Goal: Task Accomplishment & Management: Manage account settings

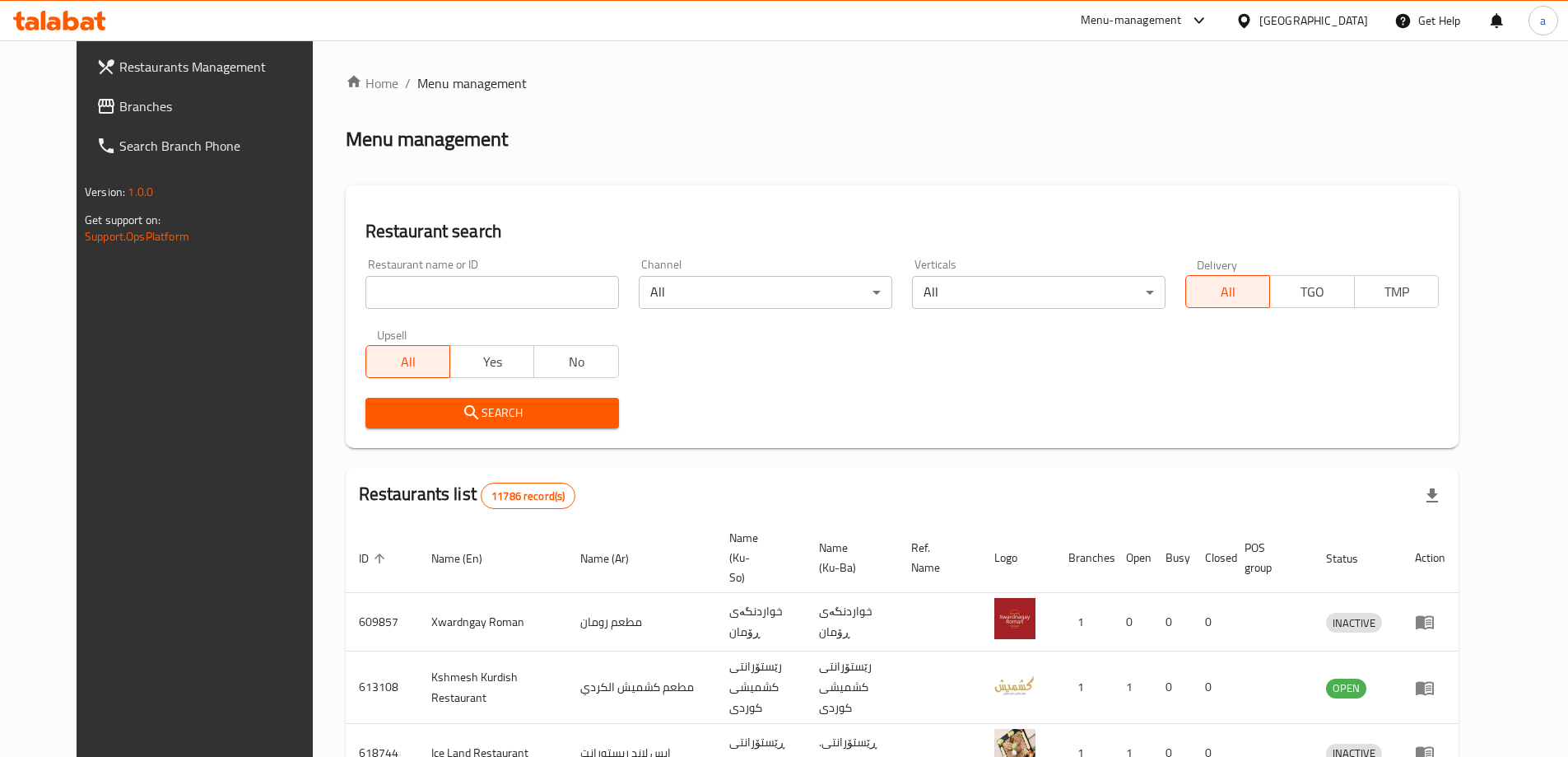
click at [370, 294] on input "search" at bounding box center [493, 292] width 254 height 33
paste input "Kindly re-send the request with full details in Arabic - English - Kurdish | ير…"
click at [579, 284] on input "Kindly re-send the request with full details in Arabic - English - Kurdish | ير…" at bounding box center [493, 292] width 254 height 33
paste input "693045"
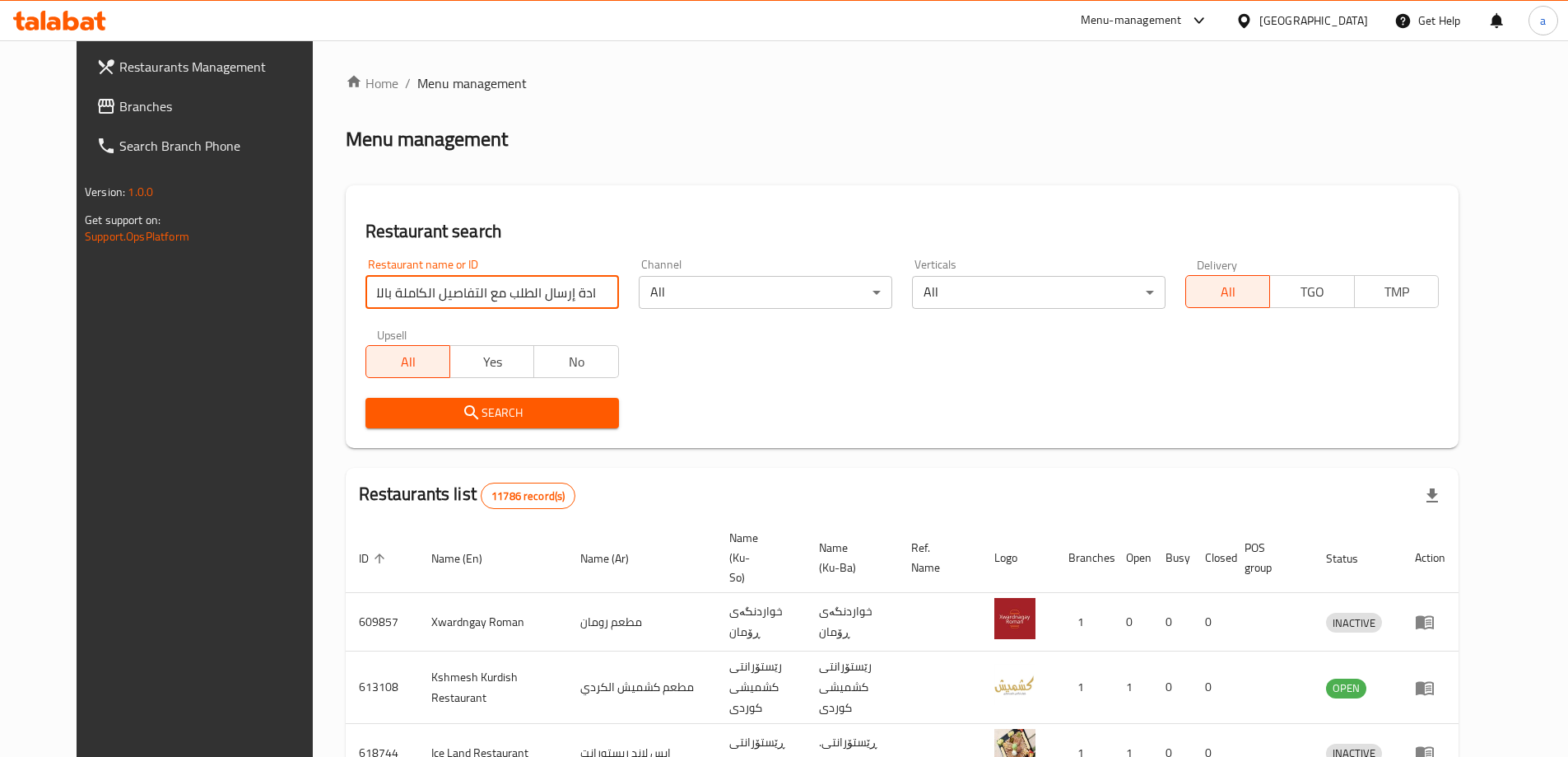
type input "Kindly re-send the request with full details in Arabic - English - Kurdish | ير…"
click at [583, 290] on input "Kindly re-send the request with full details in Arabic - English - Kurdish | ير…" at bounding box center [493, 292] width 254 height 33
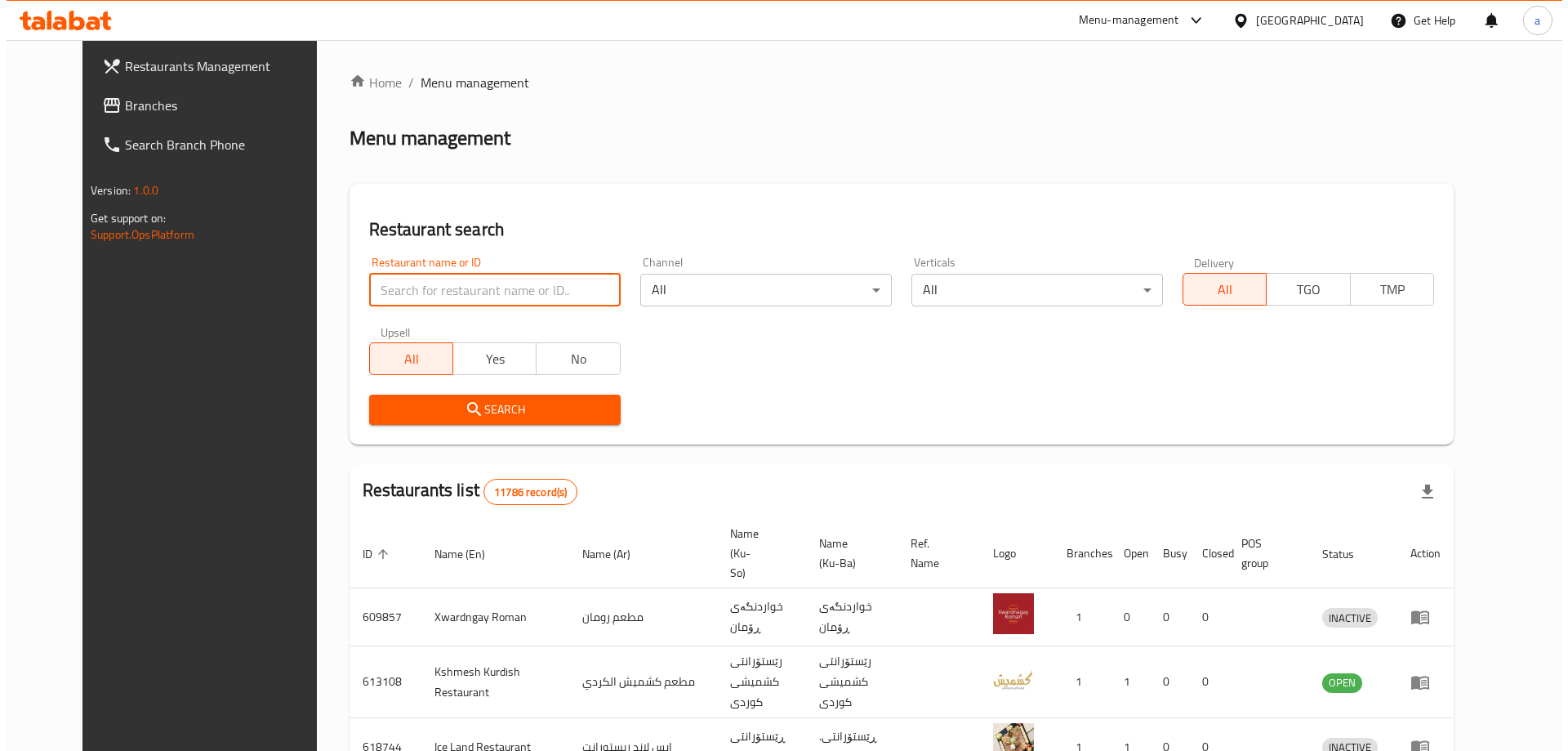
scroll to position [0, 0]
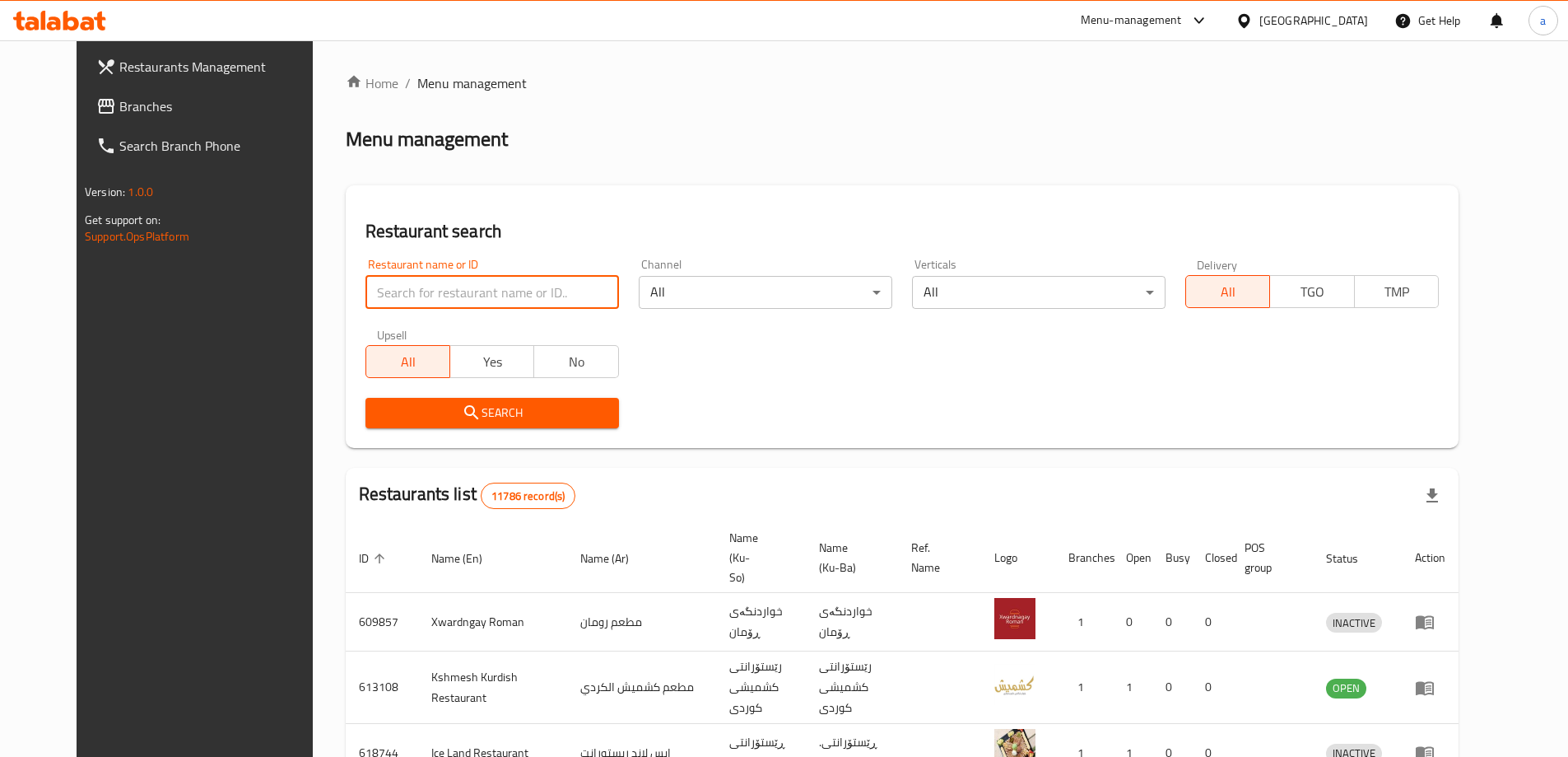
paste input "693045"
type input "693045"
click at [532, 414] on span "Search" at bounding box center [492, 412] width 227 height 20
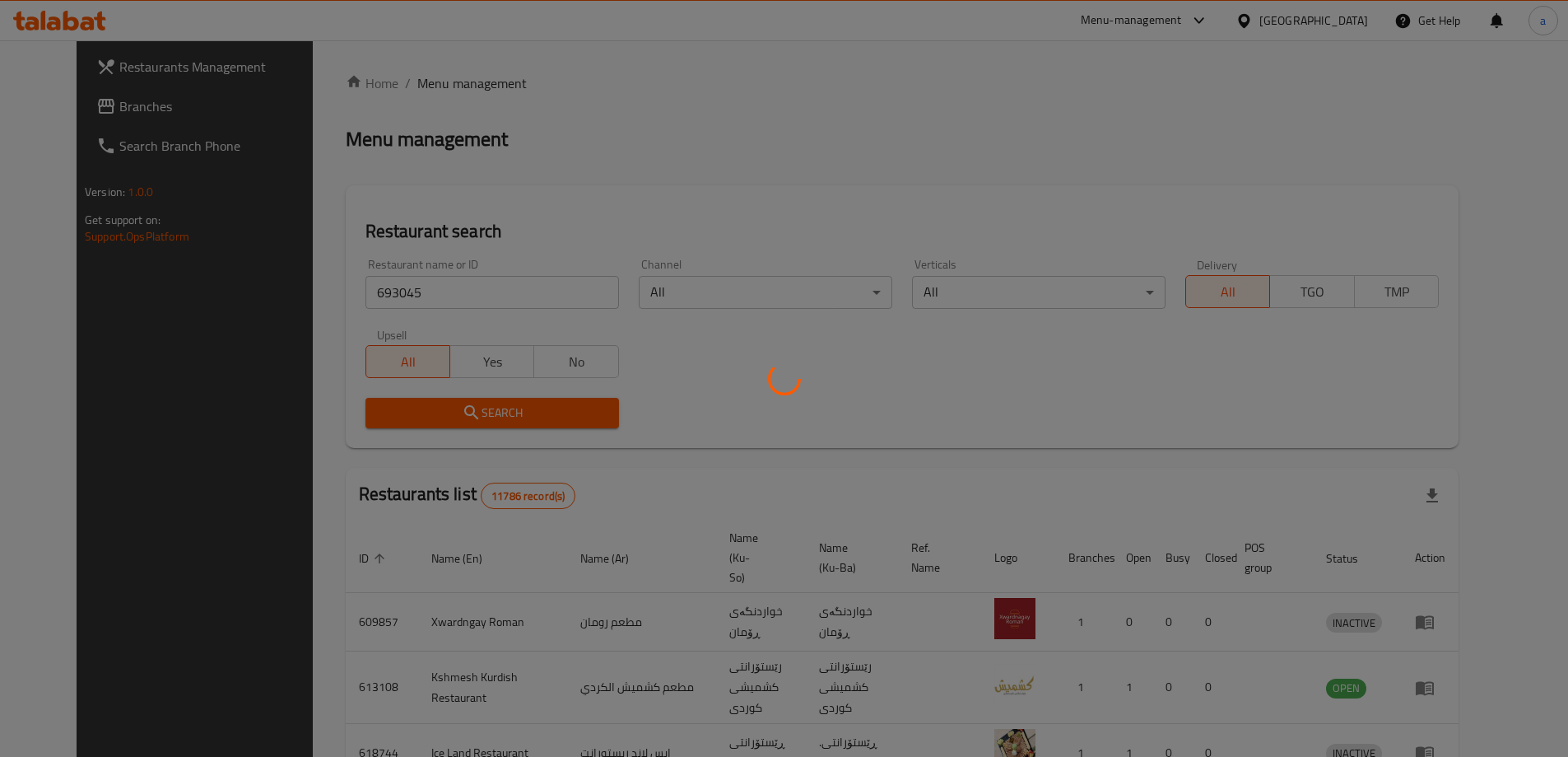
click at [530, 412] on div at bounding box center [784, 378] width 1568 height 757
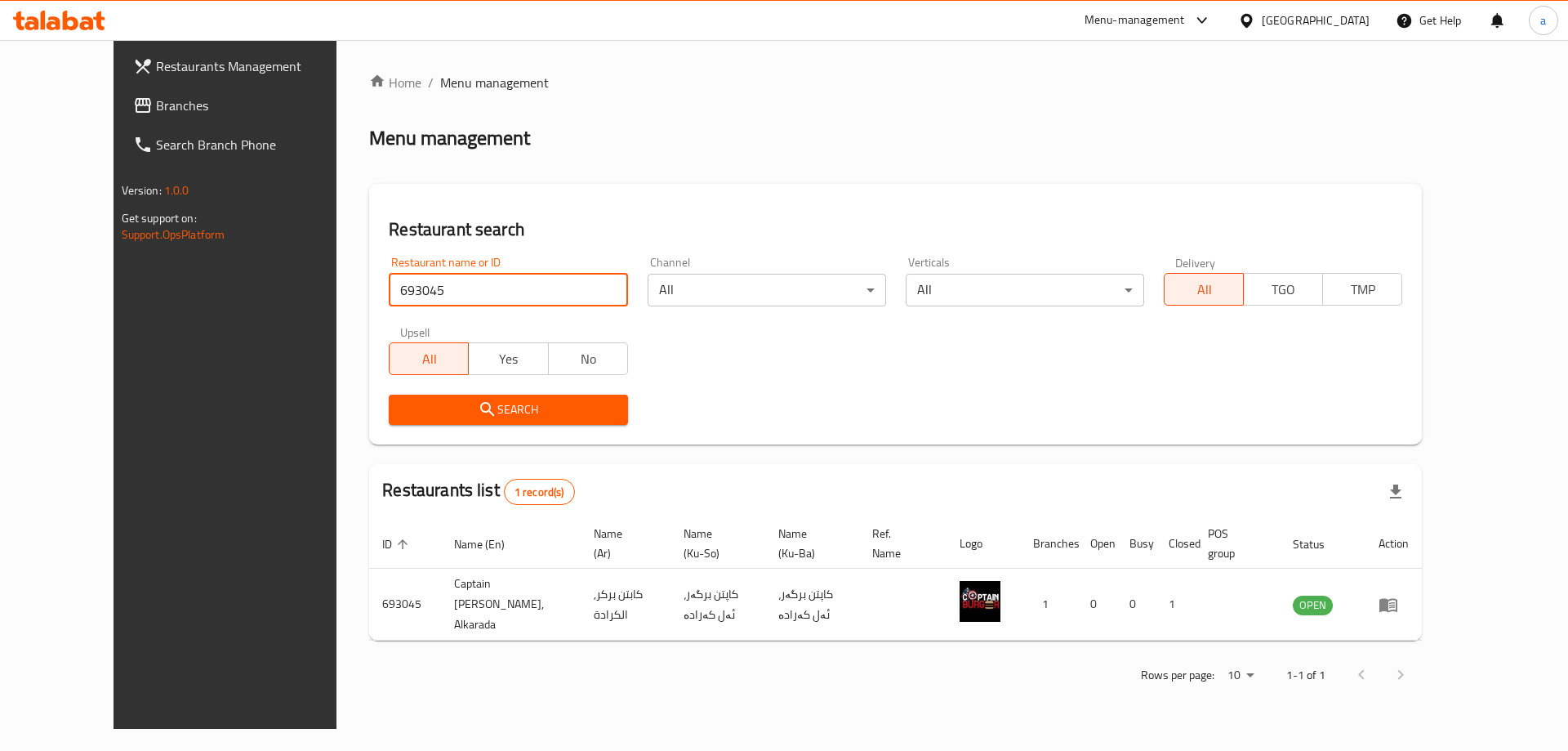
drag, startPoint x: 396, startPoint y: 293, endPoint x: 313, endPoint y: 295, distance: 83.0
click at [379, 295] on div "Restaurant name or ID 693045 Restaurant name or ID" at bounding box center [508, 281] width 258 height 69
click at [412, 400] on span "Search" at bounding box center [507, 409] width 212 height 20
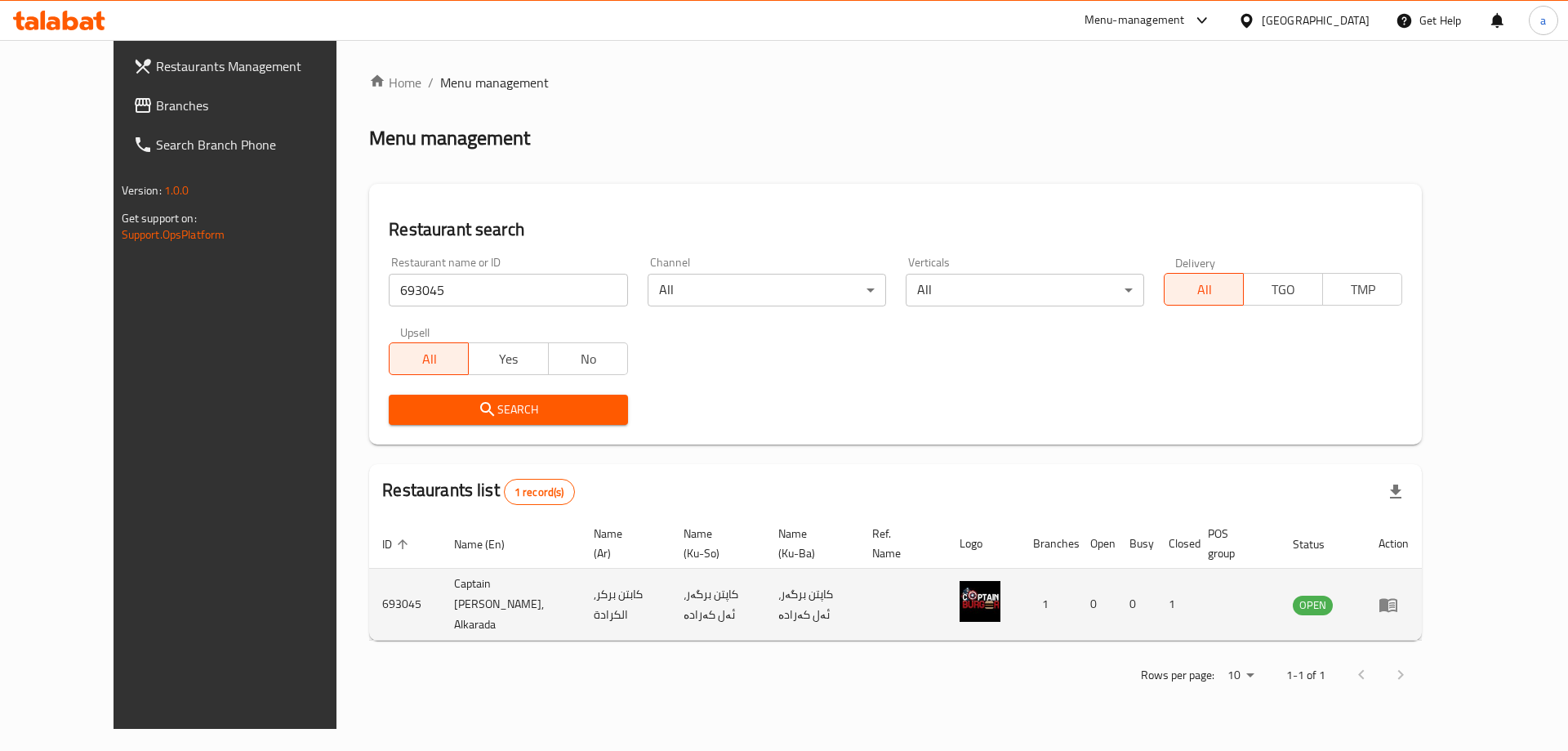
click at [1397, 598] on icon "enhanced table" at bounding box center [1387, 605] width 18 height 13
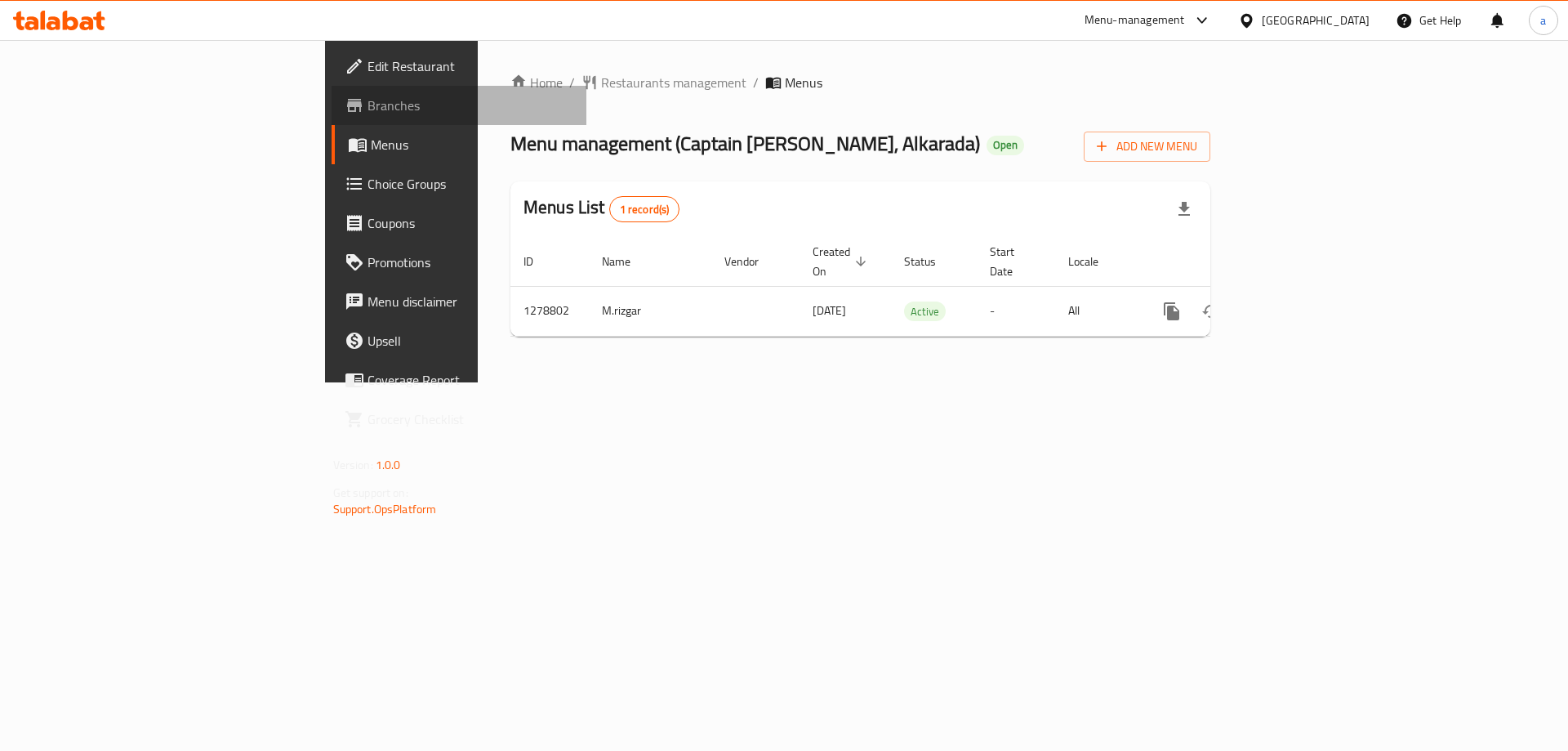
drag, startPoint x: 105, startPoint y: 109, endPoint x: 173, endPoint y: 124, distance: 69.6
click at [368, 109] on span "Branches" at bounding box center [470, 106] width 206 height 19
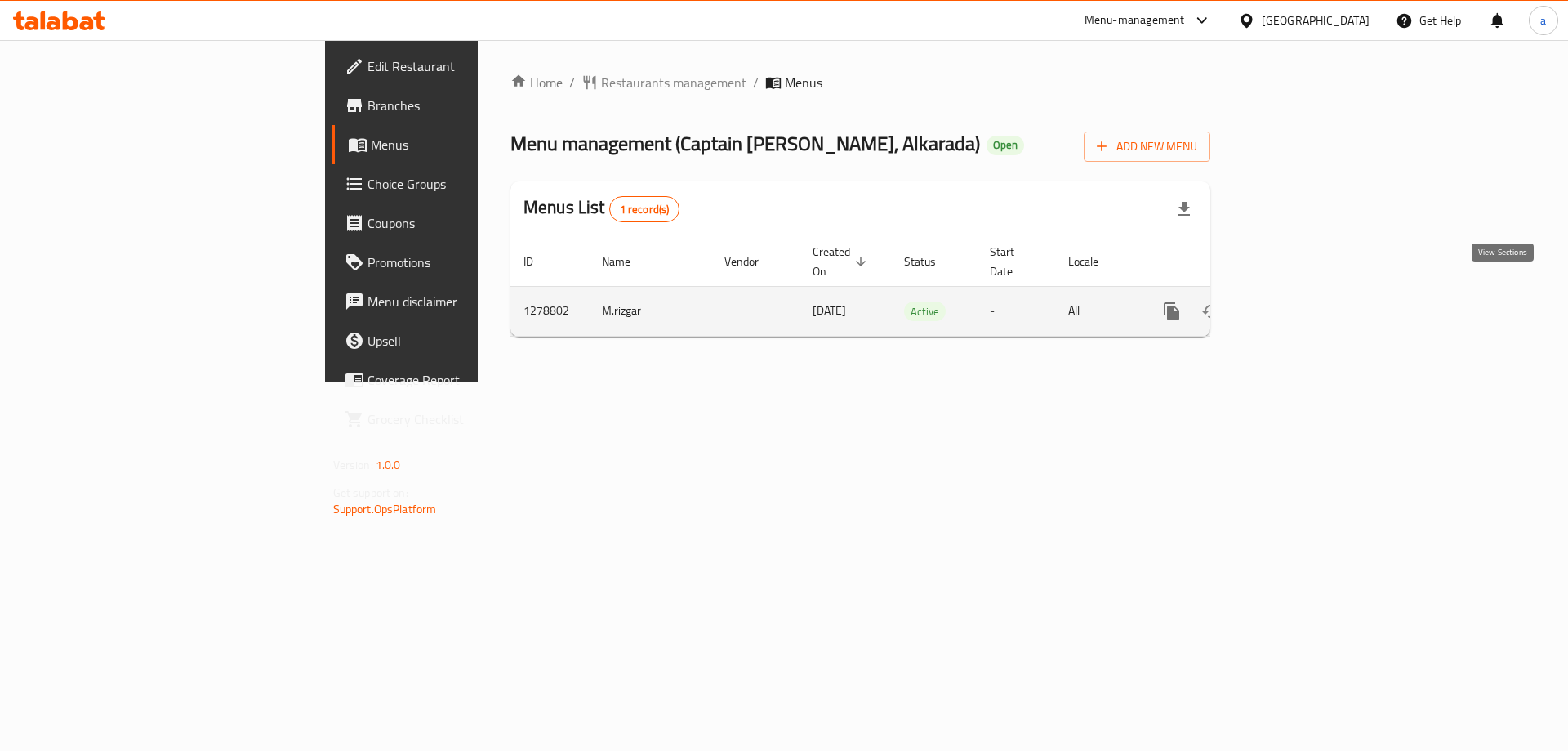
click at [1299, 302] on icon "enhanced table" at bounding box center [1290, 311] width 19 height 19
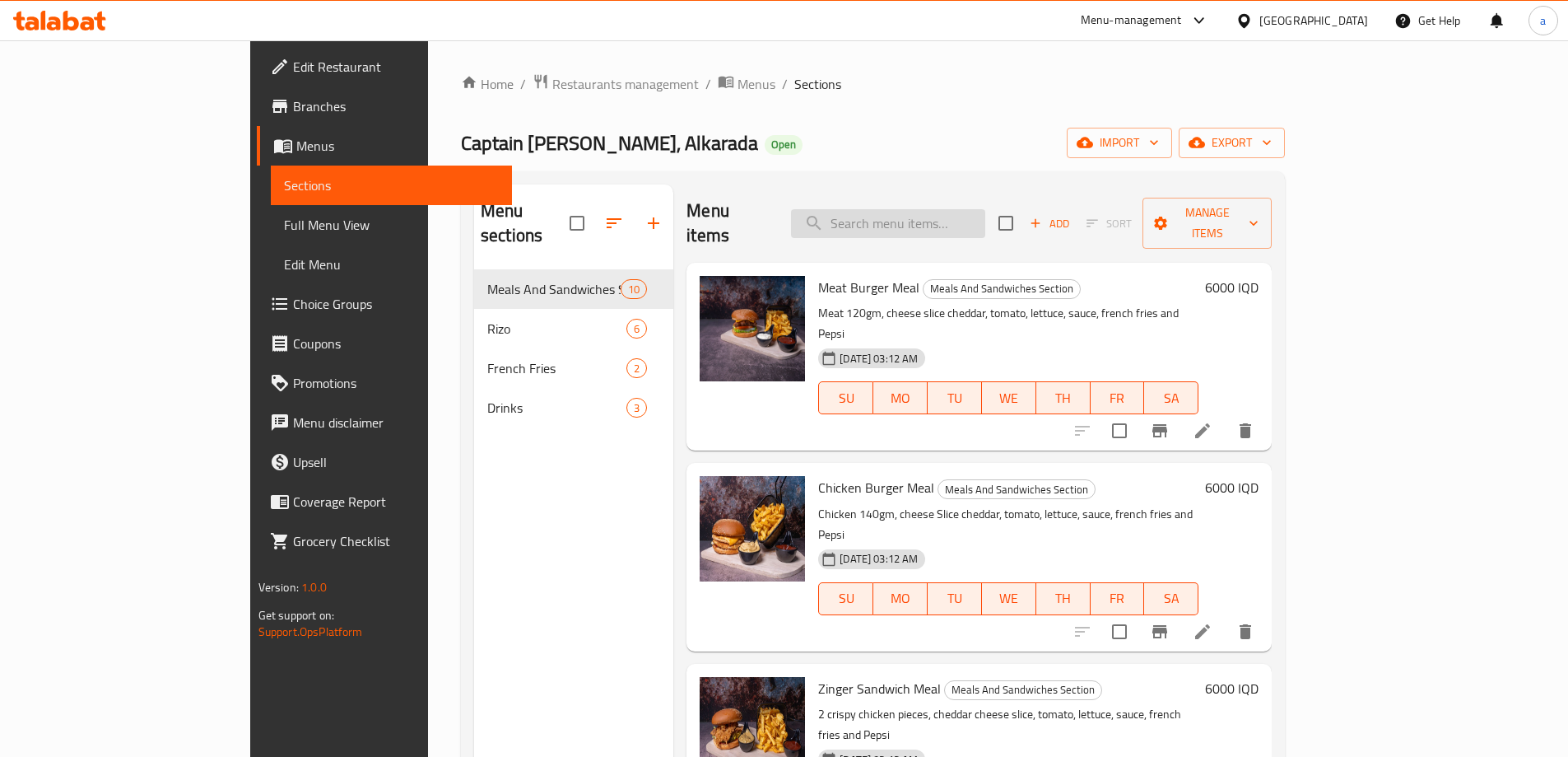
click at [985, 212] on input "search" at bounding box center [888, 224] width 195 height 29
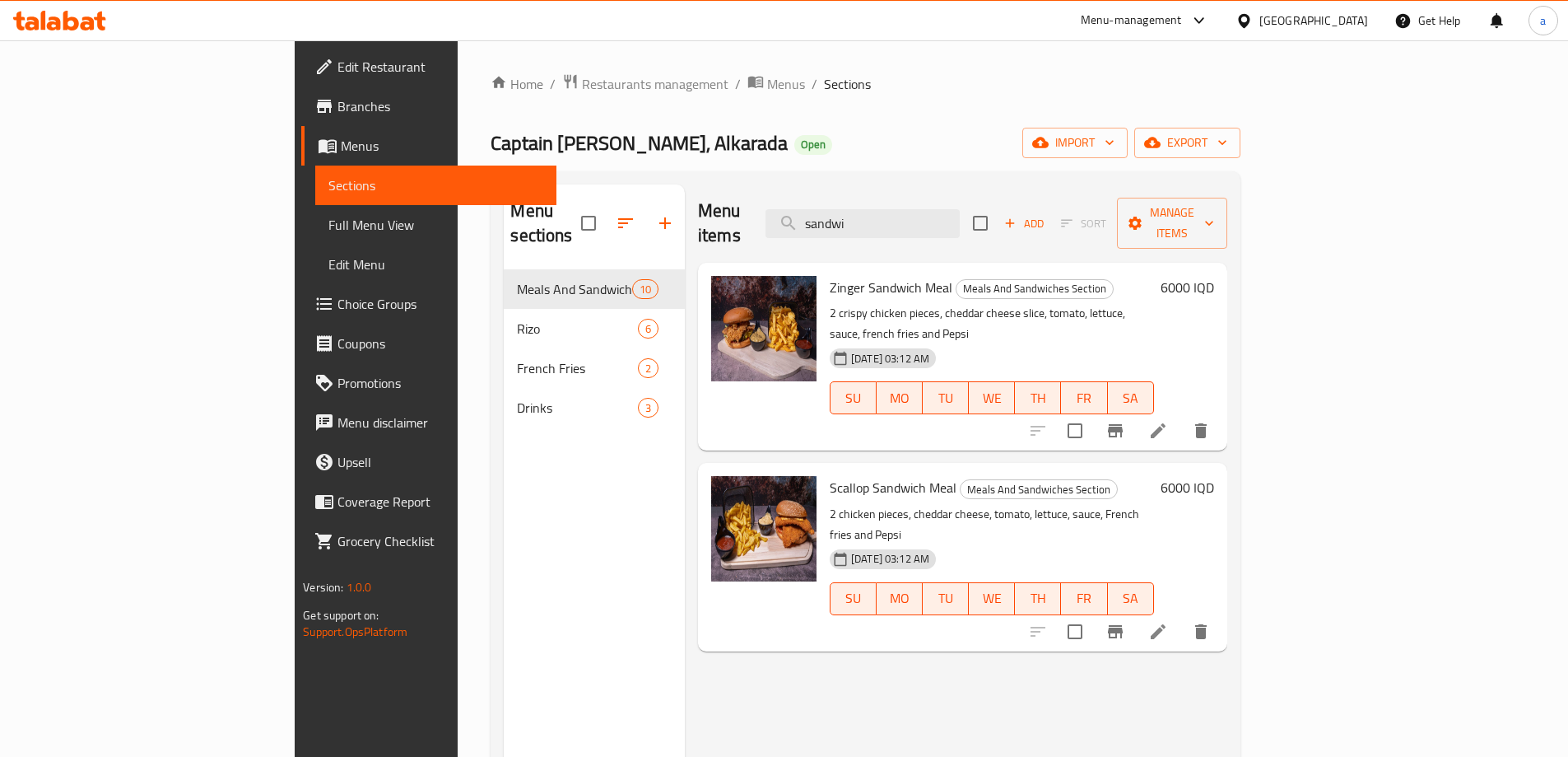
drag, startPoint x: 965, startPoint y: 207, endPoint x: 829, endPoint y: 233, distance: 138.5
click at [825, 233] on div "Menu items sandwi Add Sort Manage items" at bounding box center [962, 224] width 529 height 78
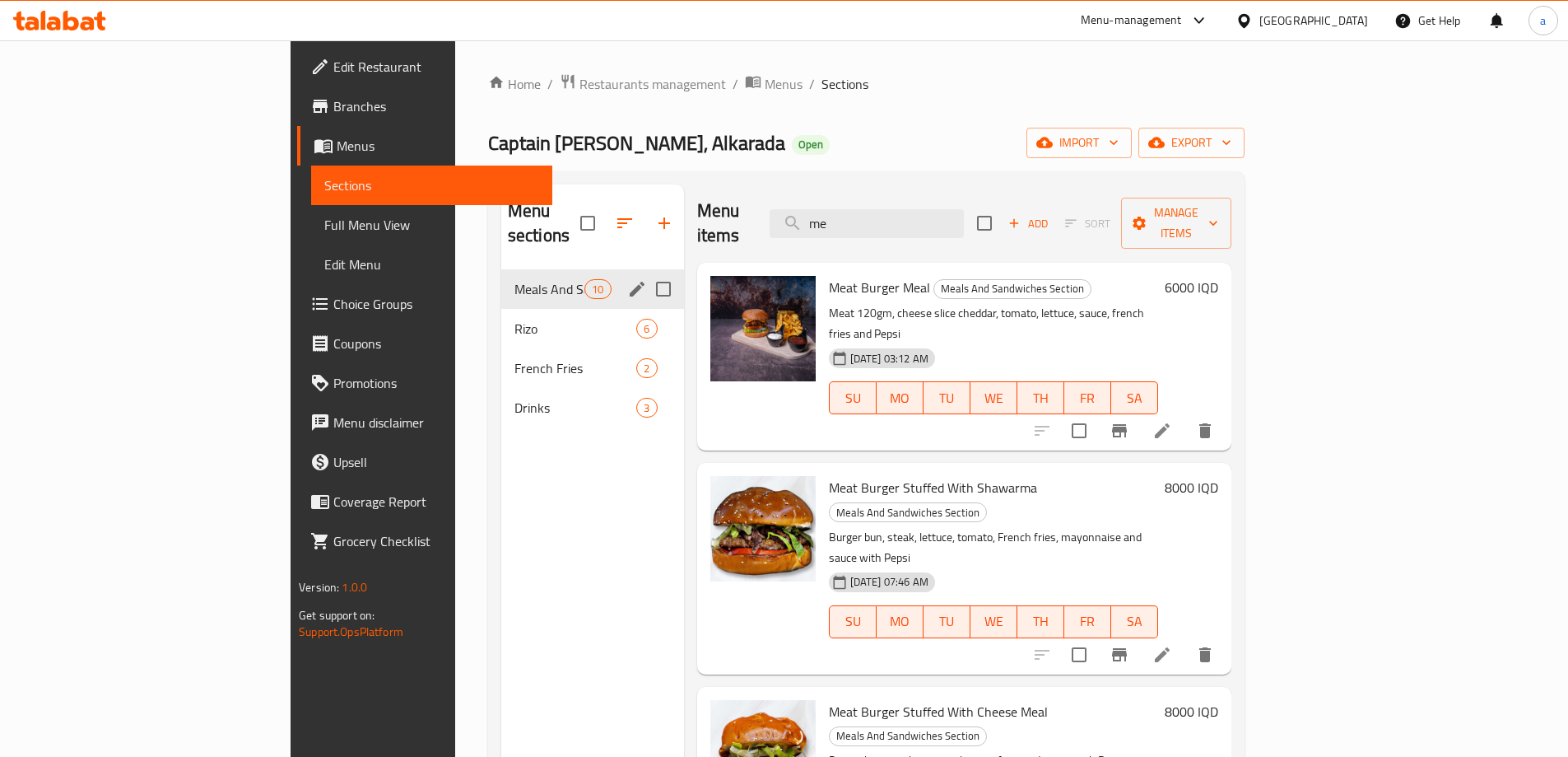
type input "m"
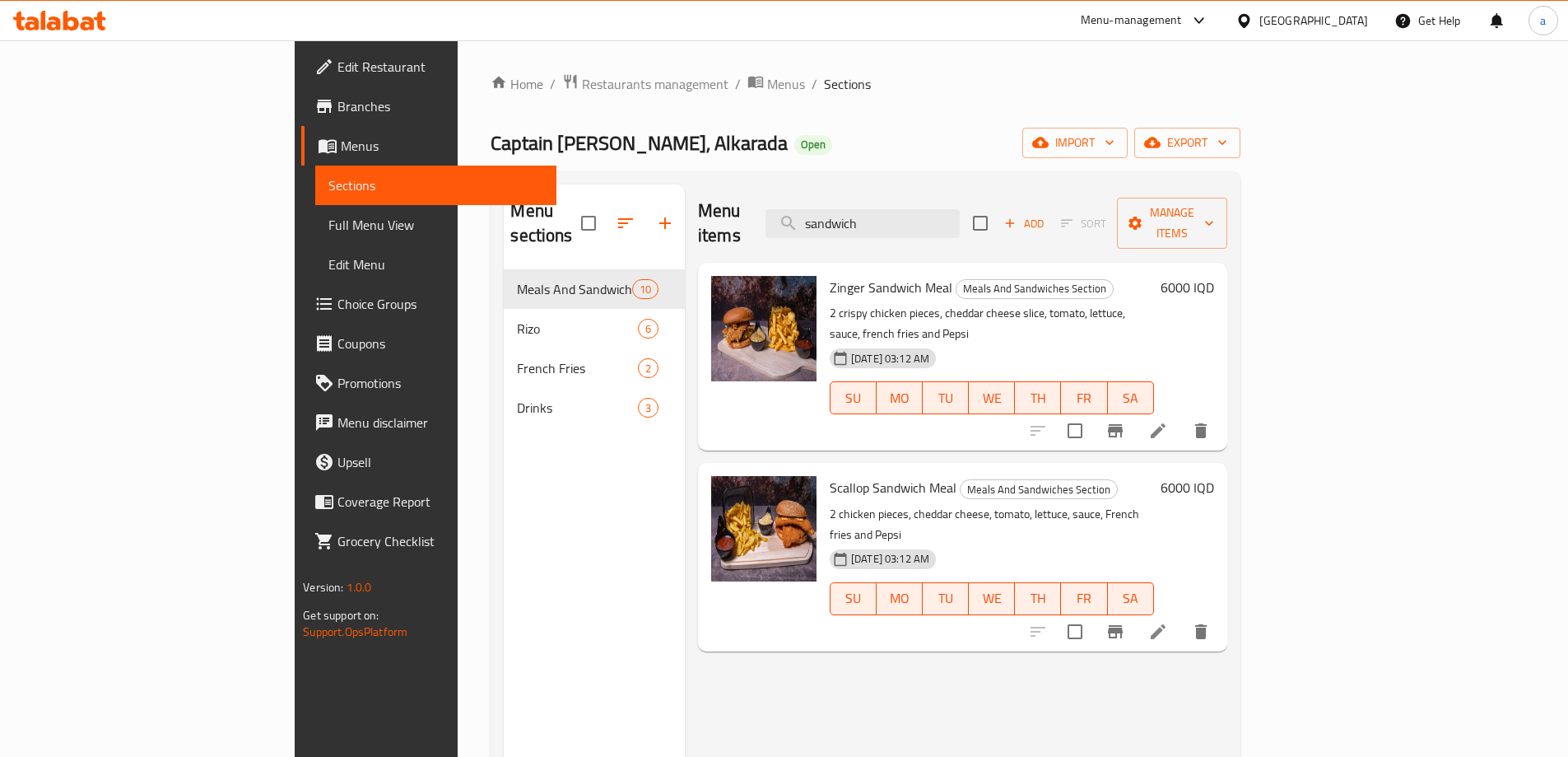
type input "sandwich"
click at [64, 19] on icon at bounding box center [71, 20] width 15 height 19
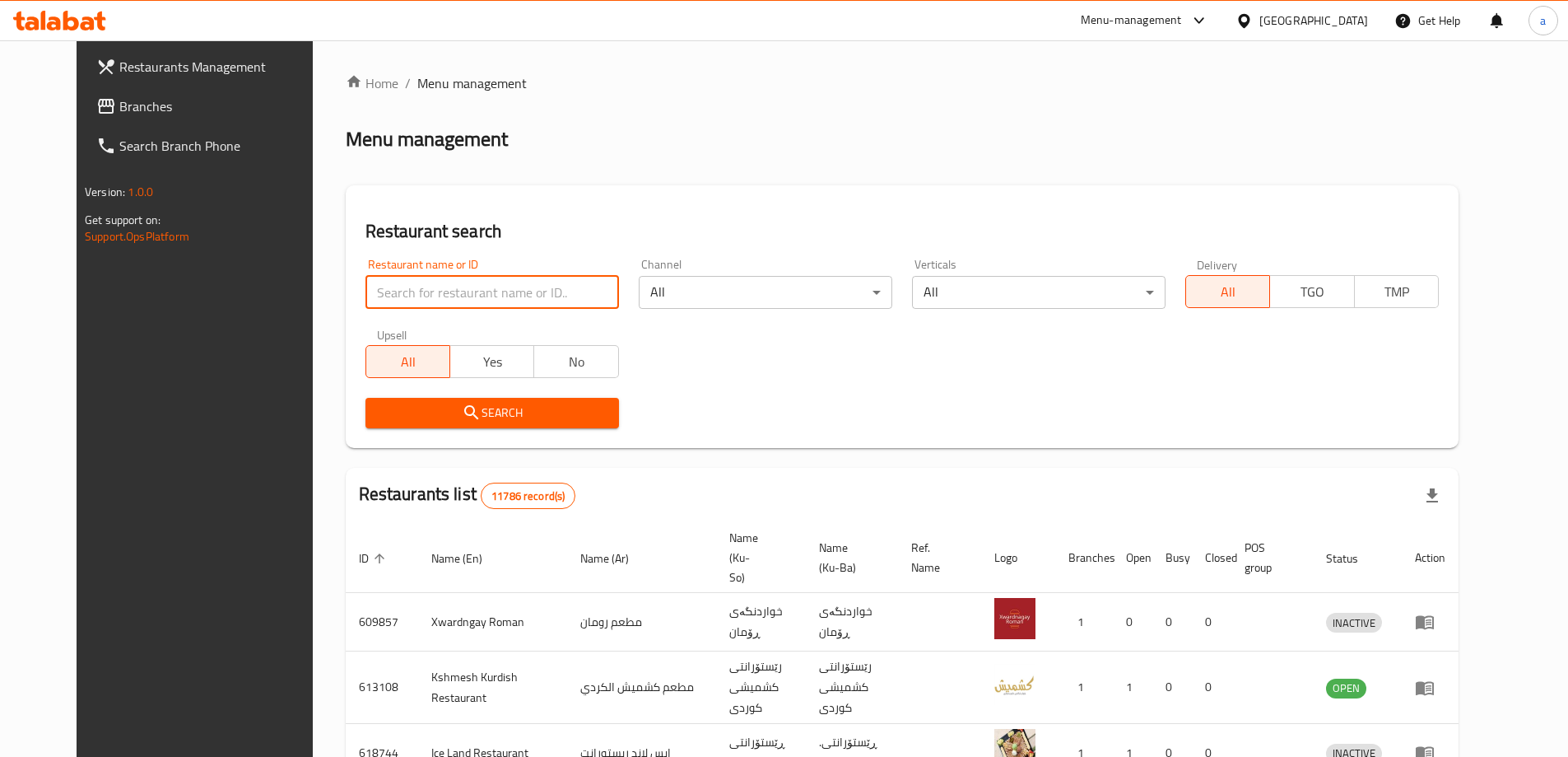
click at [539, 289] on input "search" at bounding box center [493, 292] width 254 height 33
paste input "Captain [PERSON_NAME], [PERSON_NAME], [PERSON_NAME]"
click at [556, 407] on span "Search" at bounding box center [492, 412] width 227 height 20
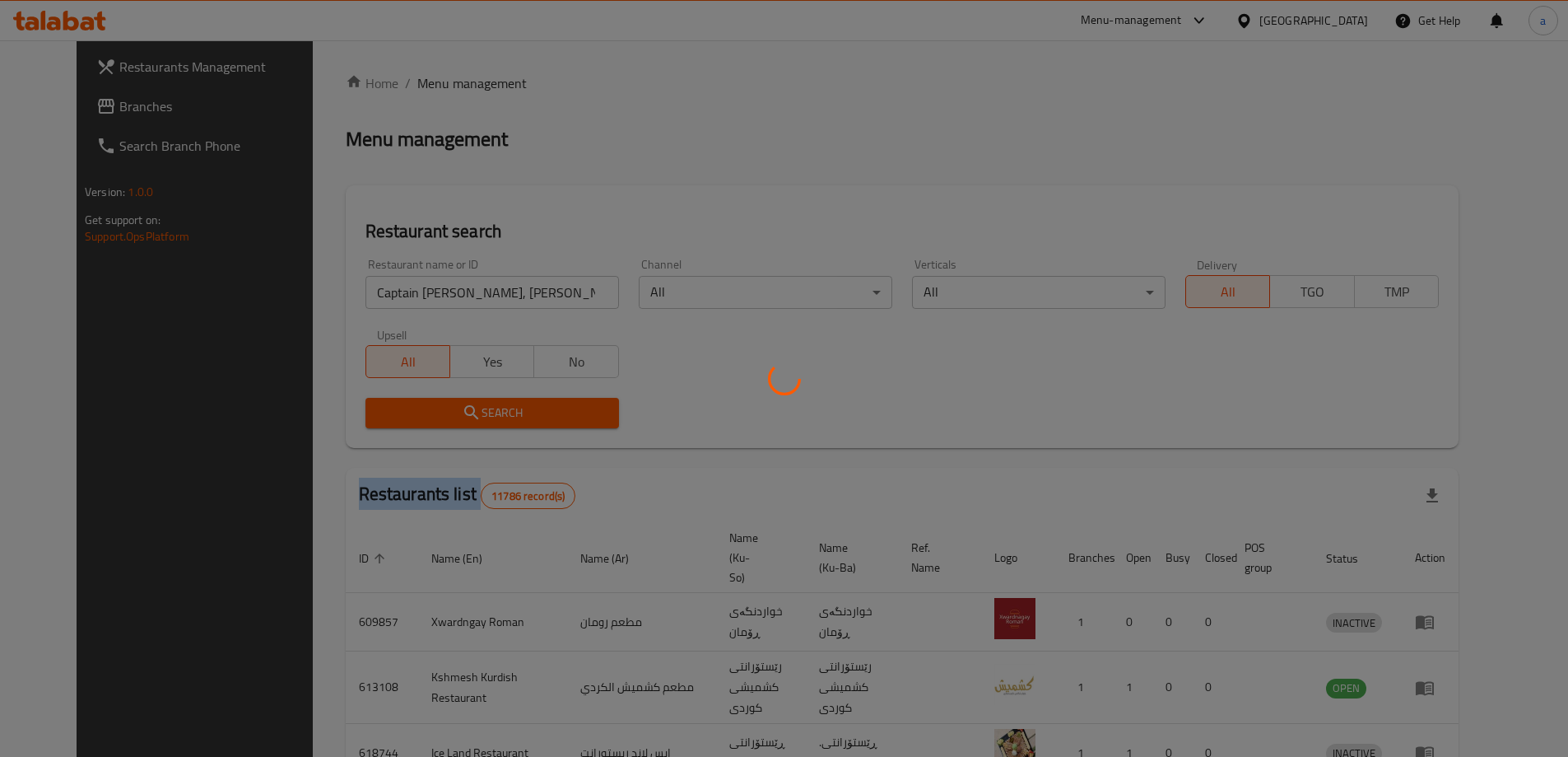
click at [556, 407] on div at bounding box center [784, 378] width 1568 height 757
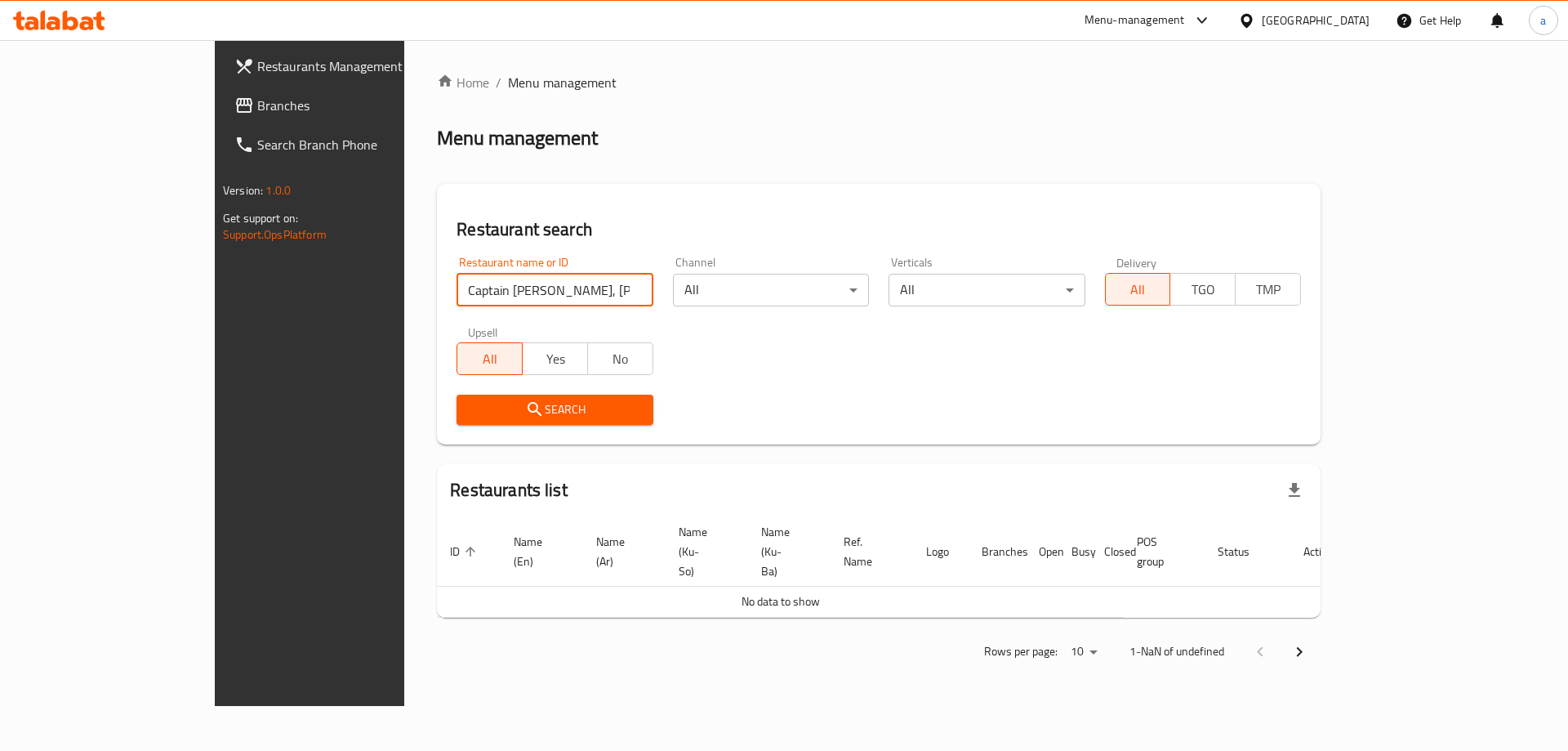
click at [554, 285] on input "Captain [PERSON_NAME], [PERSON_NAME], [PERSON_NAME]" at bounding box center [554, 290] width 196 height 33
click at [530, 400] on span "Search" at bounding box center [554, 409] width 170 height 20
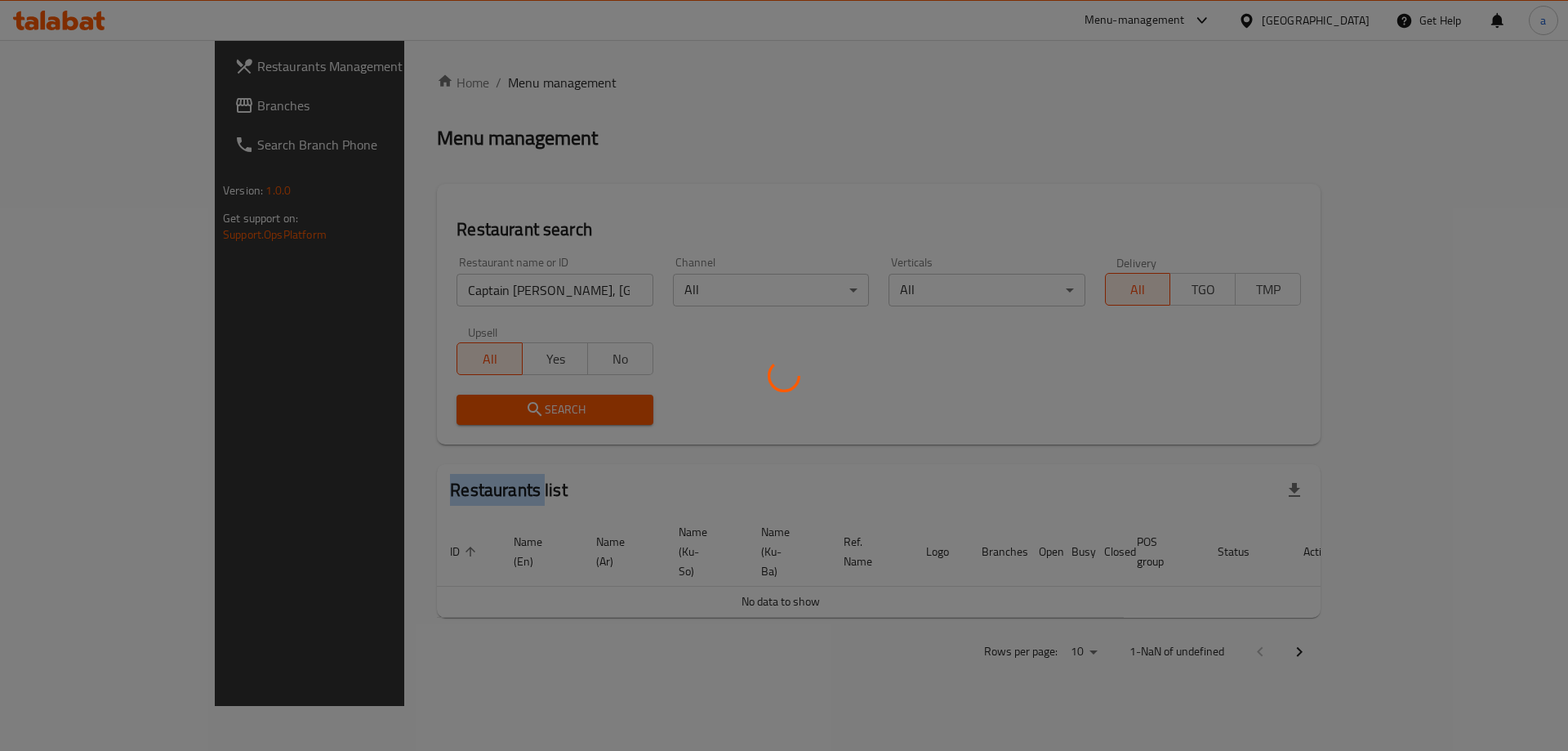
click at [530, 400] on div at bounding box center [784, 376] width 1568 height 751
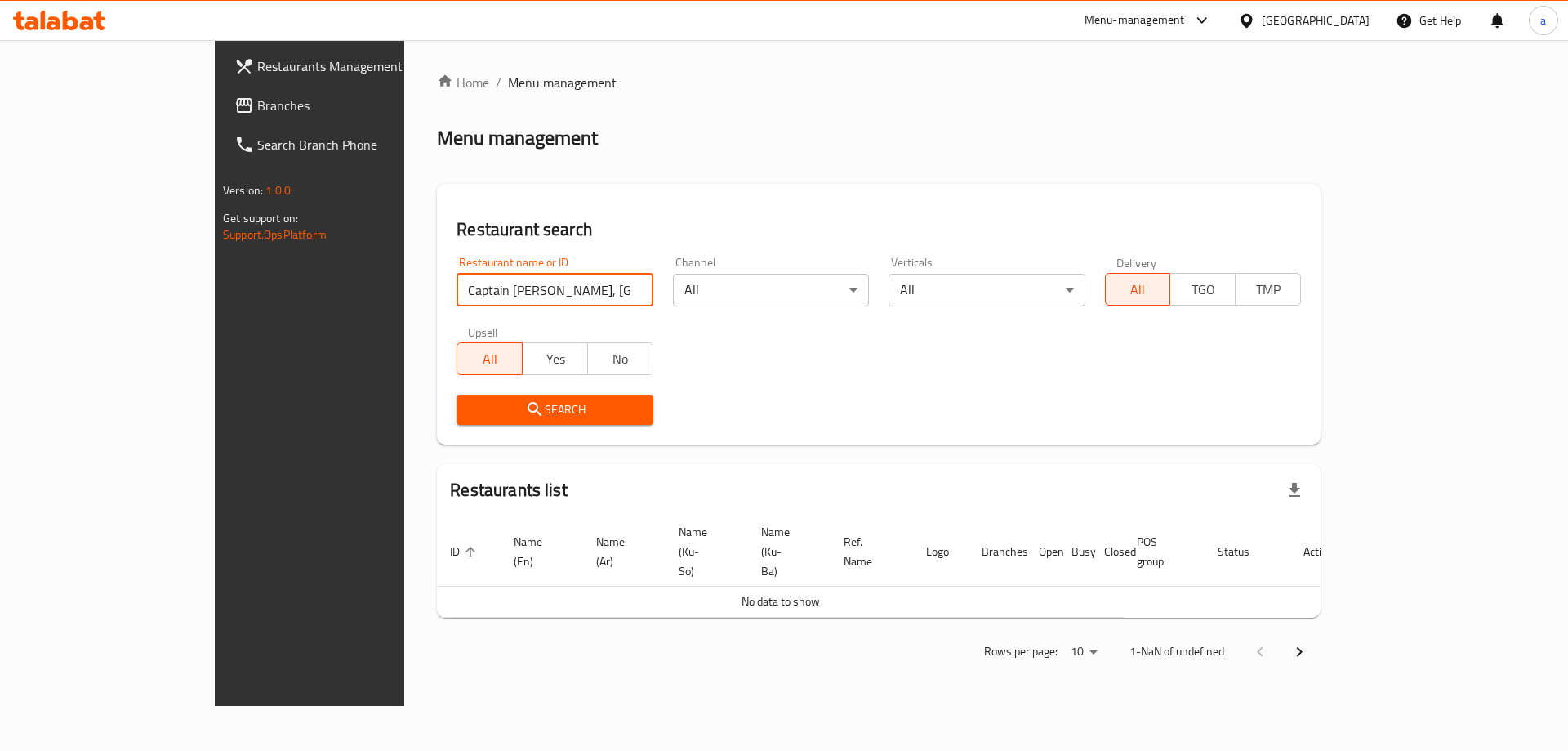
drag, startPoint x: 520, startPoint y: 284, endPoint x: 458, endPoint y: 300, distance: 64.0
click at [458, 300] on input "Captain Burger, Alkarada, Karada" at bounding box center [554, 290] width 196 height 33
type input "Captain Burger, Alkarada"
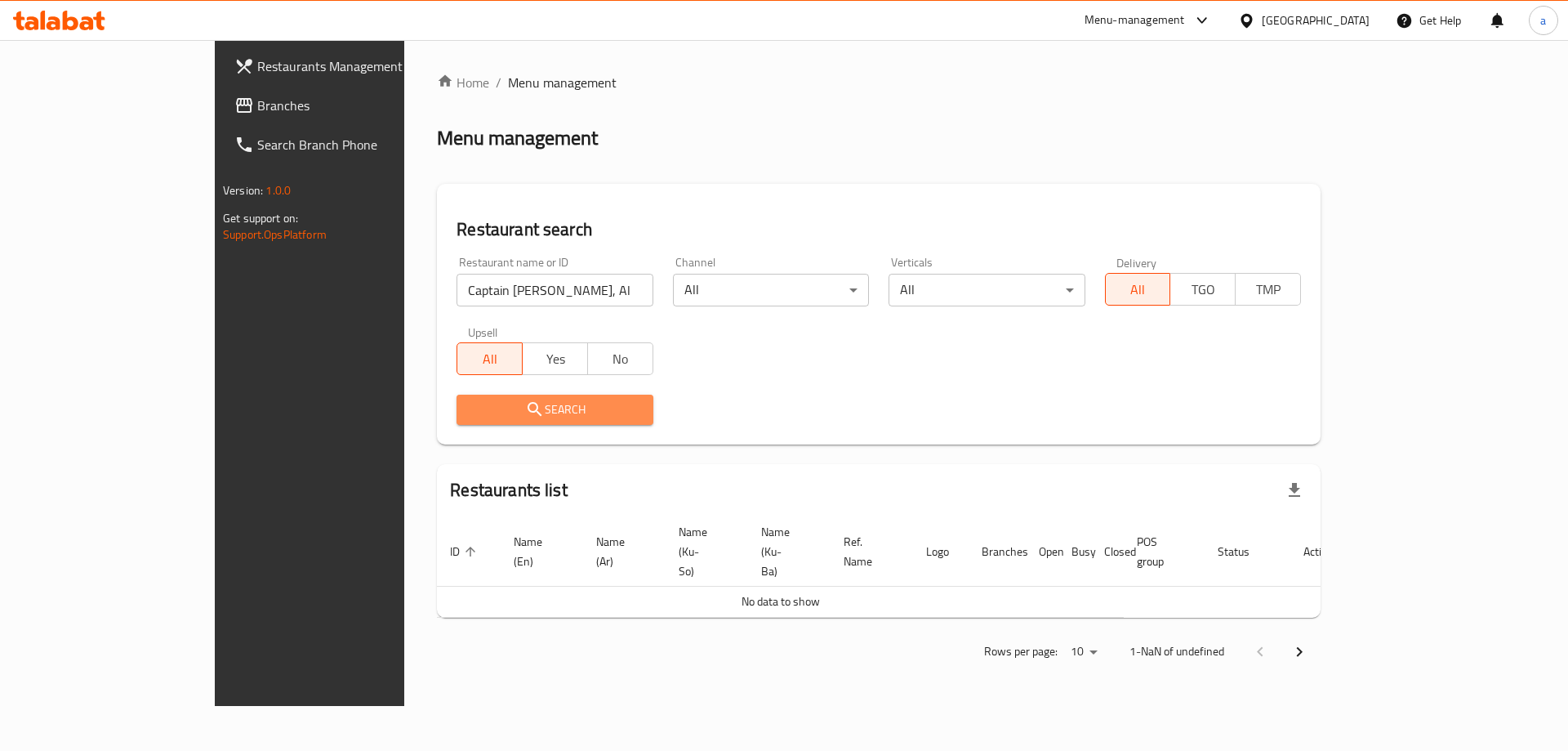
click at [483, 398] on button "Search" at bounding box center [554, 409] width 196 height 30
click at [483, 398] on div at bounding box center [784, 376] width 1568 height 751
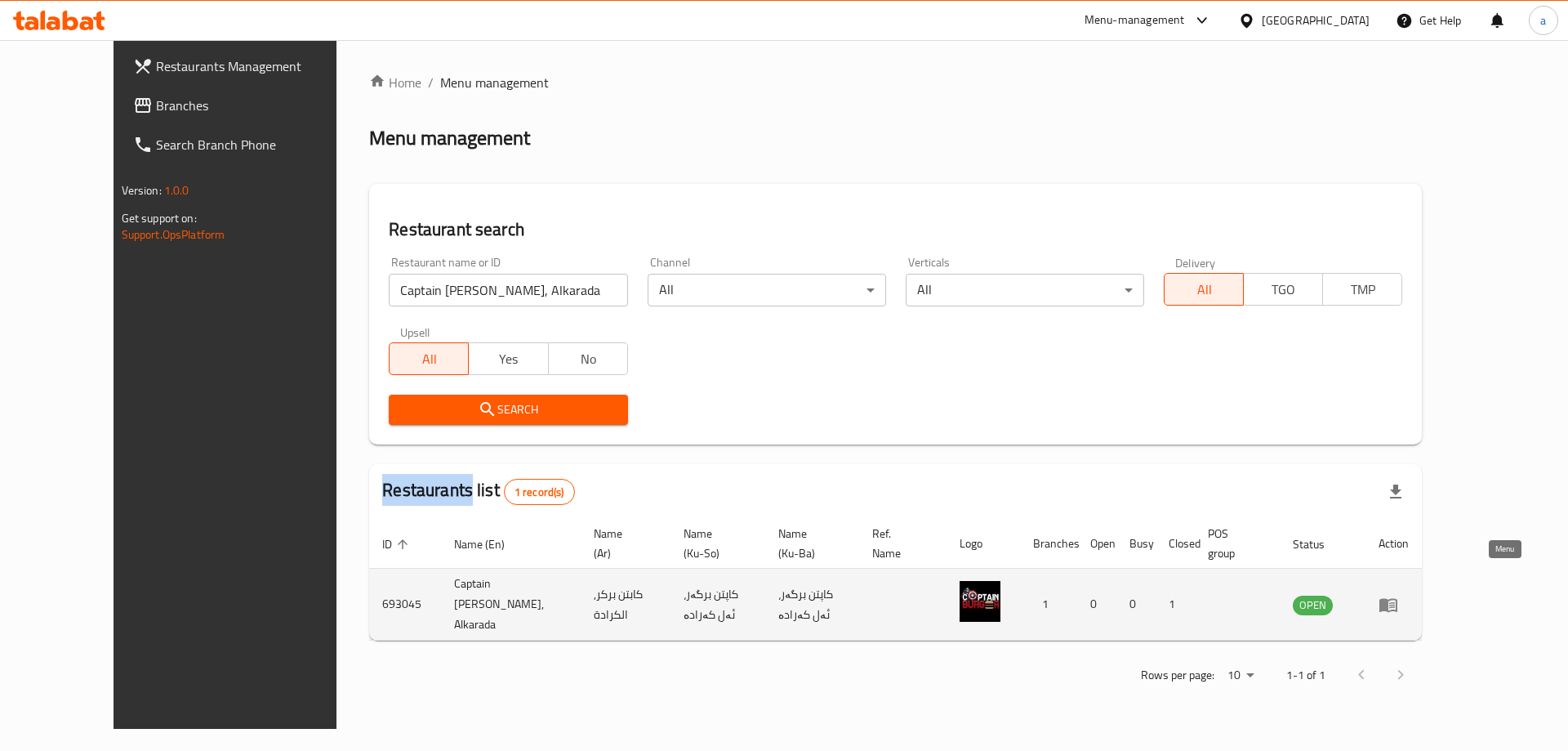
click at [1397, 598] on icon "enhanced table" at bounding box center [1387, 605] width 18 height 13
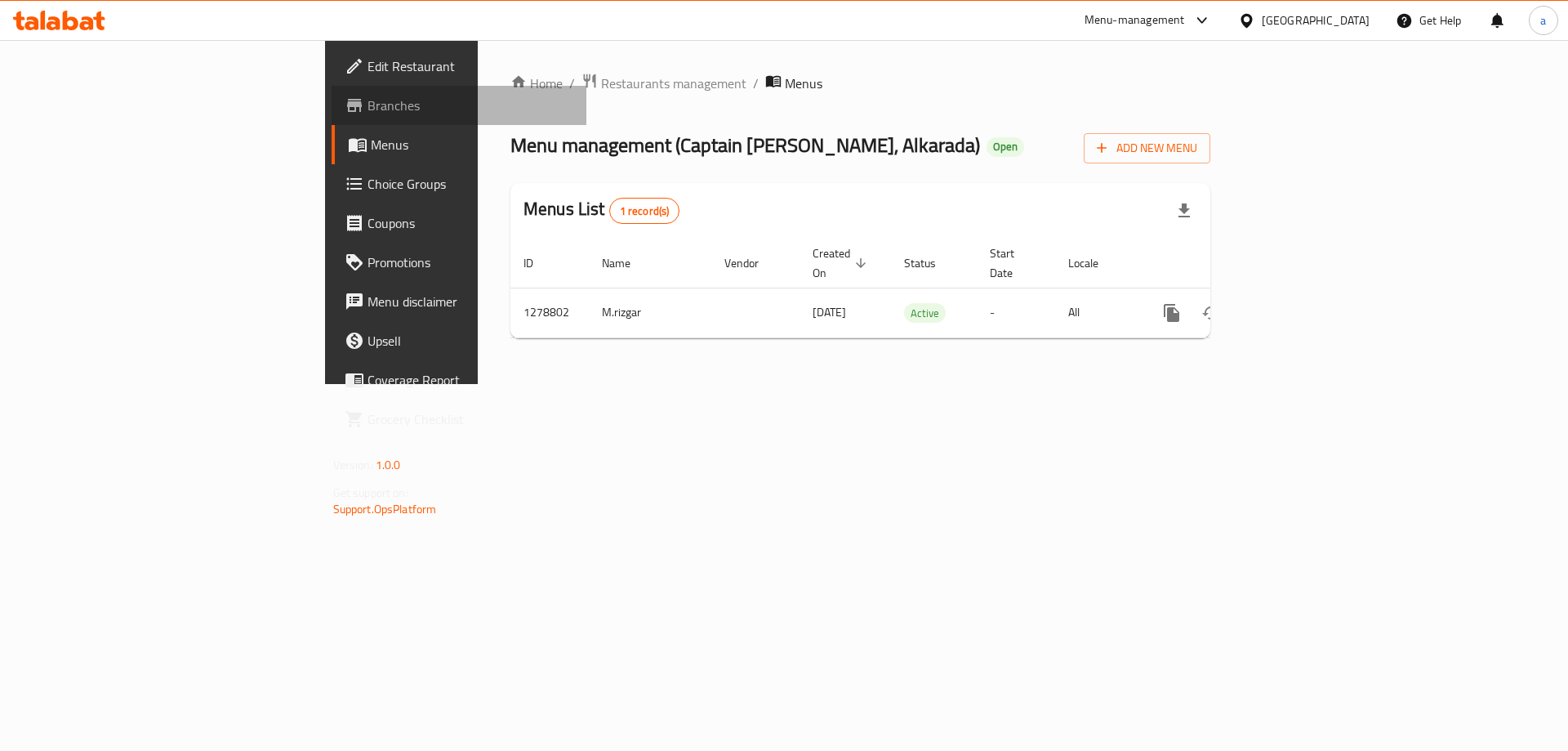
click at [331, 115] on link "Branches" at bounding box center [459, 105] width 255 height 39
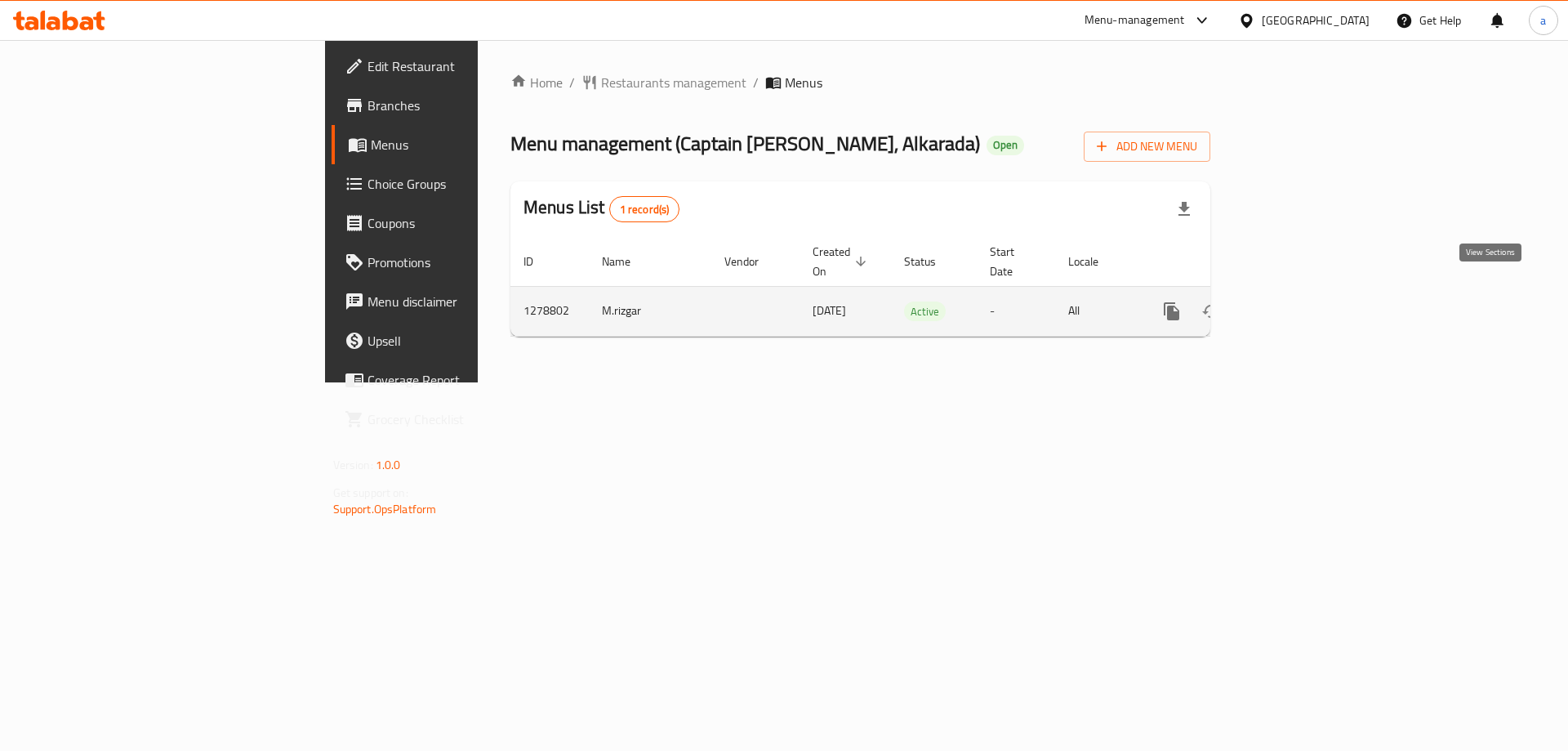
click at [1309, 292] on link "enhanced table" at bounding box center [1290, 311] width 39 height 39
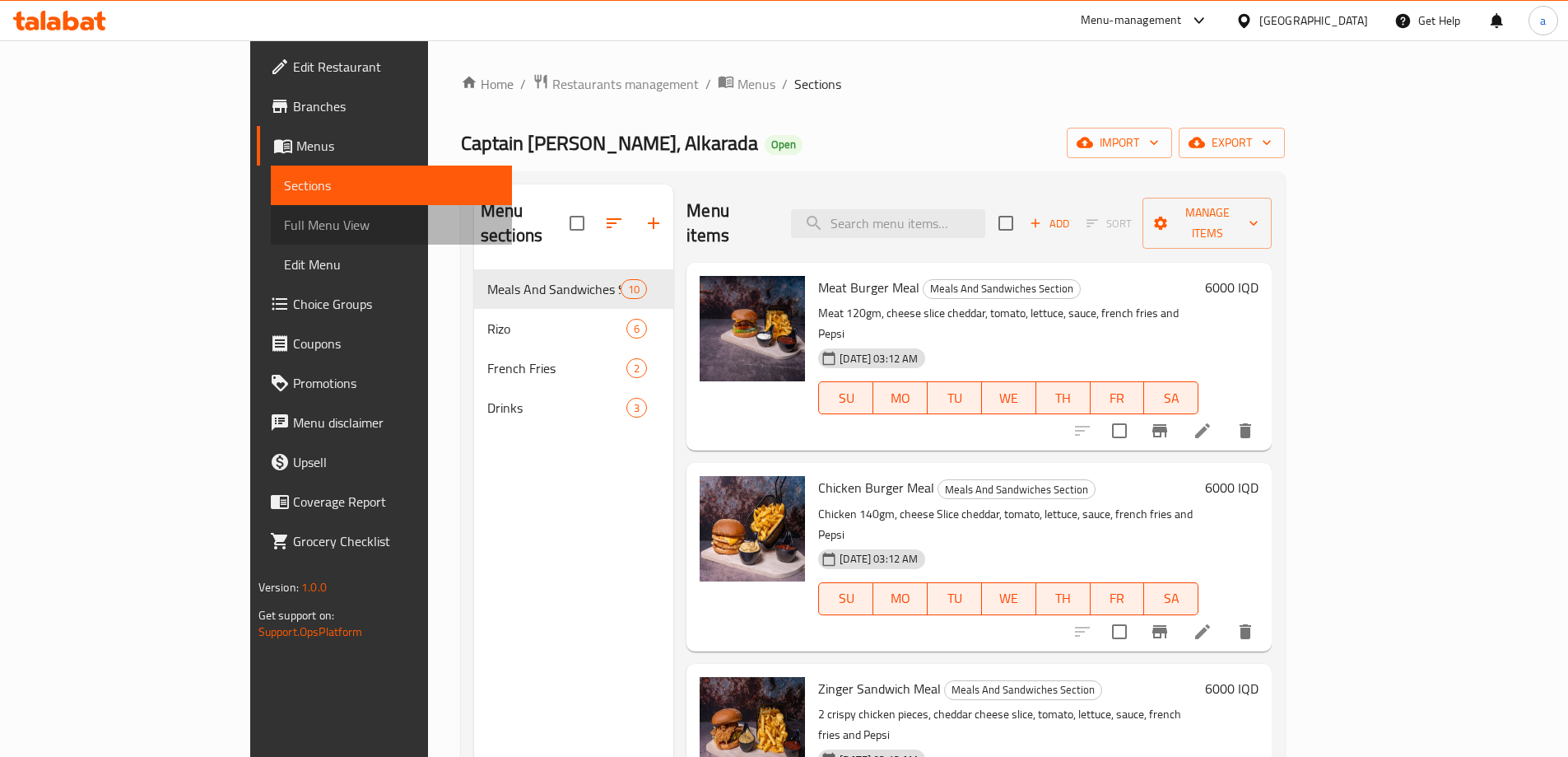
click at [284, 217] on span "Full Menu View" at bounding box center [391, 225] width 215 height 19
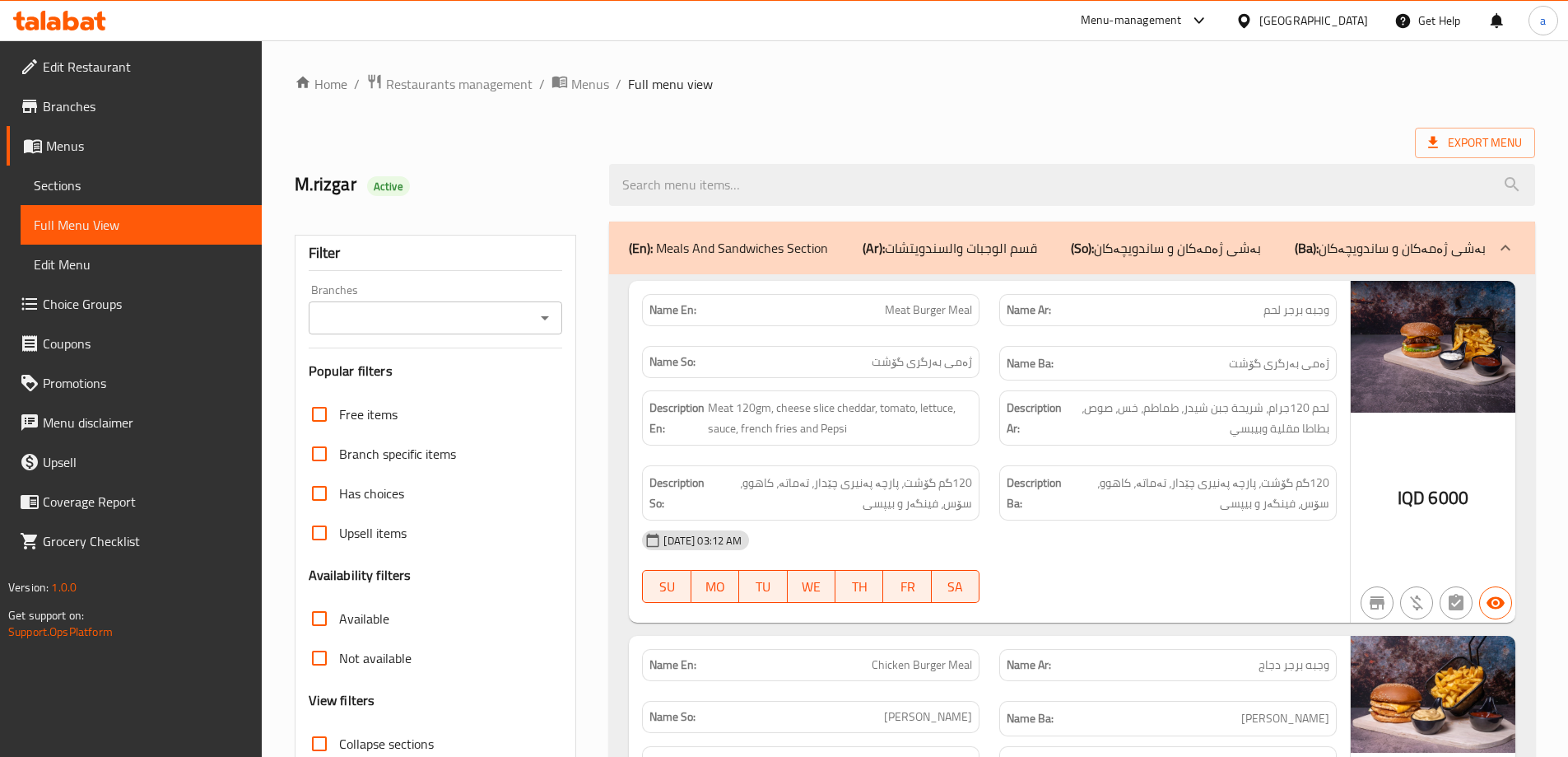
click at [546, 330] on div "Branches" at bounding box center [436, 318] width 255 height 33
click at [548, 323] on icon "Open" at bounding box center [545, 318] width 19 height 19
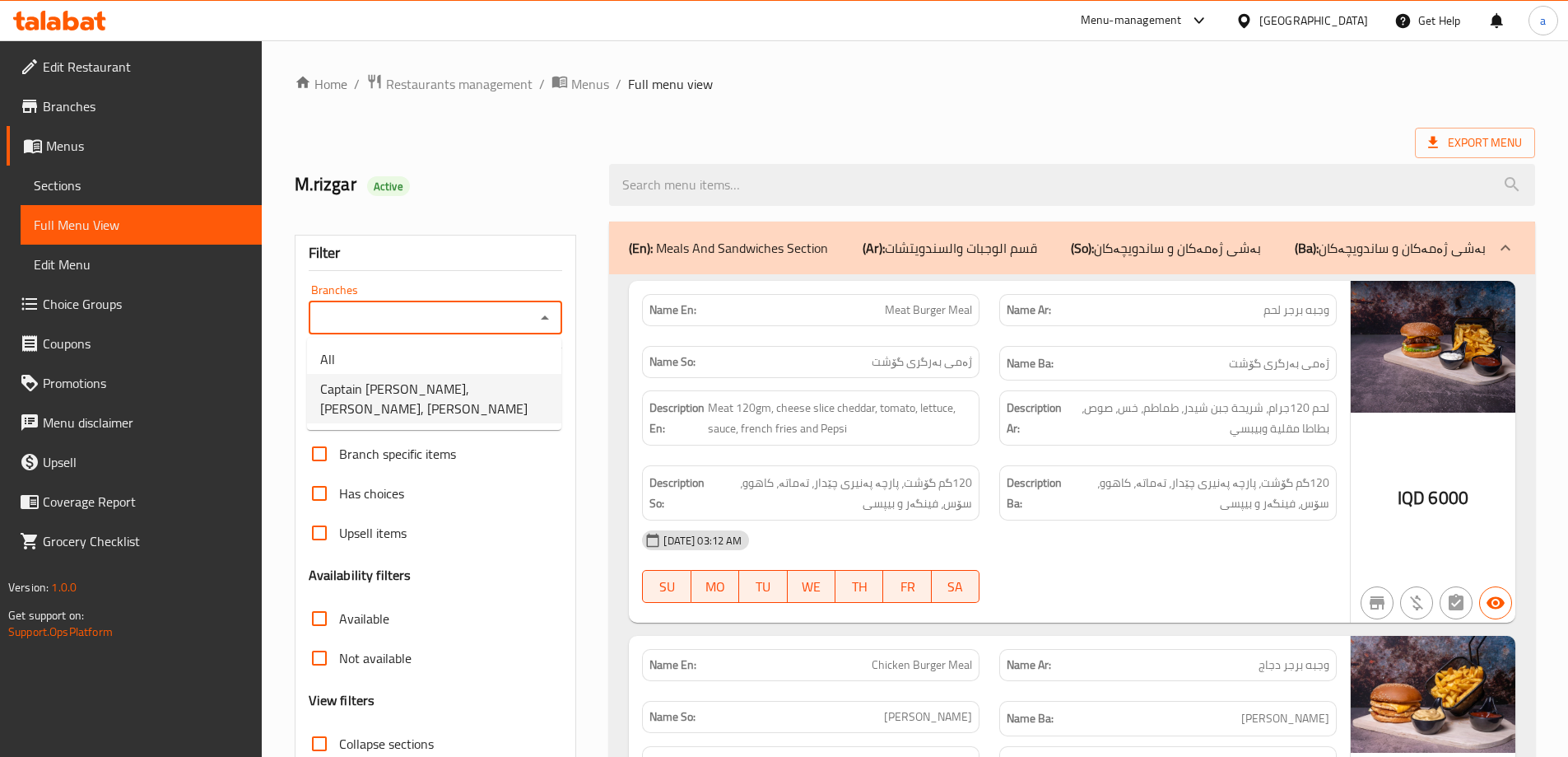
click at [515, 385] on span "Captain Burger, Alkarada, Karada Dakhel" at bounding box center [435, 398] width 228 height 40
type input "Captain Burger, Alkarada, Karada Dakhel"
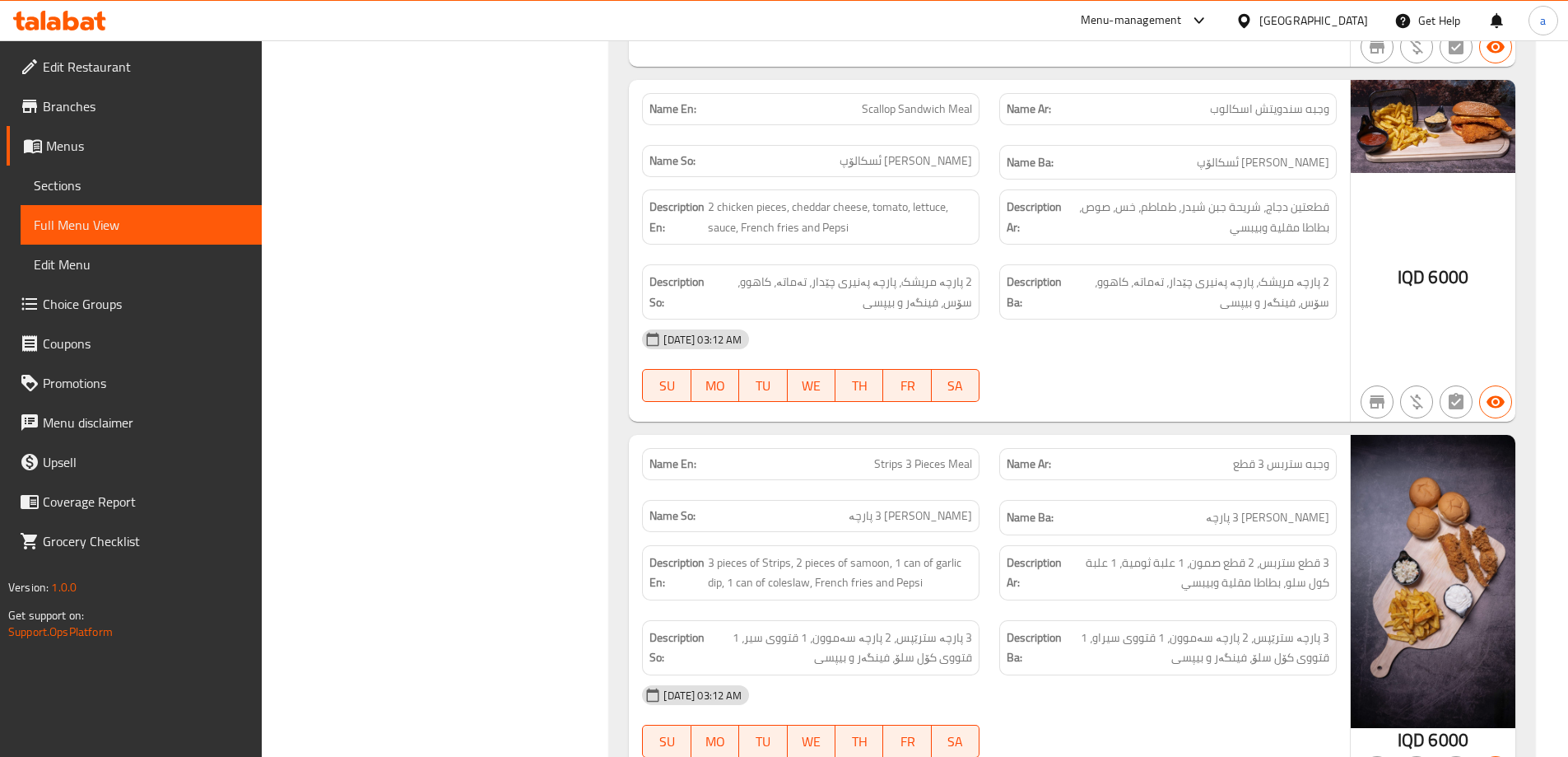
scroll to position [1647, 0]
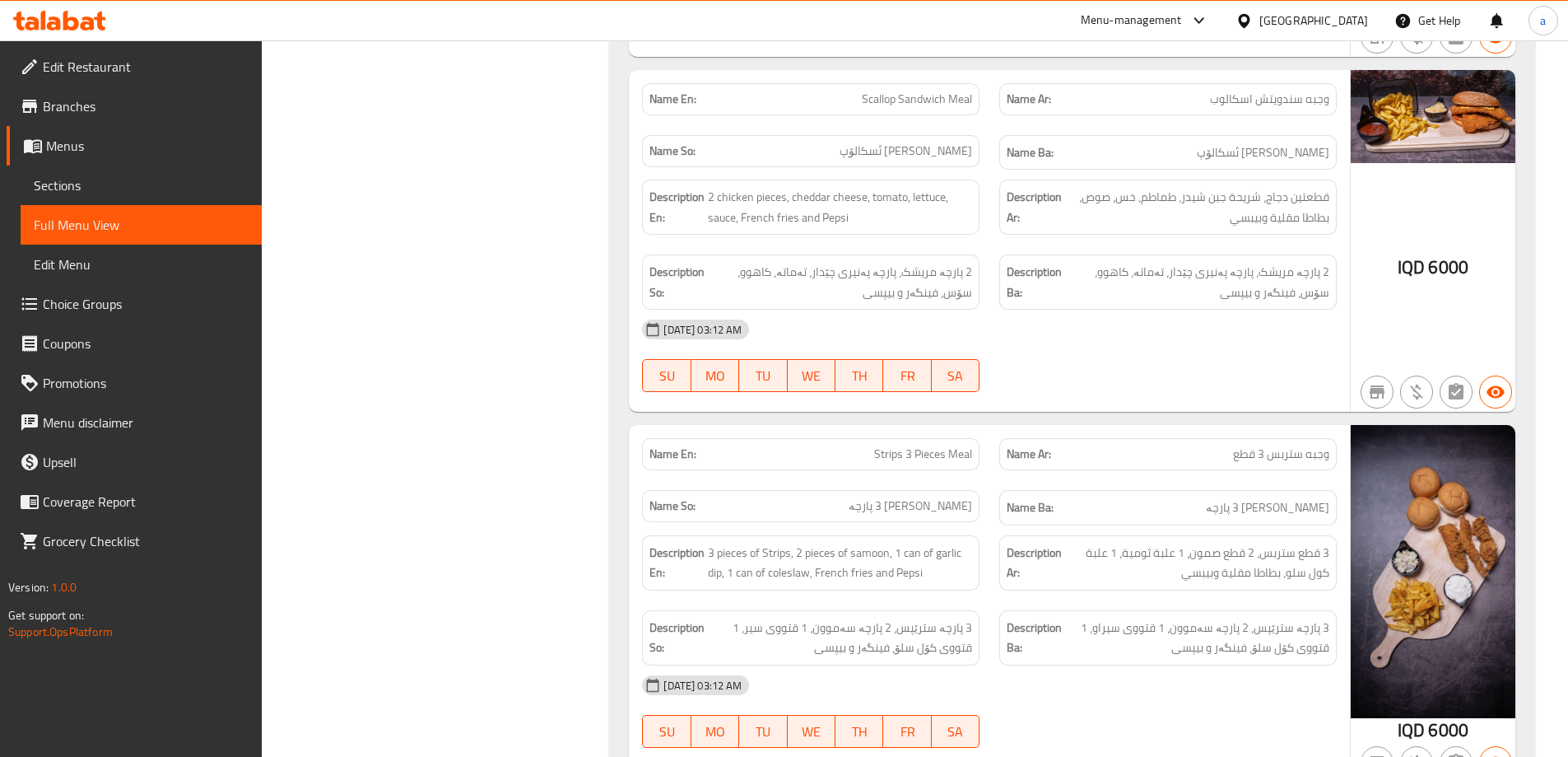
click at [86, 183] on span "Sections" at bounding box center [141, 185] width 215 height 19
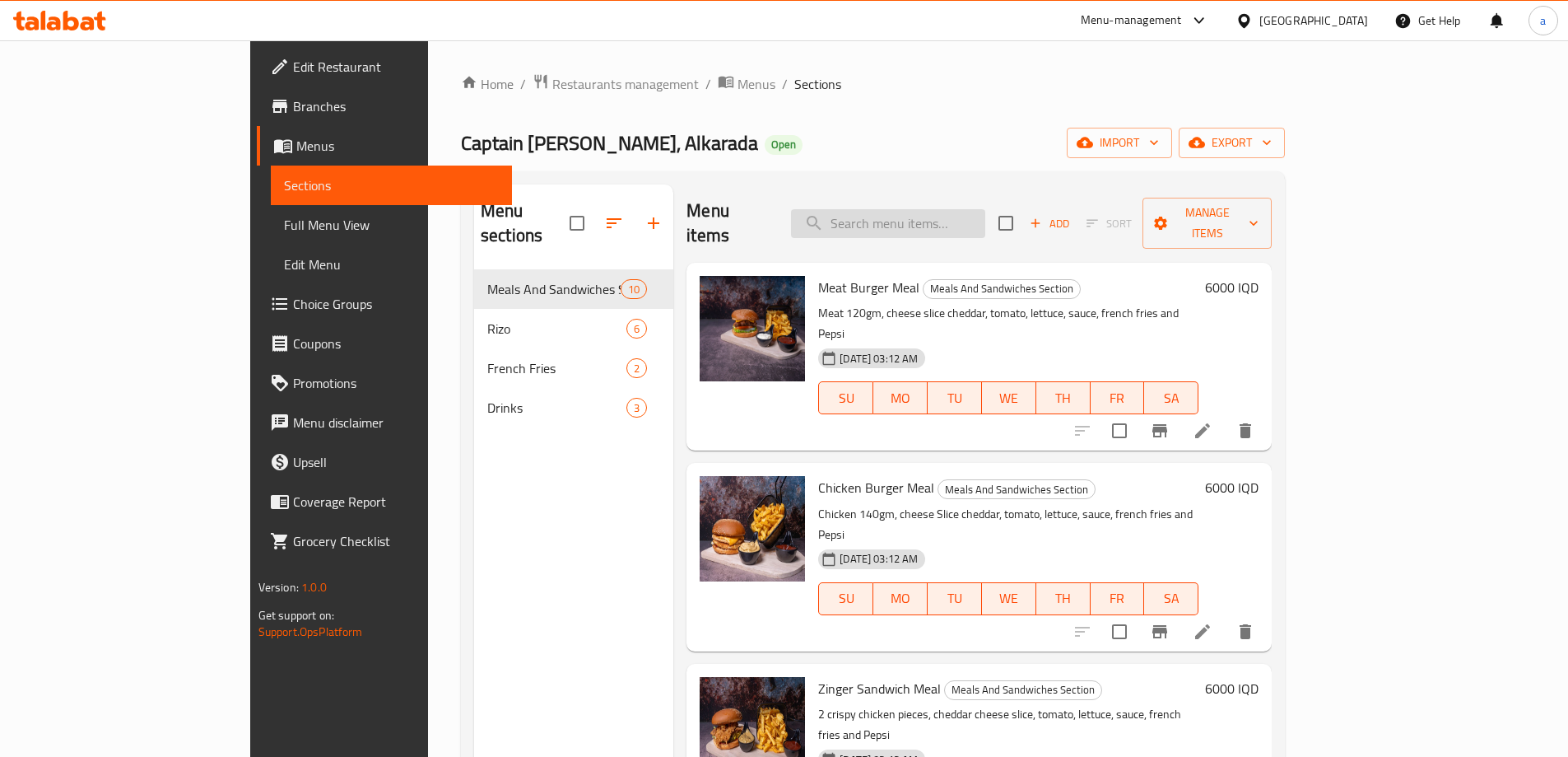
click at [934, 209] on input "search" at bounding box center [888, 224] width 195 height 29
click at [818, 275] on span "Meat Burger Meal" at bounding box center [868, 288] width 102 height 25
copy h6 "Meat Burger Meal"
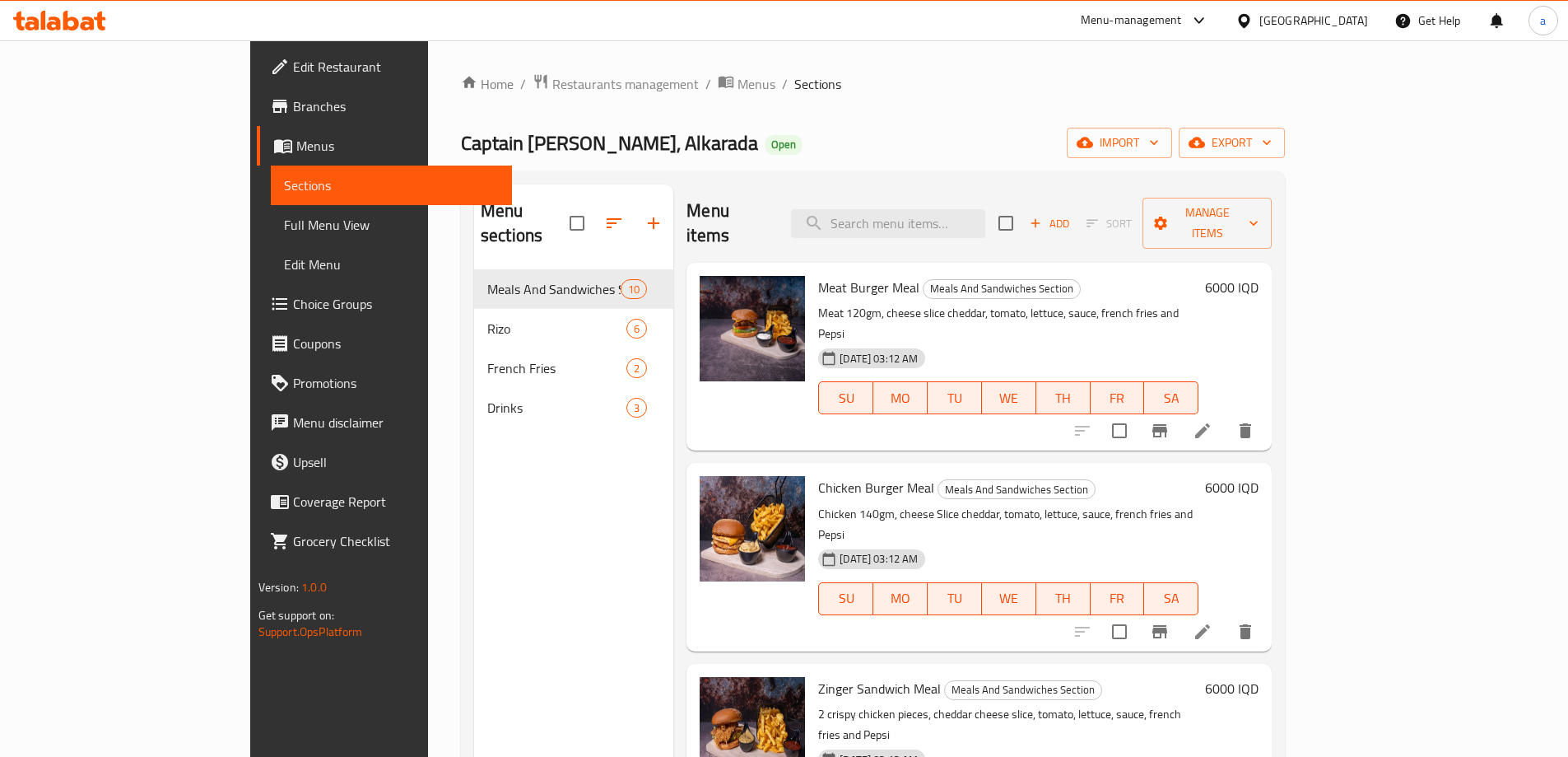
click at [818, 475] on span "Chicken Burger Meal" at bounding box center [876, 488] width 116 height 25
click at [819, 475] on span "Chicken Burger Meal" at bounding box center [876, 488] width 116 height 25
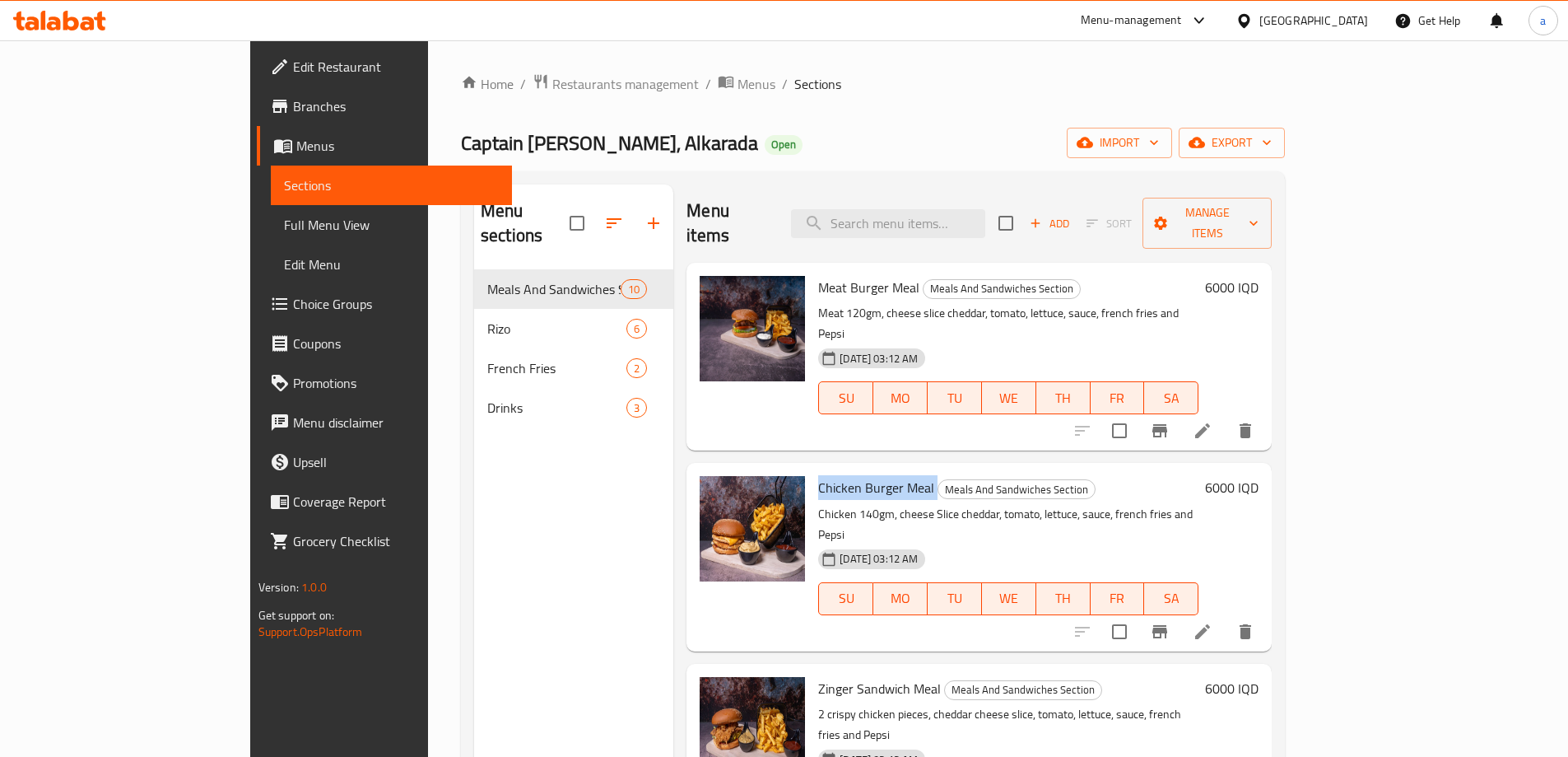
click at [819, 475] on span "Chicken Burger Meal" at bounding box center [876, 488] width 116 height 25
copy h6 "Chicken Burger Meal"
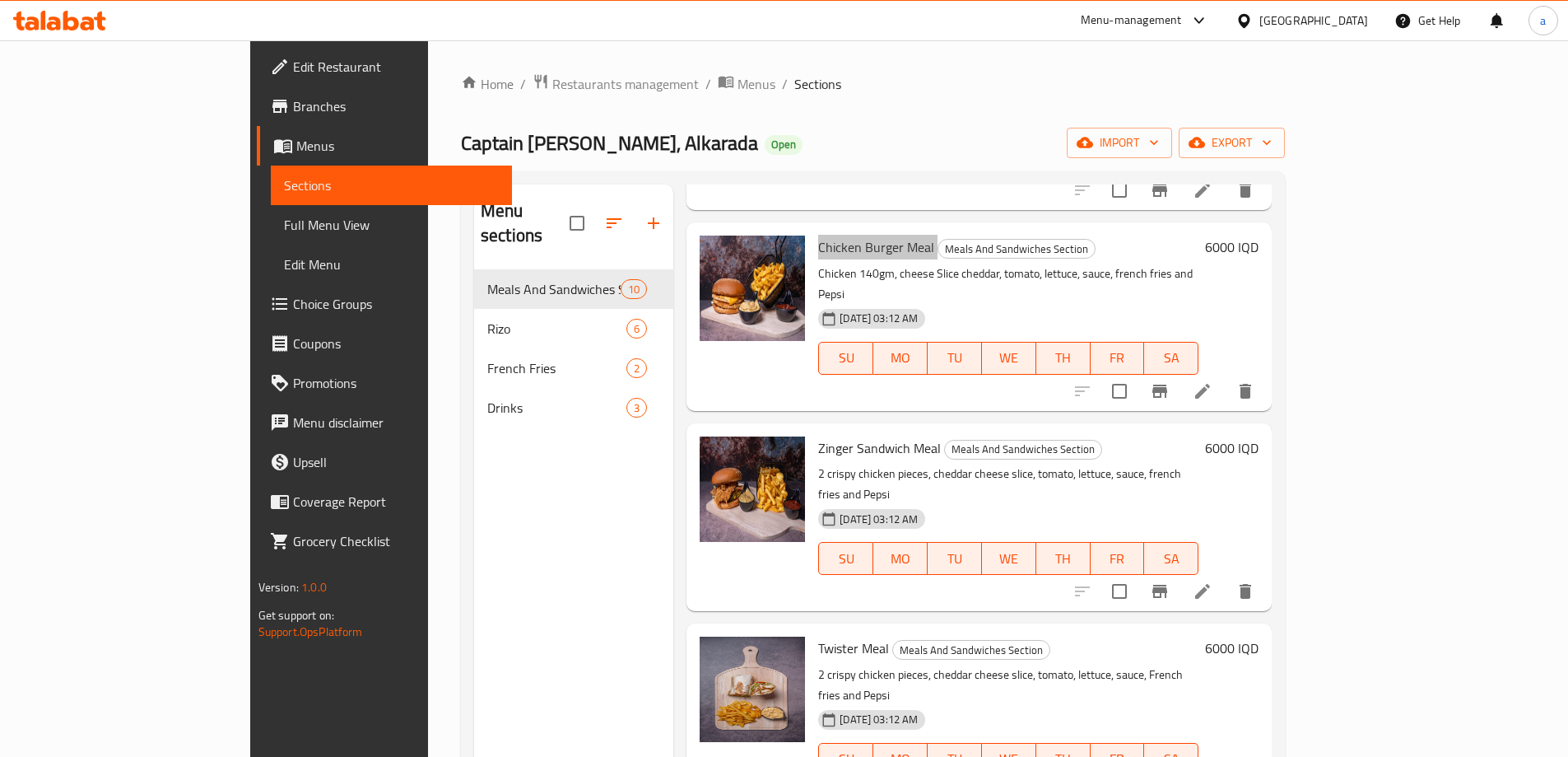
scroll to position [274, 0]
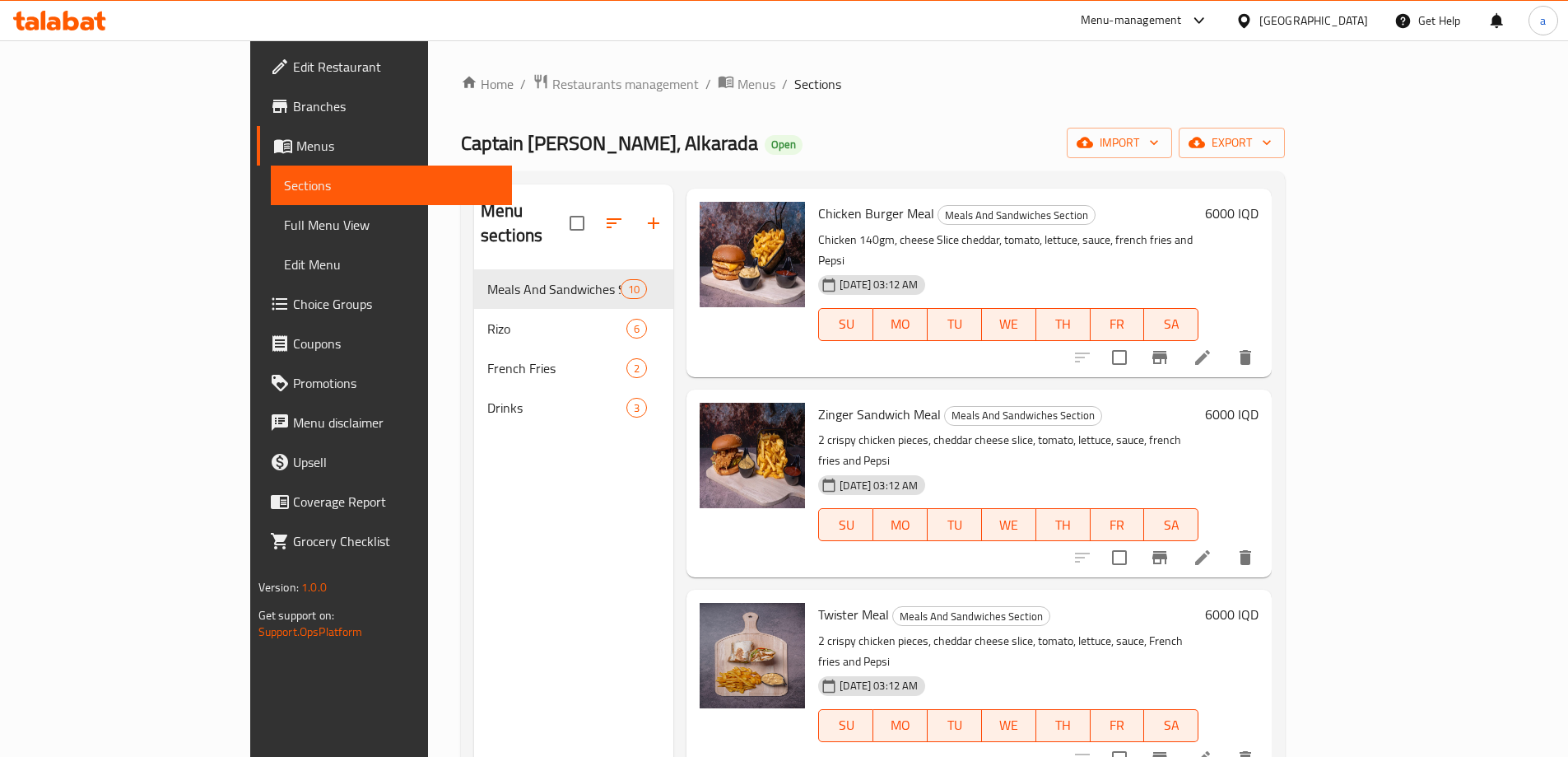
click at [829, 402] on span "Zinger Sandwich Meal" at bounding box center [879, 414] width 123 height 25
copy h6 "Zinger Sandwich Meal"
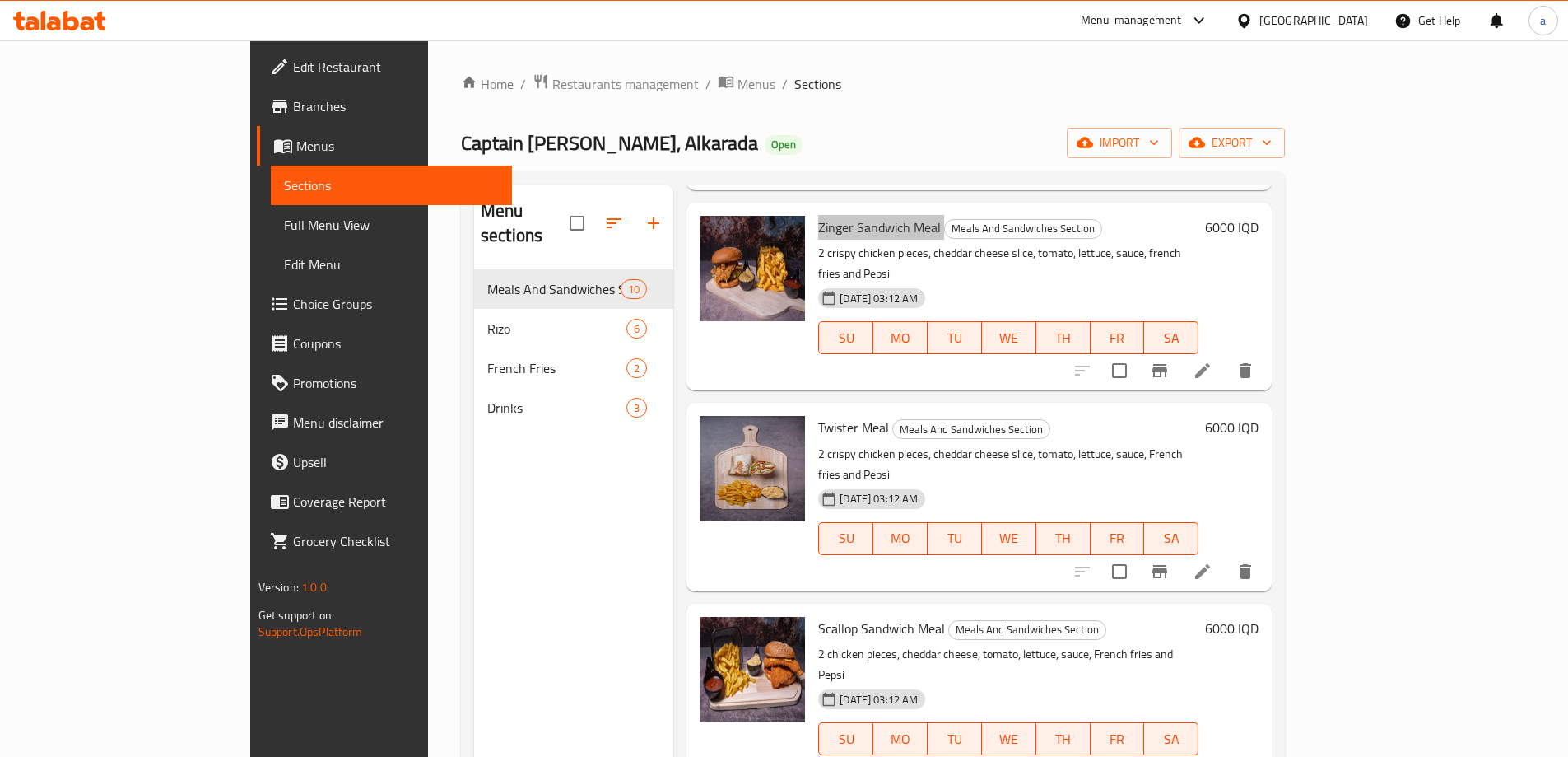
scroll to position [549, 0]
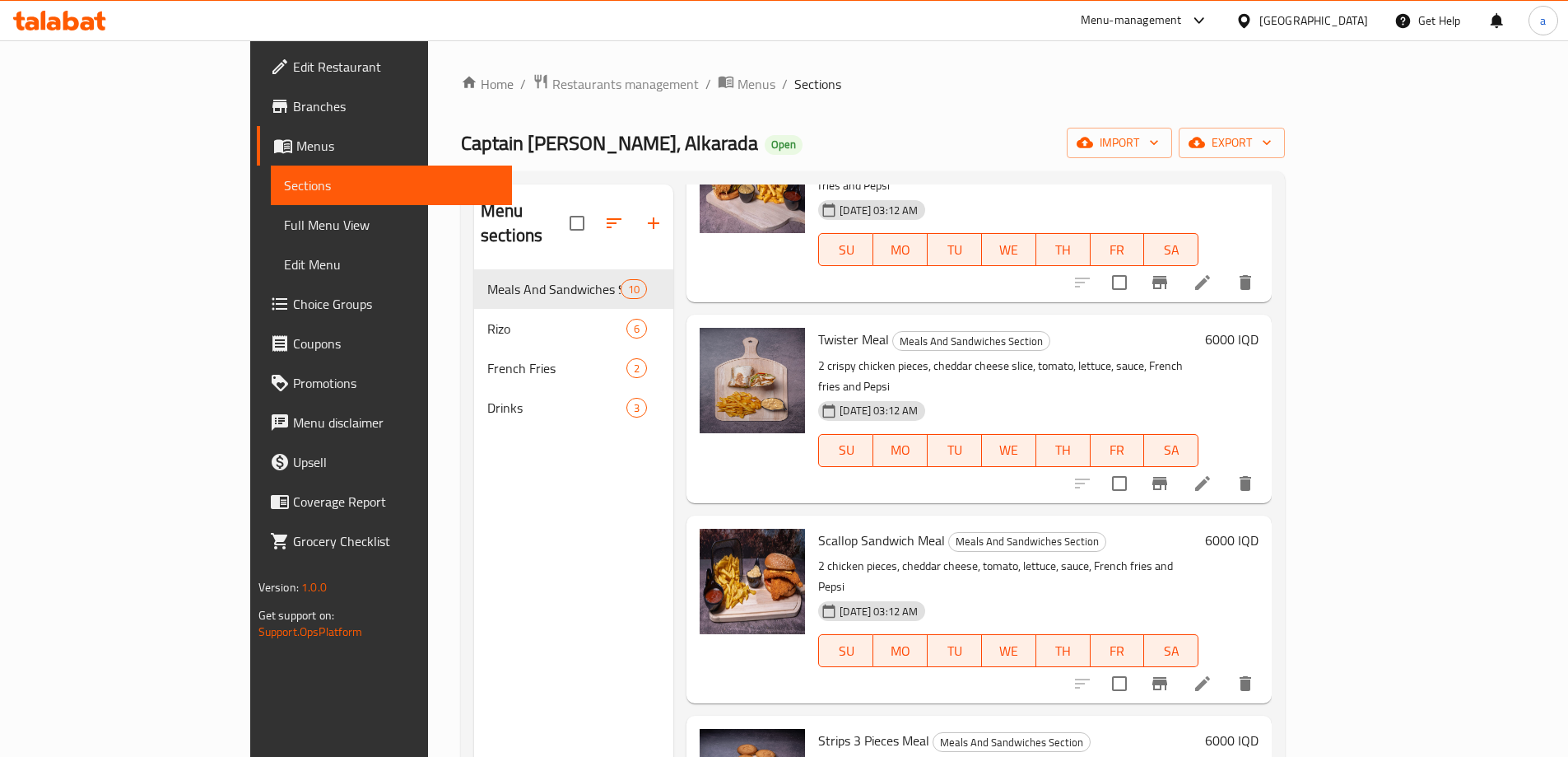
click at [828, 528] on span "Scallop Sandwich Meal" at bounding box center [881, 540] width 127 height 25
copy h6 "Scallop Sandwich Meal"
click at [818, 327] on span "Twister Meal" at bounding box center [853, 340] width 71 height 25
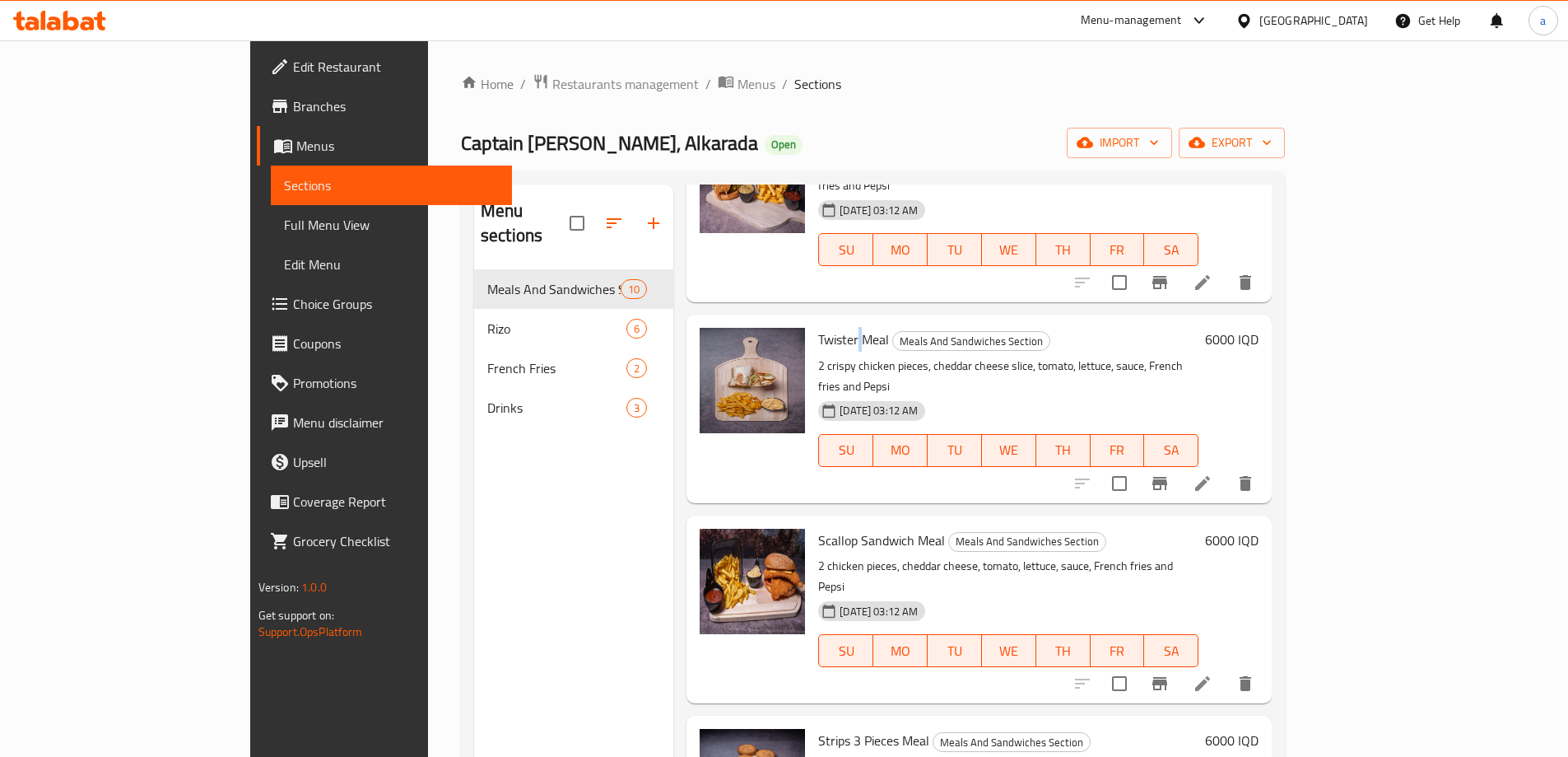
click at [818, 327] on span "Twister Meal" at bounding box center [853, 340] width 71 height 25
copy h6 "Twister Meal"
click at [293, 114] on span "Branches" at bounding box center [396, 106] width 206 height 19
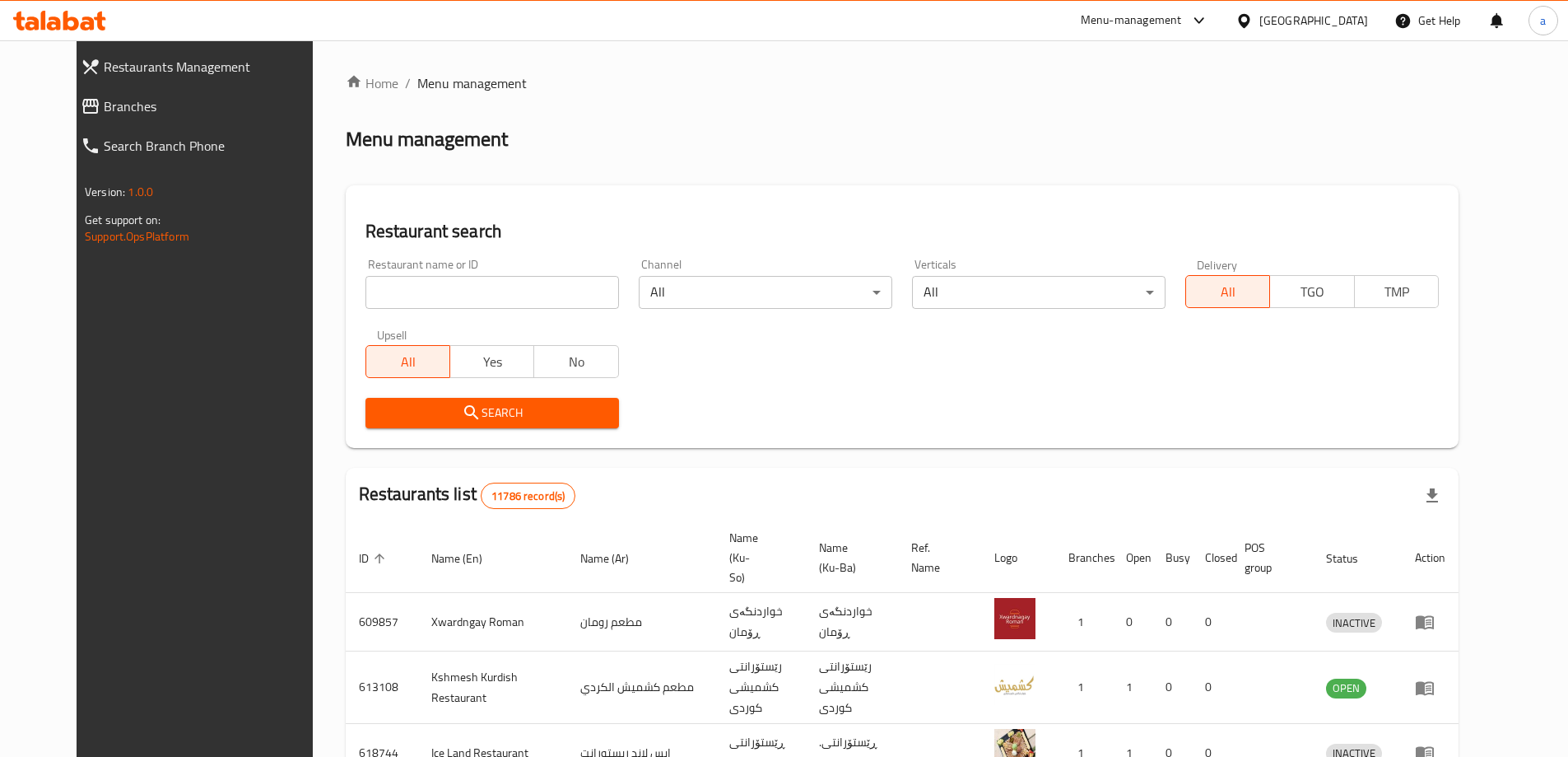
drag, startPoint x: 0, startPoint y: 0, endPoint x: 532, endPoint y: 300, distance: 610.8
click at [532, 300] on input "search" at bounding box center [493, 292] width 254 height 33
paste input "694638"
type input "694638"
click at [496, 416] on span "Search" at bounding box center [492, 412] width 227 height 20
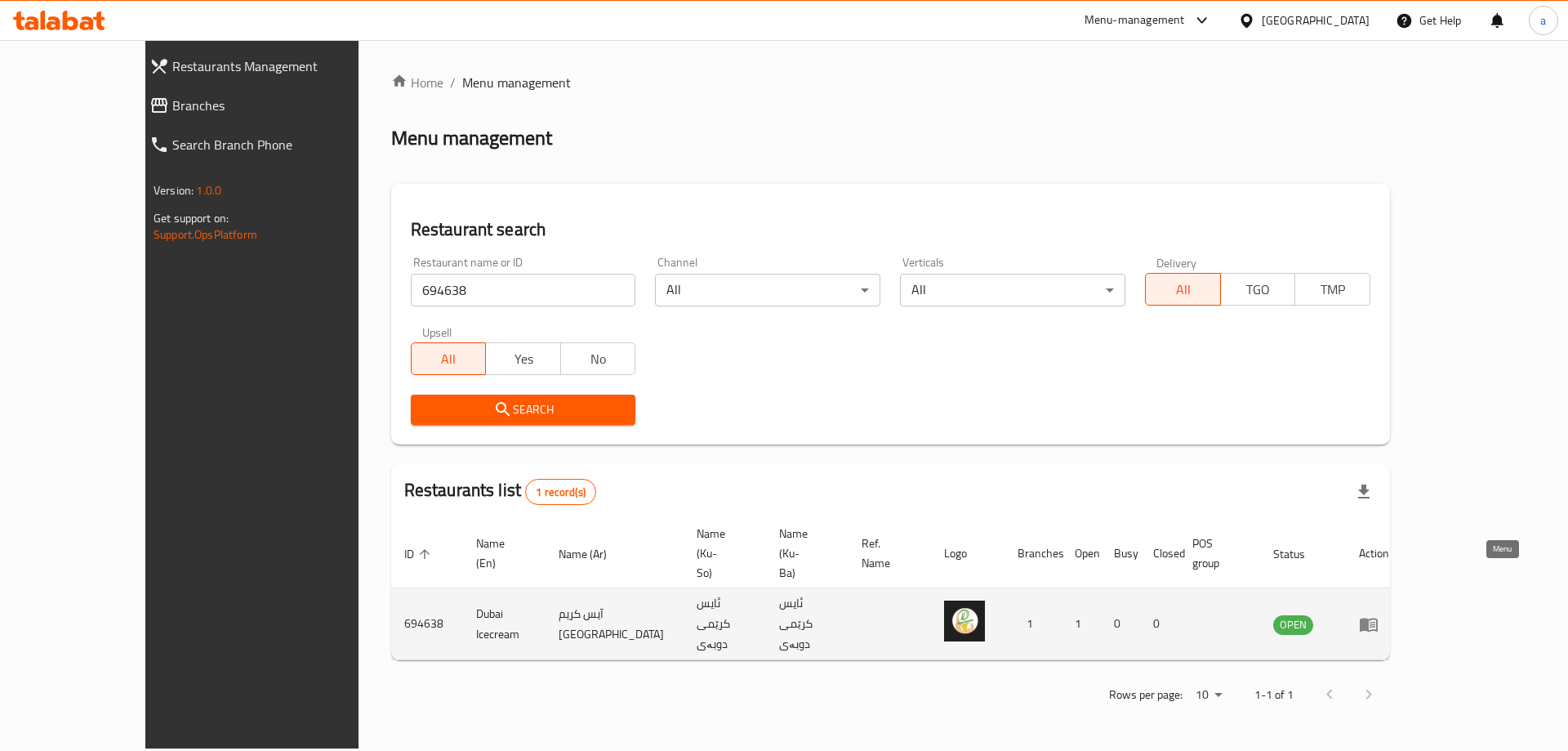
click at [1378, 618] on icon "enhanced table" at bounding box center [1368, 624] width 18 height 13
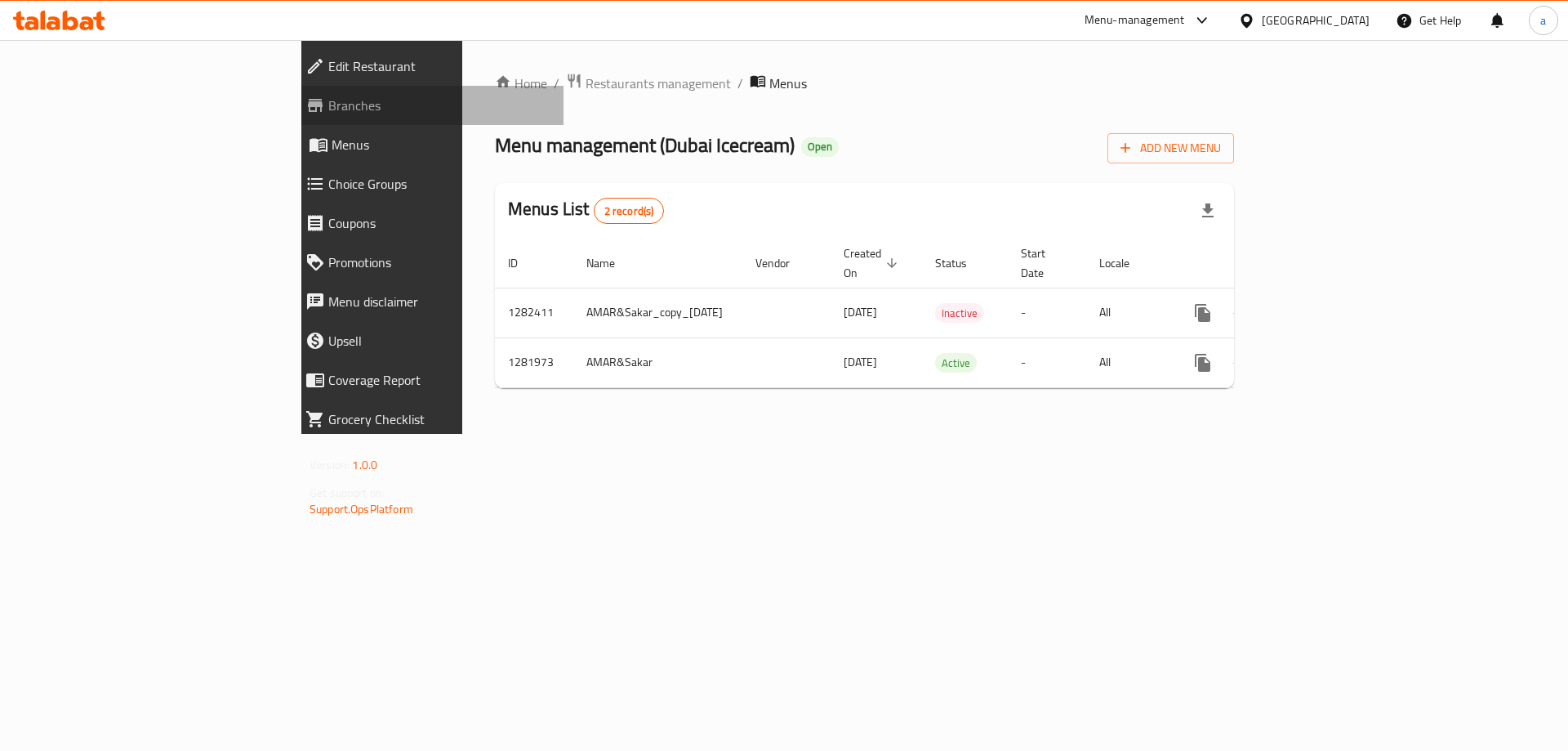
click at [328, 107] on span "Branches" at bounding box center [439, 106] width 222 height 19
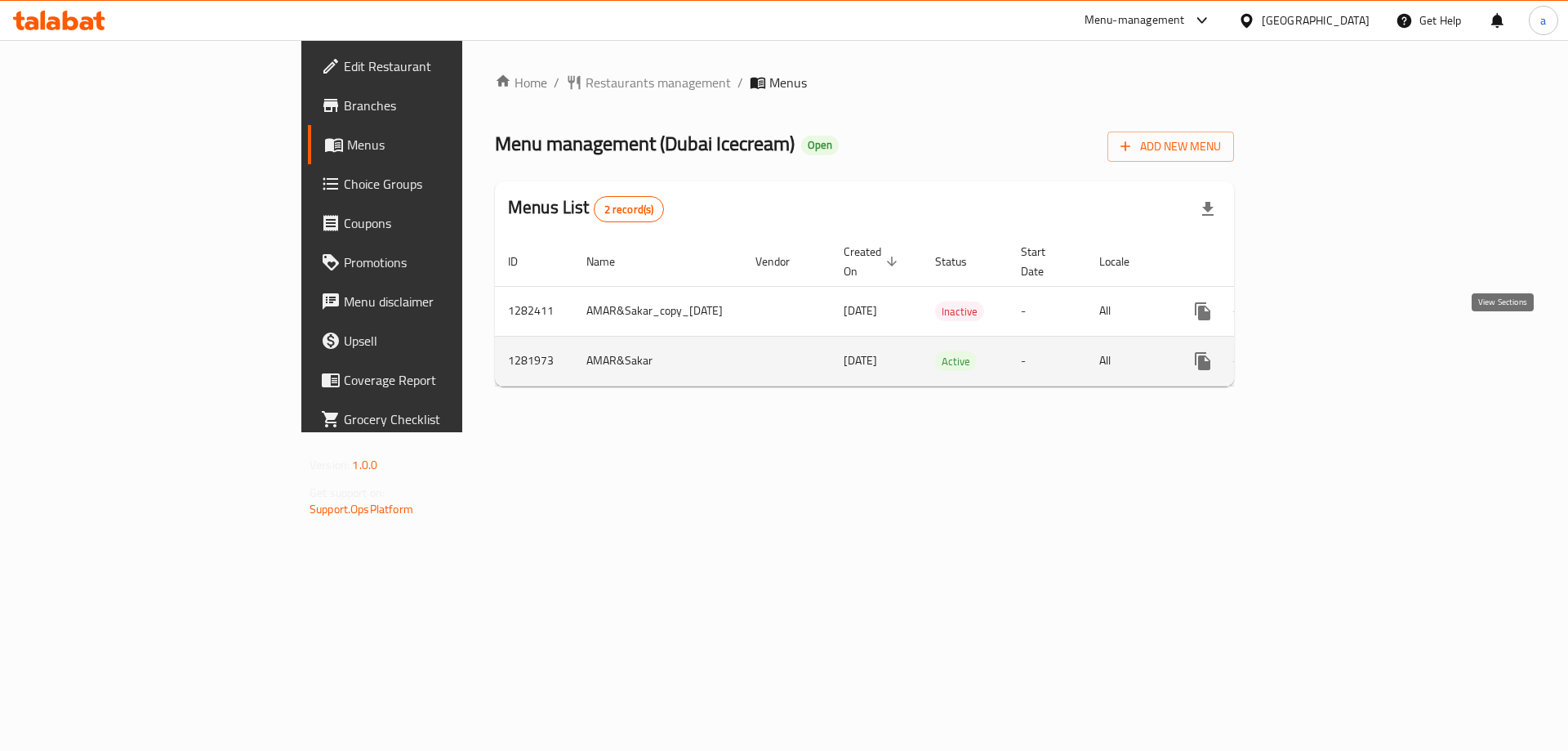
click at [1330, 351] on icon "enhanced table" at bounding box center [1320, 361] width 19 height 19
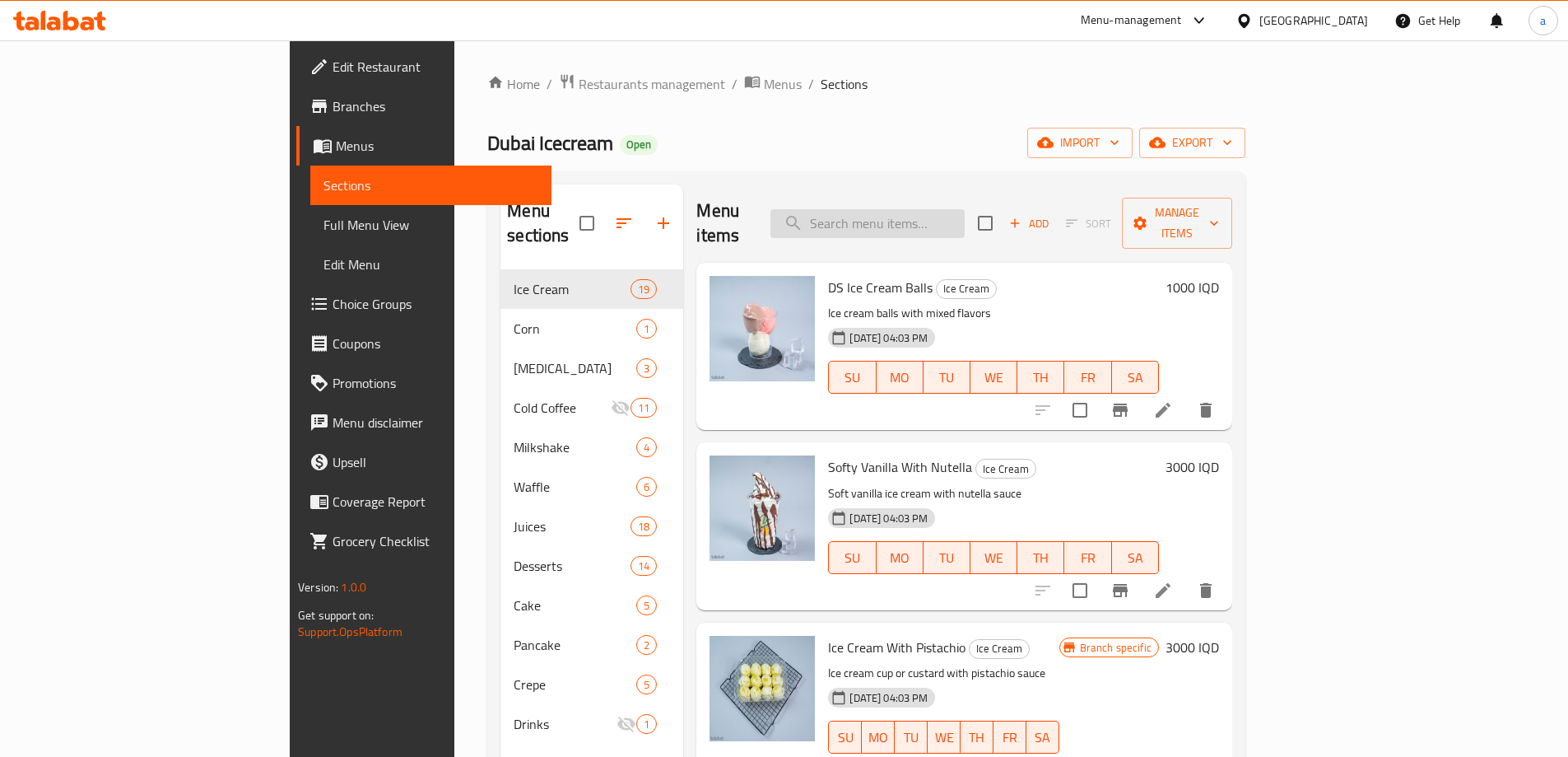
click at [885, 217] on input "search" at bounding box center [867, 224] width 195 height 29
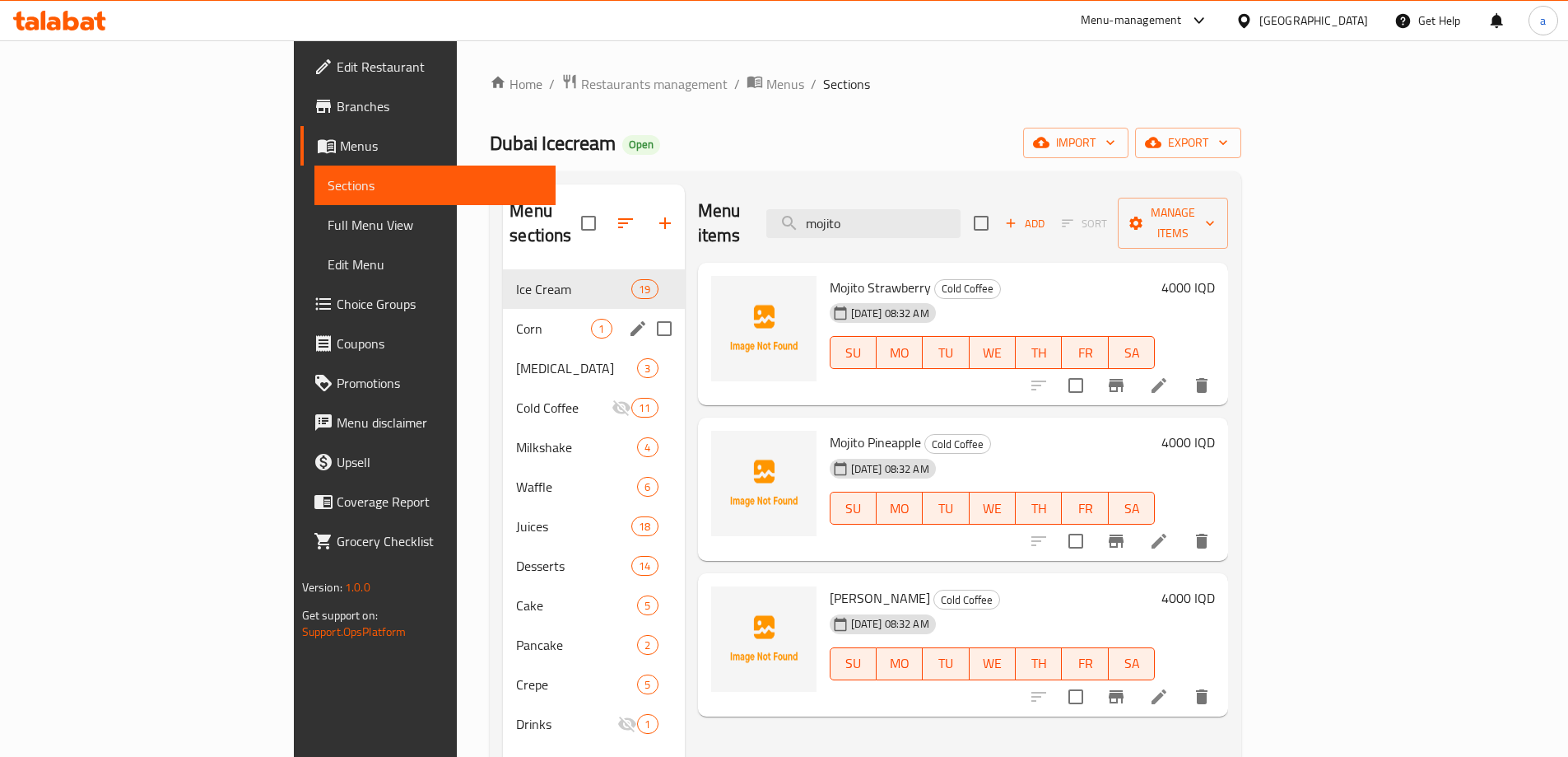
type input "mojito"
click at [503, 316] on div "Corn 1" at bounding box center [593, 328] width 181 height 40
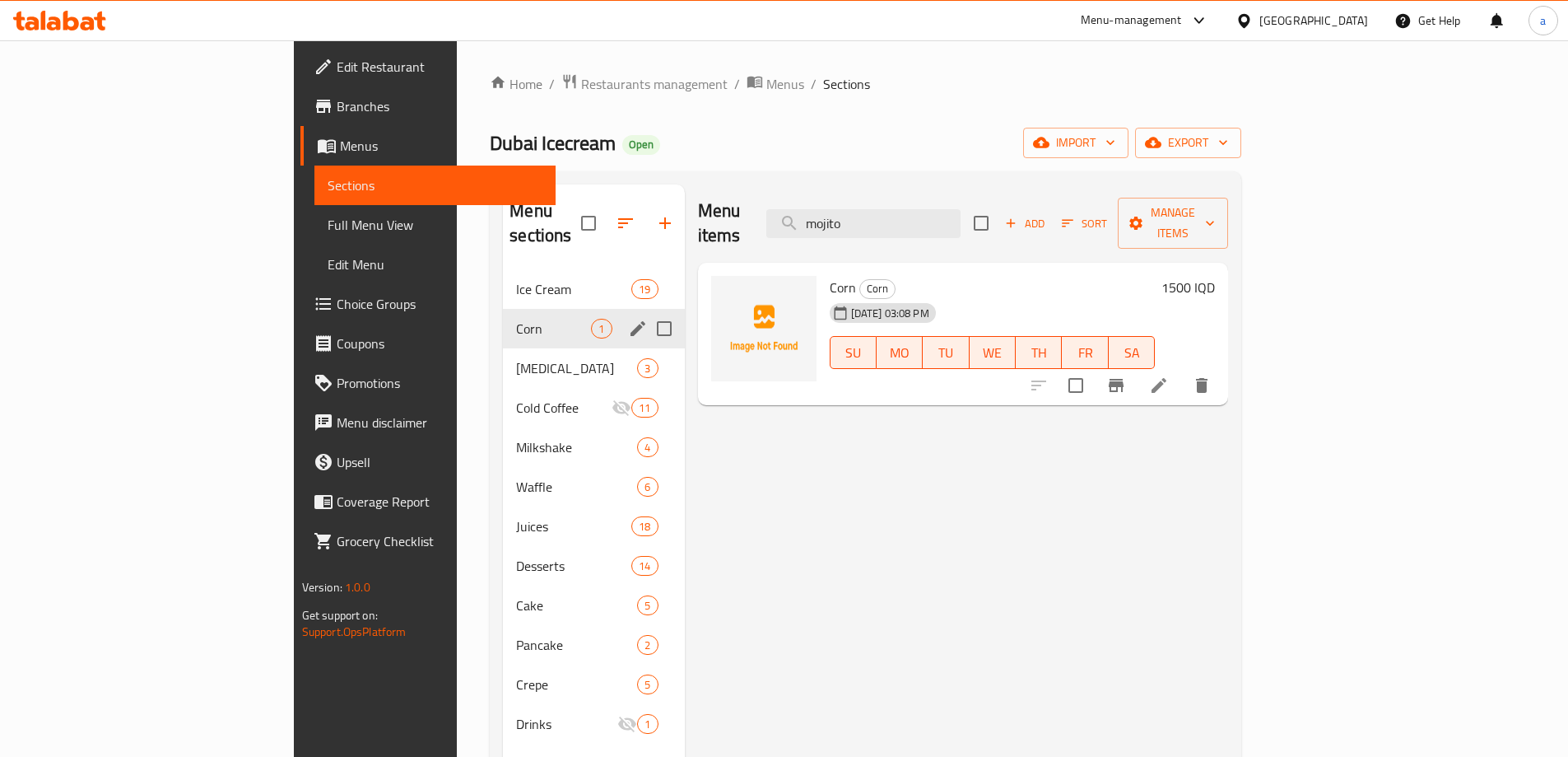
click at [516, 358] on span "[MEDICAL_DATA]" at bounding box center [576, 368] width 121 height 19
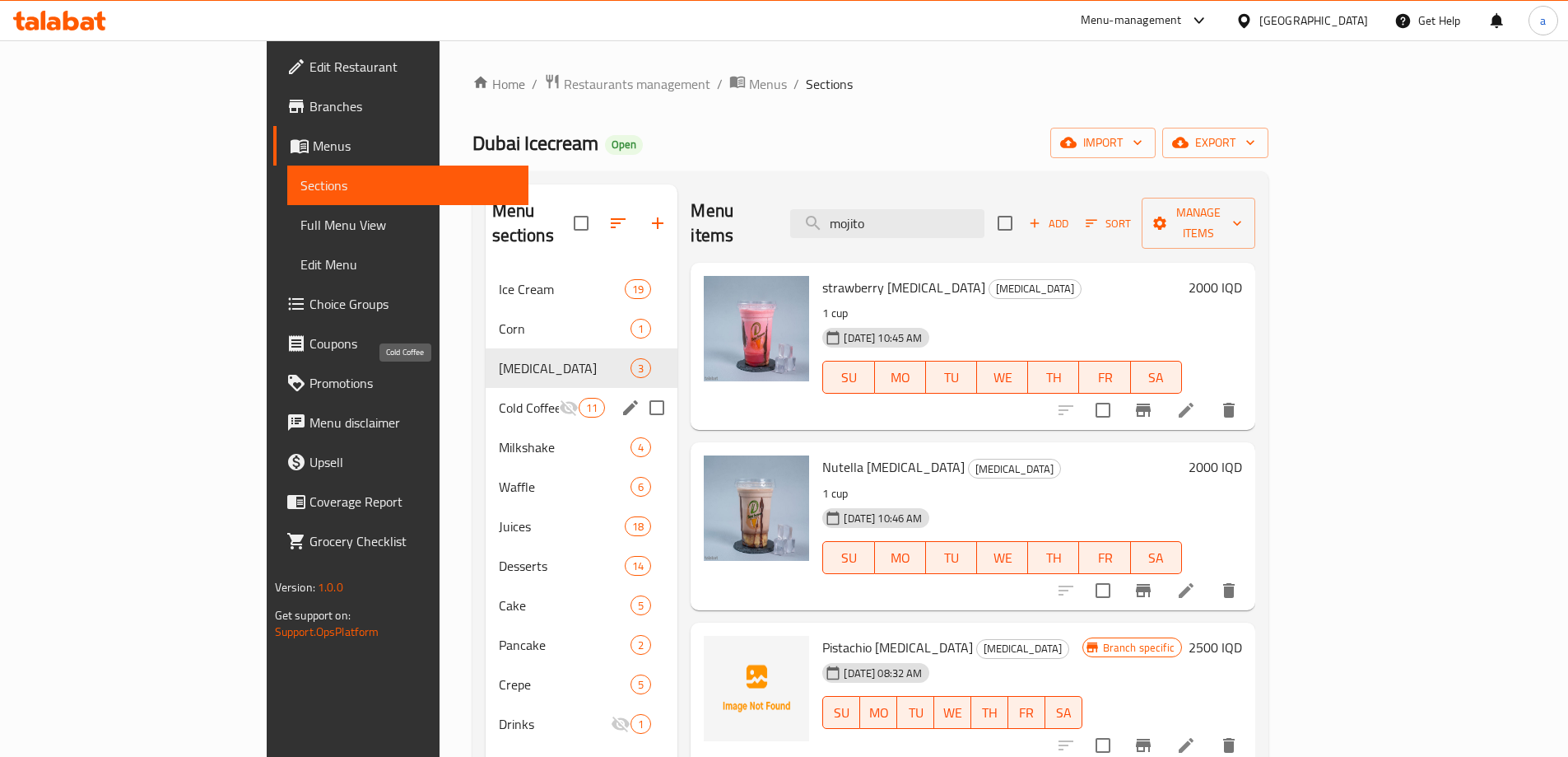
click at [498, 398] on span "Cold Coffee" at bounding box center [528, 408] width 61 height 19
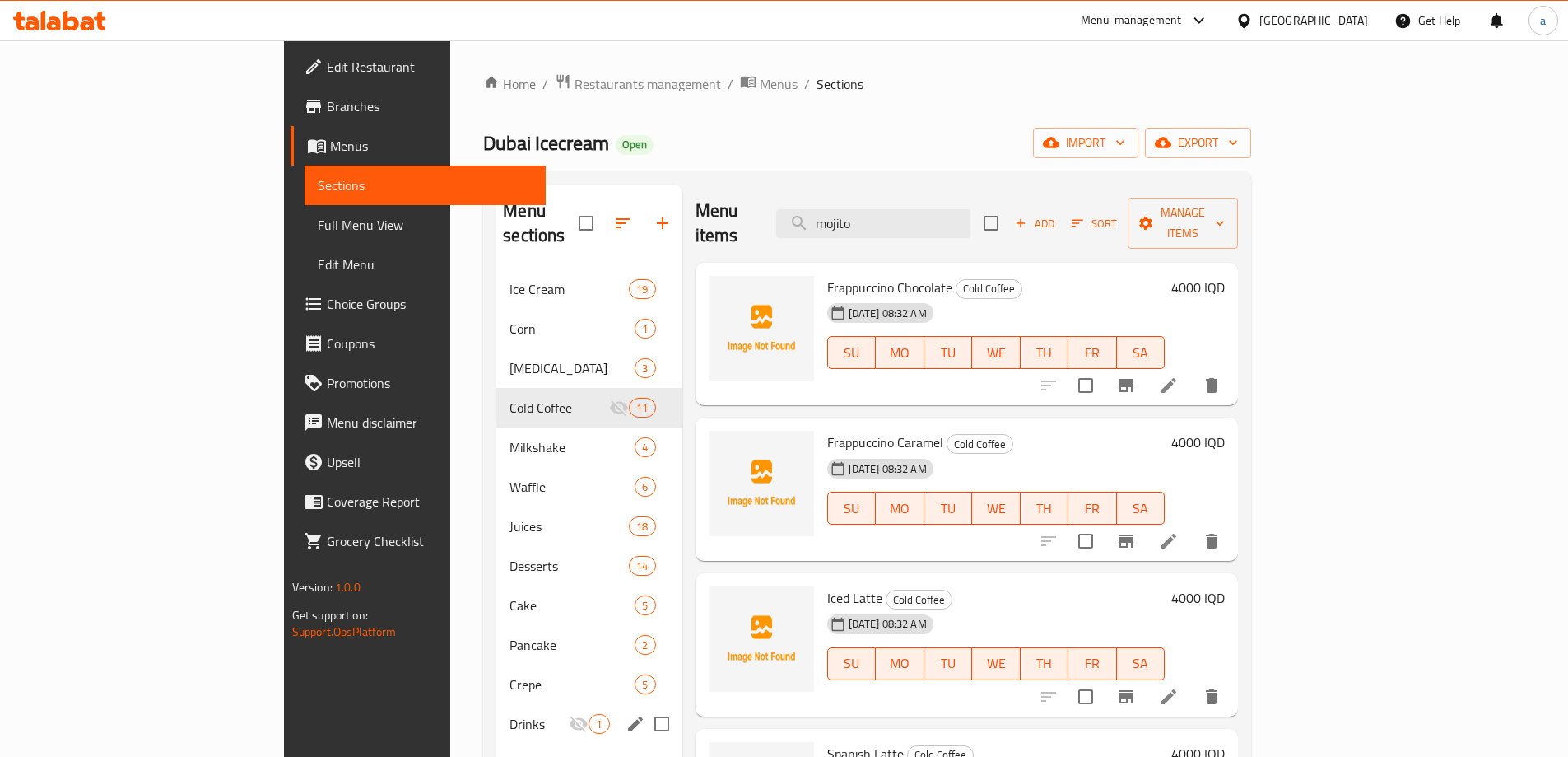
click at [497, 715] on div "Drinks 1" at bounding box center [588, 723] width 185 height 40
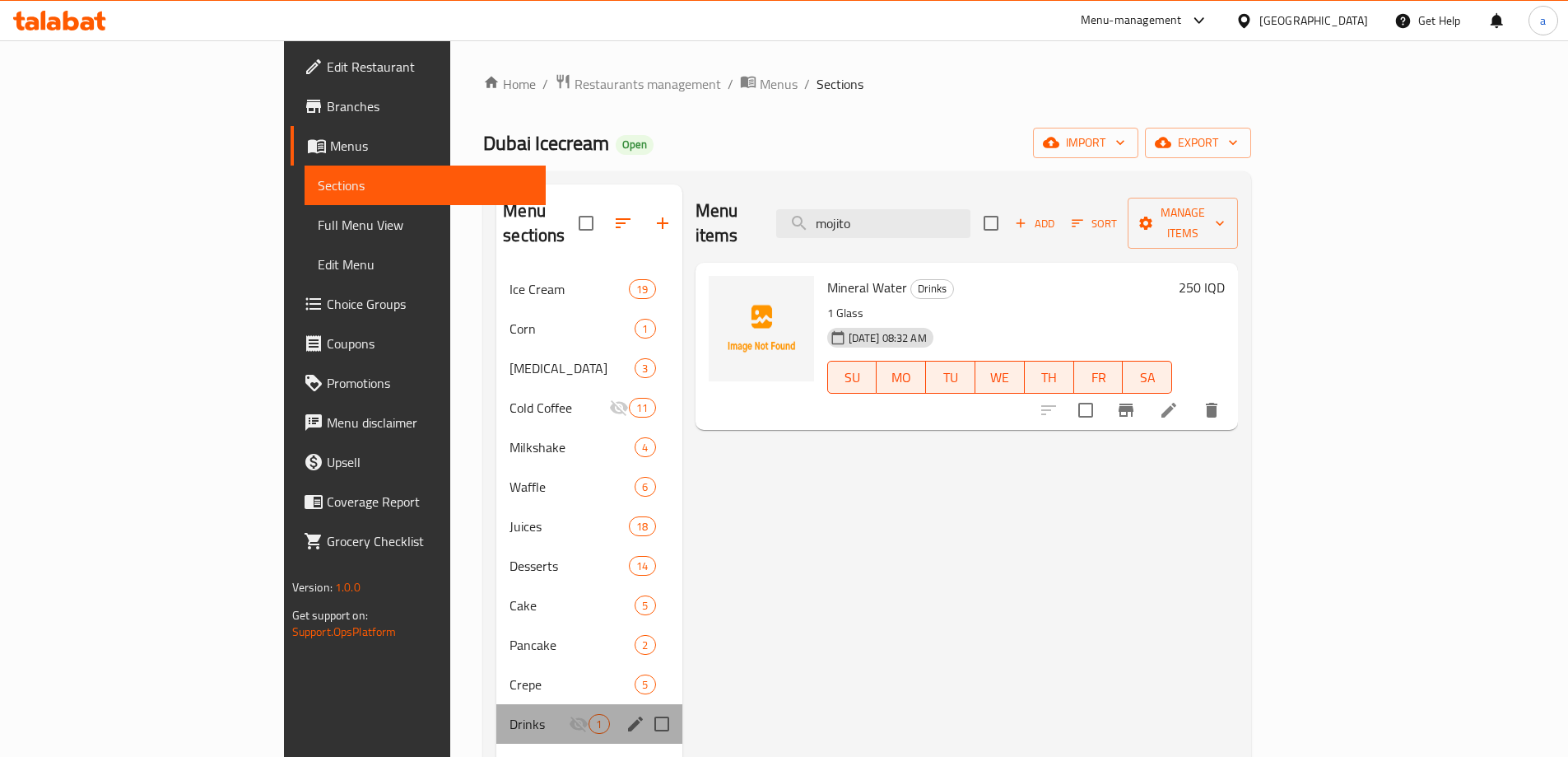
click at [497, 704] on div "Drinks 1" at bounding box center [588, 723] width 185 height 40
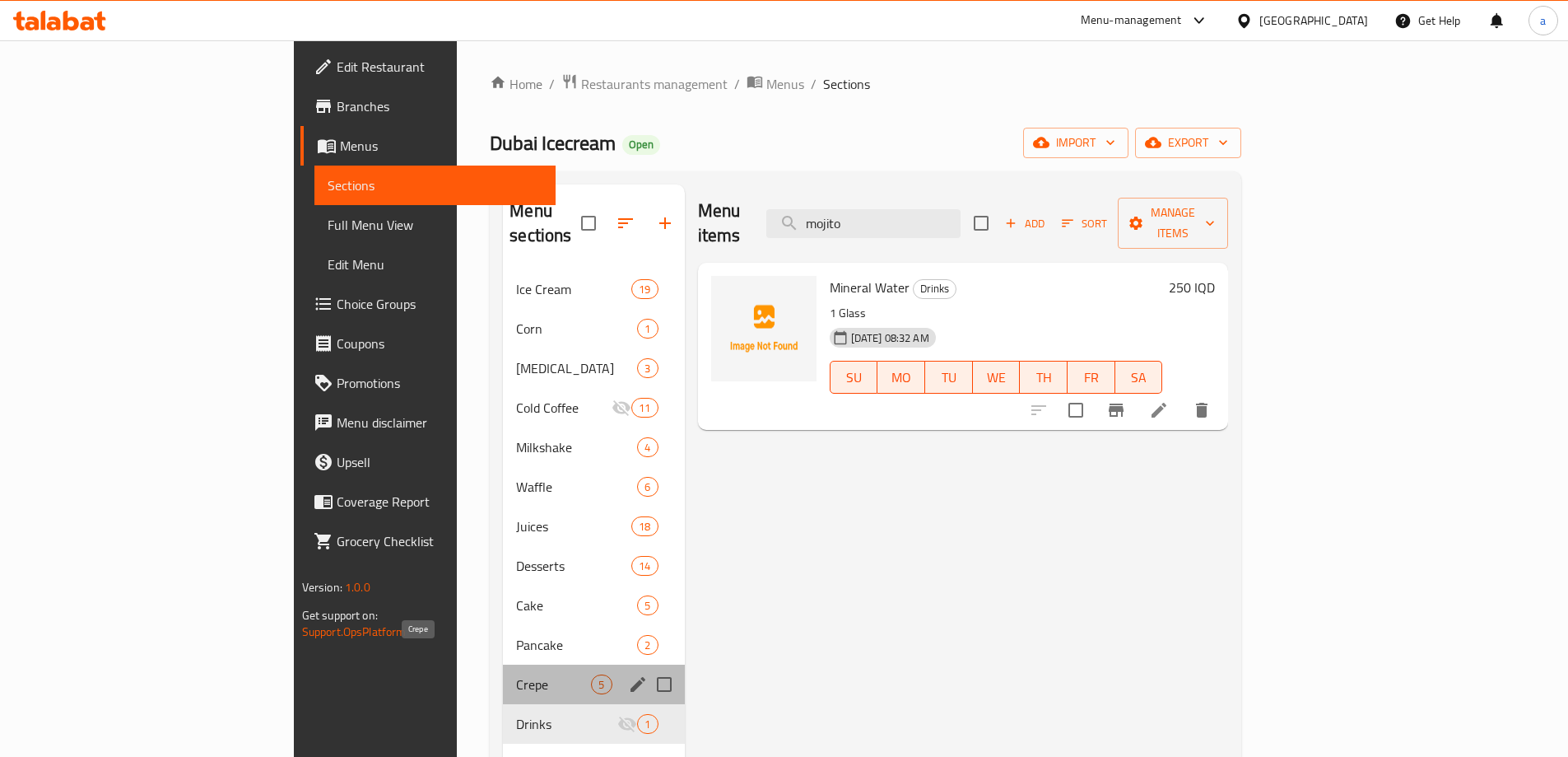
click at [516, 675] on span "Crepe" at bounding box center [553, 684] width 75 height 19
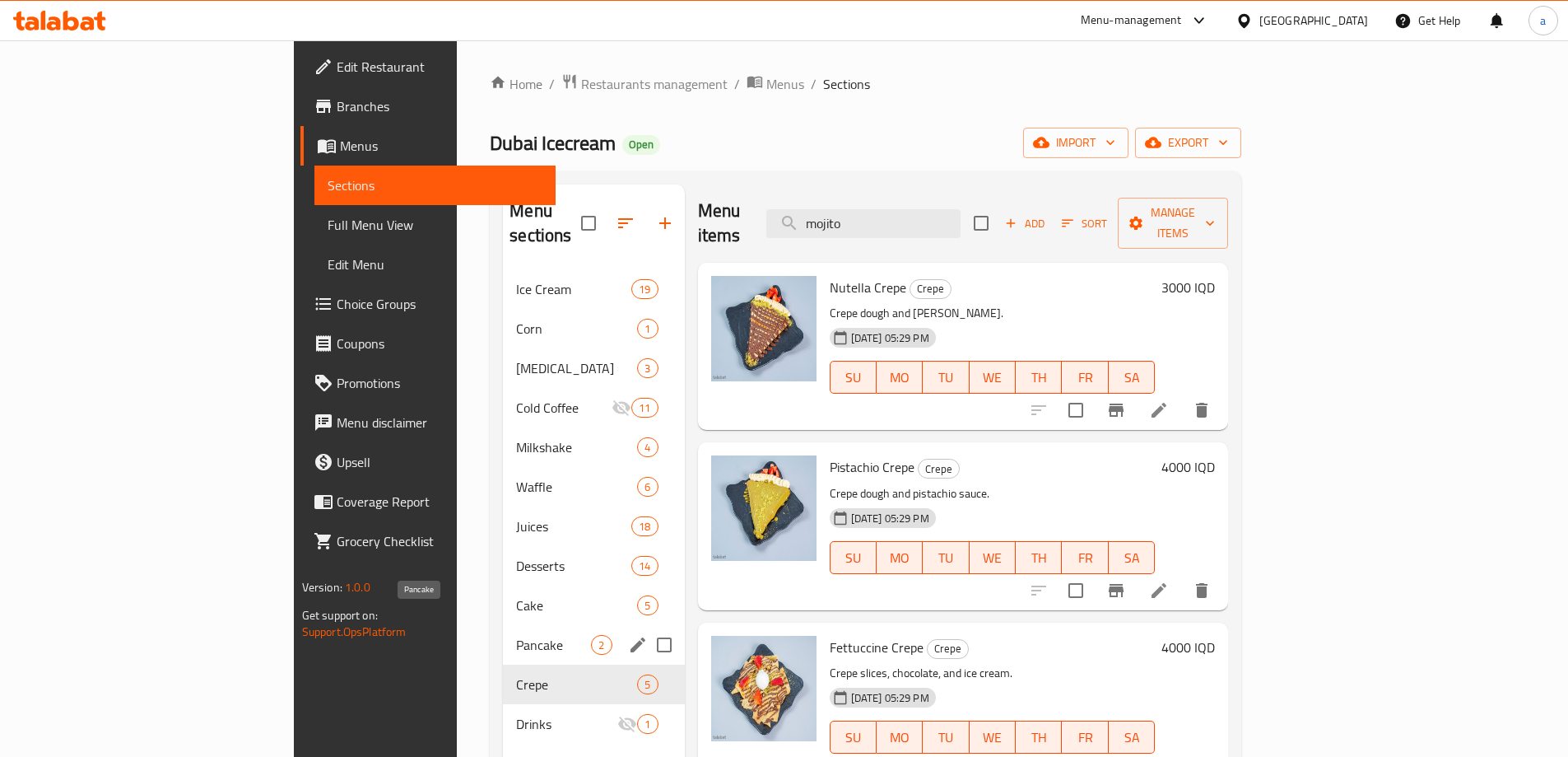
click at [516, 635] on span "Pancake" at bounding box center [553, 645] width 75 height 19
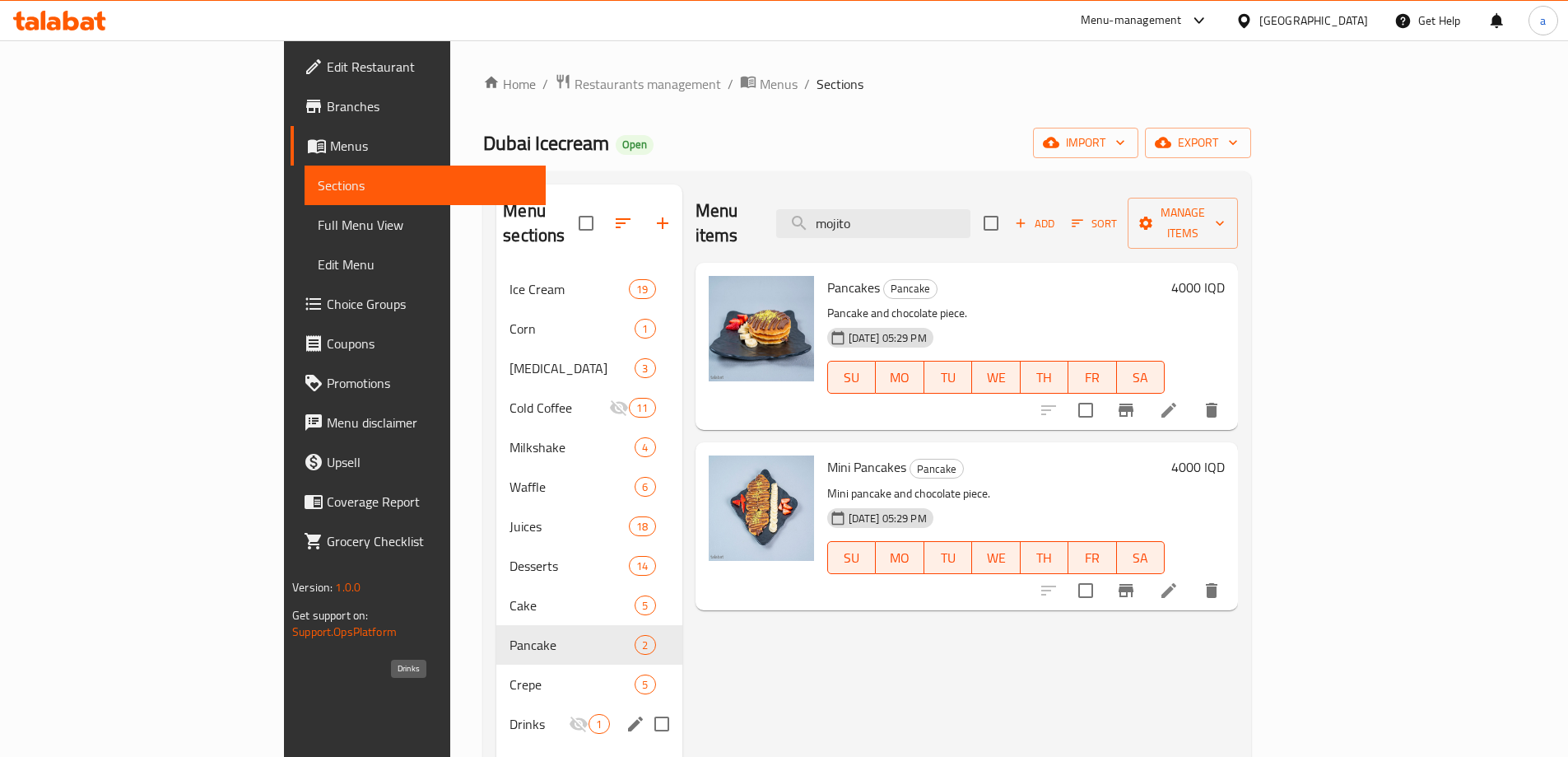
click at [509, 713] on span "Drinks" at bounding box center [538, 723] width 59 height 19
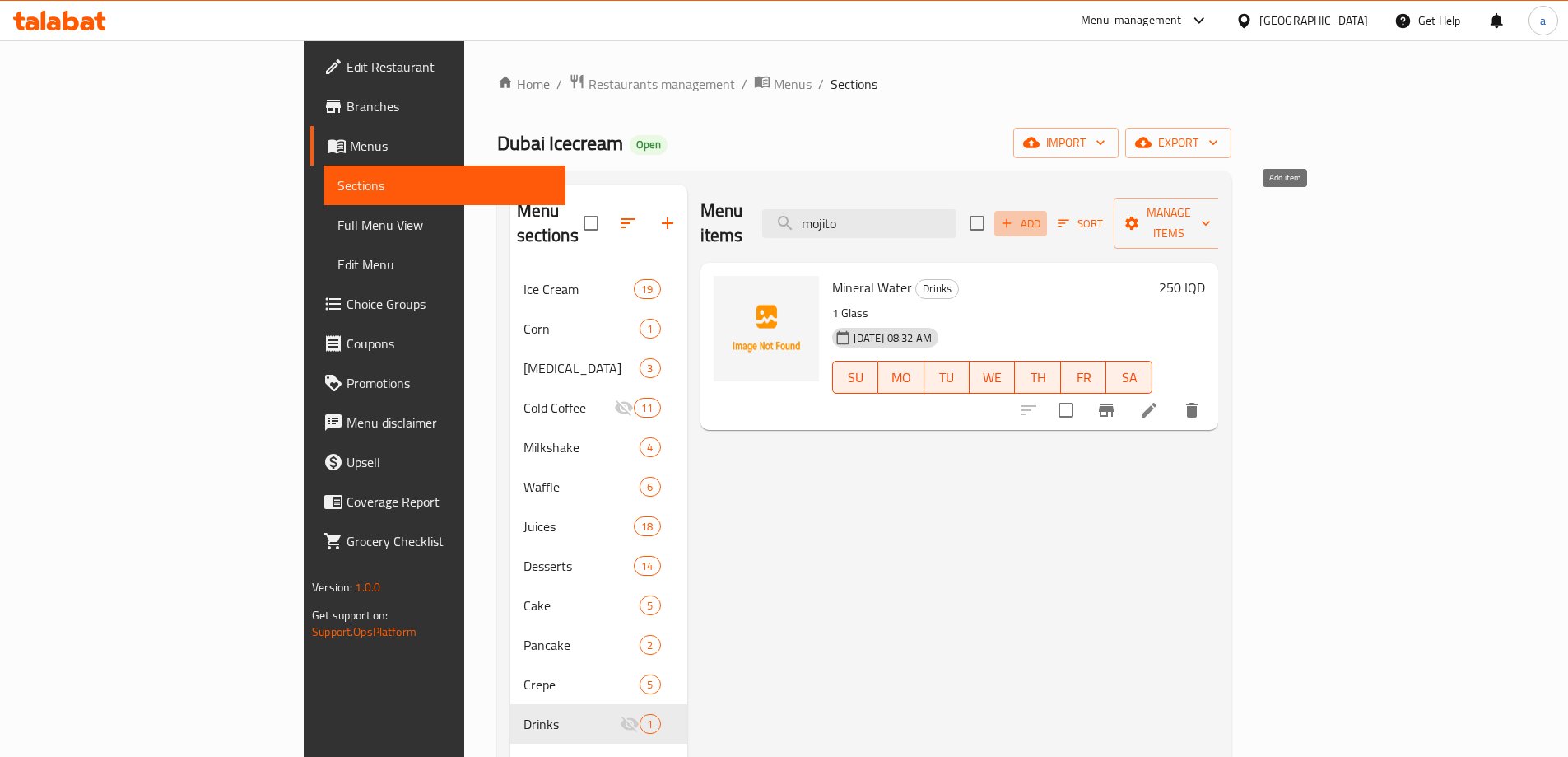
click at [1043, 214] on span "Add" at bounding box center [1021, 224] width 45 height 19
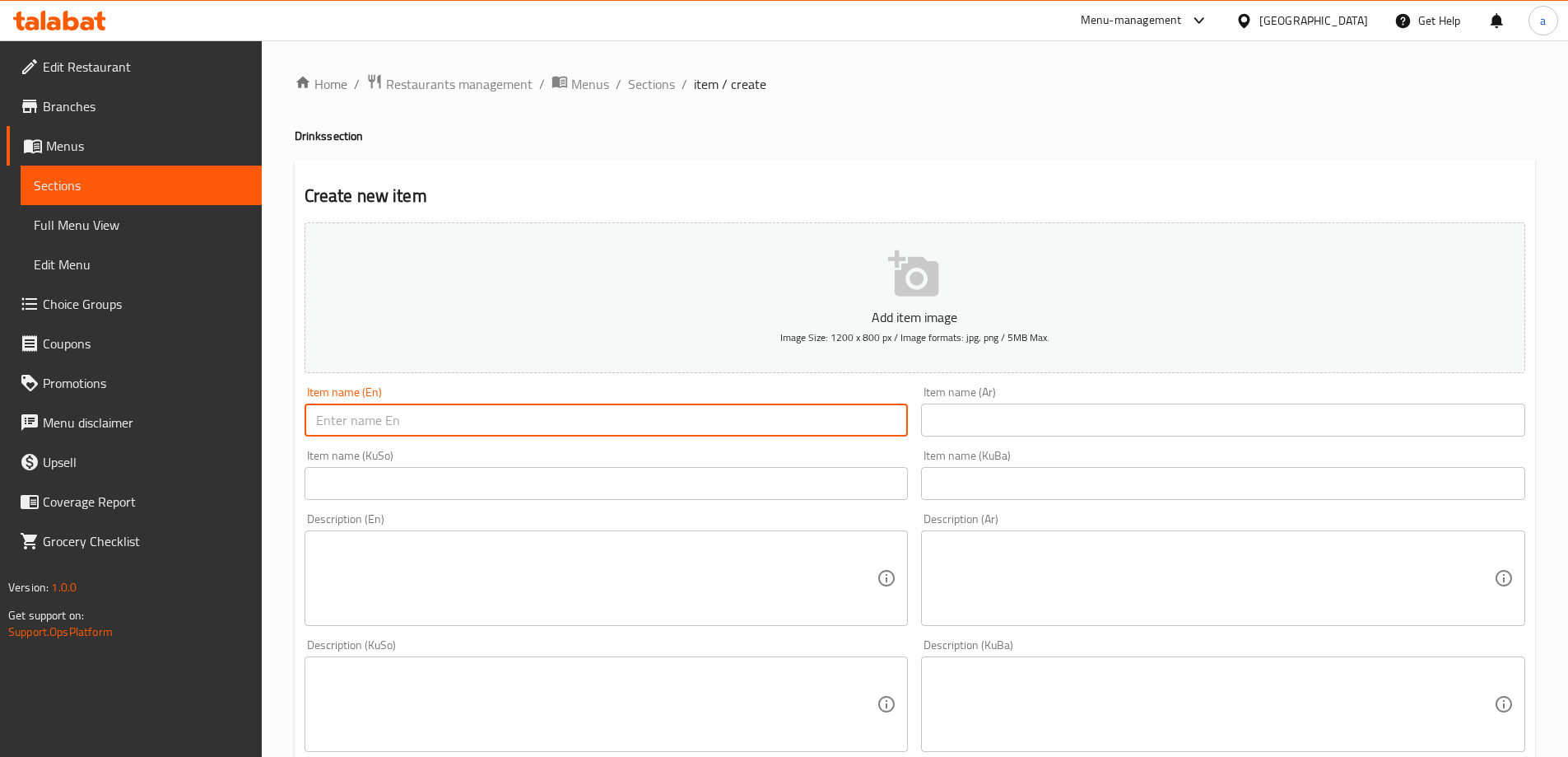
click at [747, 409] on input "text" at bounding box center [607, 420] width 604 height 33
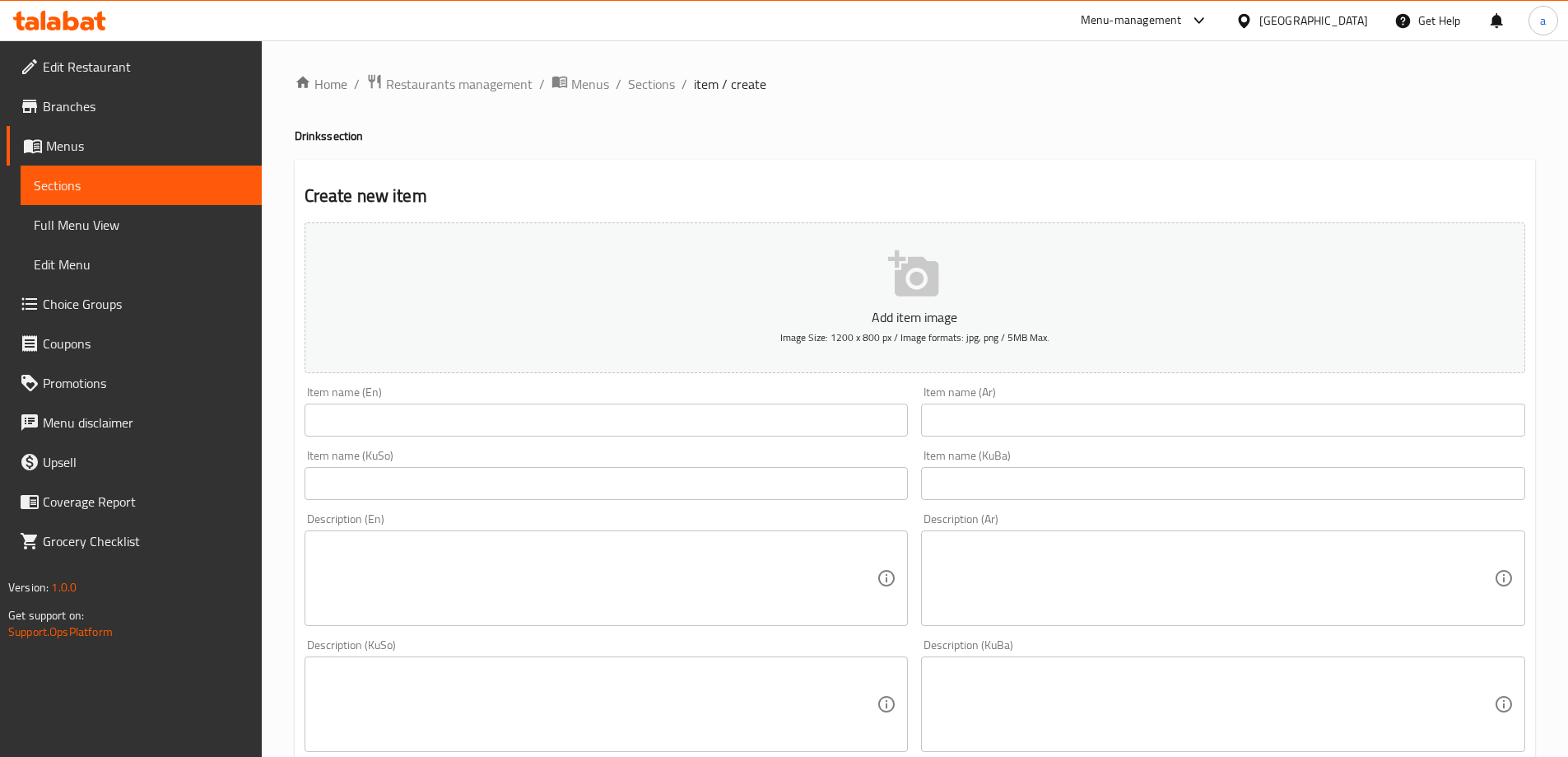
click at [731, 410] on input "text" at bounding box center [607, 420] width 604 height 33
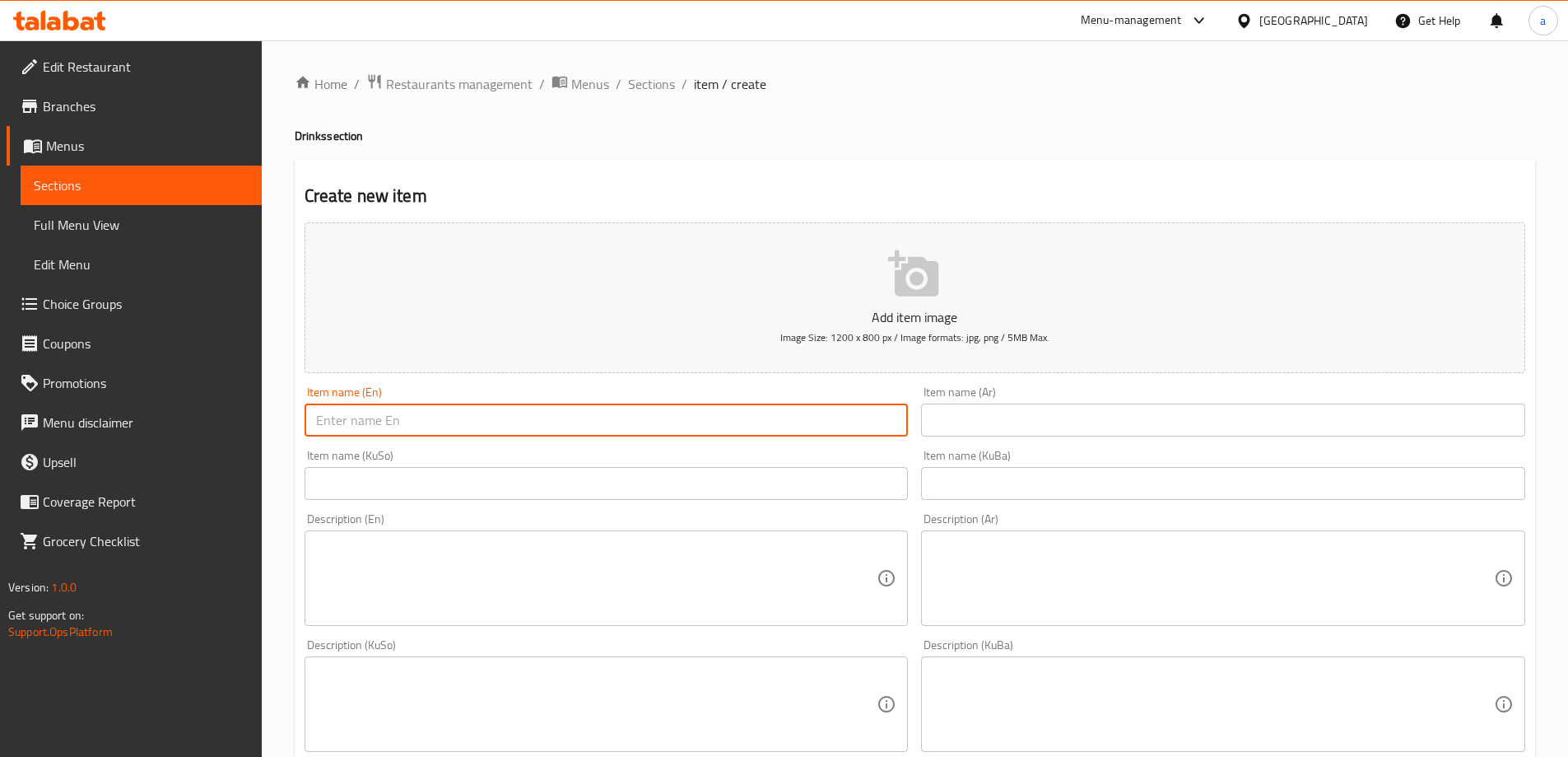
paste input "Mojito blue curacao"
drag, startPoint x: 355, startPoint y: 422, endPoint x: 244, endPoint y: 422, distance: 111.0
click at [244, 422] on div "Edit Restaurant Branches Menus Sections Full Menu View Edit Menu Choice Groups …" at bounding box center [784, 697] width 1568 height 1313
click at [423, 422] on input "blue curacao" at bounding box center [607, 420] width 604 height 33
paste input "Mojito"
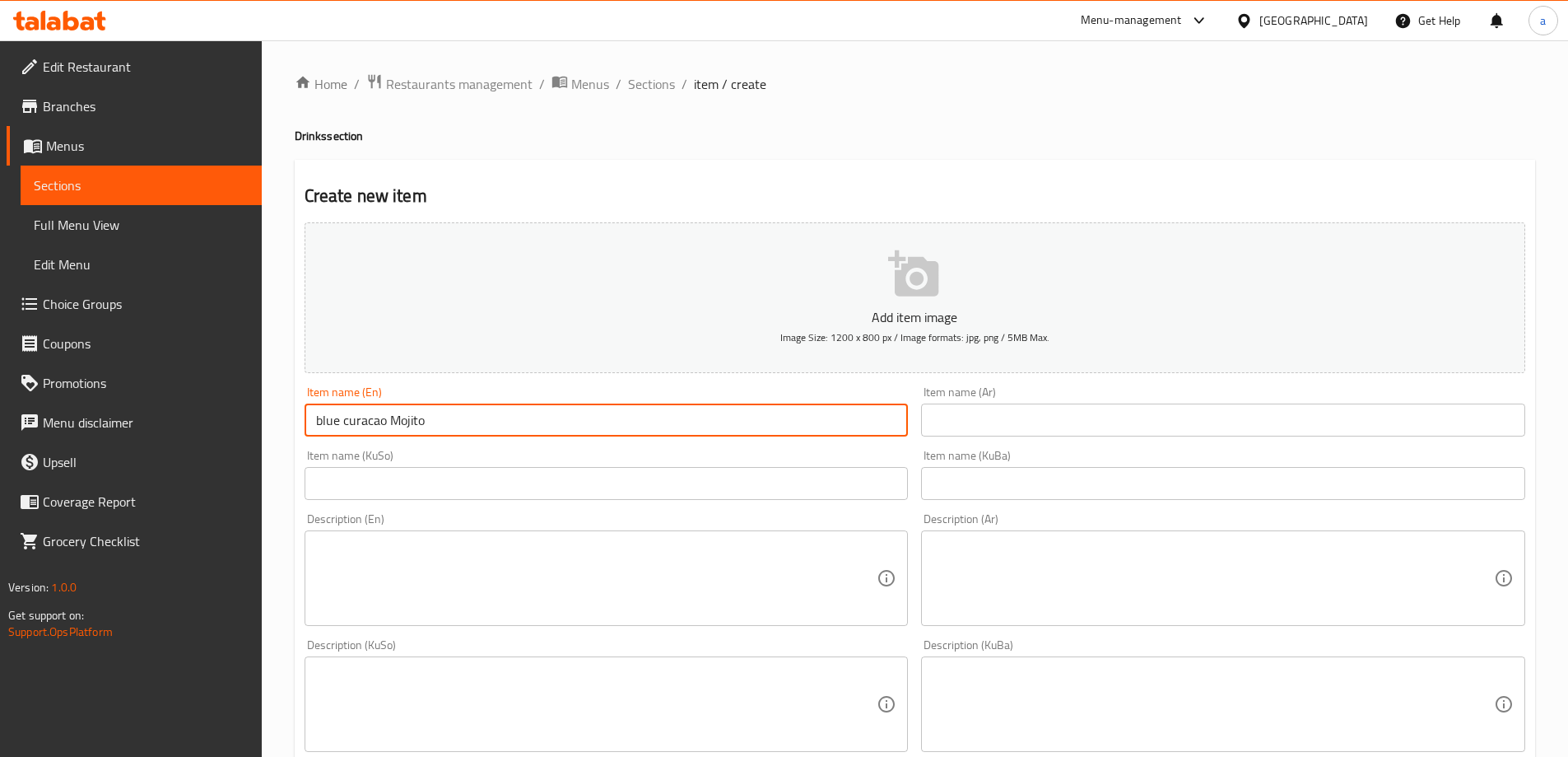
type input "blue curacao Mojito"
click at [1000, 431] on input "text" at bounding box center [1223, 420] width 604 height 33
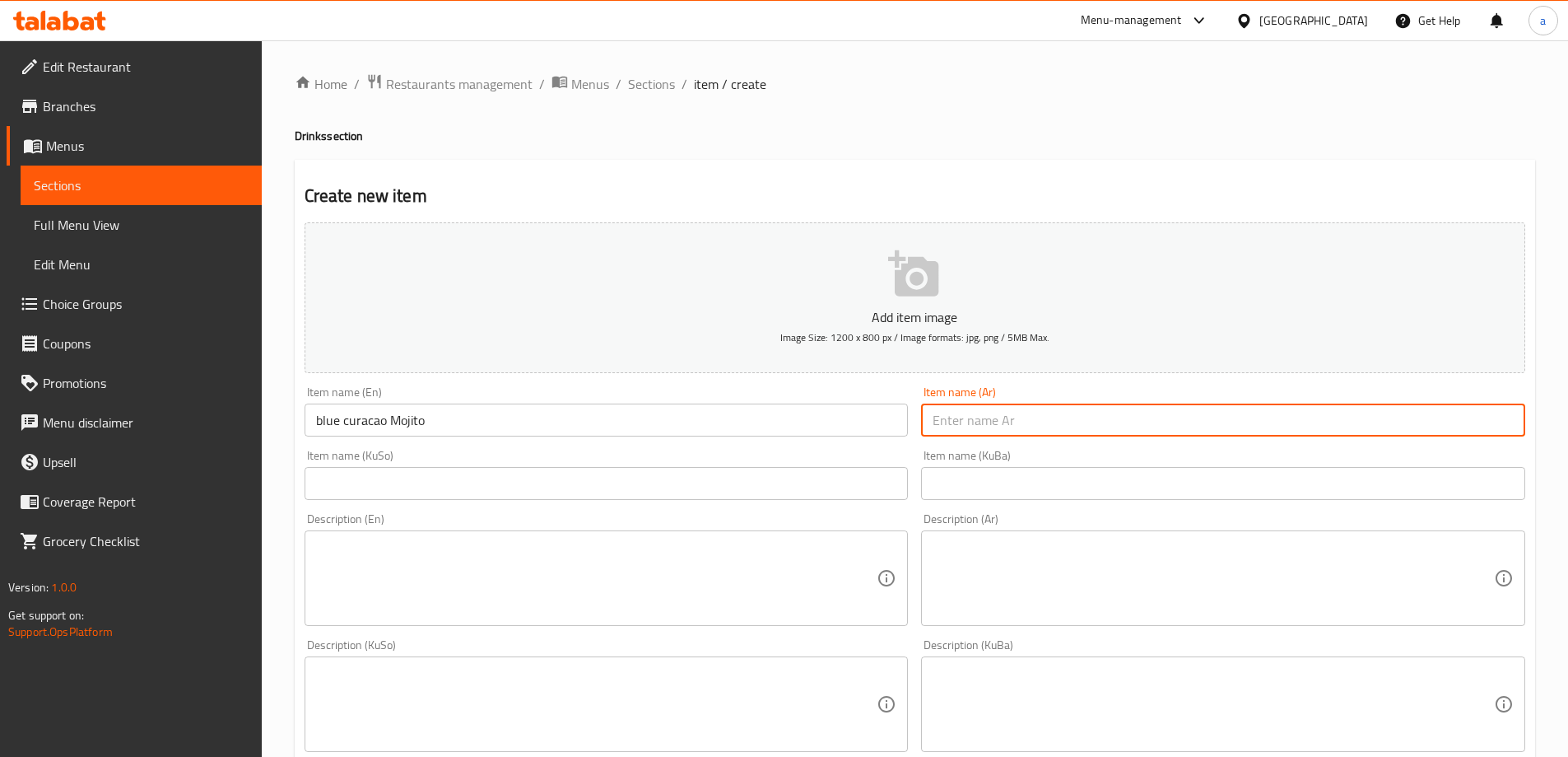
paste input "بلو كوراساو"
click at [404, 423] on input "blue curacao Mojito" at bounding box center [607, 420] width 604 height 33
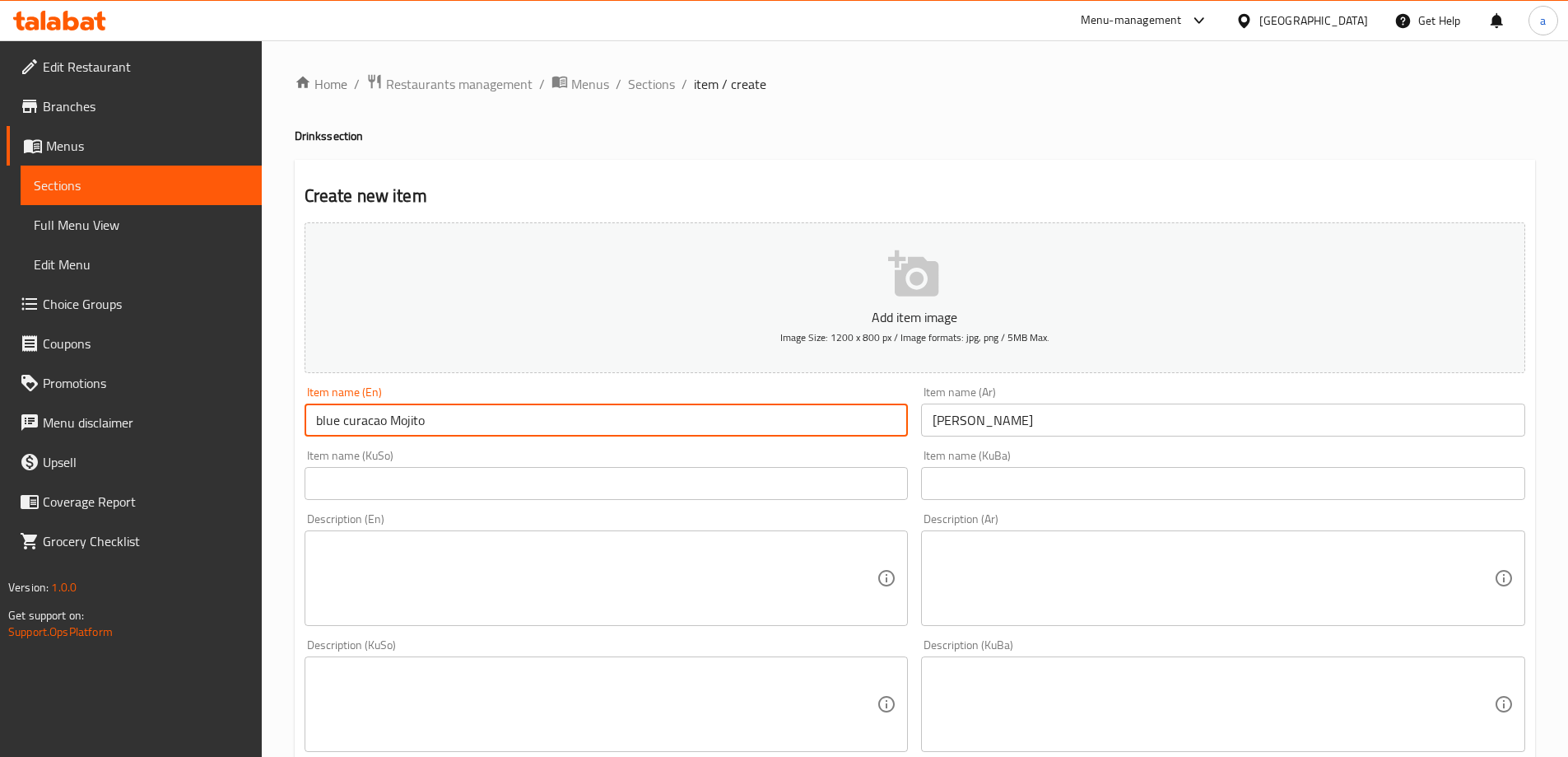
click at [404, 423] on input "blue curacao Mojito" at bounding box center [607, 420] width 604 height 33
click at [1035, 418] on input "بلو كوراساو" at bounding box center [1223, 420] width 604 height 33
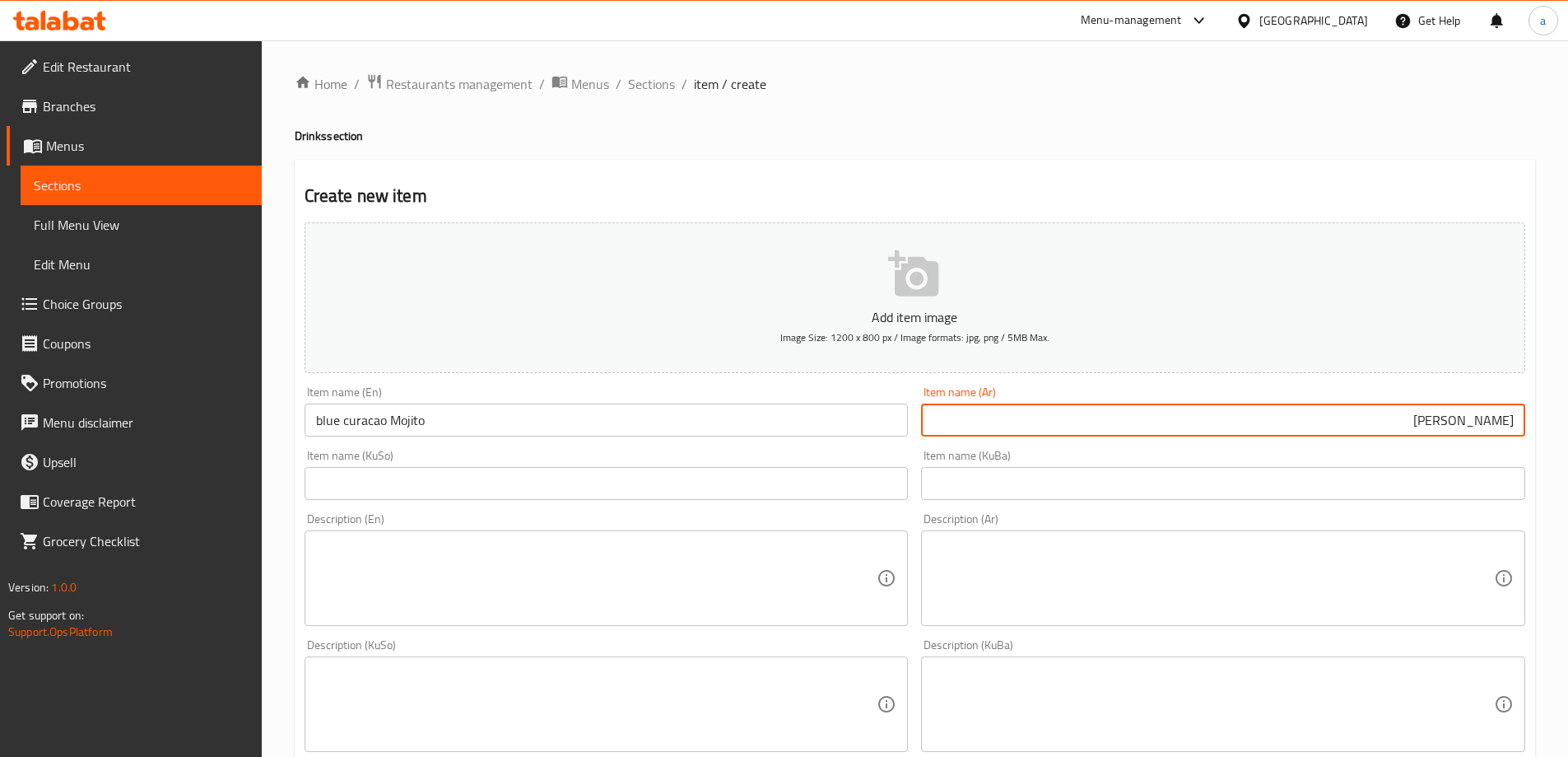
paste input "موهيتو"
type input "بلو كوراساو موهيتو"
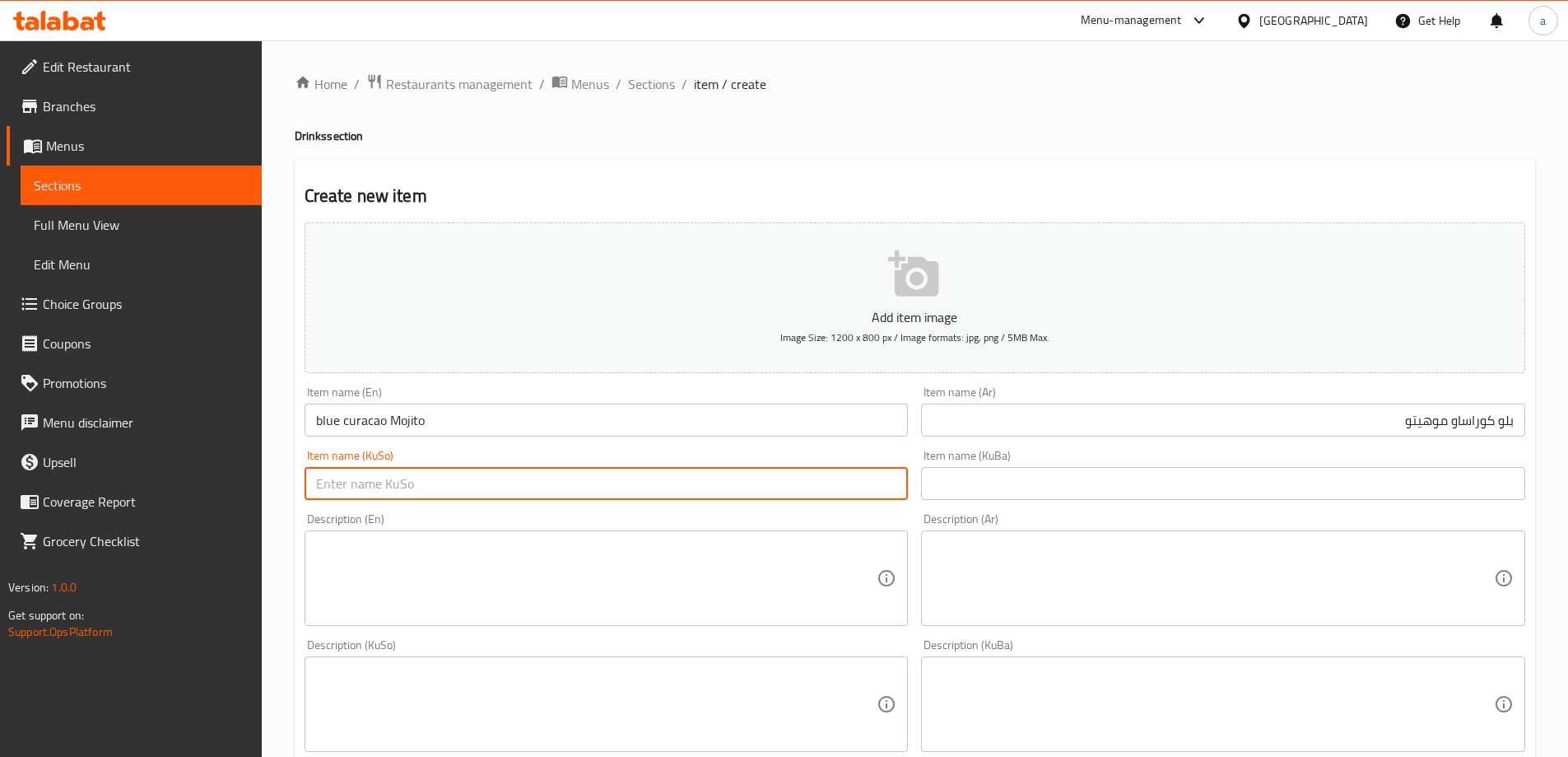
click at [664, 473] on input "text" at bounding box center [607, 483] width 604 height 33
paste input "مۆهیتۆ"
paste input "بلو كوراساو"
type input "مۆهیتۆی بلو كوراساو"
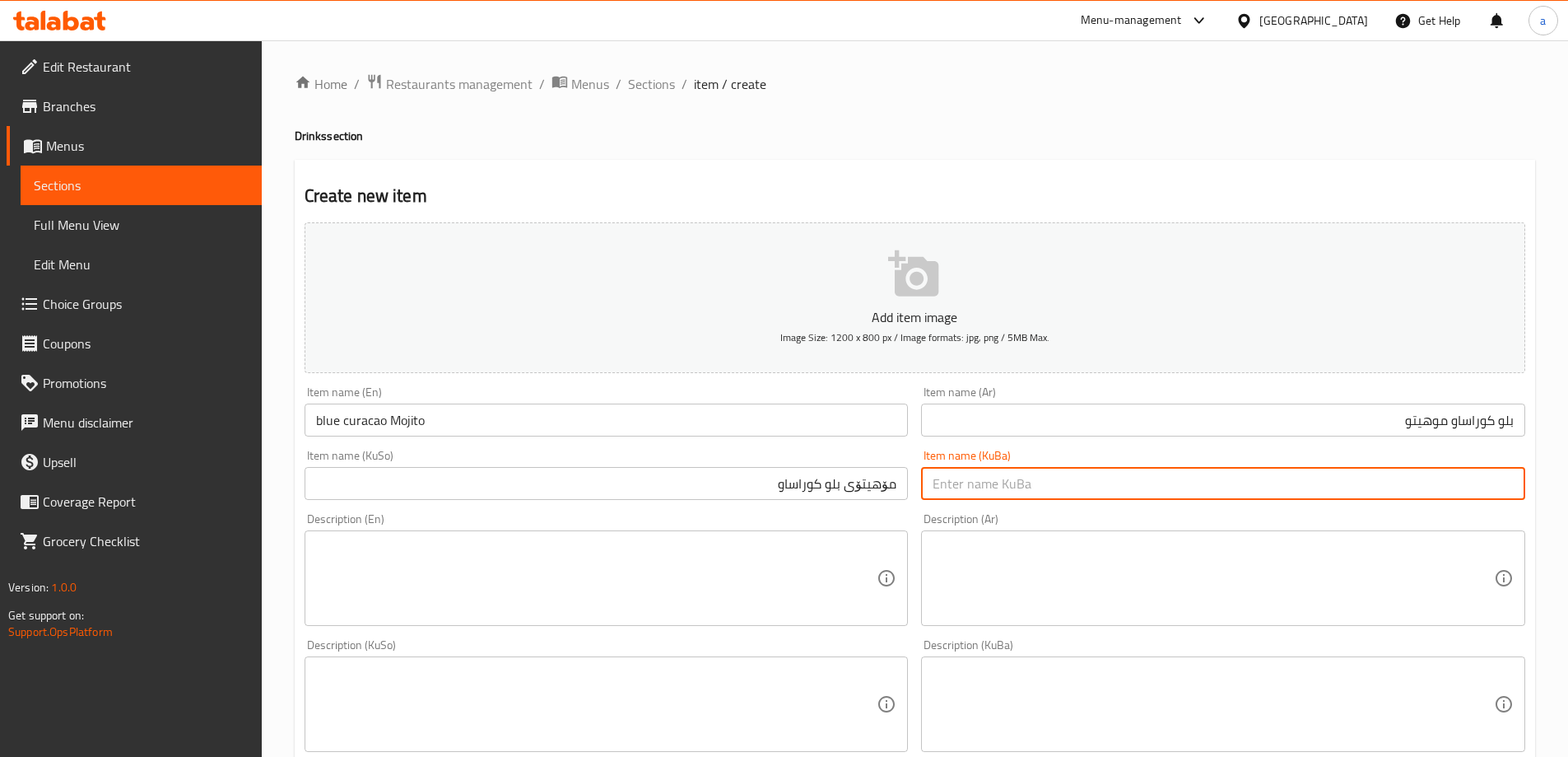
click at [1034, 473] on input "text" at bounding box center [1223, 483] width 604 height 33
paste input "مۆهیتۆی بلو كوراساو"
type input "مۆهیتۆی بلو كوراساو"
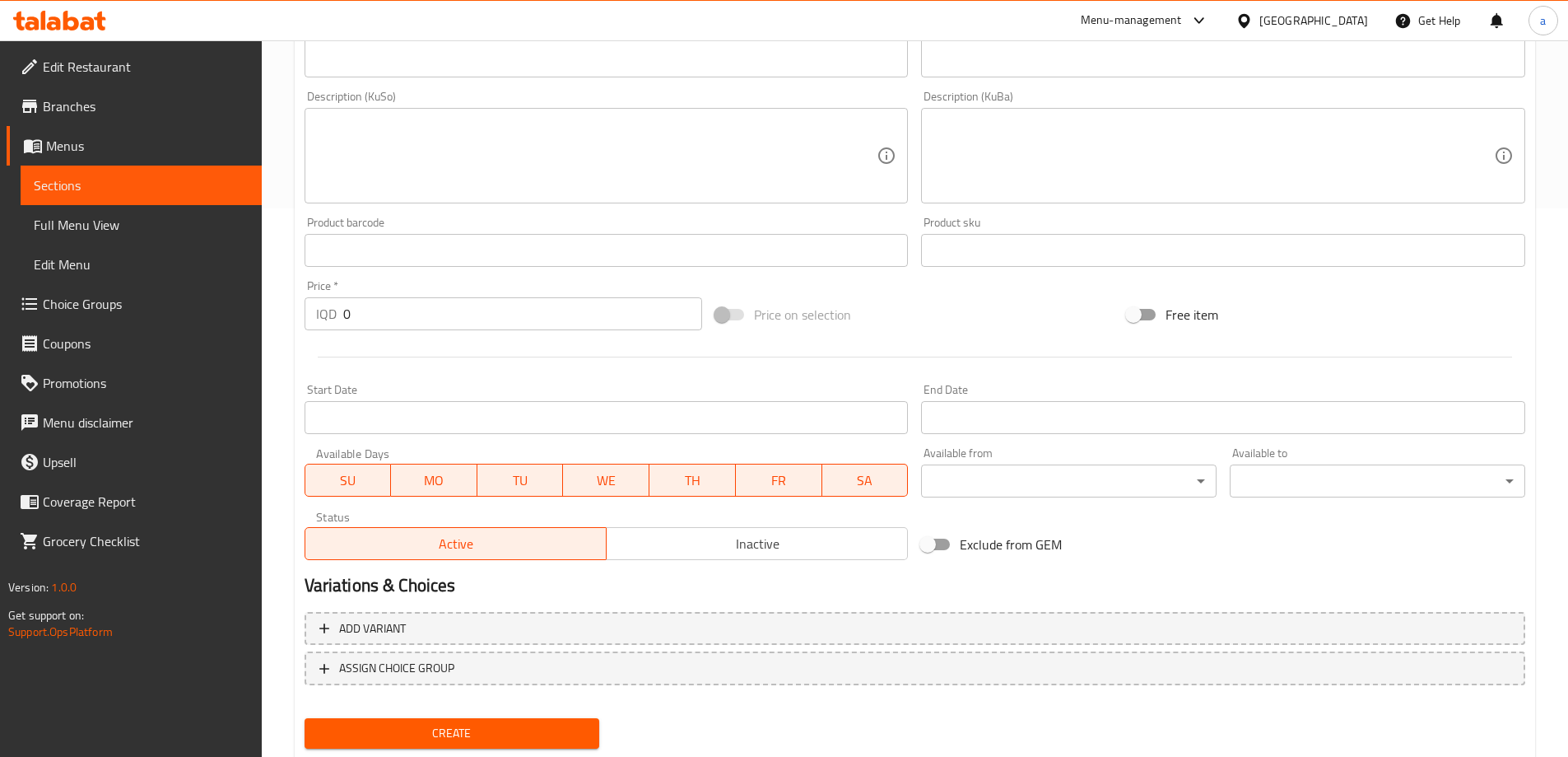
scroll to position [549, 0]
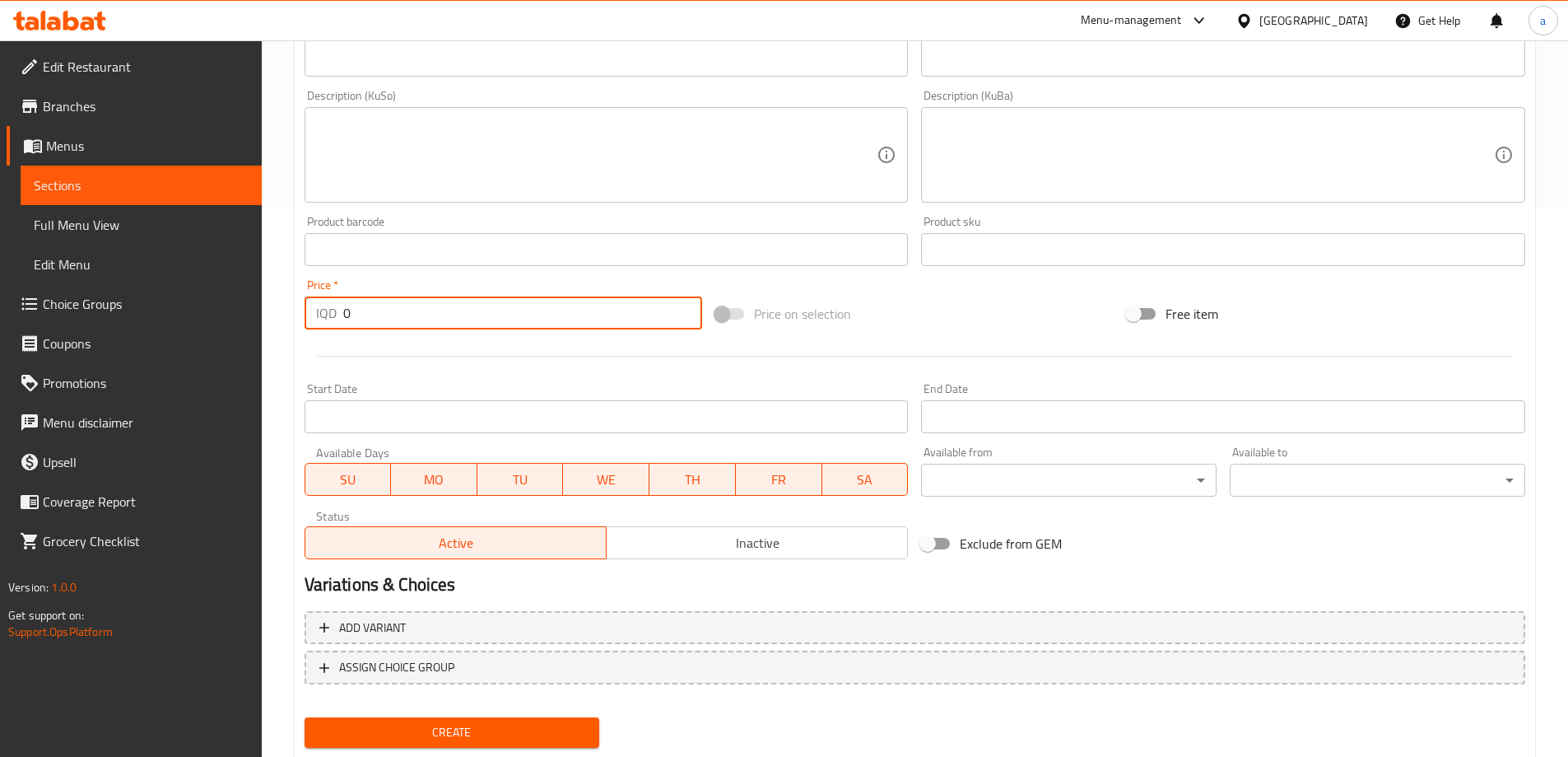
drag, startPoint x: 373, startPoint y: 309, endPoint x: 297, endPoint y: 311, distance: 76.0
click at [298, 311] on div "Price   * IQD 0 Price *" at bounding box center [503, 304] width 411 height 63
paste input "400"
type input "4000"
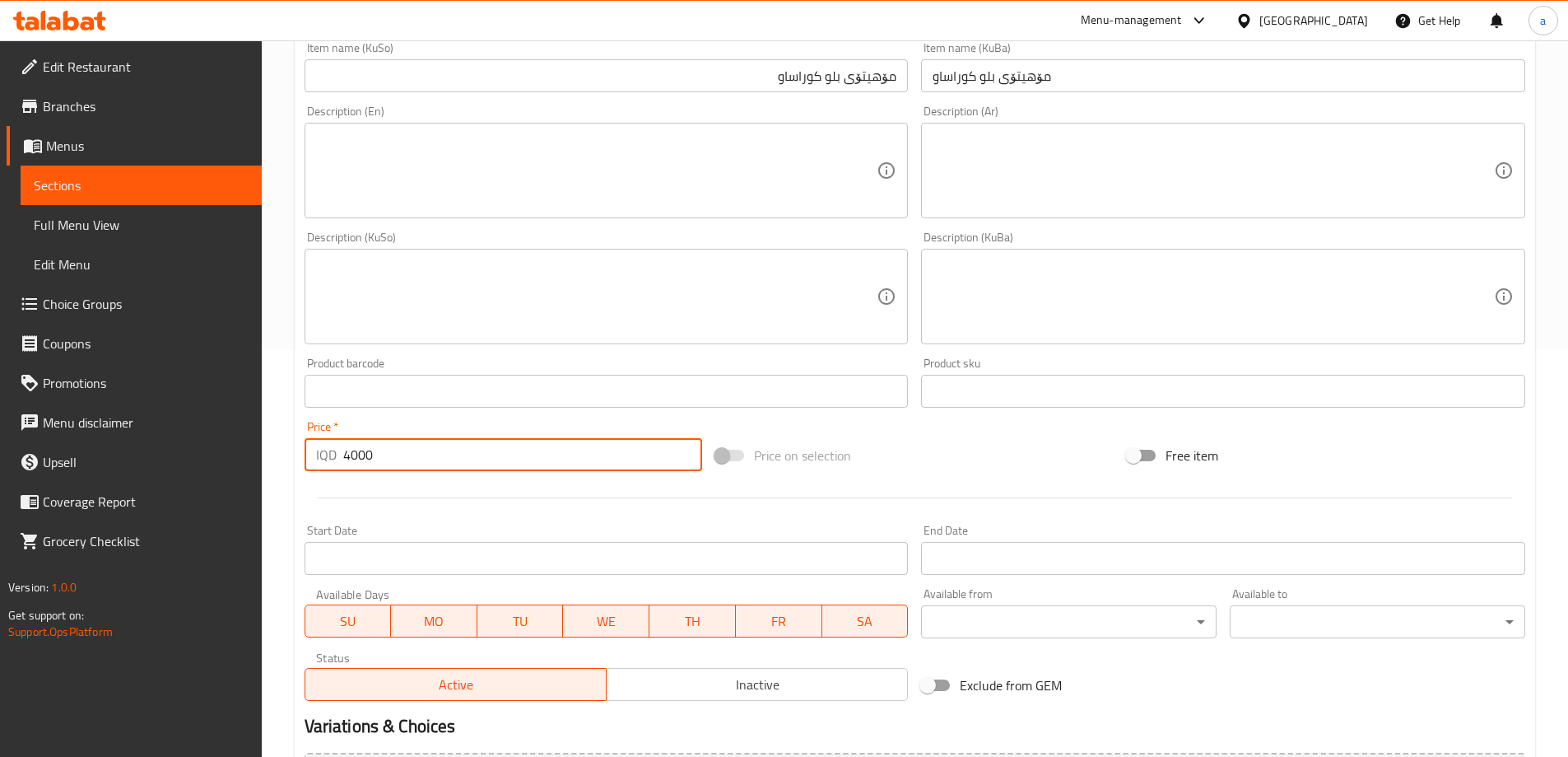
scroll to position [274, 0]
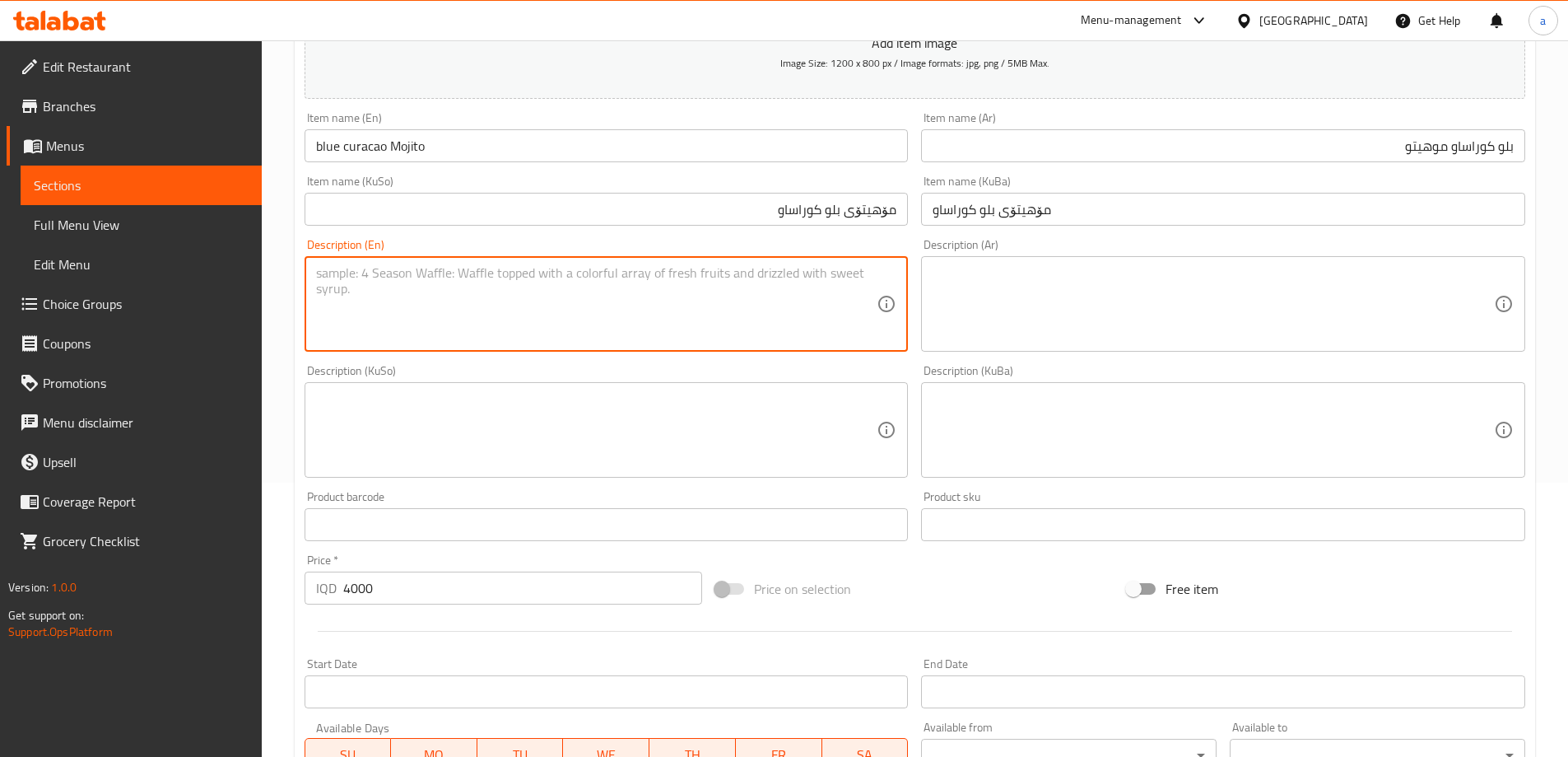
click at [543, 303] on textarea at bounding box center [597, 304] width 561 height 78
paste textarea "1 glass"
click at [325, 273] on textarea "1 glass" at bounding box center [597, 304] width 561 height 78
drag, startPoint x: 378, startPoint y: 277, endPoint x: 326, endPoint y: 275, distance: 52.0
click at [326, 275] on textarea "1 Glass" at bounding box center [597, 304] width 561 height 78
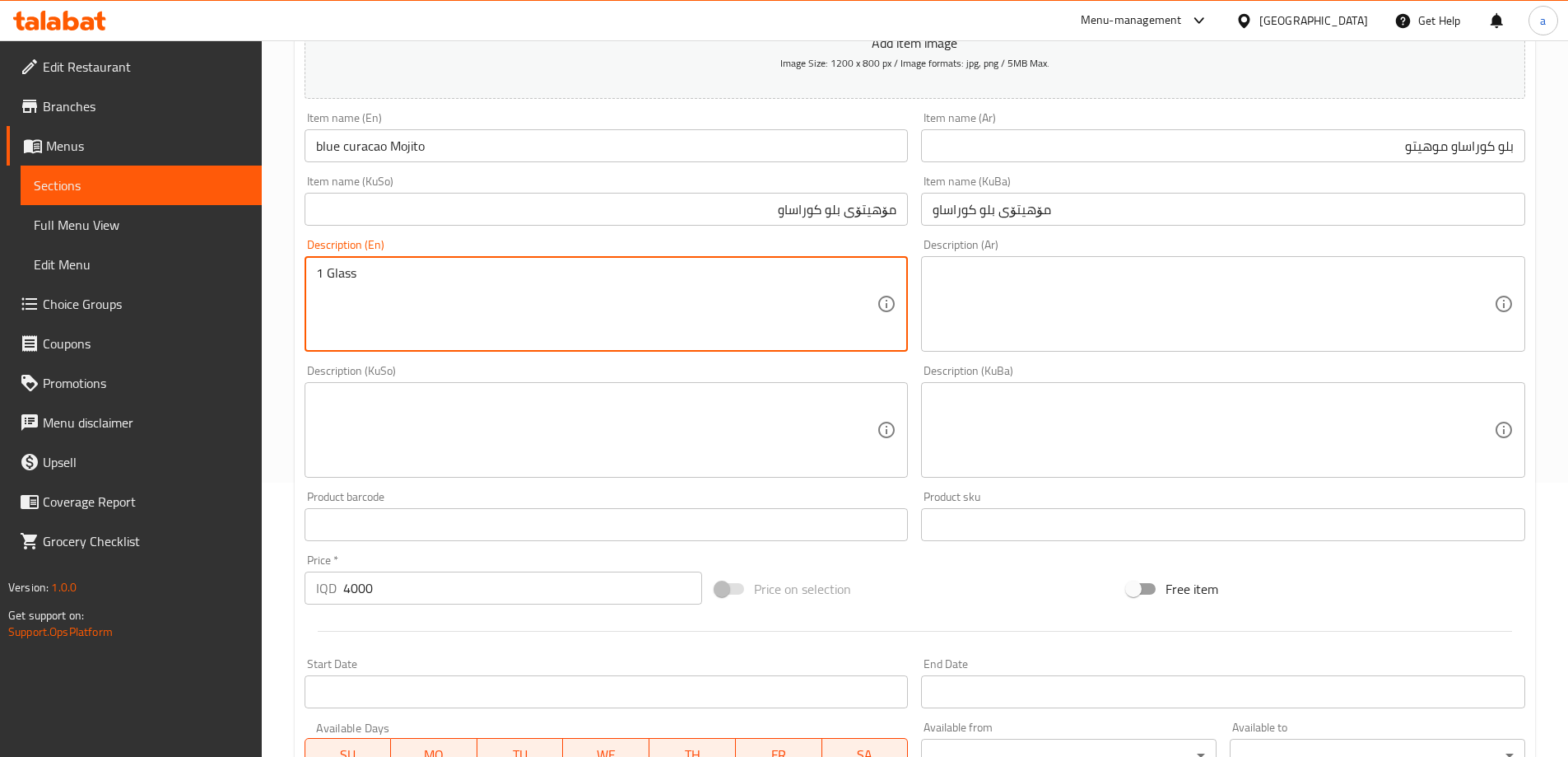
type textarea "1 Glass"
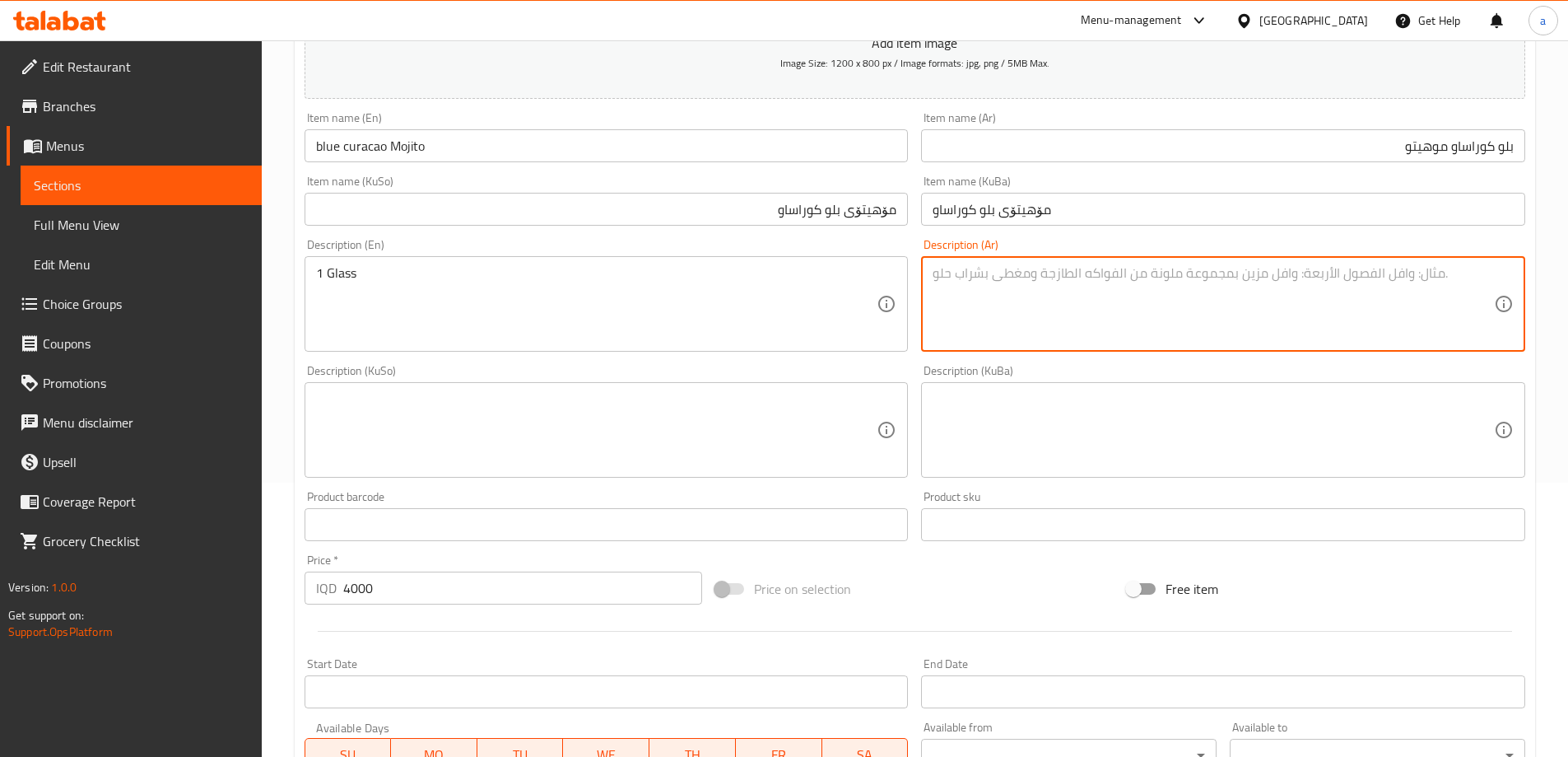
click at [1051, 288] on textarea at bounding box center [1214, 304] width 561 height 78
type textarea "1"
click at [766, 395] on div "Description (KuSo) Description (KuSo)" at bounding box center [607, 421] width 604 height 113
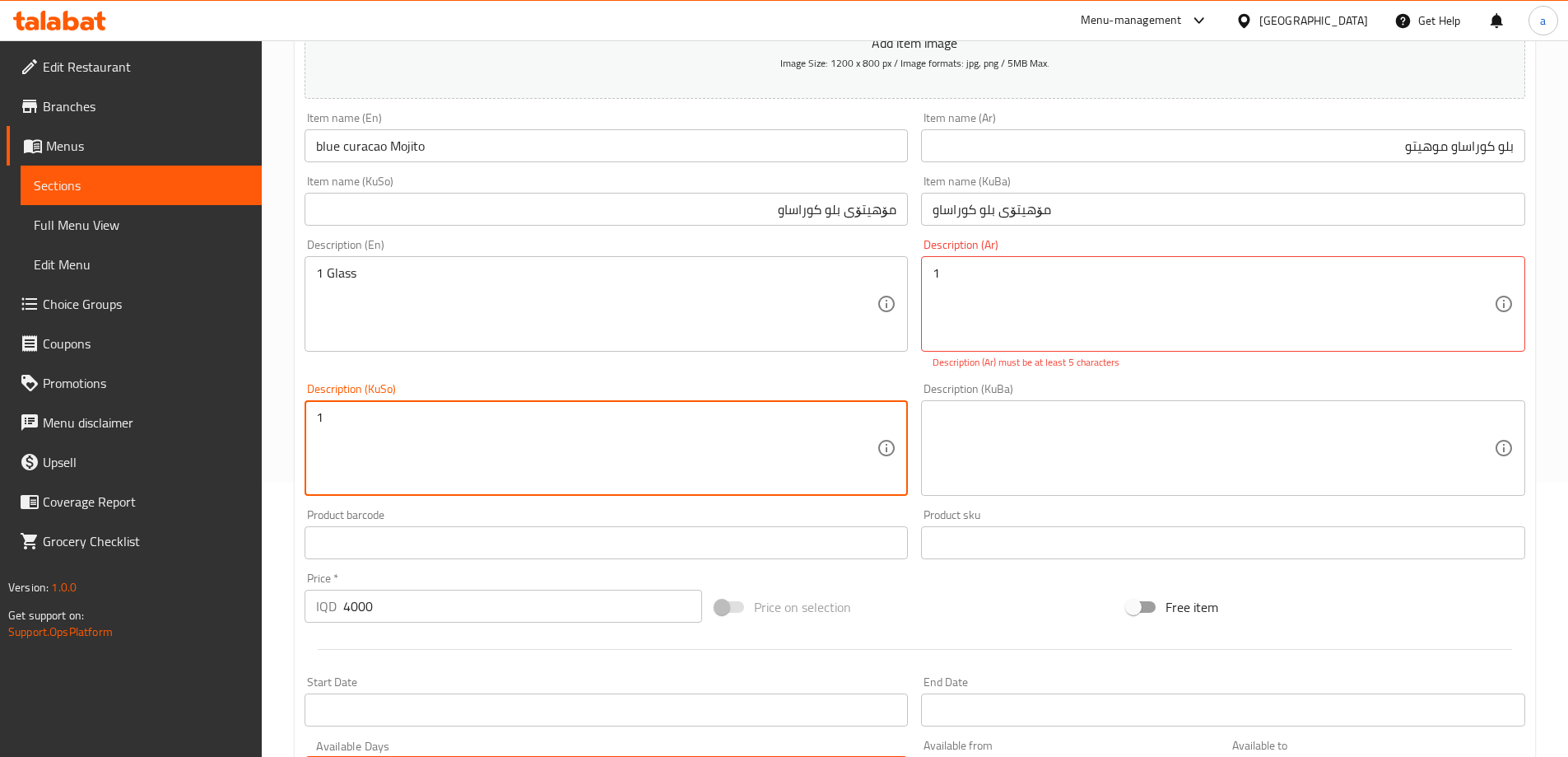
type textarea "1"
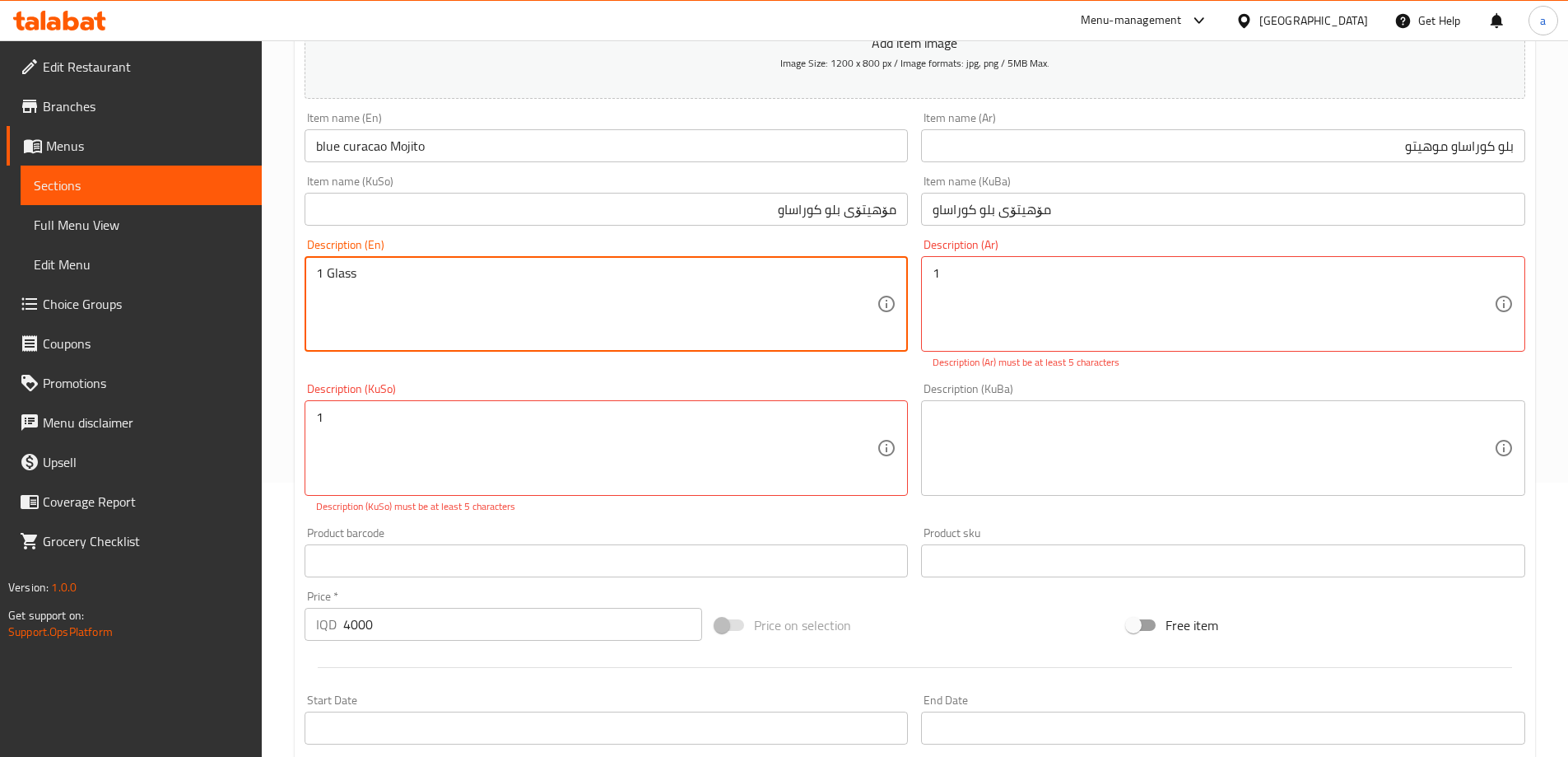
click at [1007, 260] on div "1 Description (Ar)" at bounding box center [1223, 304] width 604 height 96
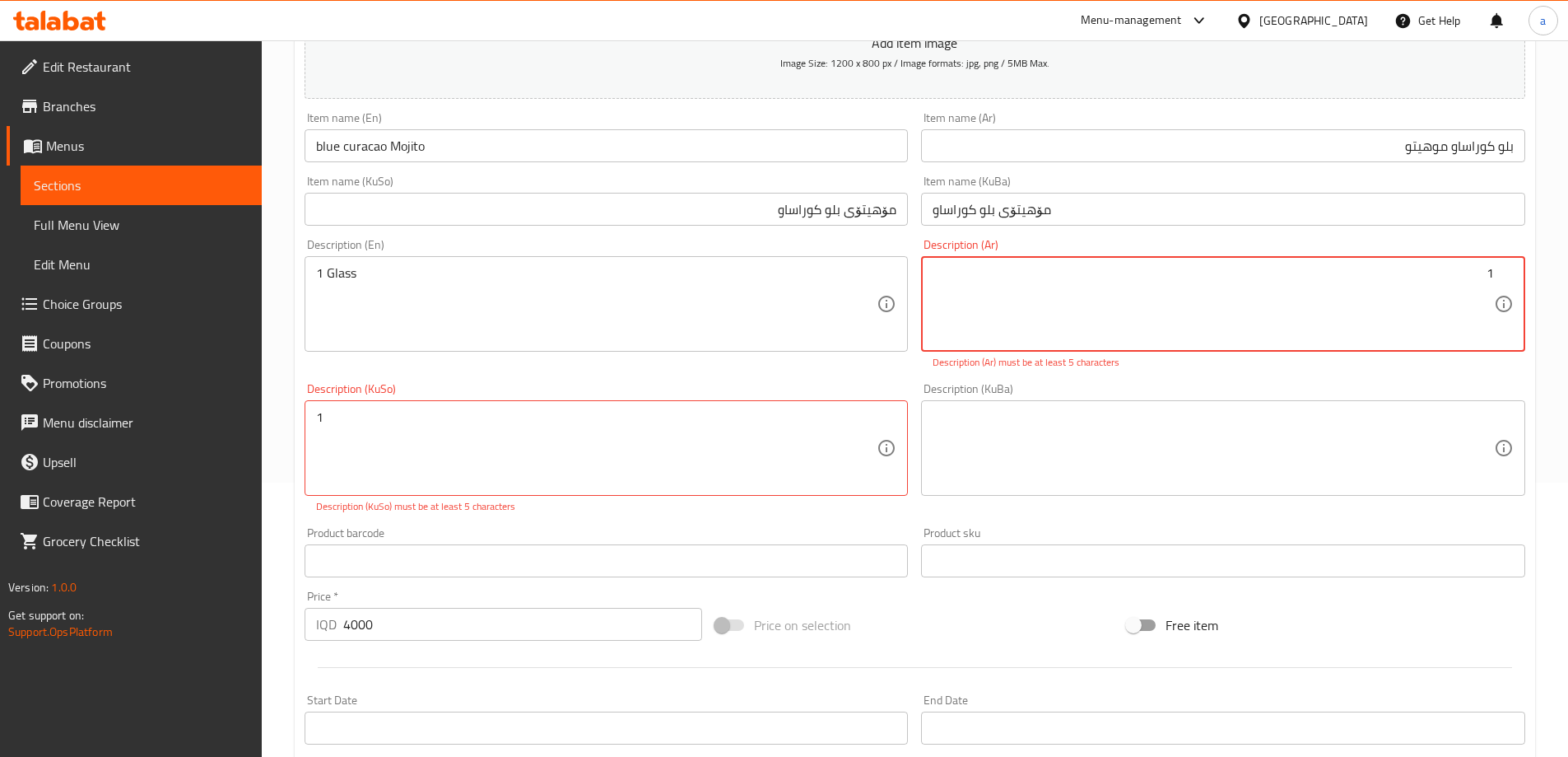
paste textarea "كاسة"
type textarea "1 كاسة"
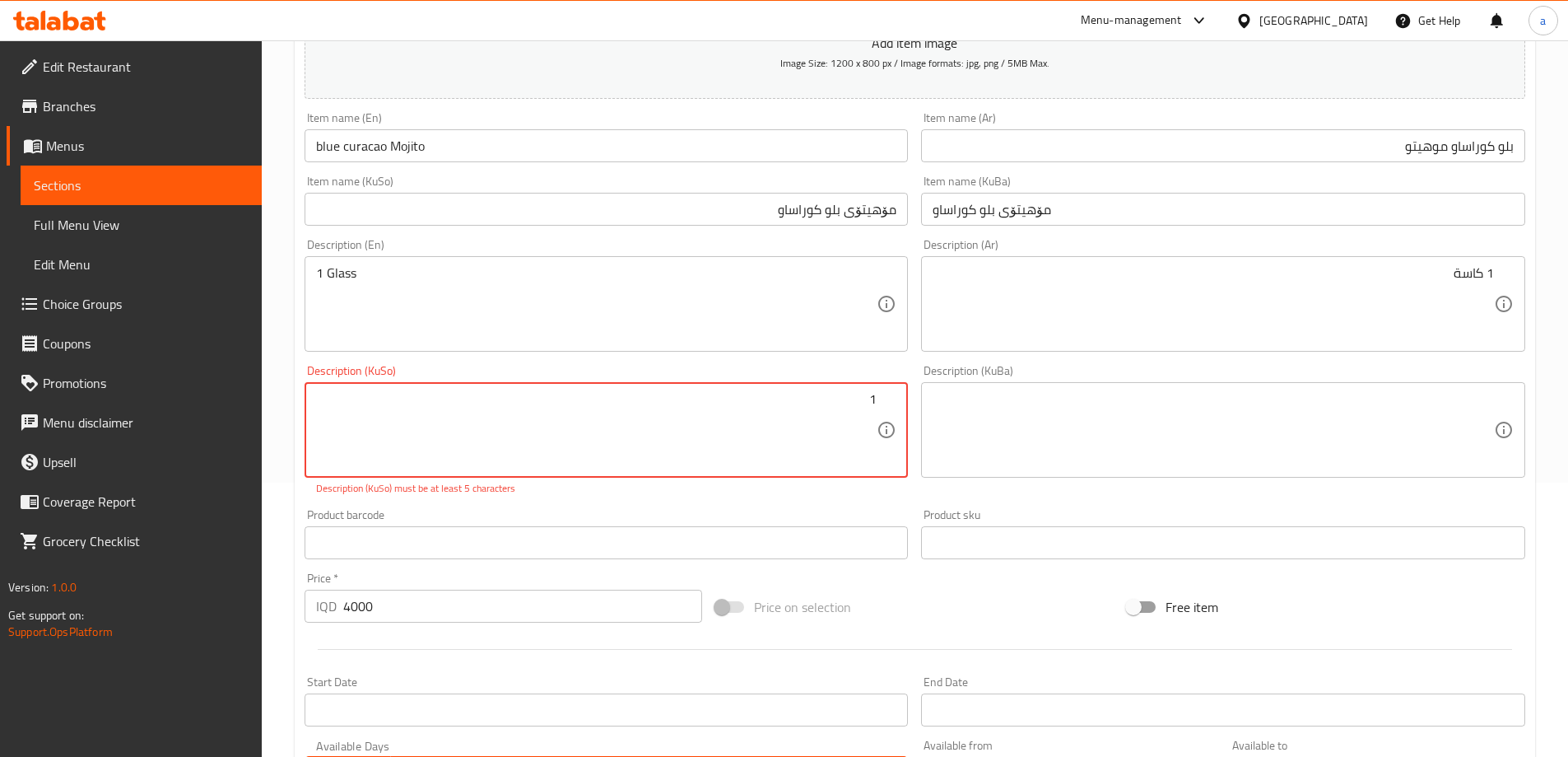
paste textarea "پەرداخ"
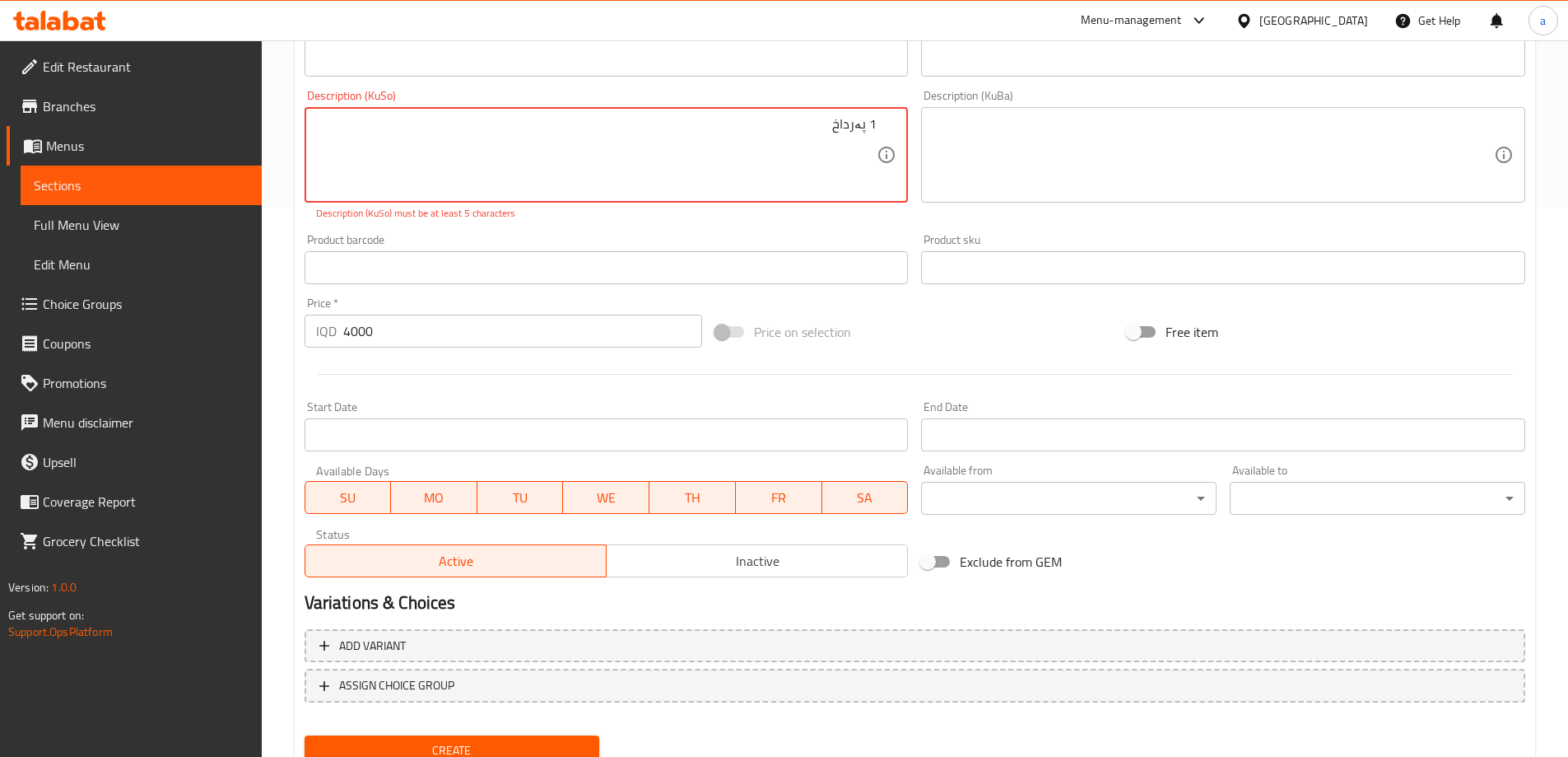
type textarea "1 پەرداخ"
drag, startPoint x: 531, startPoint y: 736, endPoint x: 493, endPoint y: 708, distance: 47.2
click at [498, 729] on div "Create" at bounding box center [452, 750] width 309 height 44
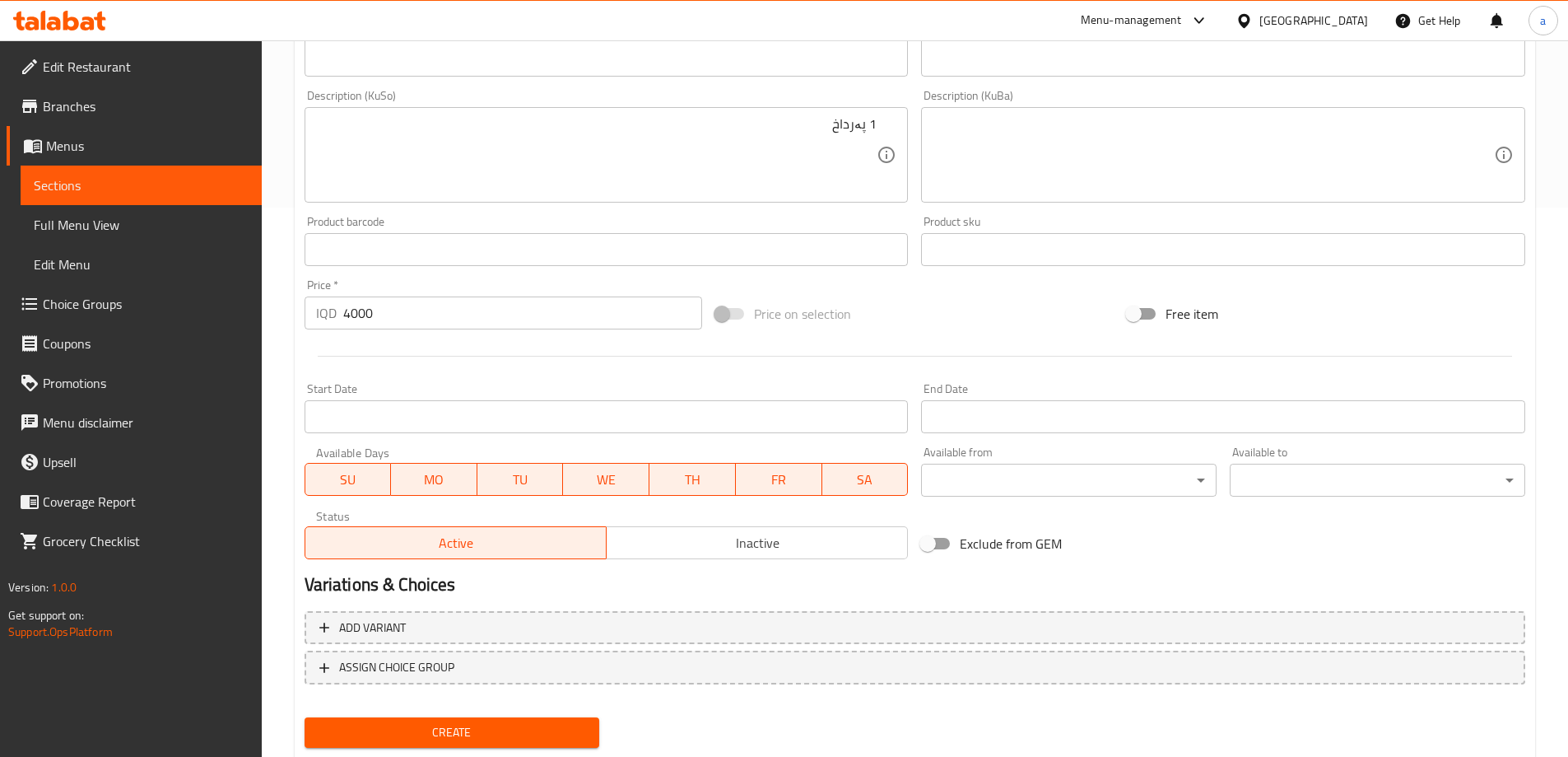
click at [447, 718] on button "Create" at bounding box center [452, 732] width 295 height 30
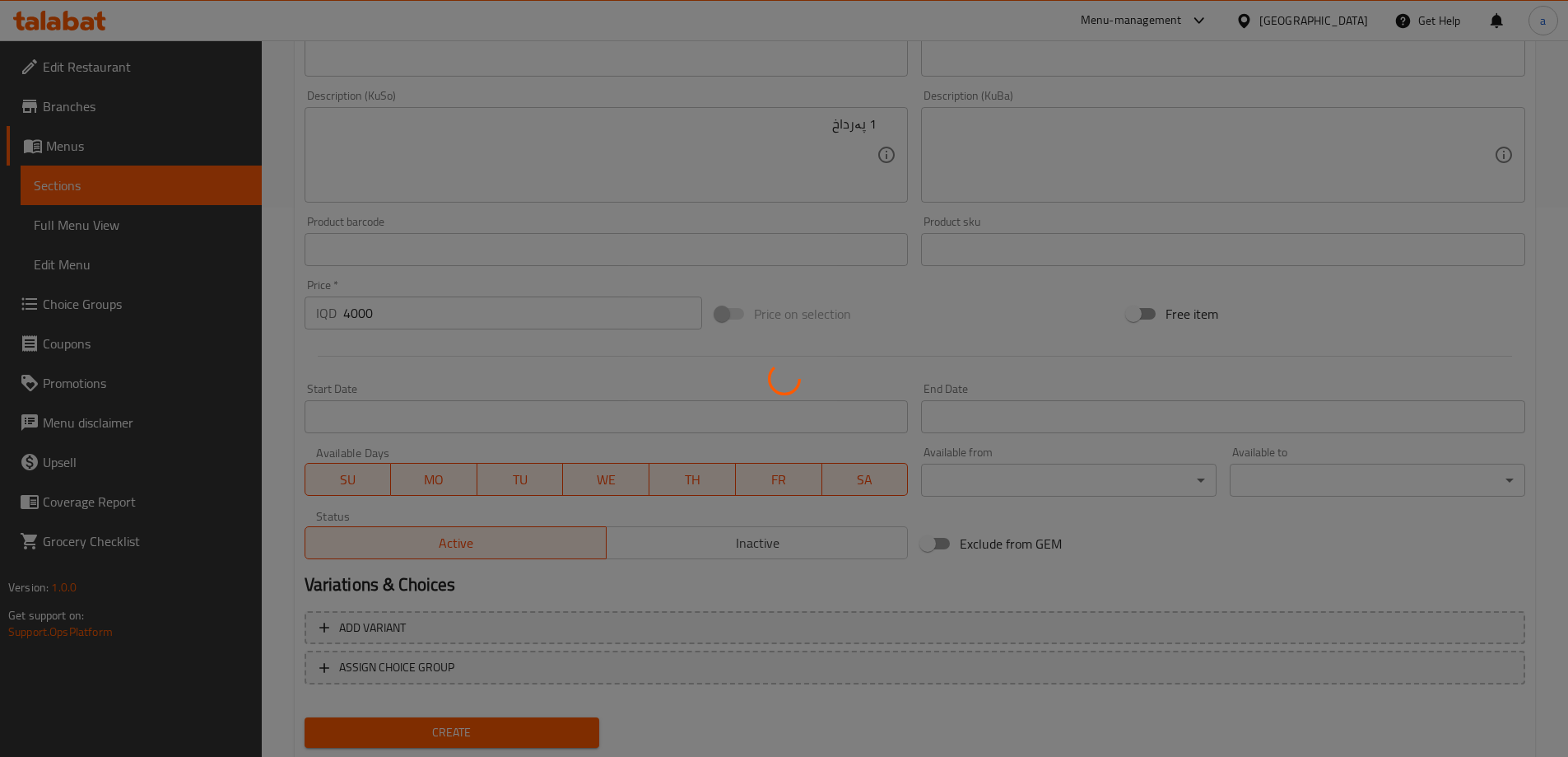
type input "0"
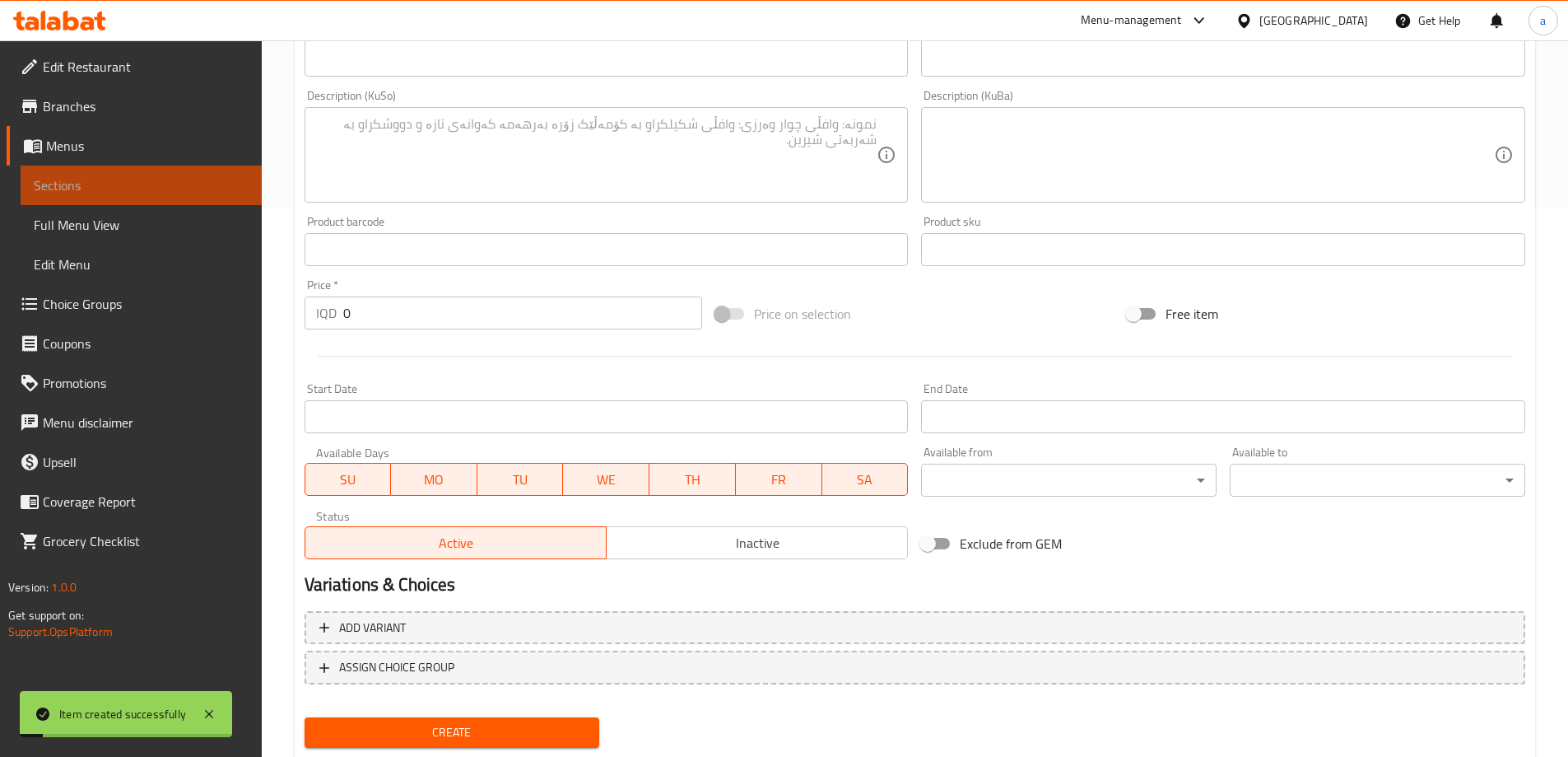
click at [201, 188] on span "Sections" at bounding box center [141, 185] width 215 height 19
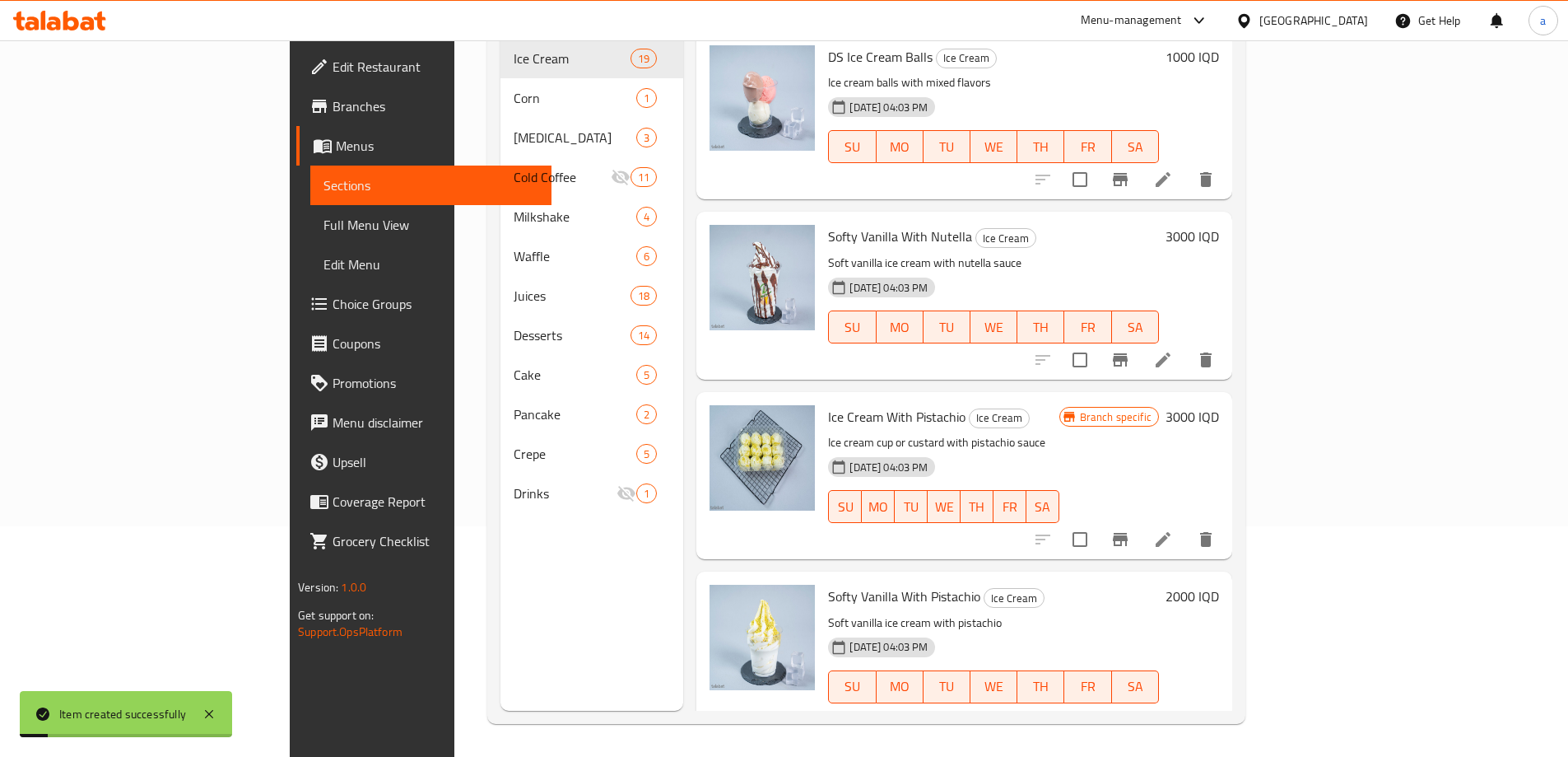
scroll to position [230, 0]
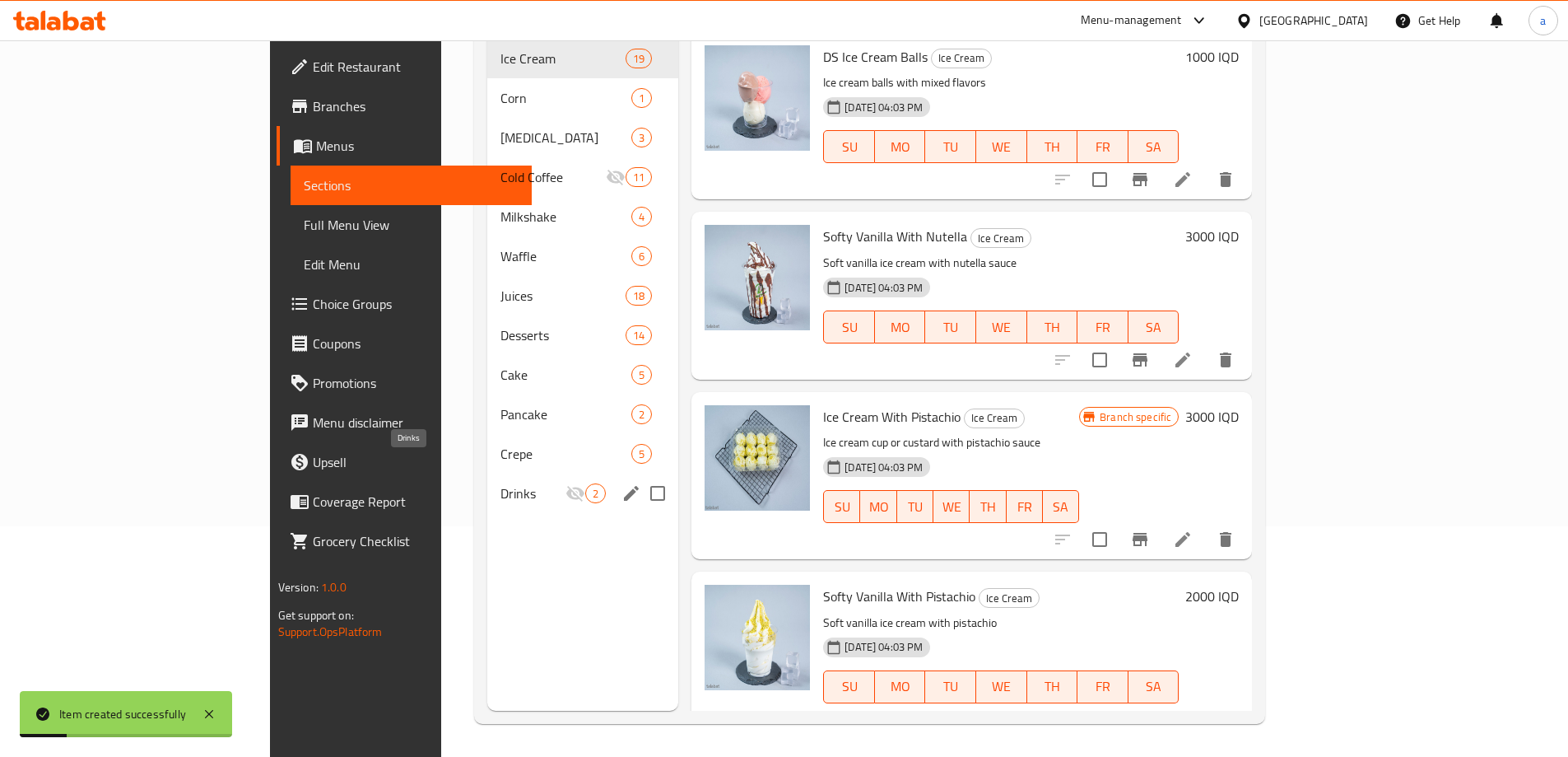
click at [500, 483] on span "Drinks" at bounding box center [532, 493] width 65 height 19
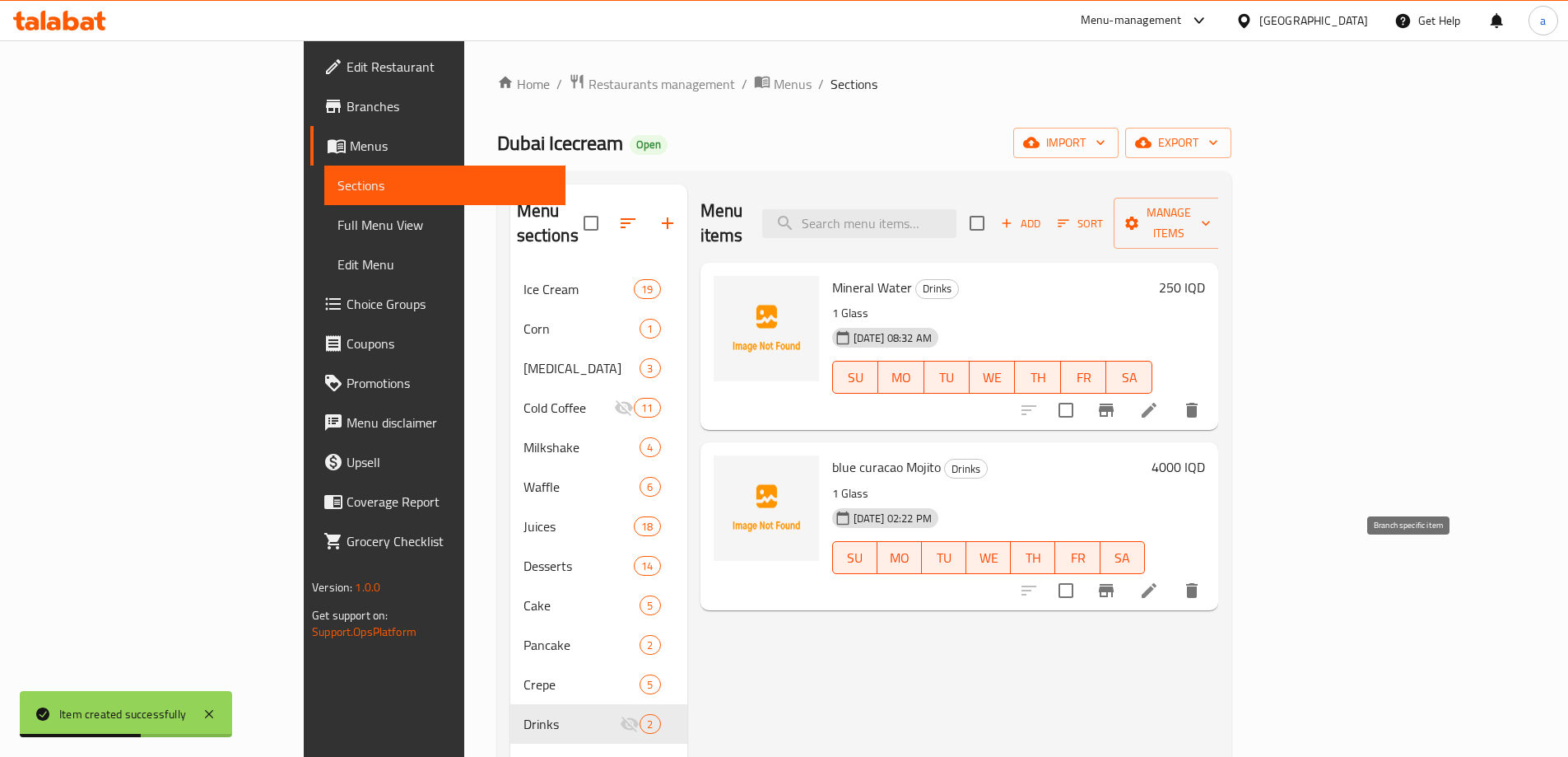
click at [1114, 584] on icon "Branch-specific-item" at bounding box center [1105, 590] width 15 height 14
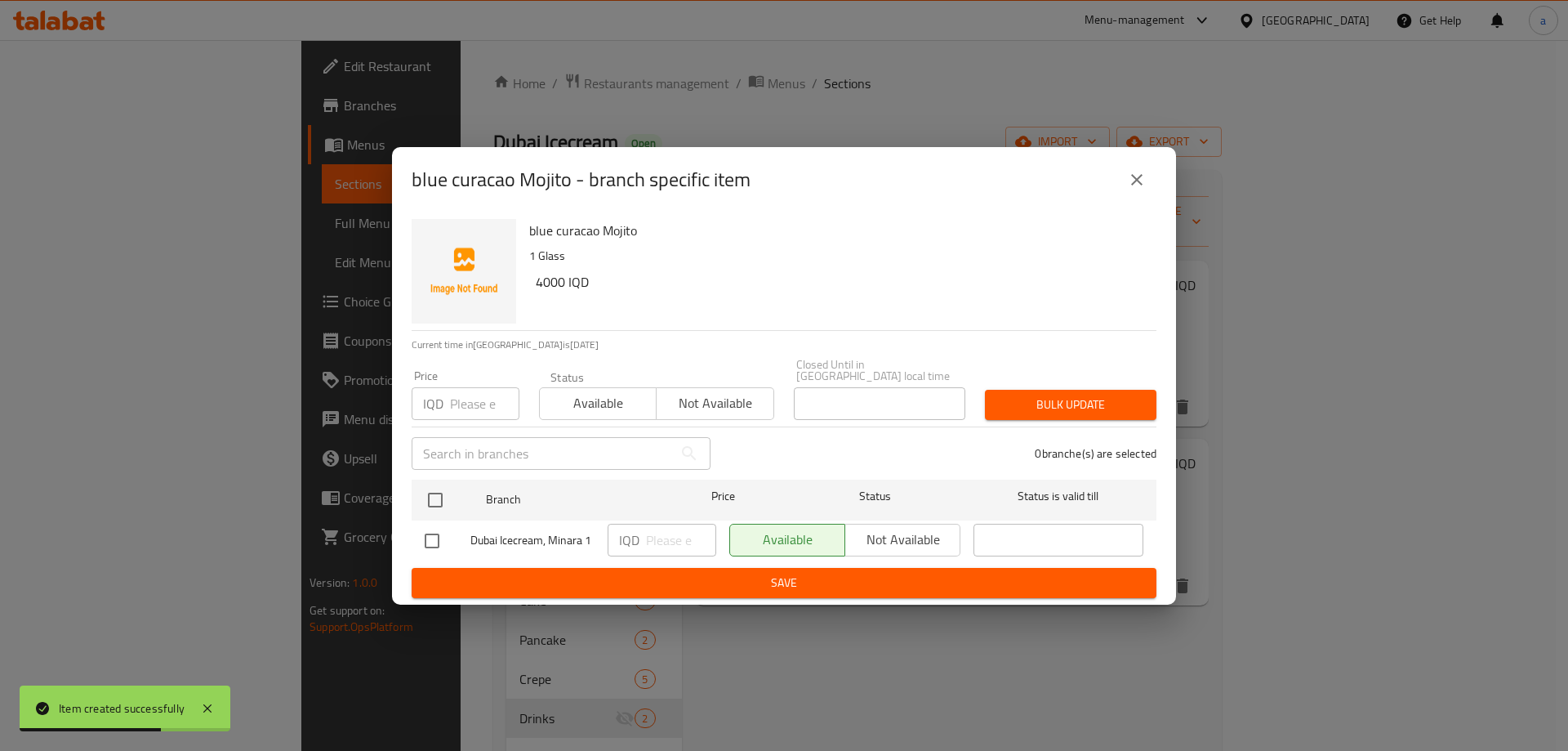
click at [894, 538] on div "Available Not available" at bounding box center [844, 540] width 231 height 33
click at [887, 527] on div "Available Not available" at bounding box center [844, 540] width 231 height 33
click at [436, 489] on input "checkbox" at bounding box center [435, 500] width 35 height 35
checkbox input "true"
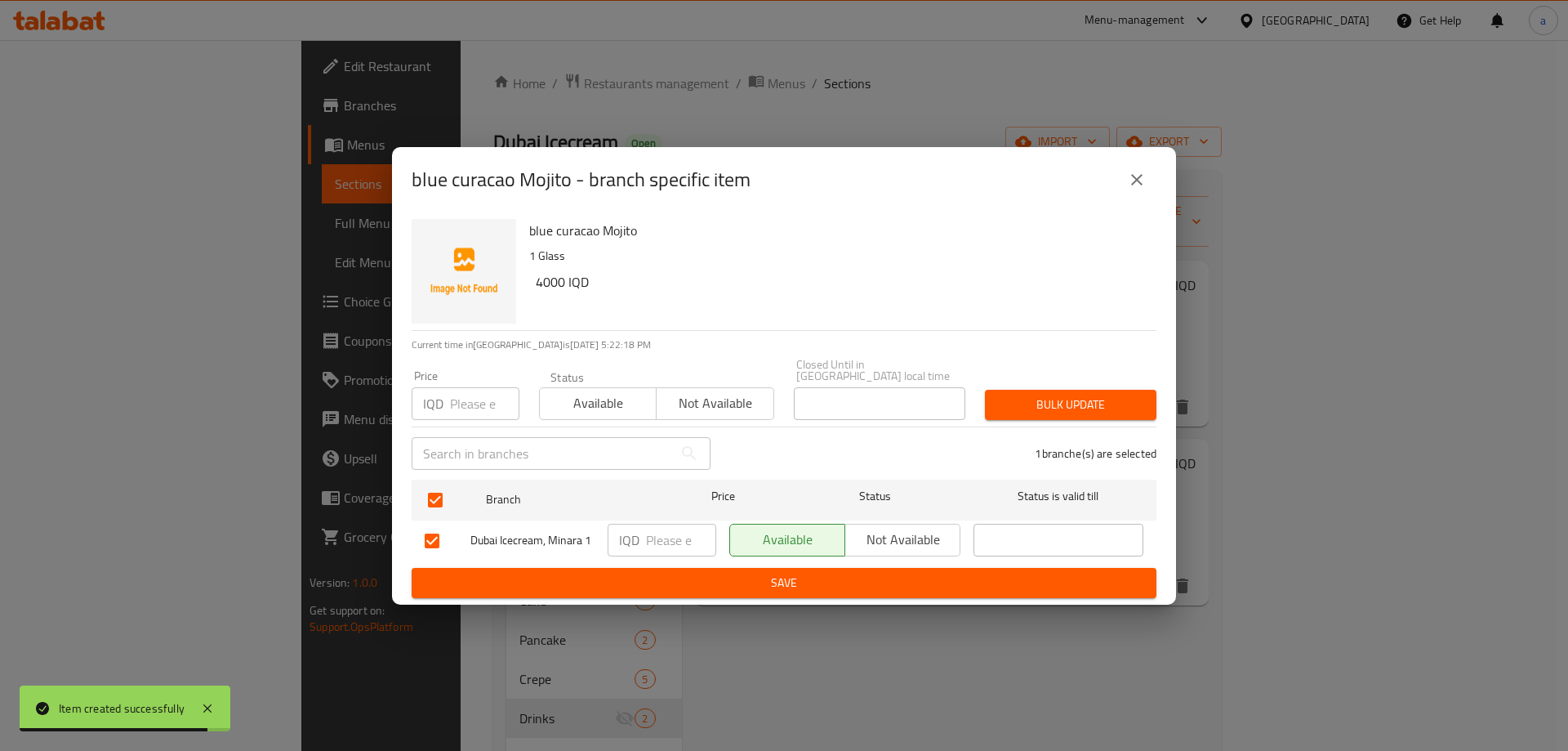
click at [856, 537] on span "Not available" at bounding box center [903, 539] width 102 height 24
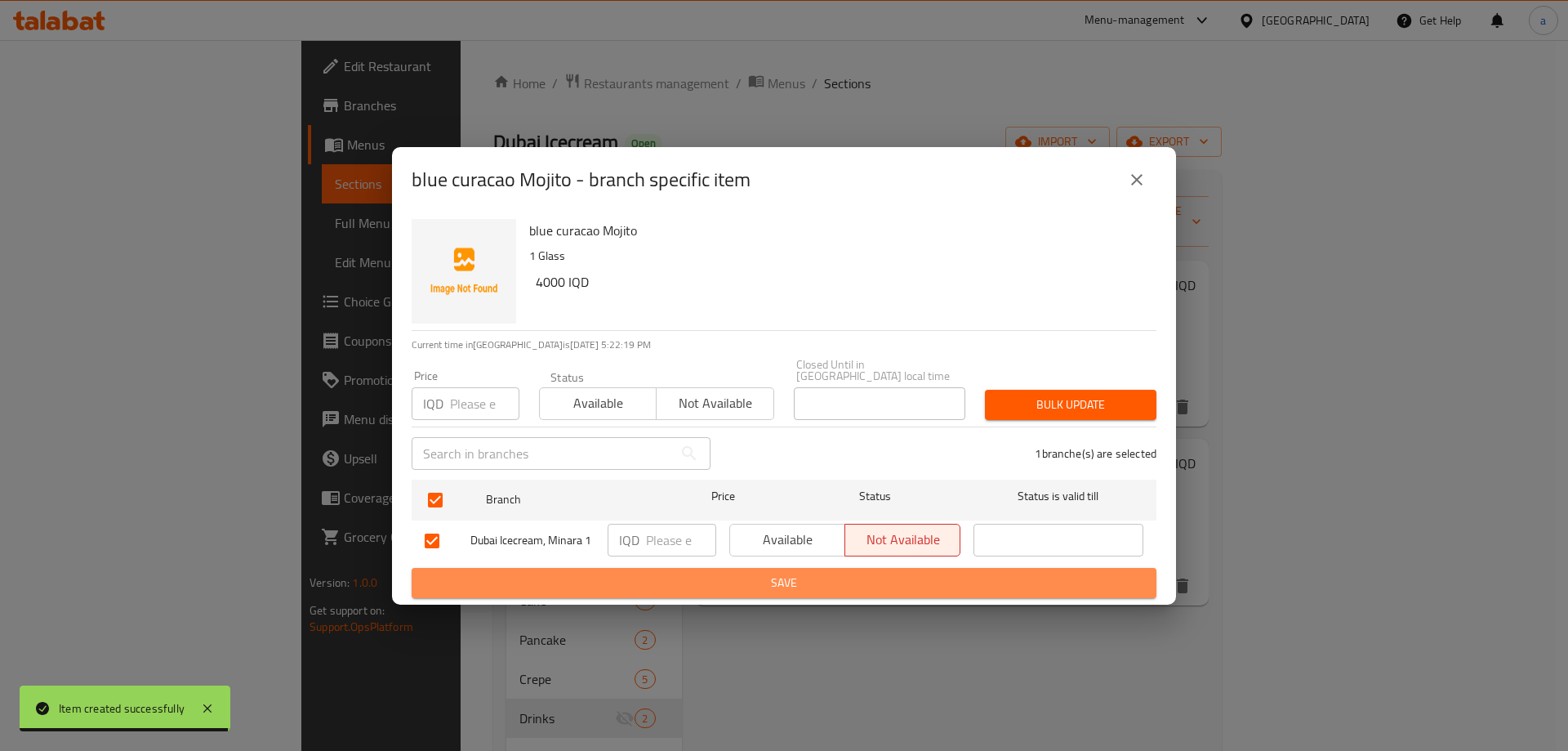
click at [845, 568] on button "Save" at bounding box center [784, 582] width 745 height 30
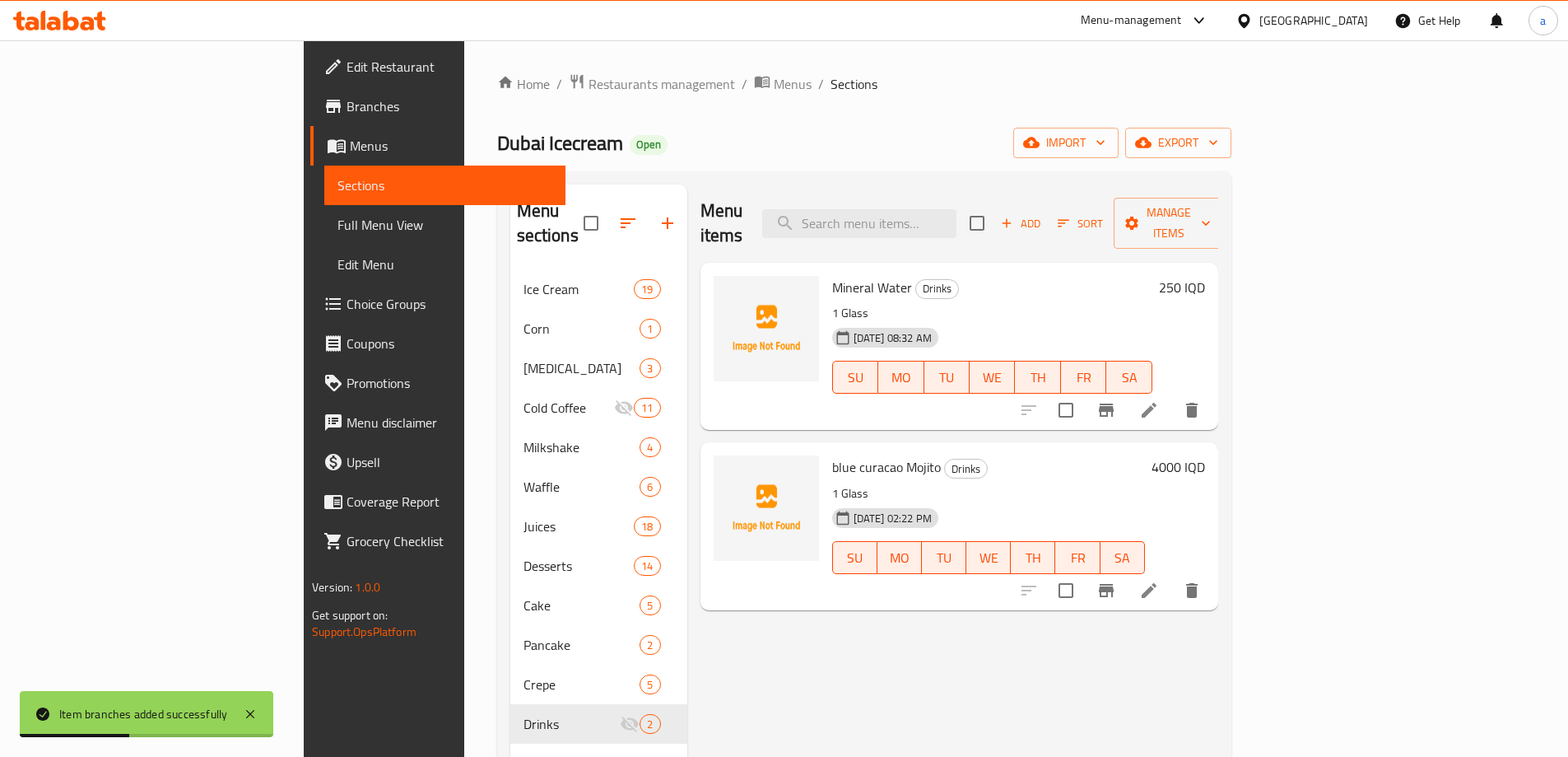
click at [338, 232] on span "Full Menu View" at bounding box center [445, 225] width 215 height 19
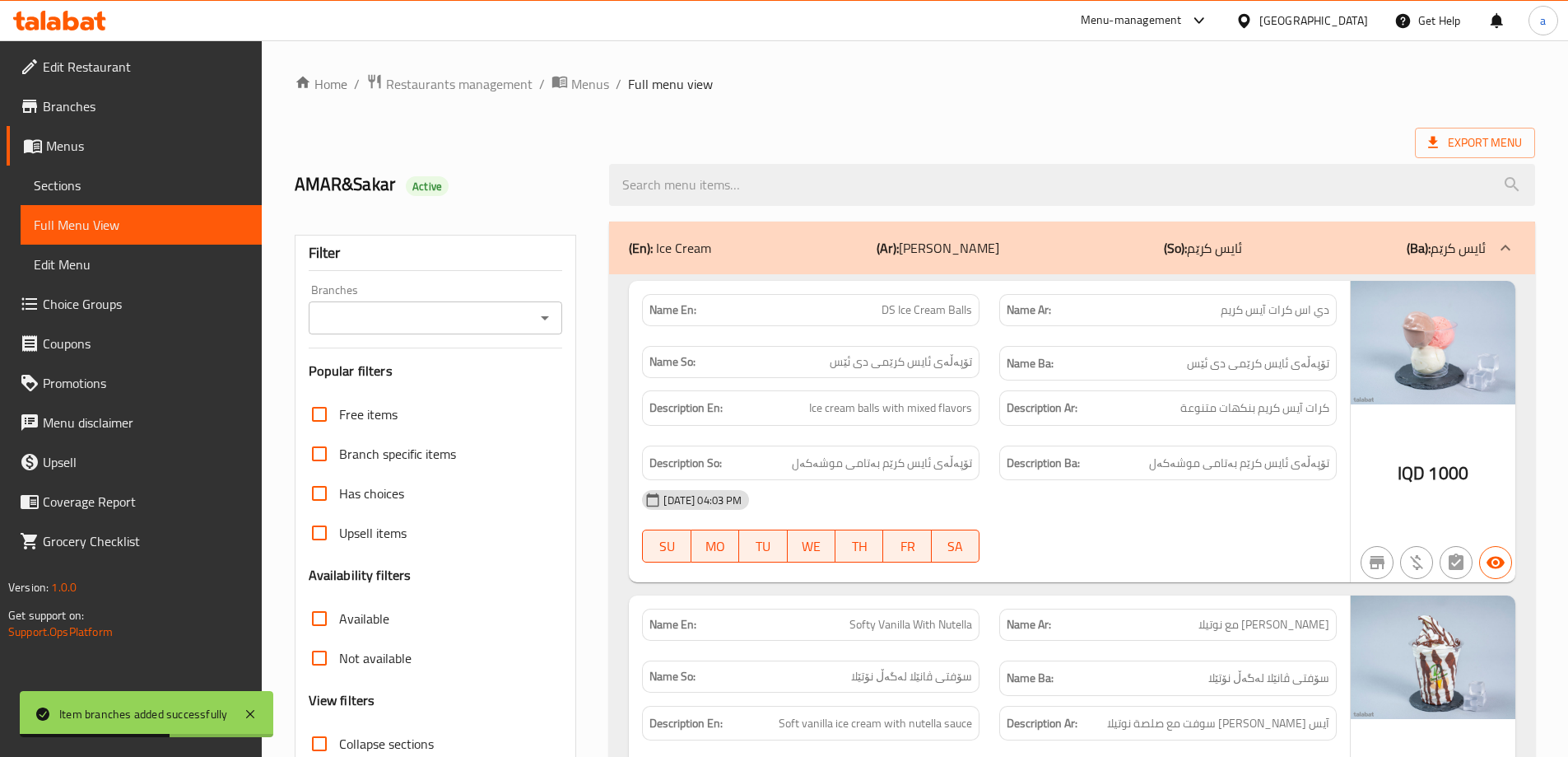
click at [560, 318] on div "Branches" at bounding box center [436, 318] width 255 height 33
click at [539, 318] on icon "Open" at bounding box center [545, 318] width 19 height 19
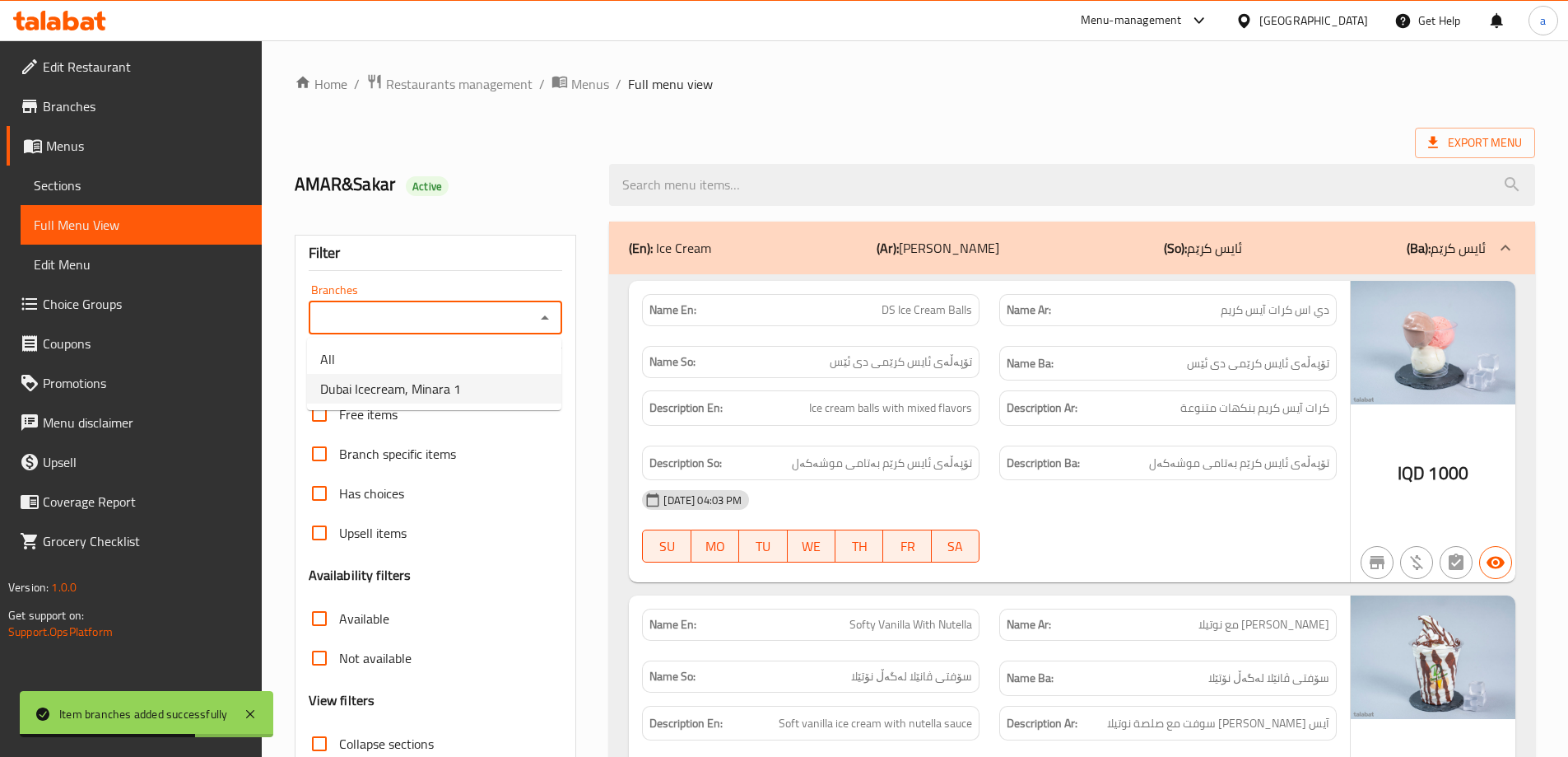
click at [477, 384] on li "Dubai Icecream, Minara 1" at bounding box center [434, 388] width 255 height 30
type input "Dubai Icecream, Minara 1"
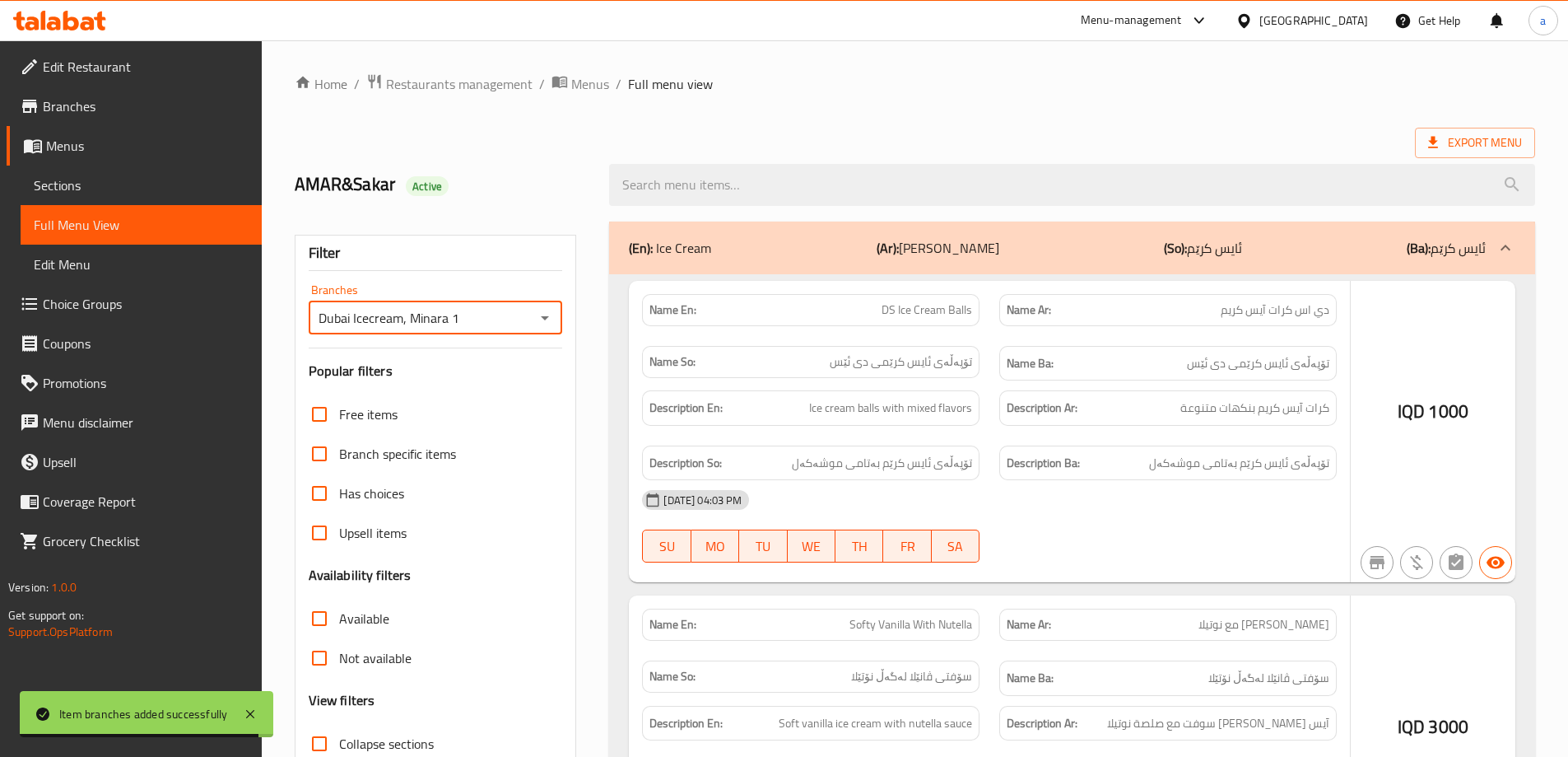
click at [846, 183] on div at bounding box center [784, 378] width 1568 height 757
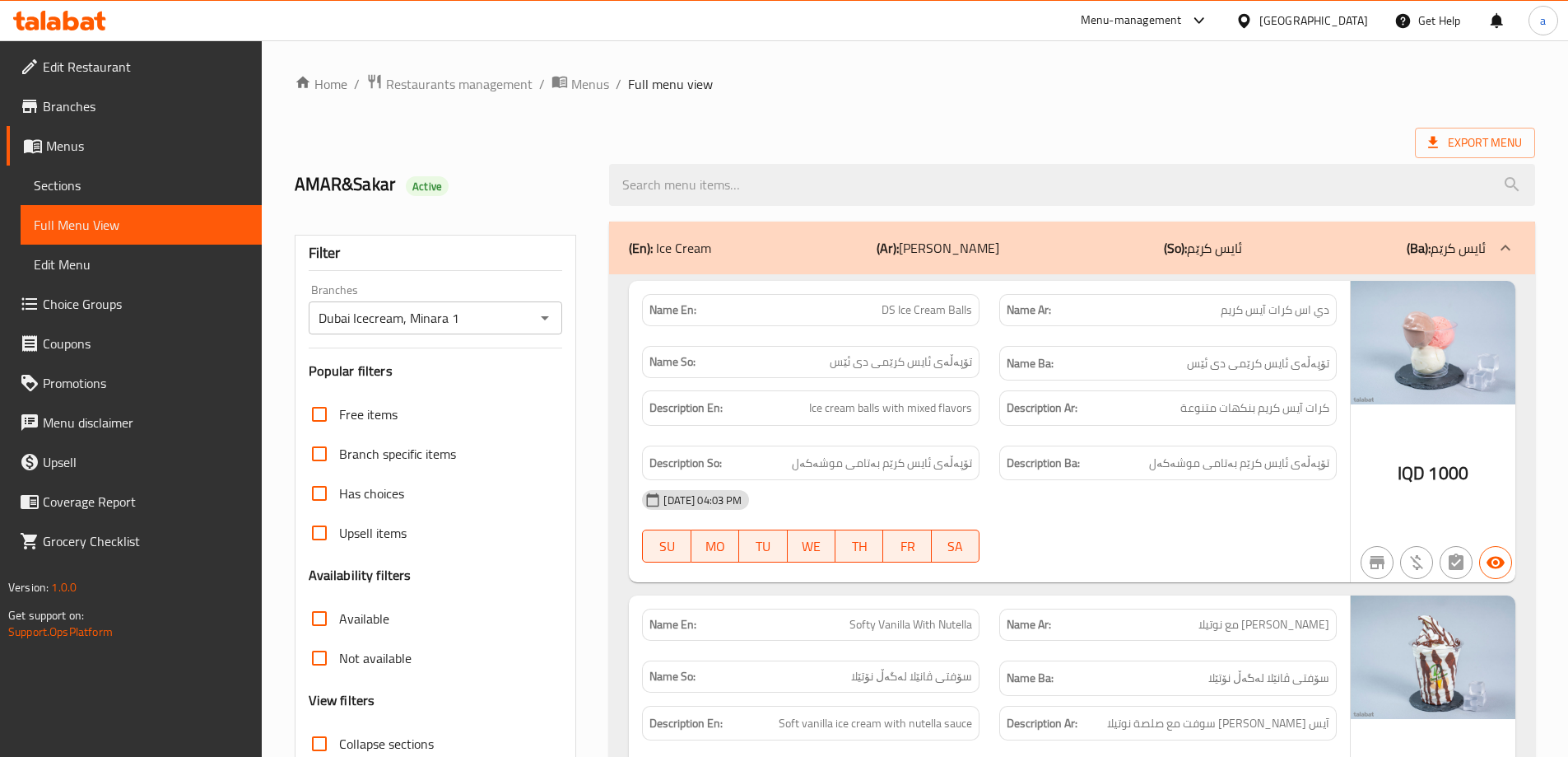
click at [846, 183] on input "search" at bounding box center [1071, 184] width 926 height 42
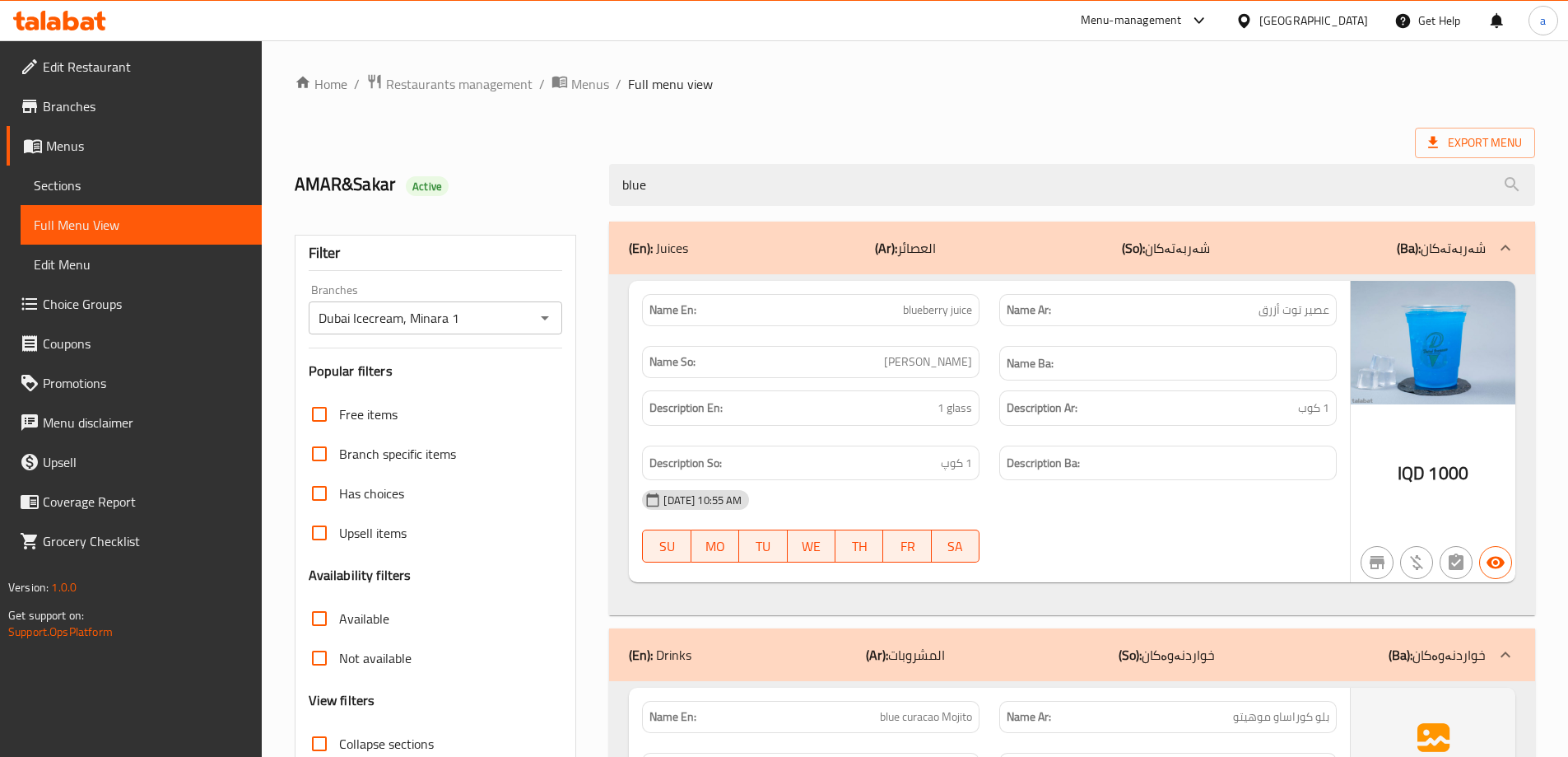
click at [926, 711] on span "blue curacao Mojito" at bounding box center [925, 716] width 92 height 17
copy span "blue curacao Mojito"
drag, startPoint x: 783, startPoint y: 183, endPoint x: 546, endPoint y: 185, distance: 237.0
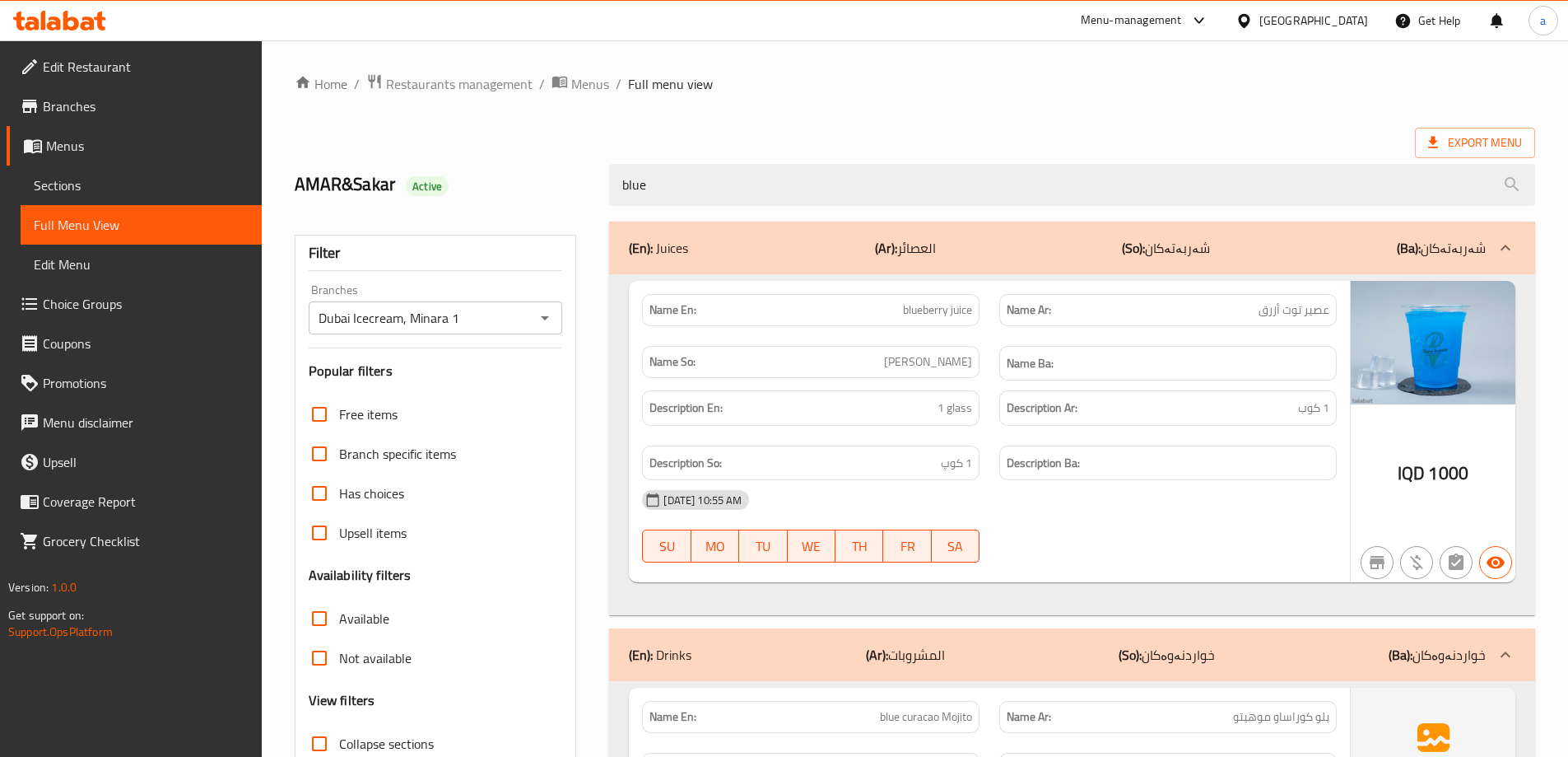
click at [546, 185] on div "AMAR&Sakar Active blue" at bounding box center [915, 185] width 1260 height 74
paste input "curacao Mojito"
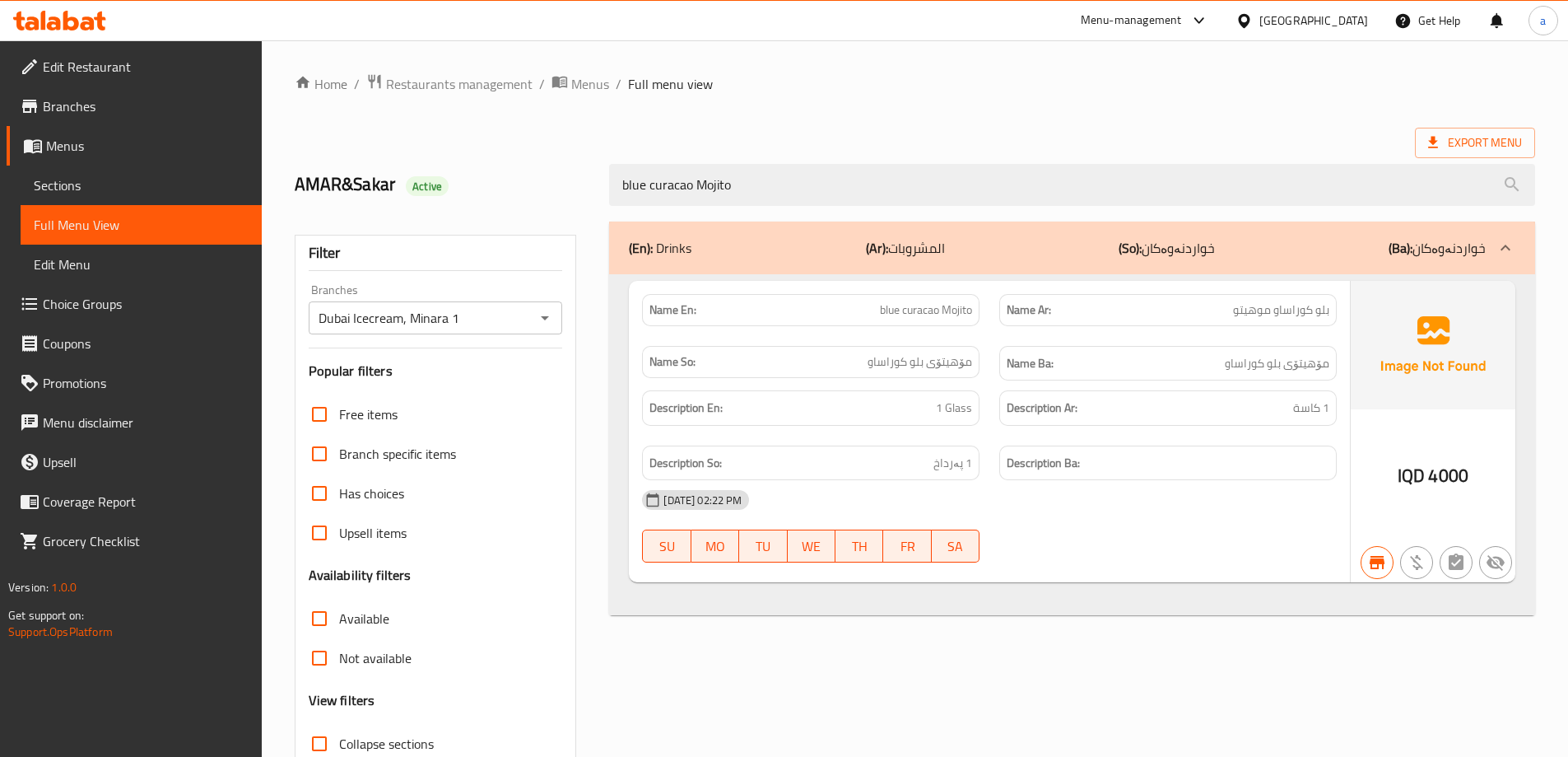
type input "blue curacao Mojito"
click at [1387, 558] on span "button" at bounding box center [1377, 562] width 31 height 19
click at [1380, 560] on icon "button" at bounding box center [1376, 562] width 15 height 14
click at [1418, 560] on icon "button" at bounding box center [1416, 562] width 19 height 19
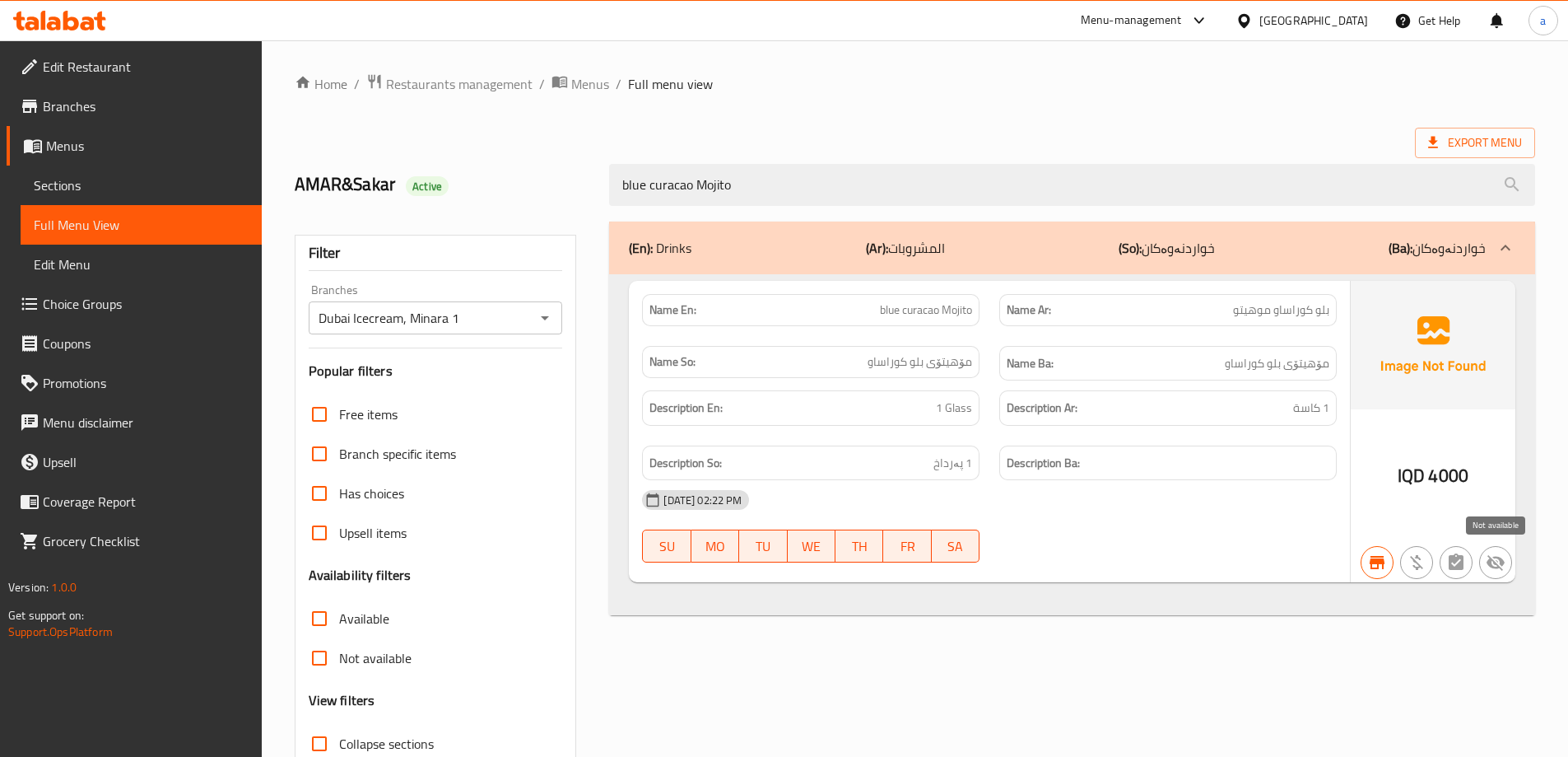
click at [1497, 564] on icon "button" at bounding box center [1495, 562] width 18 height 15
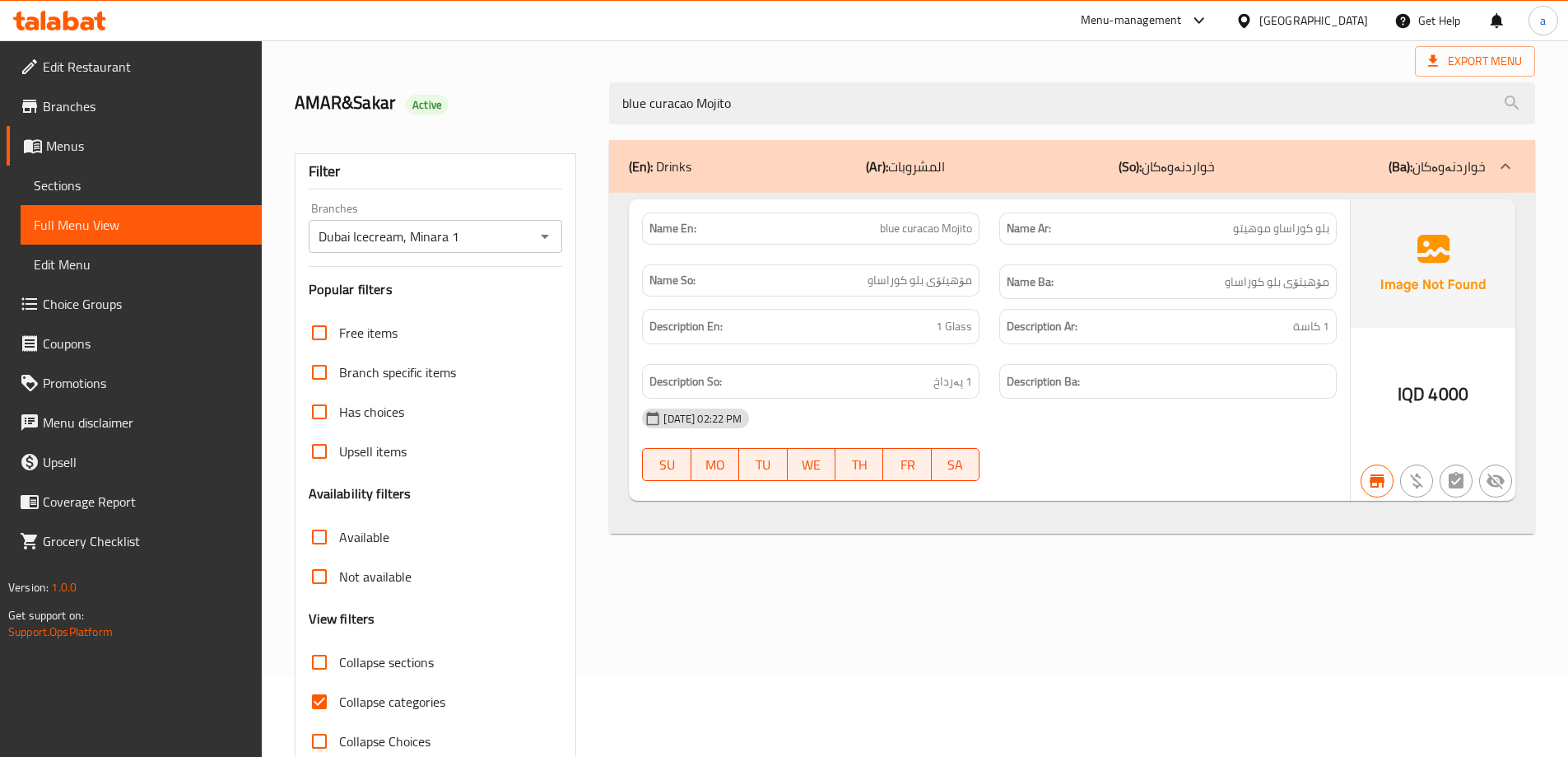
scroll to position [119, 0]
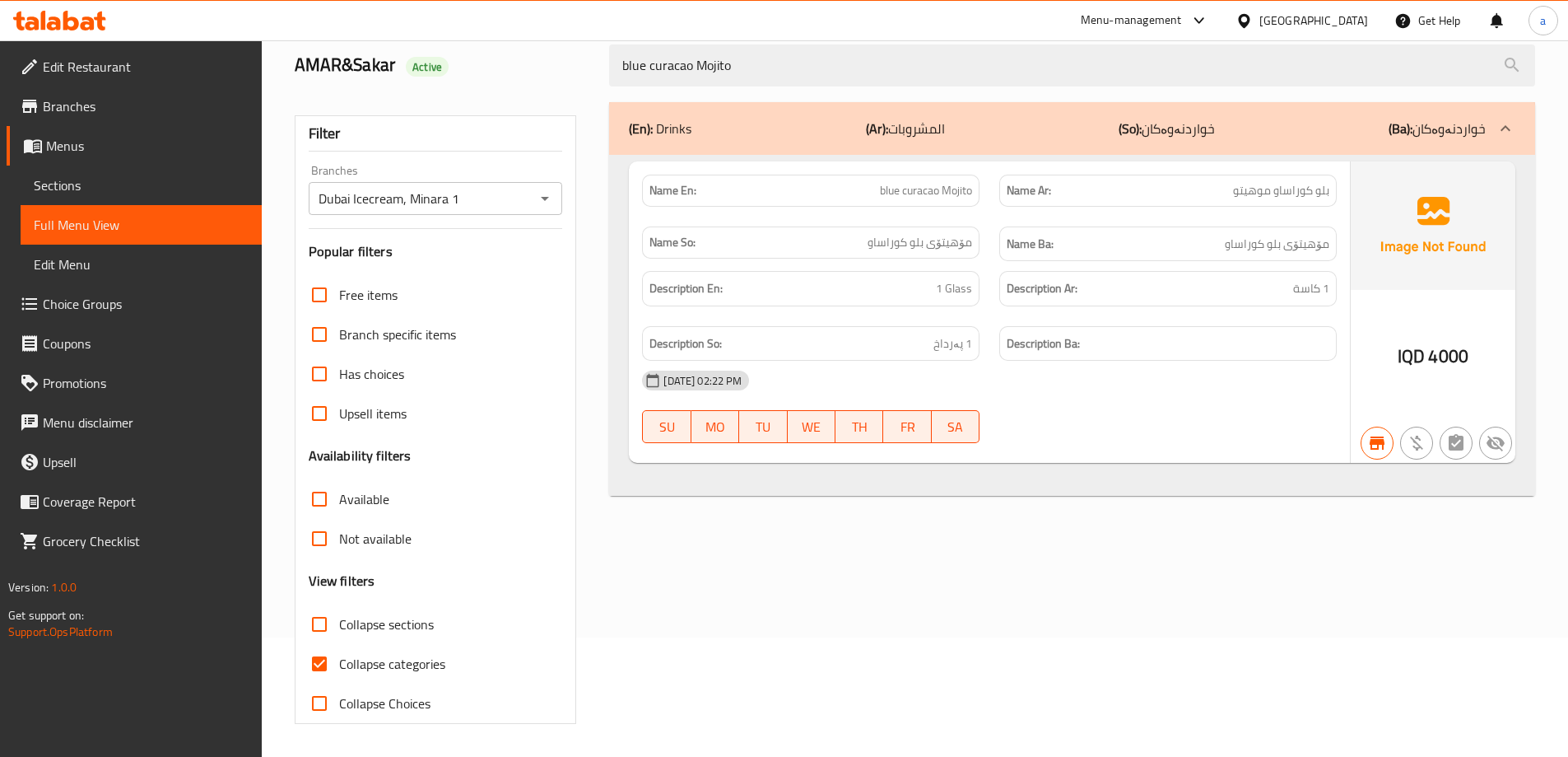
click at [422, 663] on span "Collapse categories" at bounding box center [392, 663] width 106 height 19
click at [339, 663] on input "Collapse categories" at bounding box center [319, 663] width 40 height 40
checkbox input "false"
click at [153, 189] on span "Sections" at bounding box center [141, 185] width 215 height 19
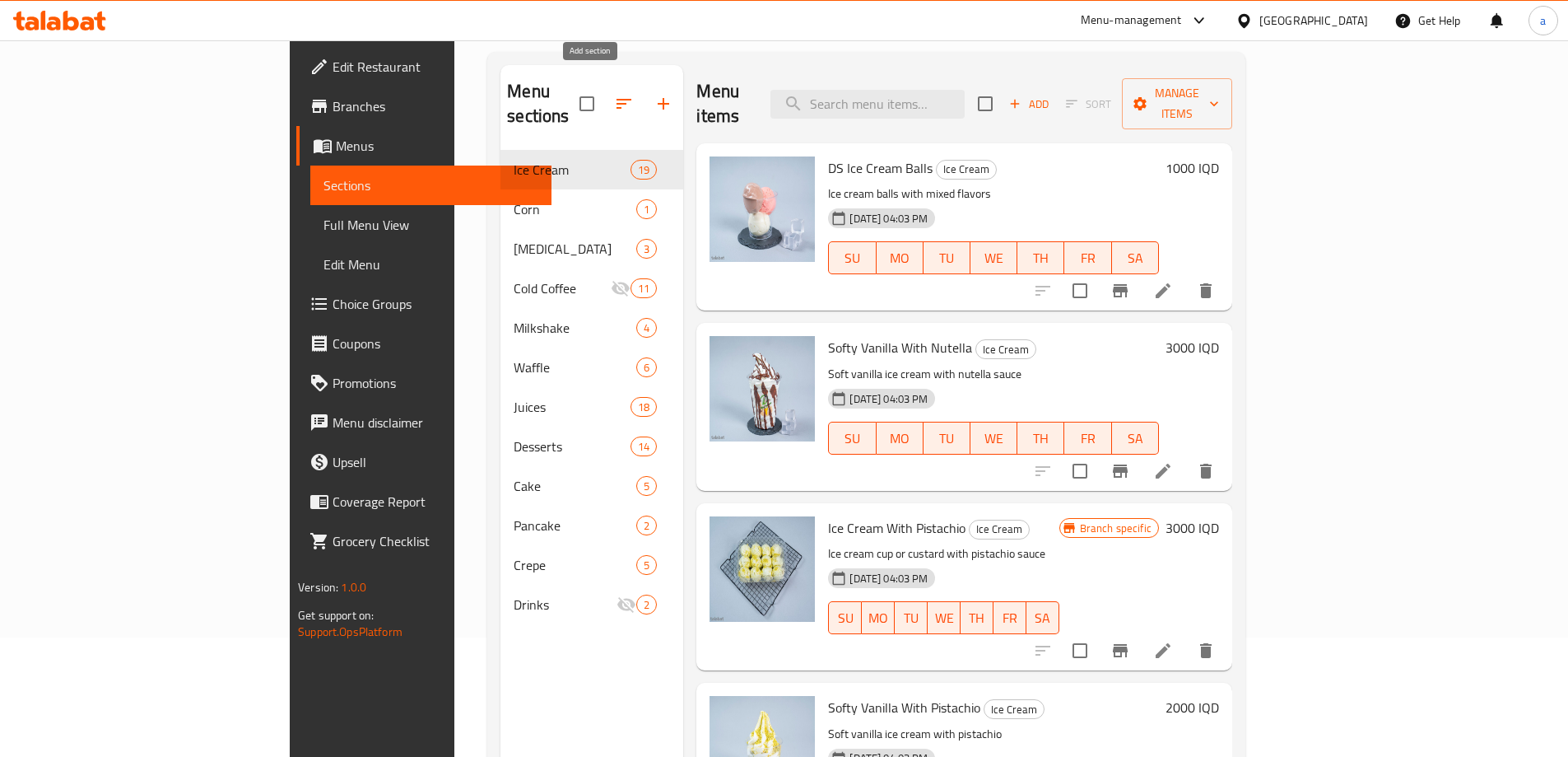
click at [653, 98] on icon "button" at bounding box center [663, 104] width 19 height 19
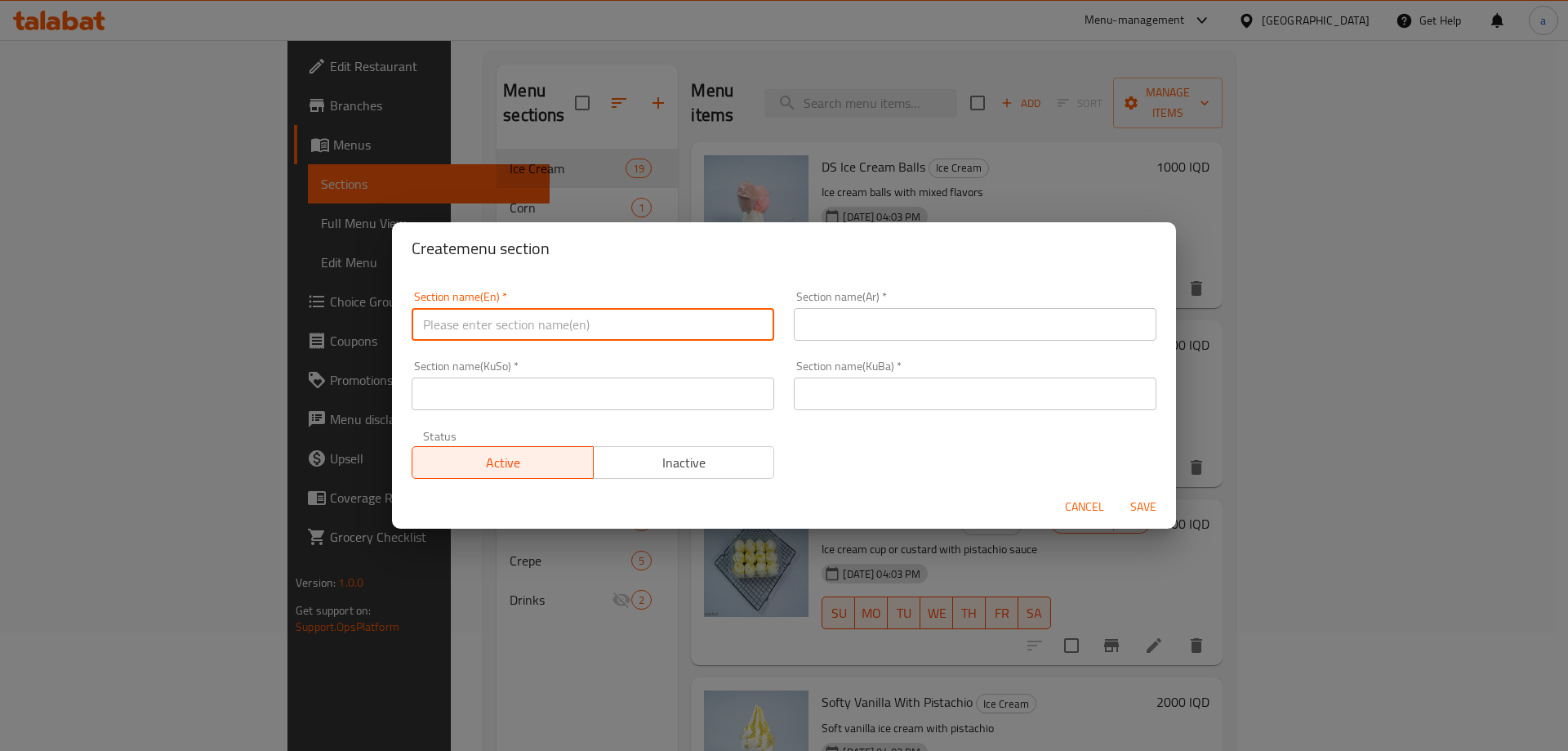
click at [527, 322] on input "text" at bounding box center [593, 325] width 363 height 33
paste input "Mojito"
type input "Mojito"
click at [838, 333] on input "text" at bounding box center [976, 325] width 363 height 33
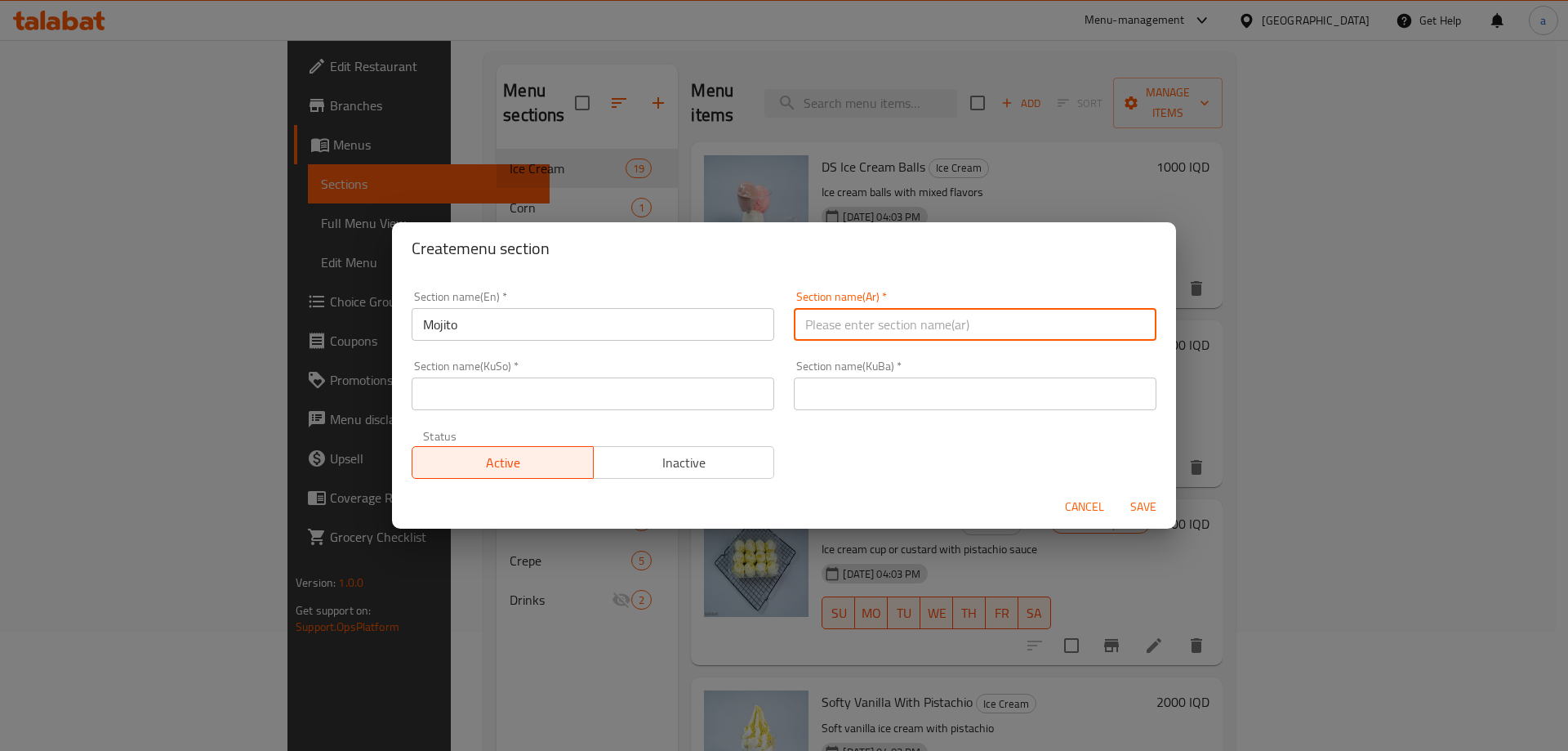
paste input "موهيتو"
type input "موهيتو"
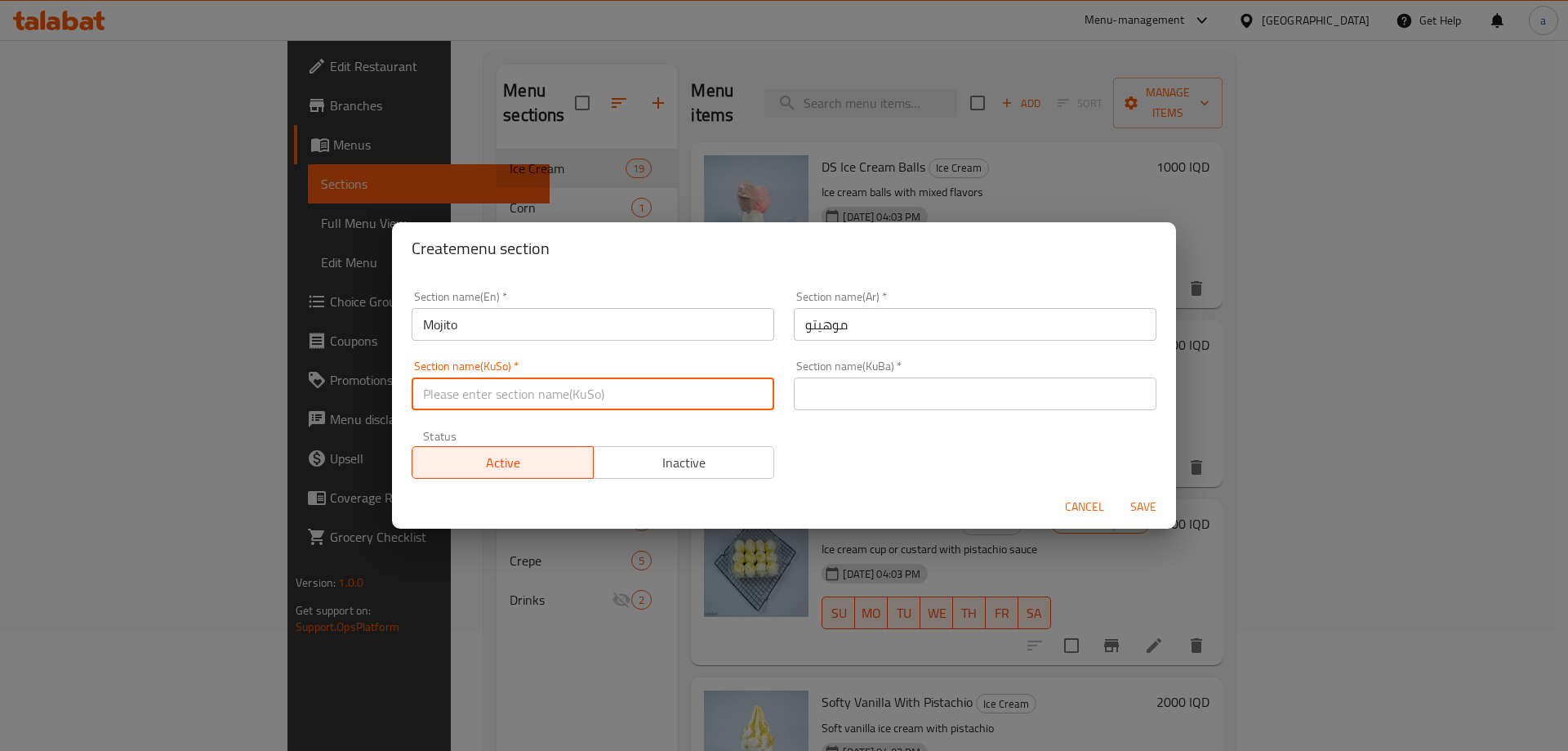
click at [695, 400] on input "text" at bounding box center [593, 394] width 363 height 33
paste input "مۆهیتۆ"
type input "مۆهیتۆ"
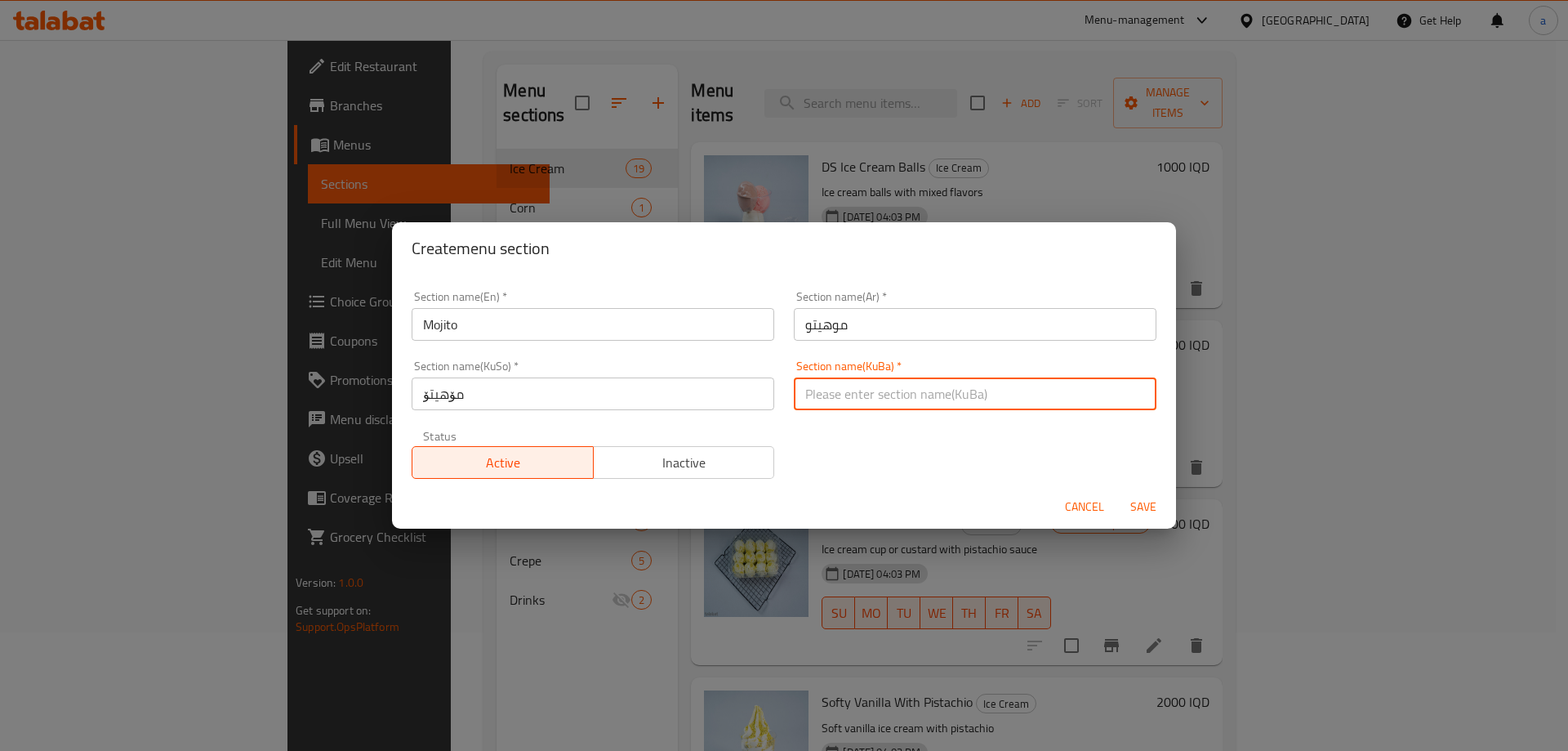
click at [855, 403] on input "text" at bounding box center [976, 394] width 363 height 33
paste input "مۆهیتۆ"
type input "مۆهیتۆ"
click at [1134, 514] on span "Save" at bounding box center [1143, 506] width 39 height 20
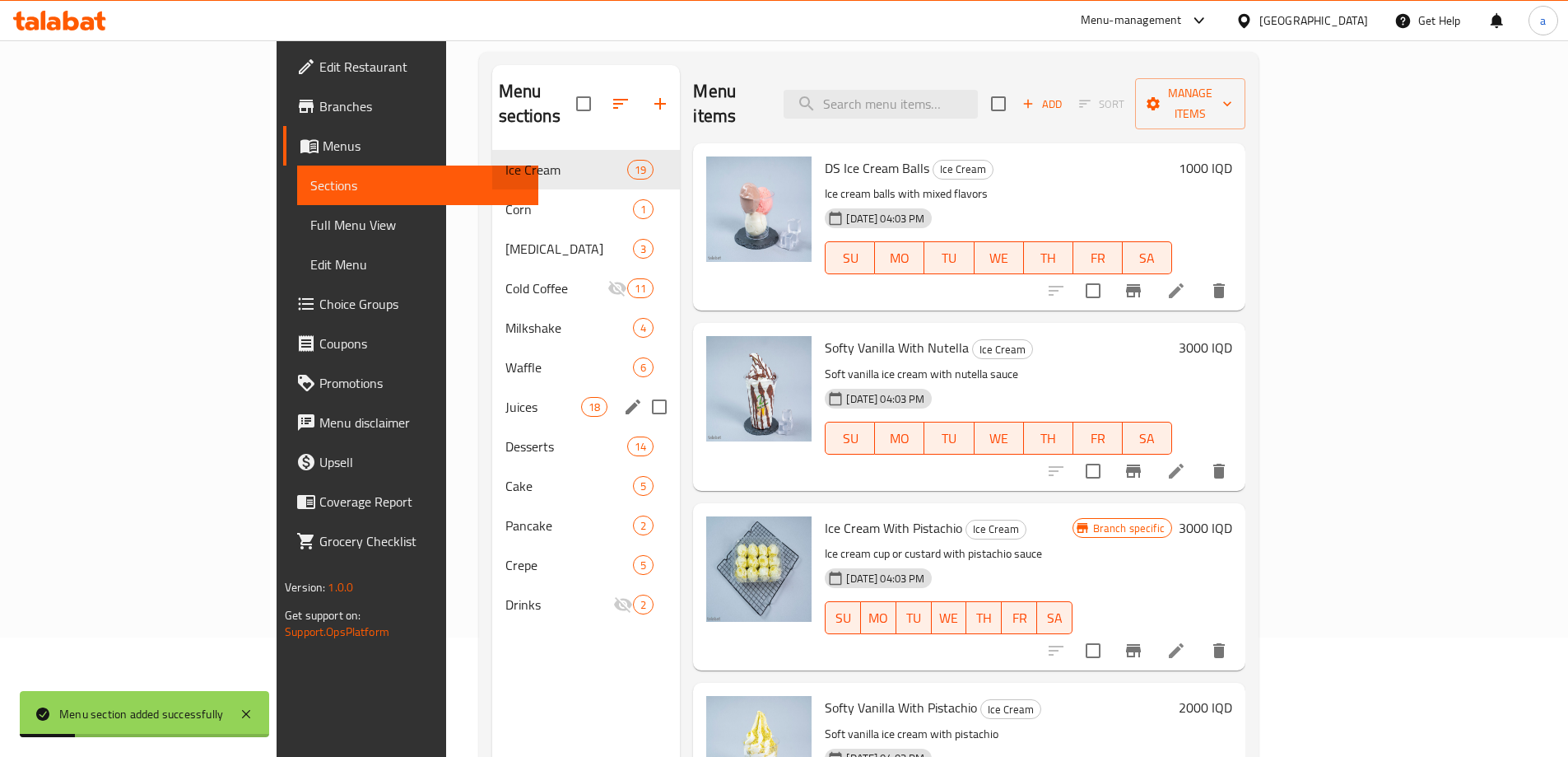
click at [493, 387] on div "Juices 18" at bounding box center [587, 407] width 189 height 40
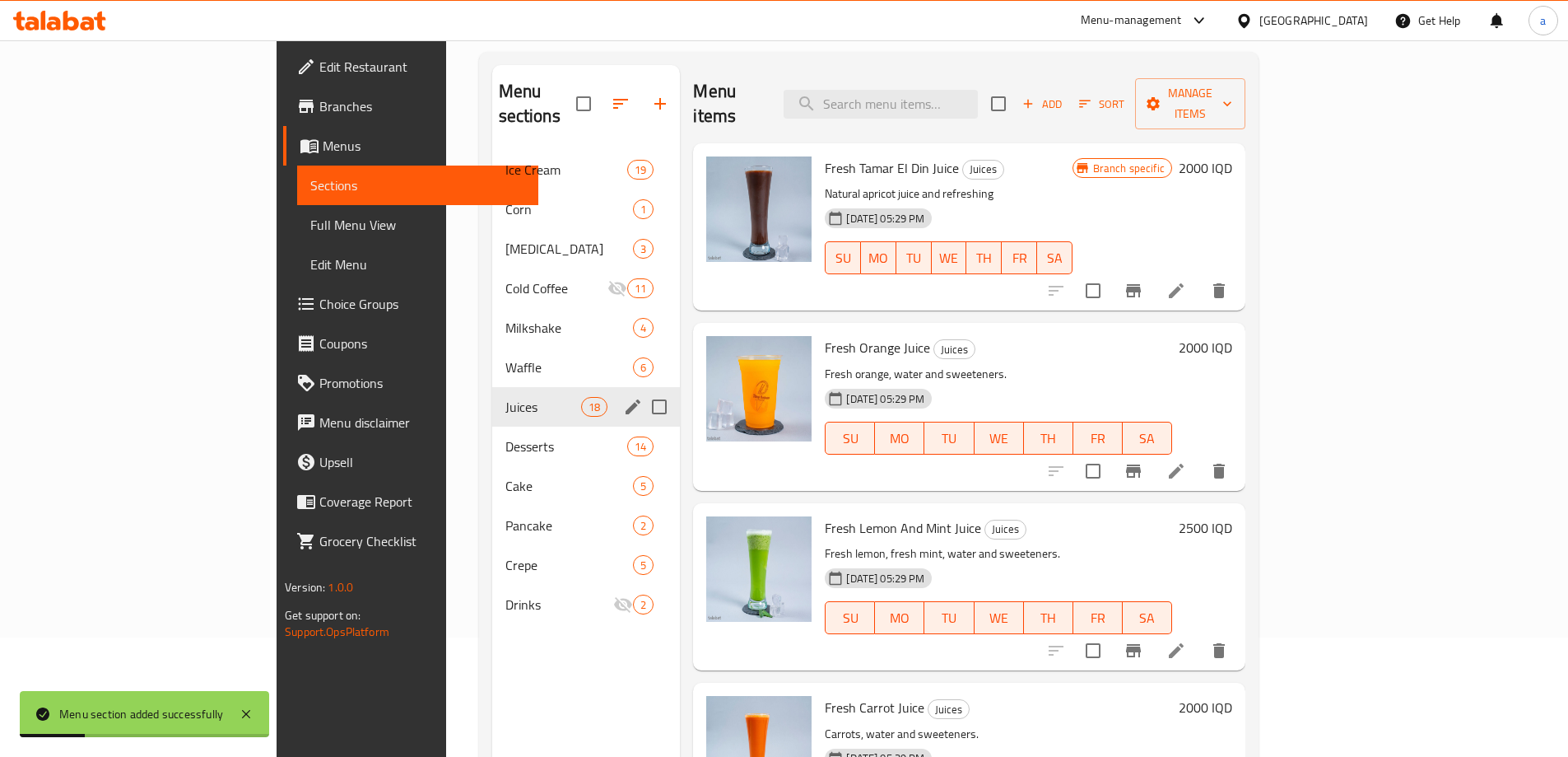
click at [493, 404] on div "Ice Cream 19 Corn 1 Ice Pack 3 Cold Coffee 11 Milkshake 4 Waffle 6 Juices 18 De…" at bounding box center [587, 387] width 189 height 474
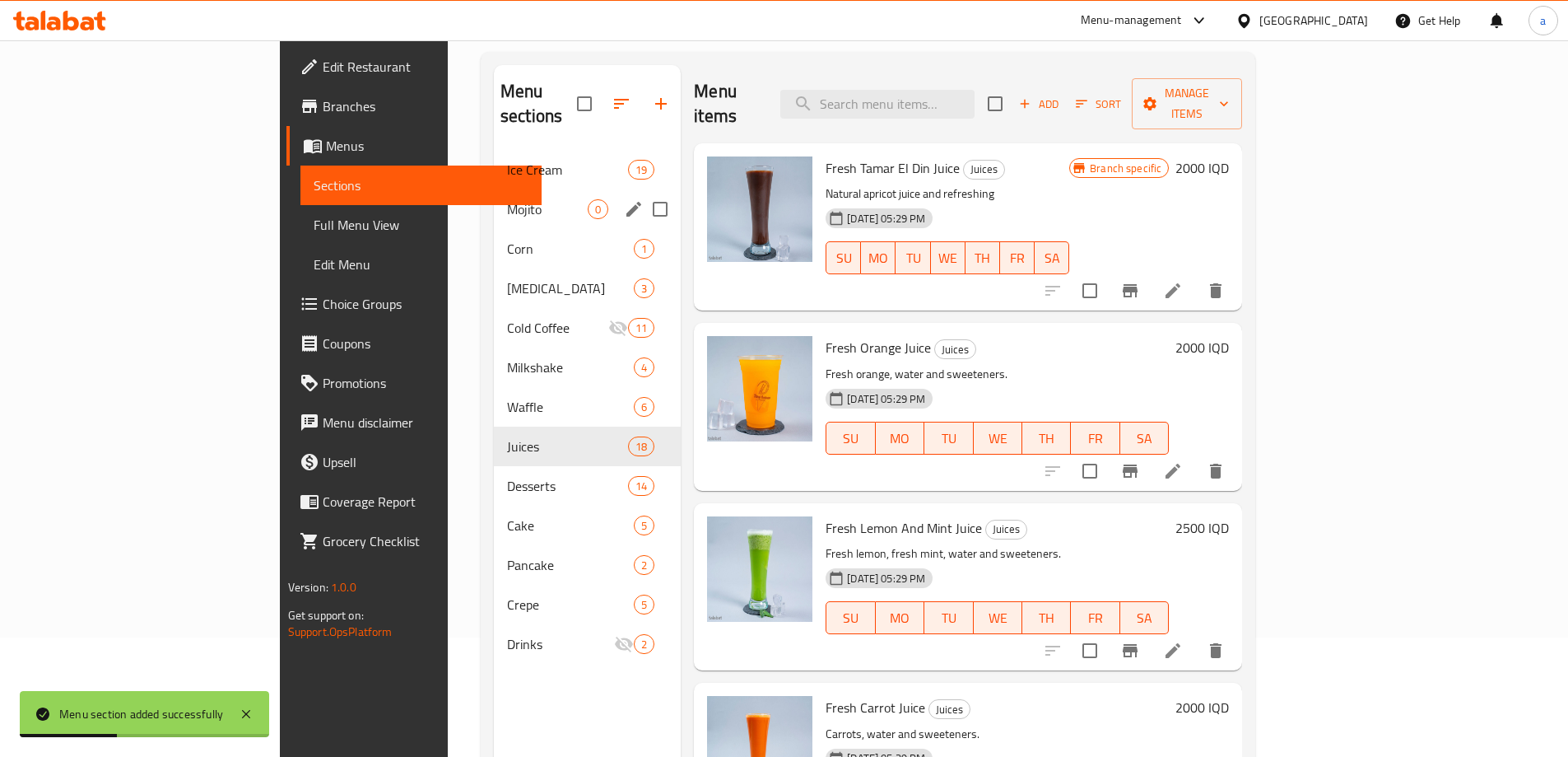
click at [507, 199] on span "Mojito" at bounding box center [547, 209] width 80 height 19
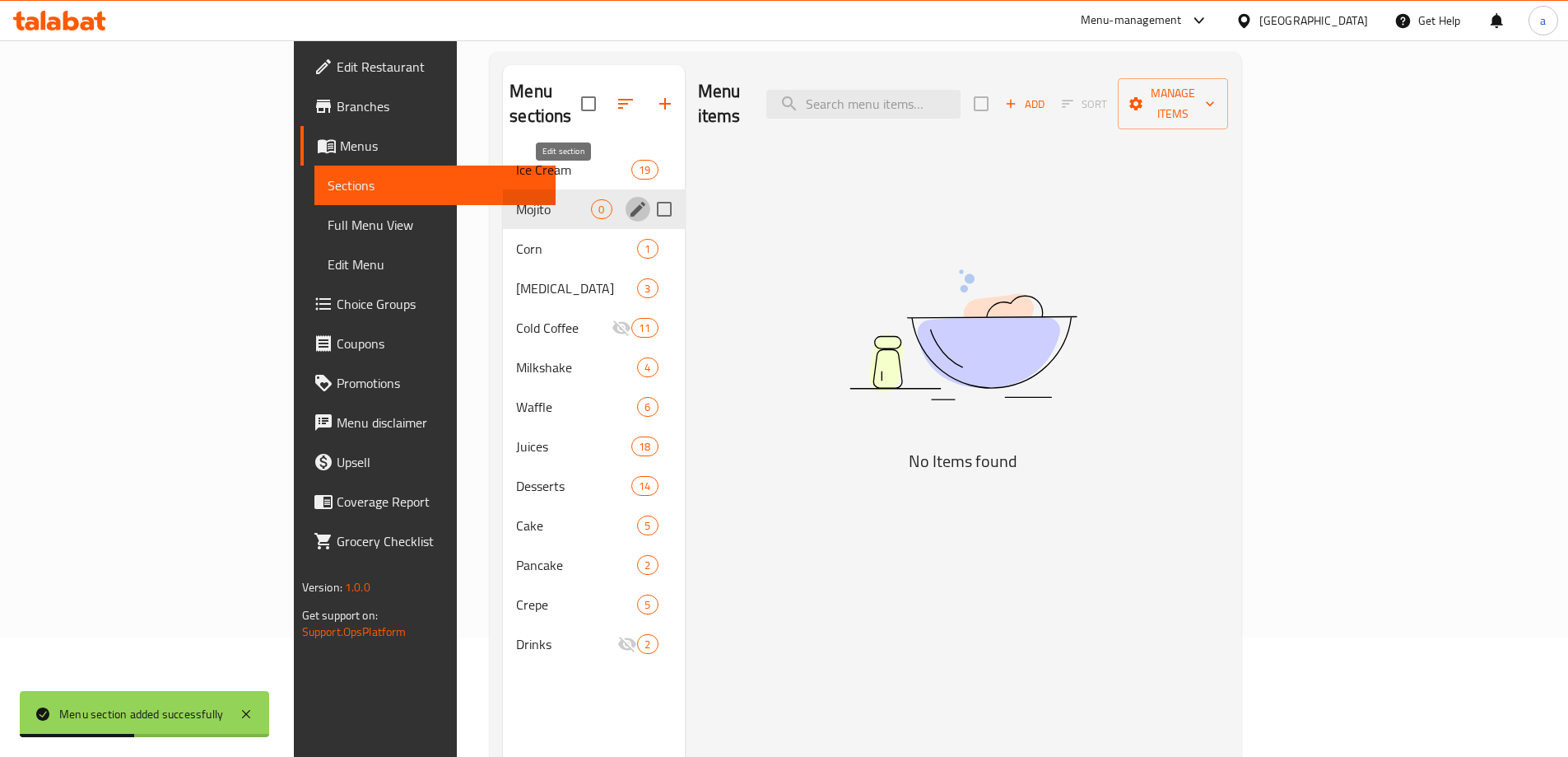
click at [625, 197] on button "edit" at bounding box center [638, 209] width 25 height 25
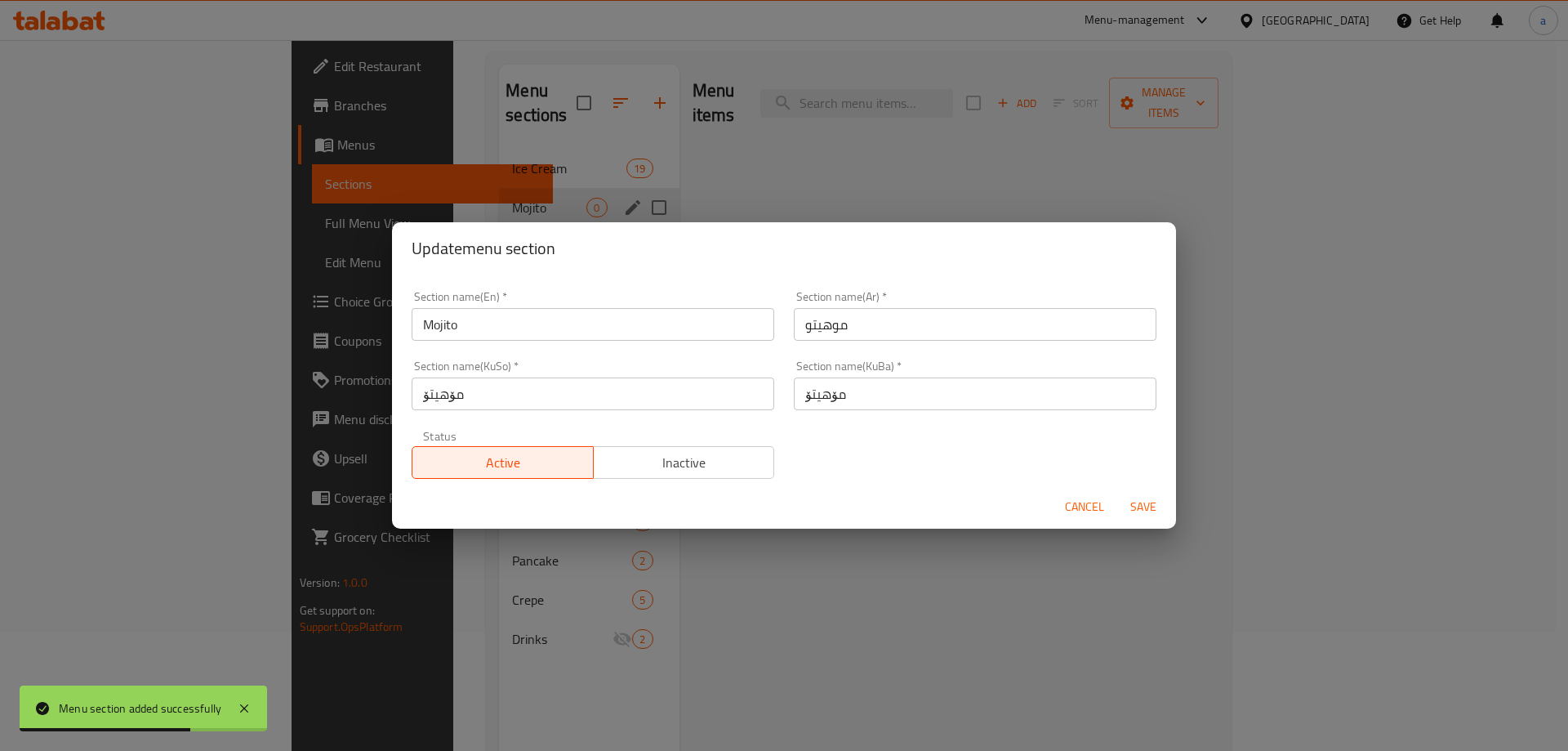
click at [1058, 505] on div "Cancel Save" at bounding box center [784, 506] width 784 height 43
click at [1079, 510] on span "Cancel" at bounding box center [1084, 506] width 39 height 20
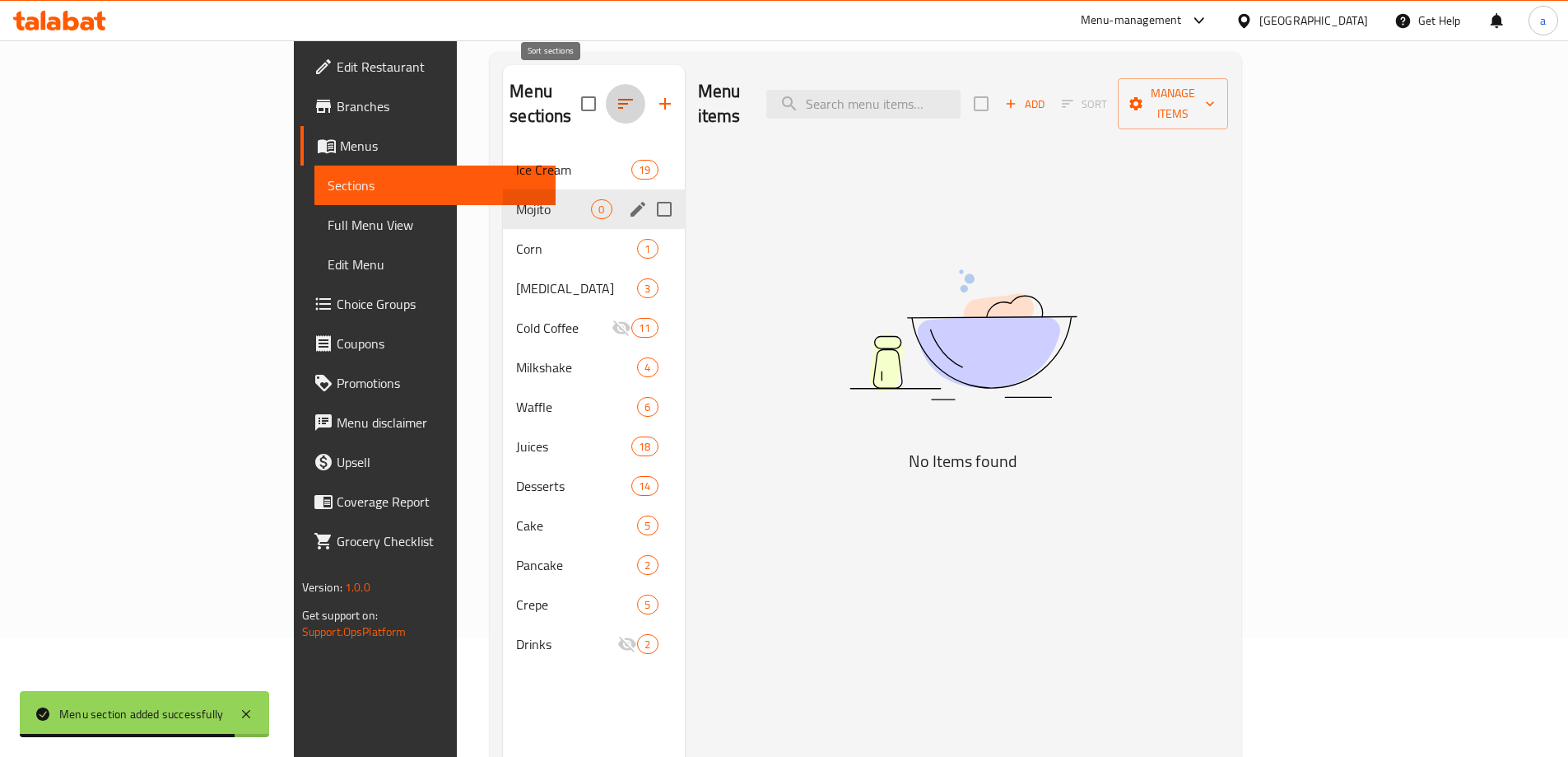
click at [616, 96] on icon "button" at bounding box center [625, 104] width 19 height 19
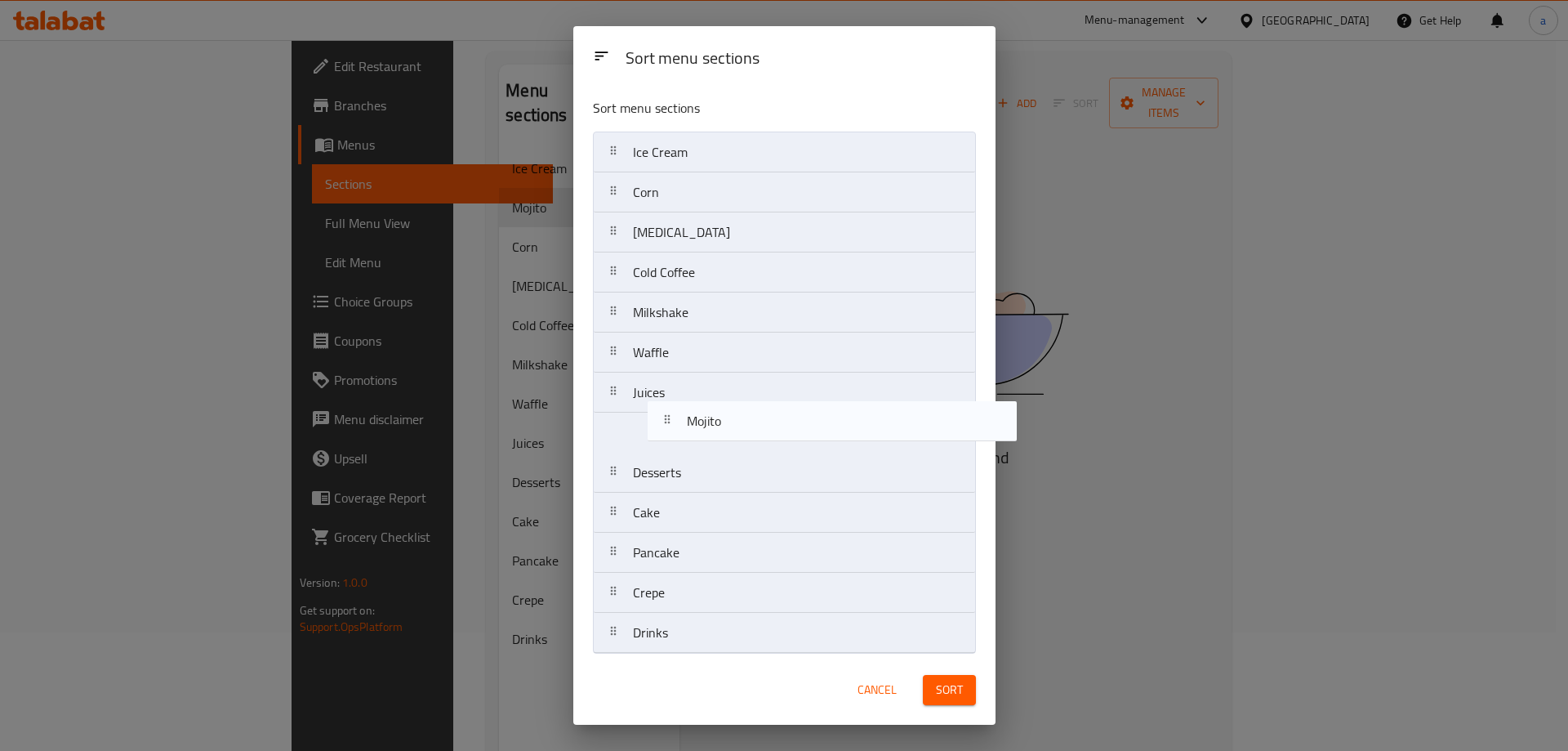
drag, startPoint x: 681, startPoint y: 202, endPoint x: 704, endPoint y: 447, distance: 246.1
click at [706, 447] on nav "Ice Cream Mojito Corn Ice Pack Cold Coffee Milkshake Waffle Juices Desserts Cak…" at bounding box center [784, 392] width 383 height 521
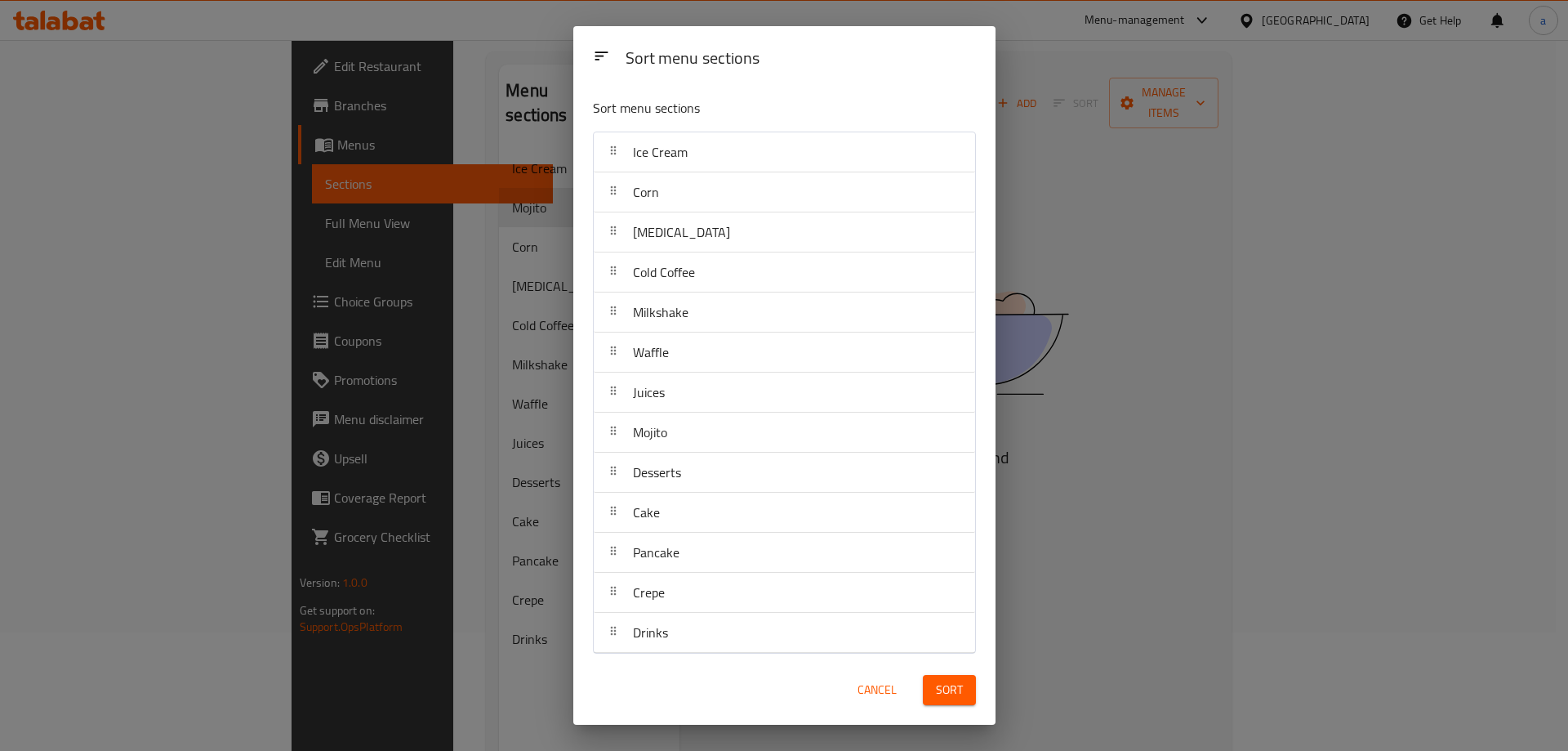
click at [935, 676] on div "Sort" at bounding box center [950, 690] width 73 height 50
click at [934, 676] on button "Sort" at bounding box center [949, 690] width 53 height 30
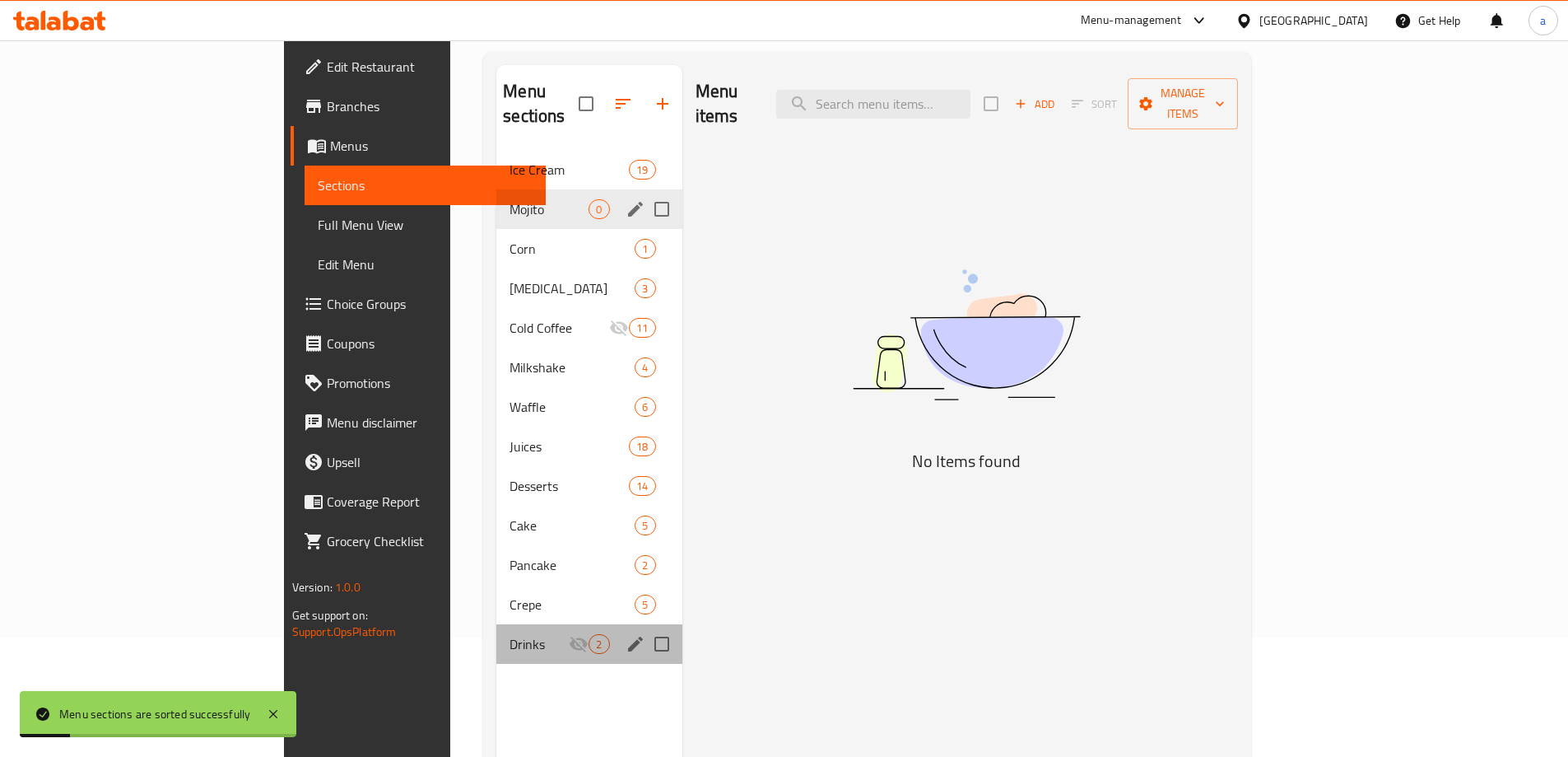
click at [497, 634] on div "Drinks 2" at bounding box center [588, 644] width 185 height 40
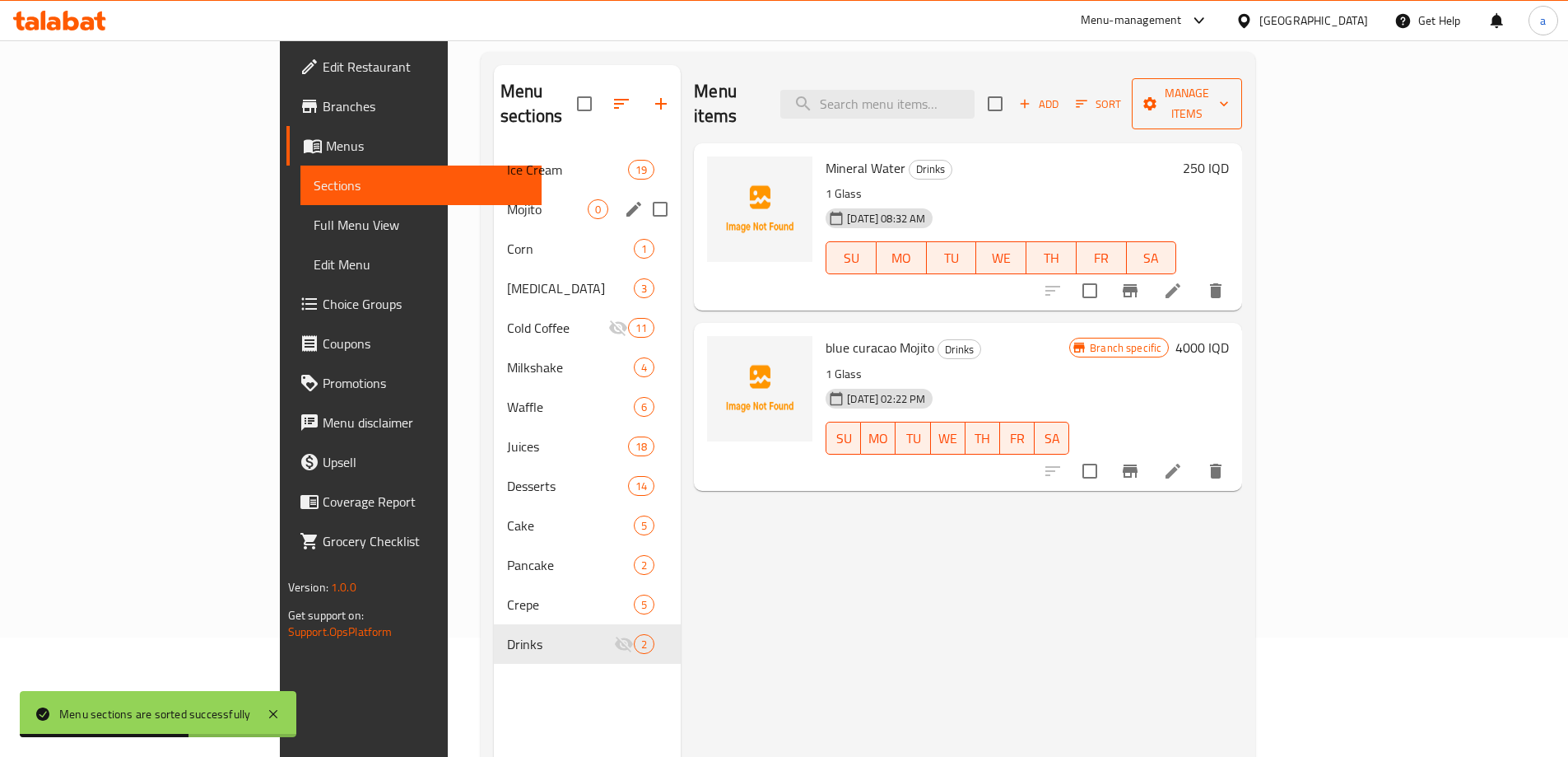
click at [1229, 96] on span "Manage items" at bounding box center [1187, 104] width 84 height 42
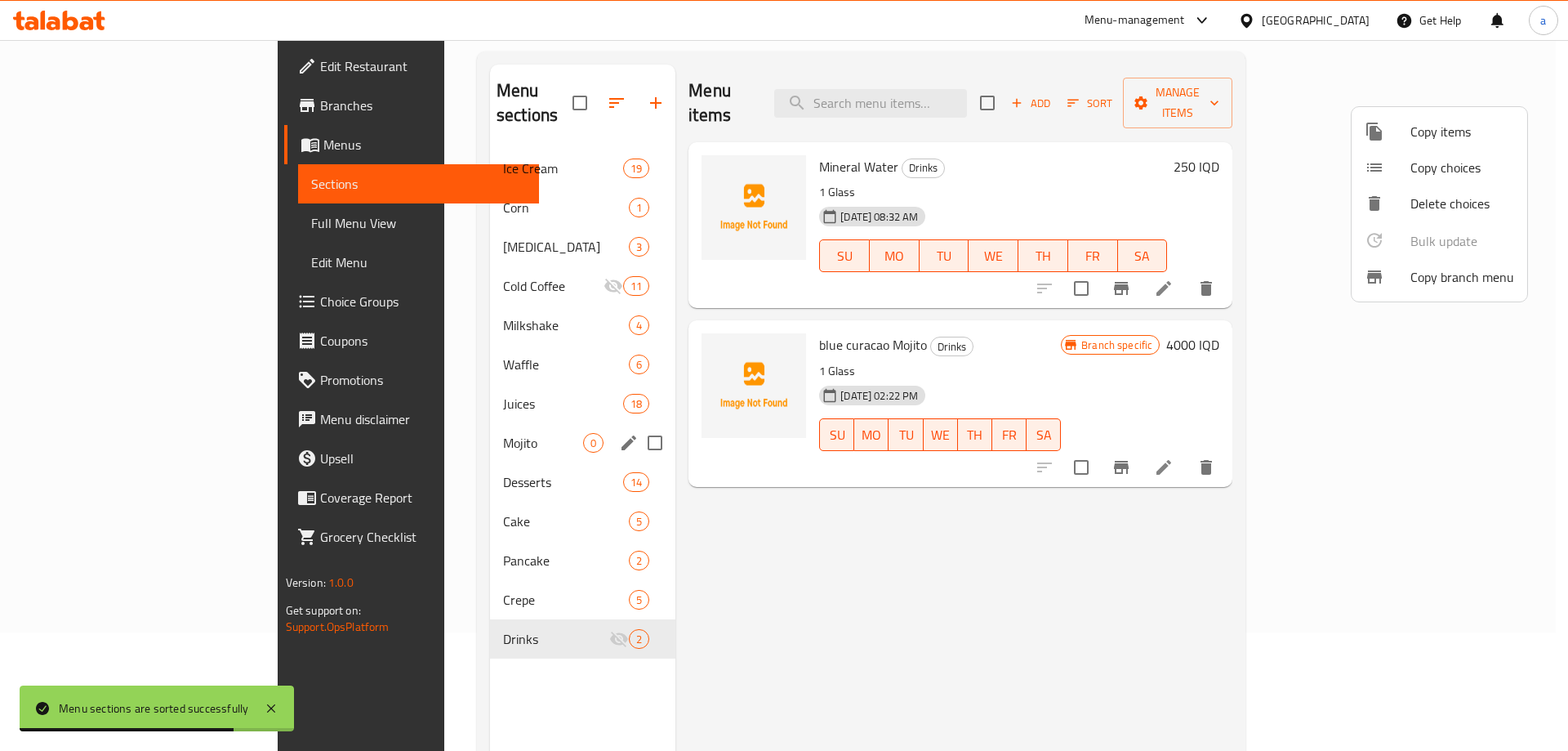
click at [1239, 82] on div at bounding box center [784, 376] width 1568 height 751
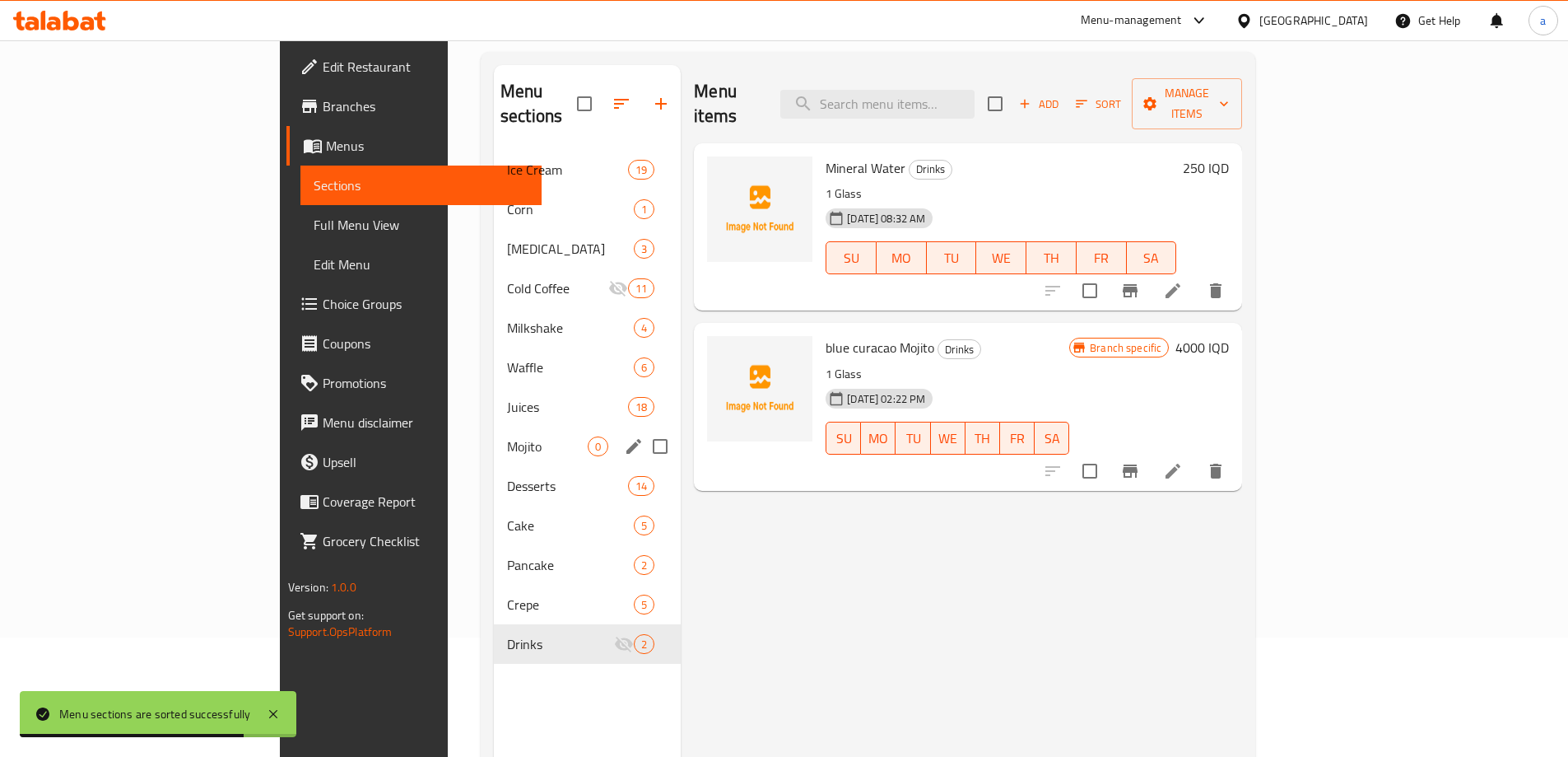
click at [1012, 86] on input "checkbox" at bounding box center [995, 104] width 35 height 35
checkbox input "true"
click at [1107, 273] on input "checkbox" at bounding box center [1090, 290] width 35 height 35
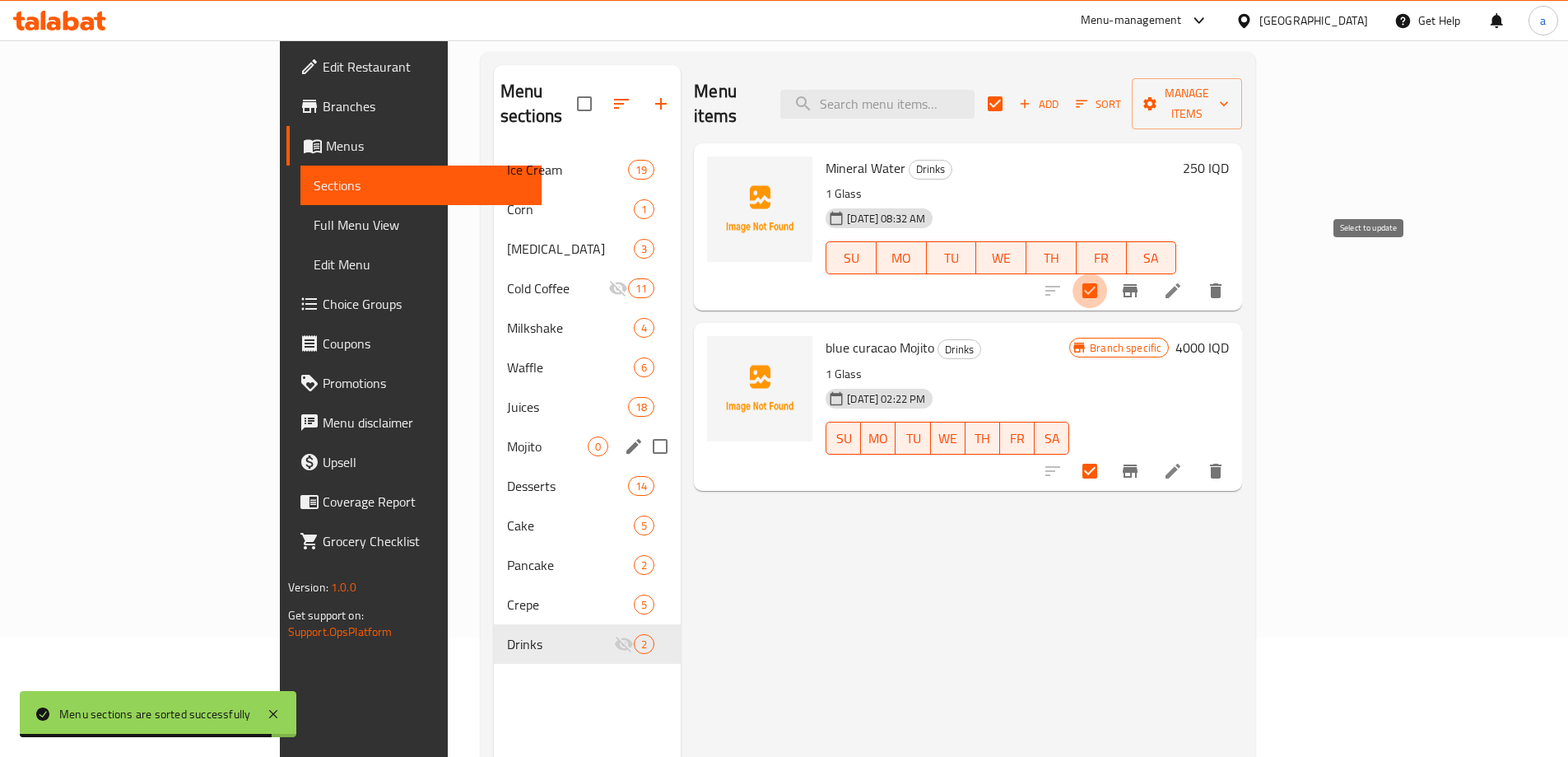
checkbox input "false"
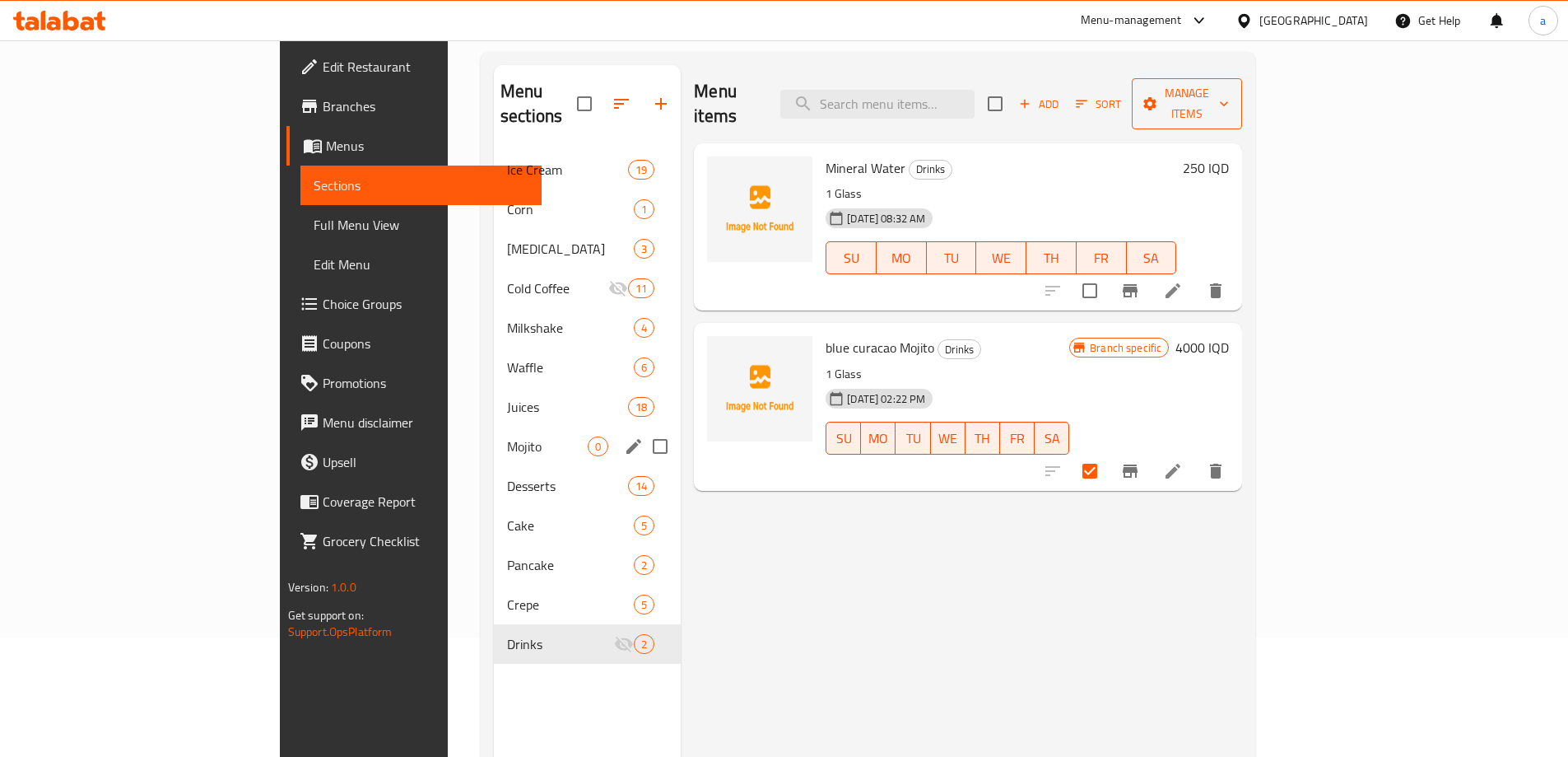
click at [1229, 92] on span "Manage items" at bounding box center [1187, 104] width 84 height 42
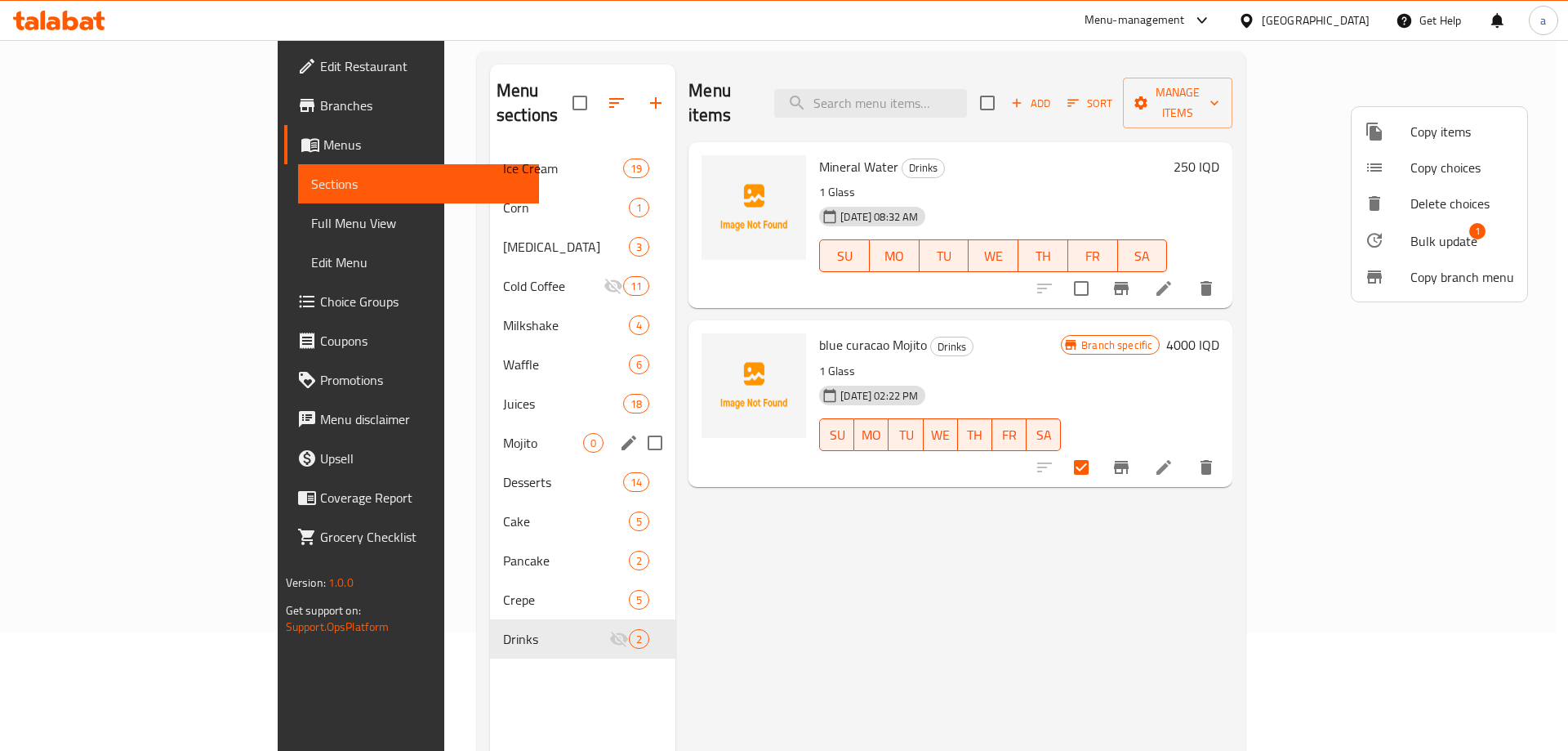
click at [1447, 237] on span "Bulk update" at bounding box center [1444, 241] width 67 height 19
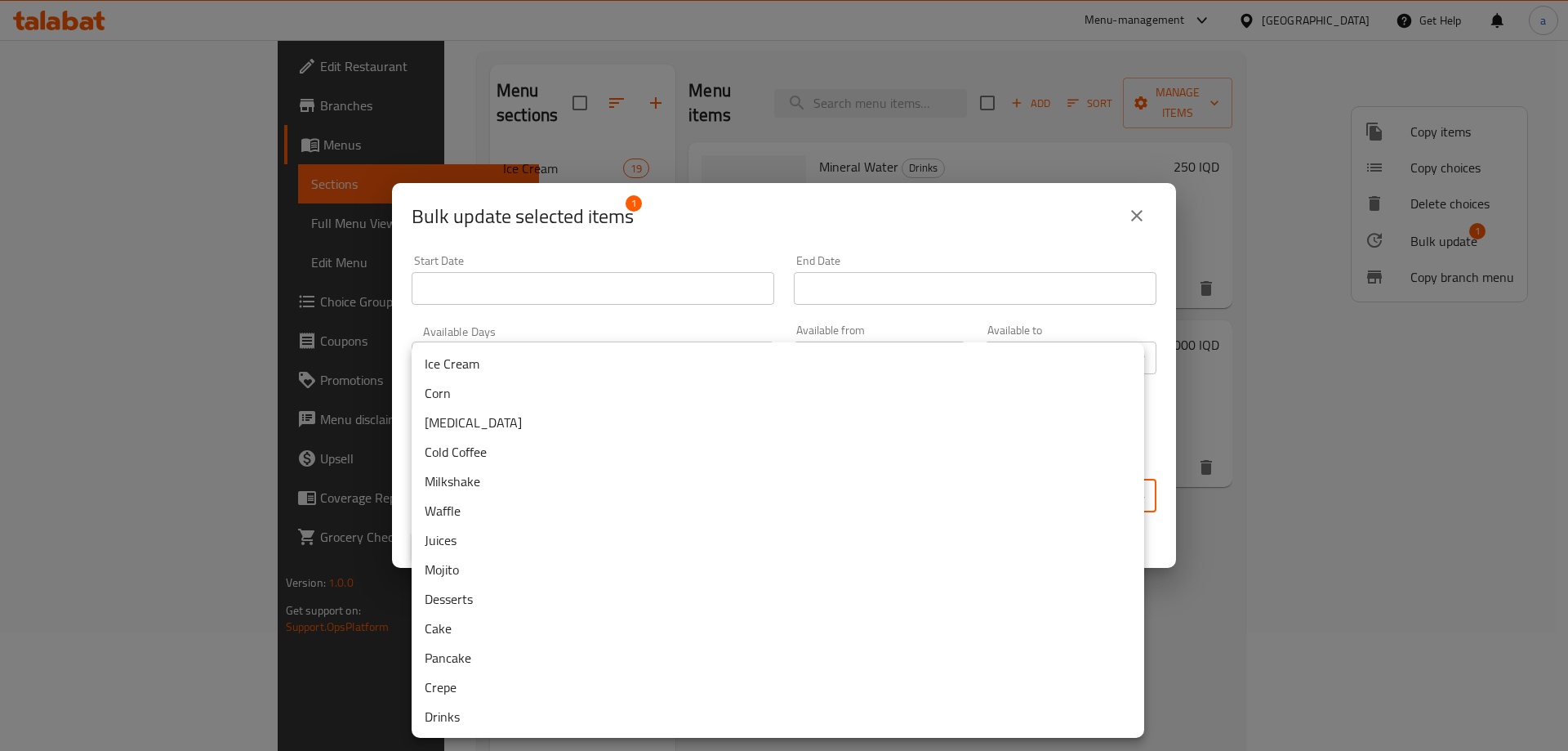
click at [550, 505] on body "​ Menu-management Iraq Get Help a Edit Restaurant Branches Menus Sections Full …" at bounding box center [784, 277] width 1568 height 711
click at [499, 566] on li "Mojito" at bounding box center [778, 569] width 733 height 30
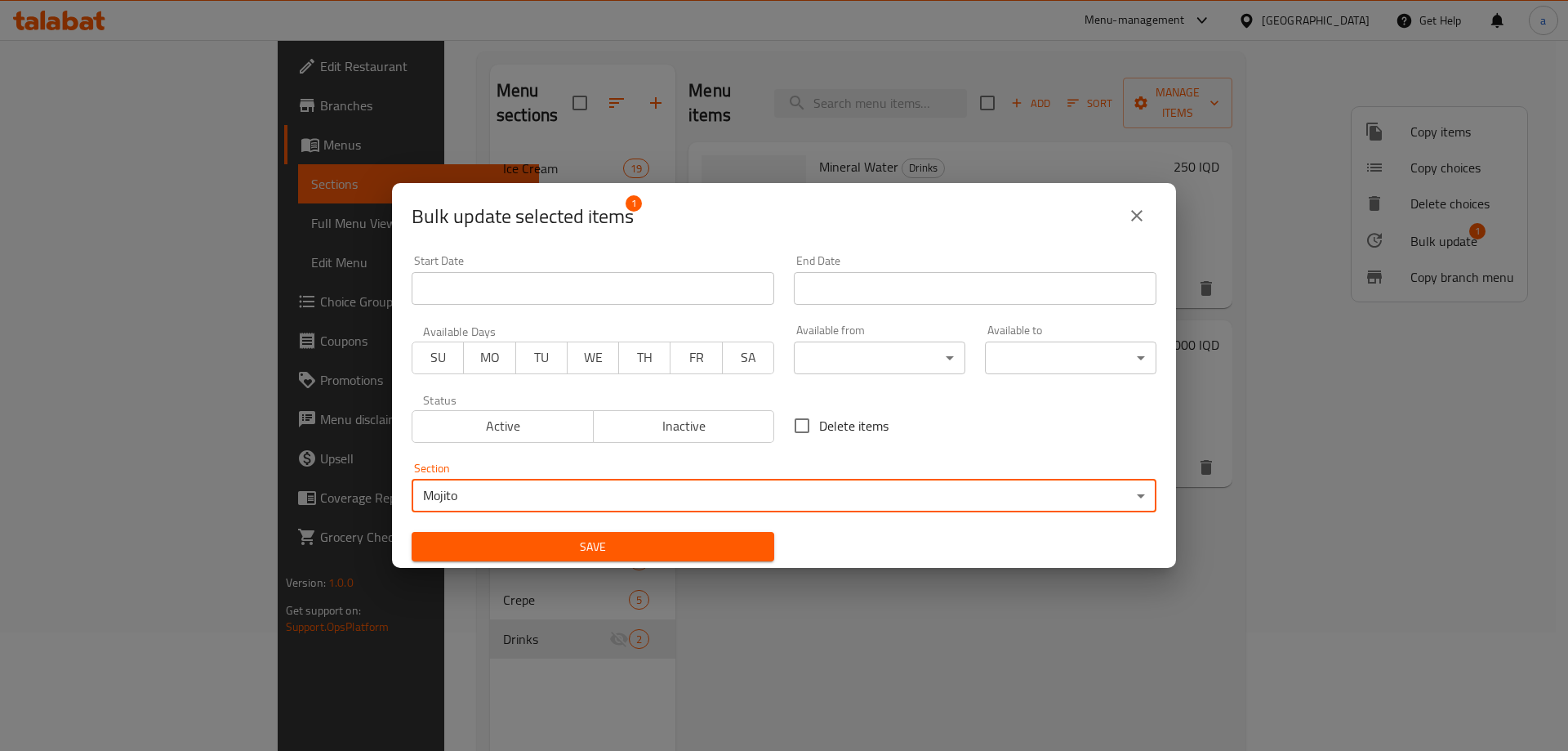
click at [647, 549] on span "Save" at bounding box center [592, 546] width 336 height 20
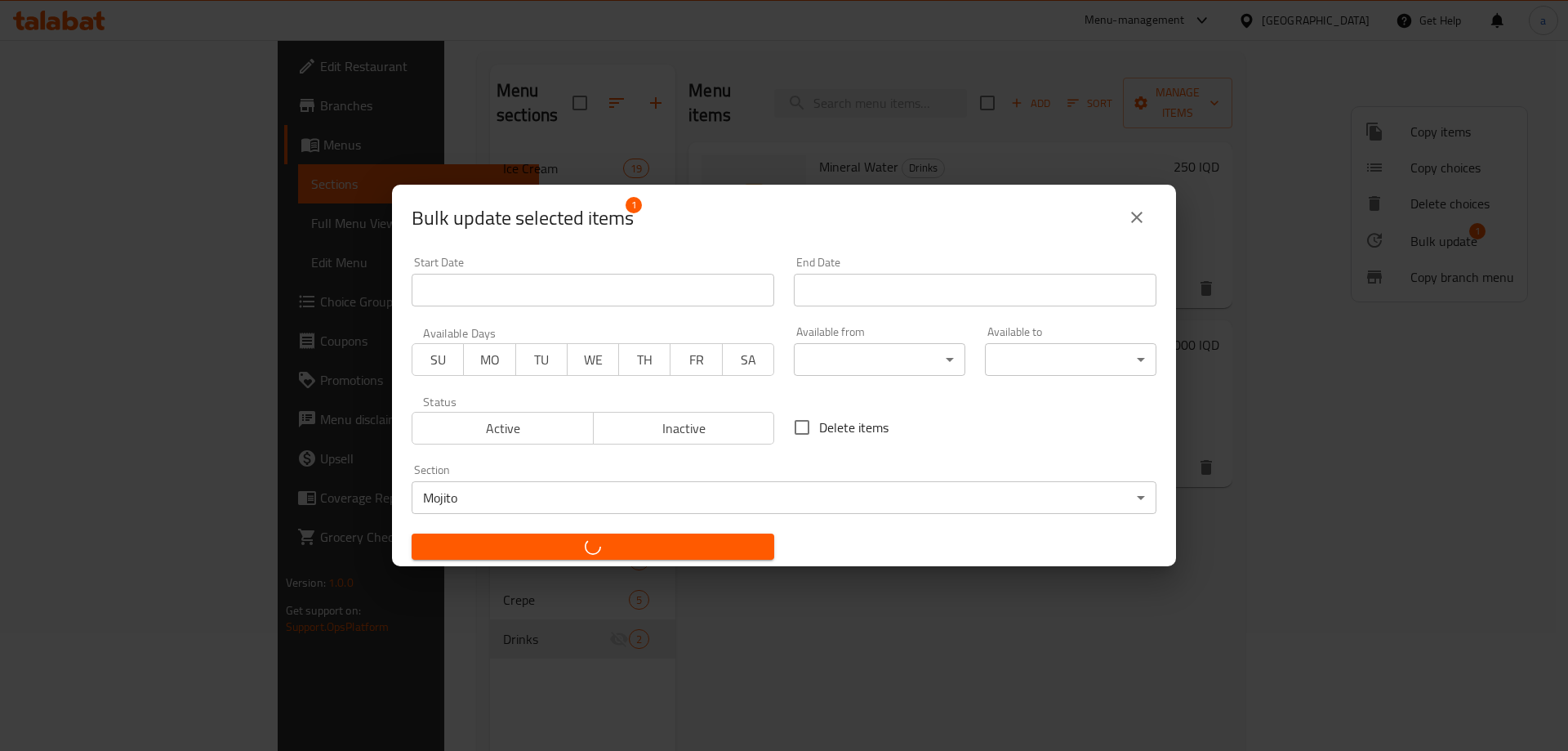
checkbox input "false"
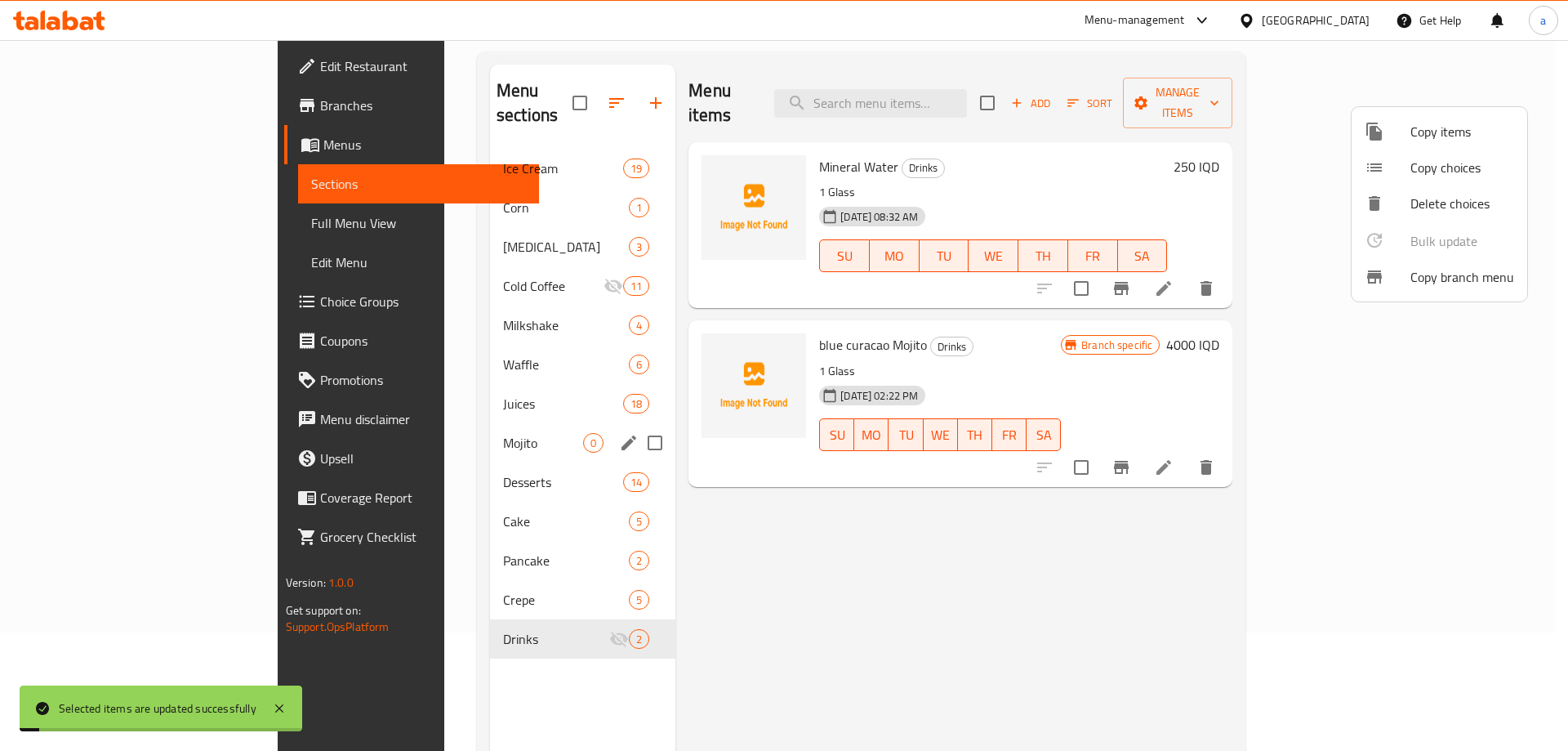
click at [424, 418] on div at bounding box center [784, 376] width 1568 height 751
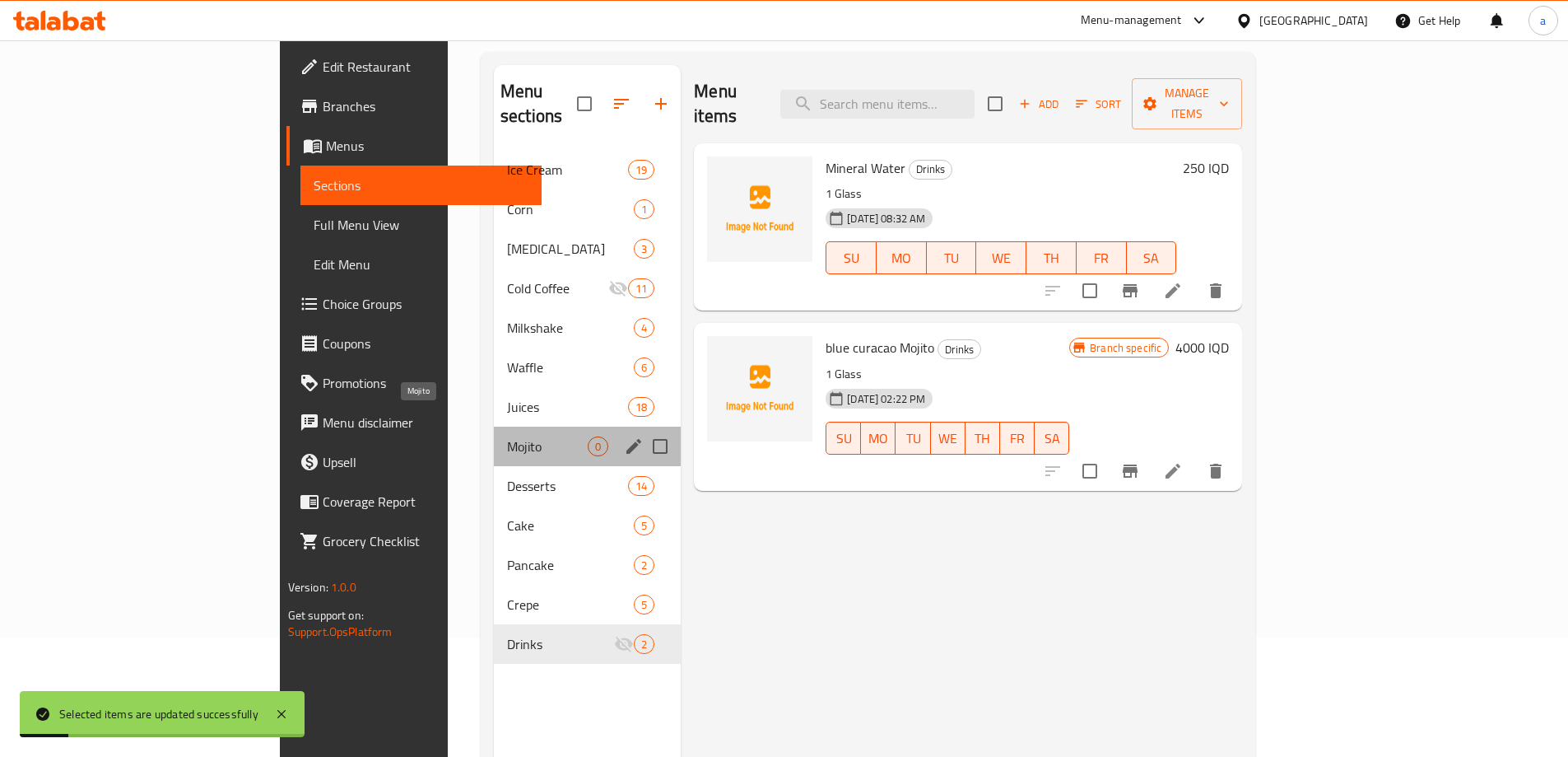
click at [507, 437] on span "Mojito" at bounding box center [547, 446] width 80 height 19
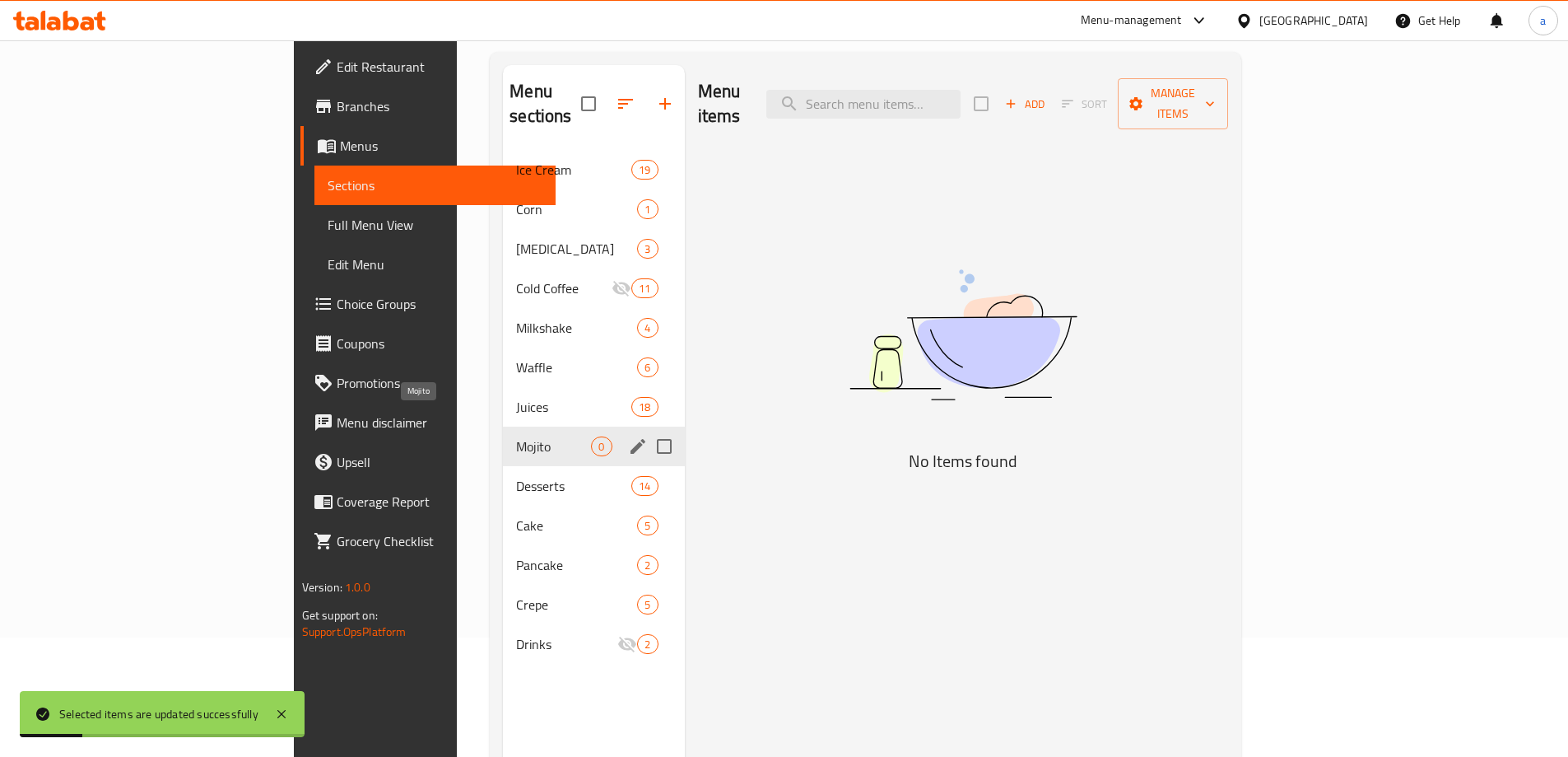
click at [516, 437] on span "Mojito" at bounding box center [553, 446] width 75 height 19
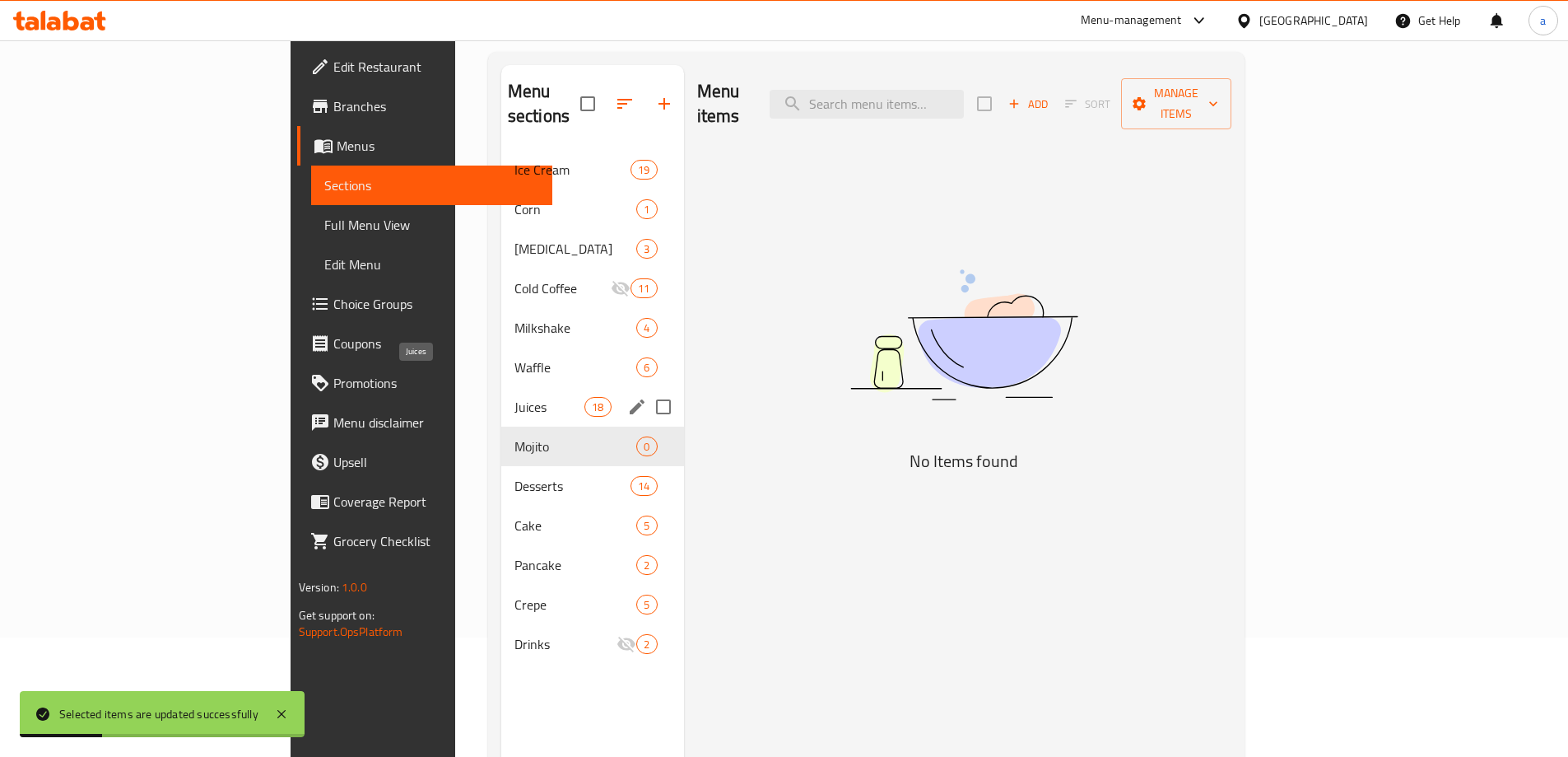
click at [515, 397] on span "Juices" at bounding box center [550, 407] width 70 height 19
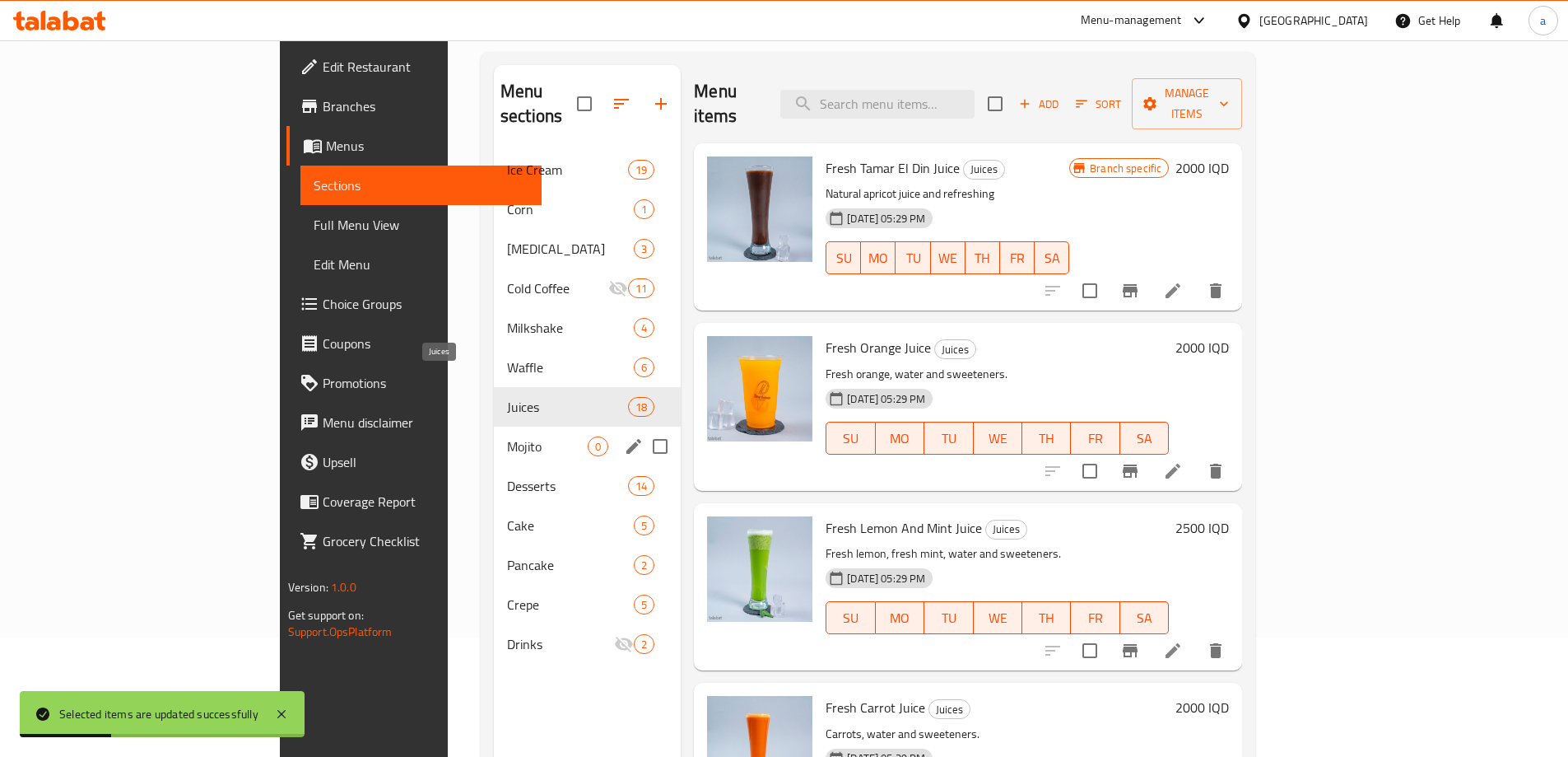
click at [507, 437] on span "Mojito" at bounding box center [547, 446] width 80 height 19
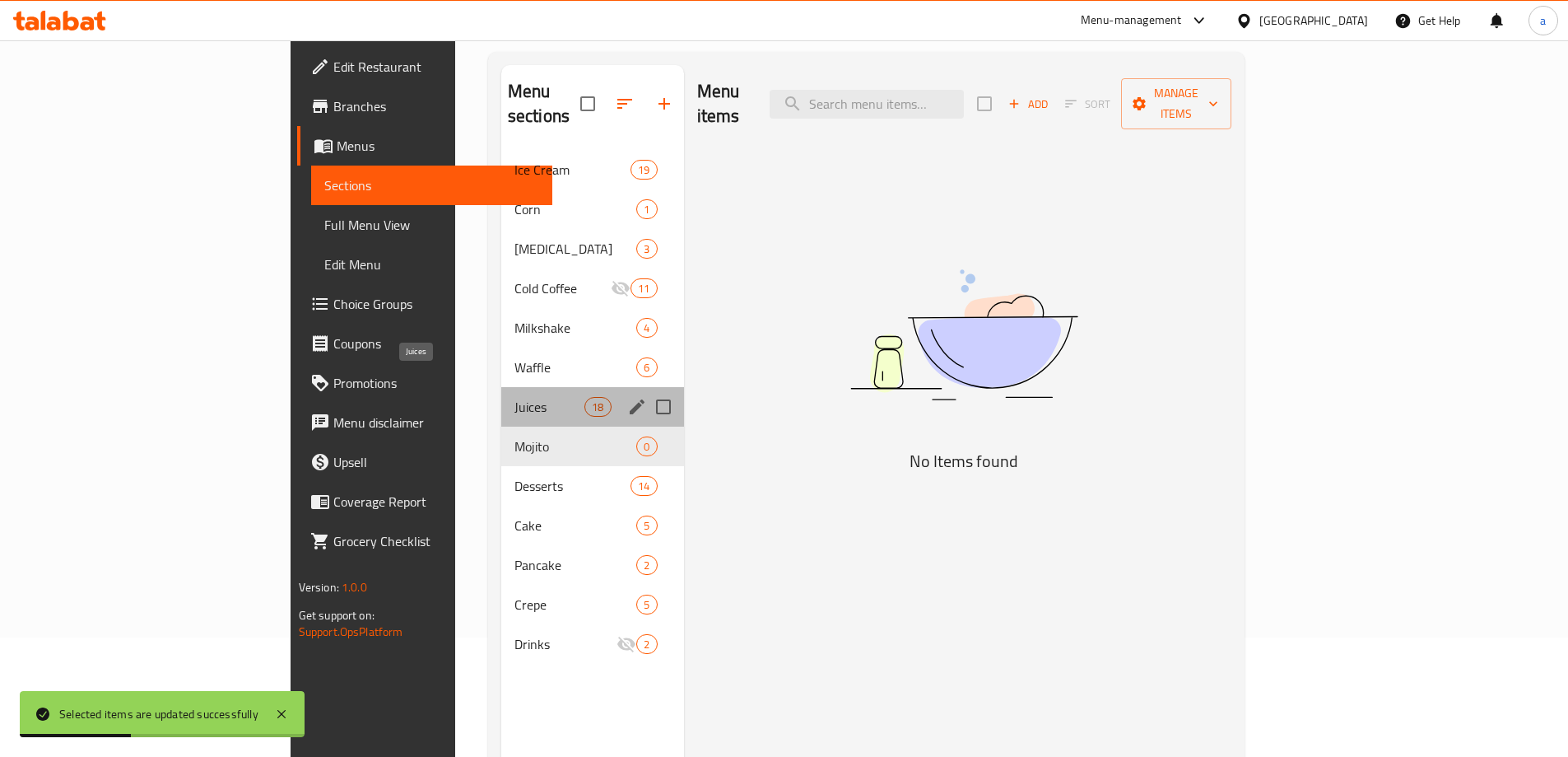
click at [515, 397] on span "Juices" at bounding box center [550, 407] width 70 height 19
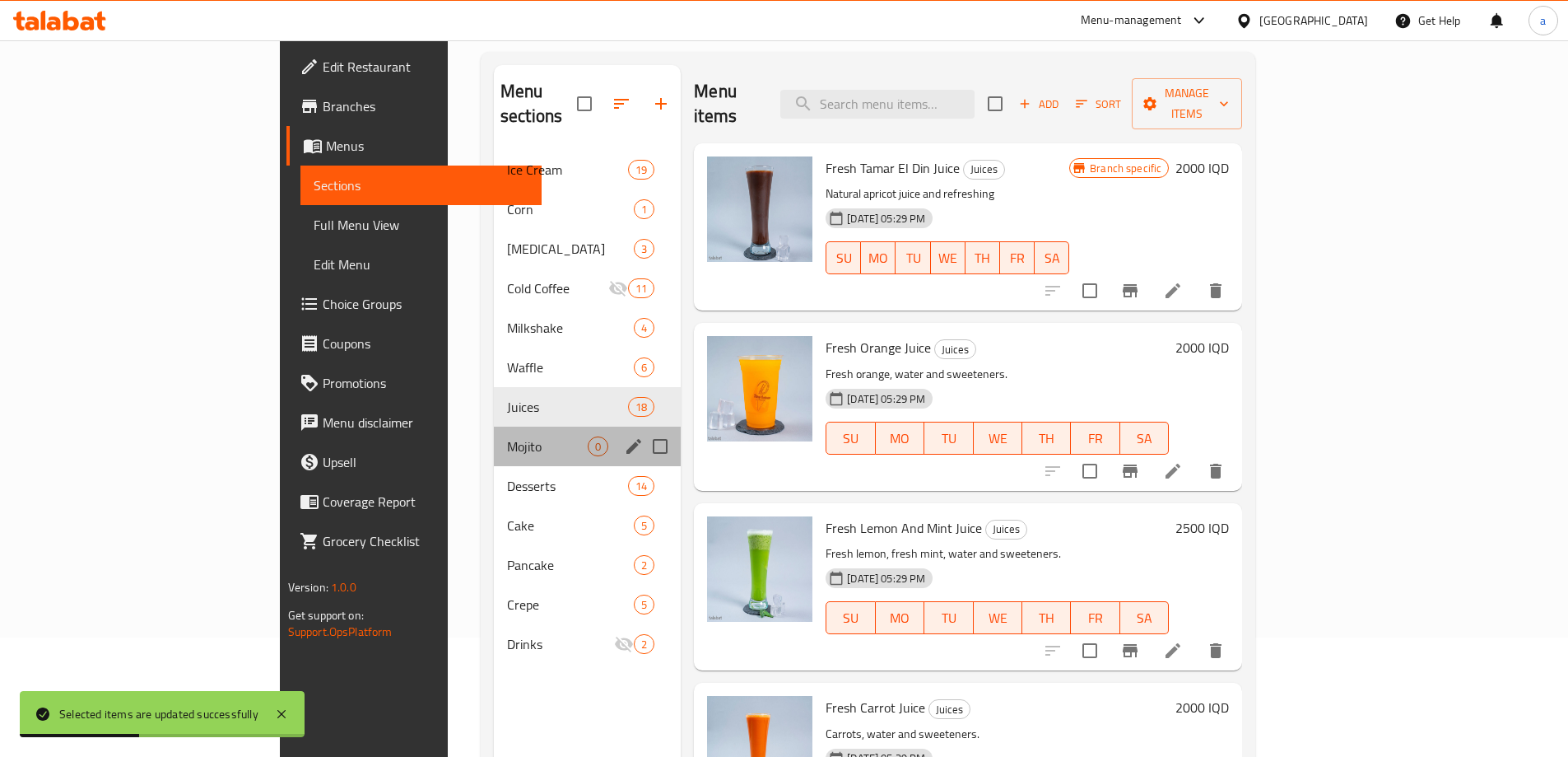
click at [494, 427] on div "Mojito 0" at bounding box center [587, 446] width 187 height 40
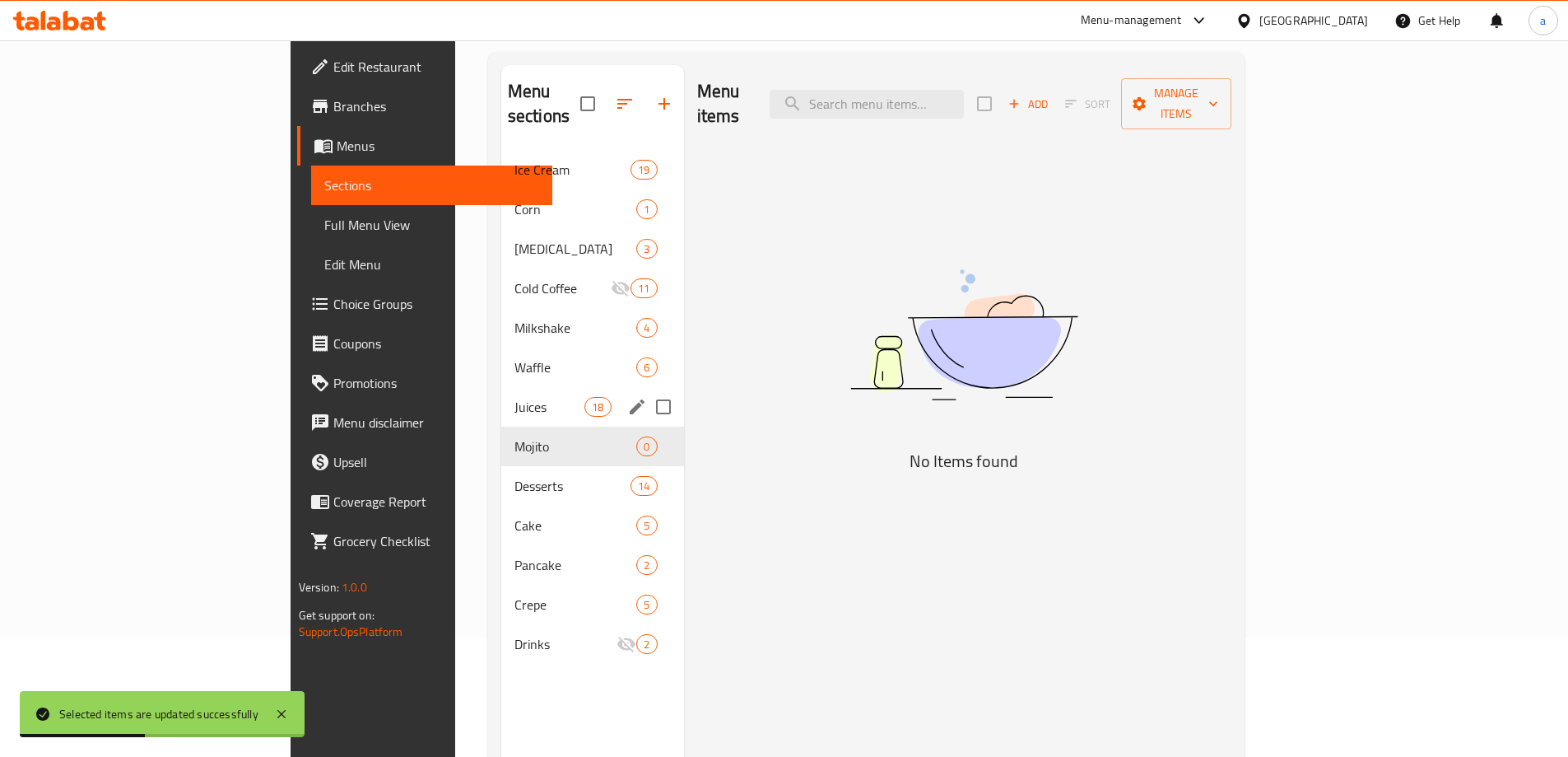
click at [515, 397] on span "Juices" at bounding box center [550, 407] width 70 height 19
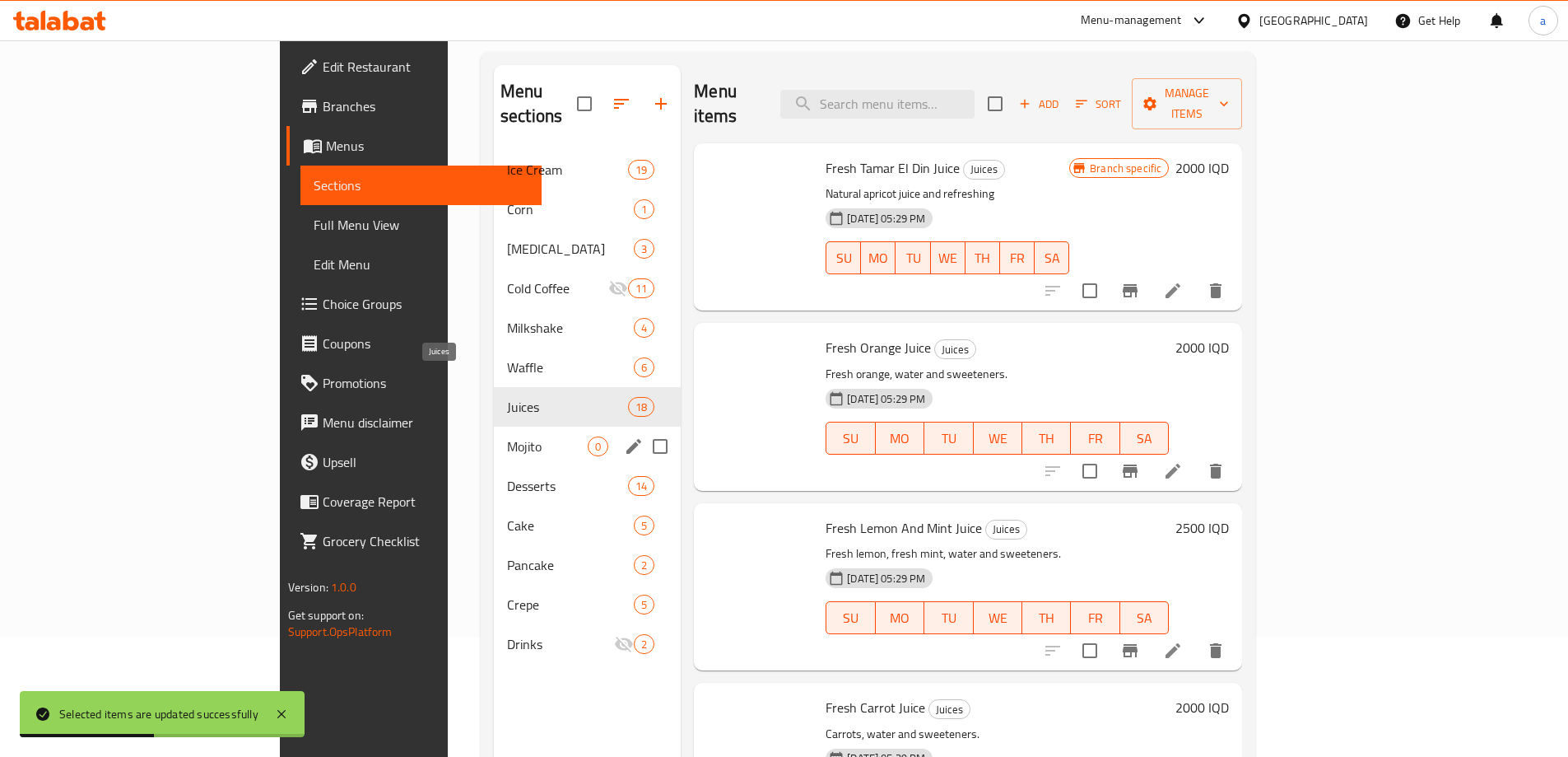
click at [507, 437] on span "Mojito" at bounding box center [547, 446] width 80 height 19
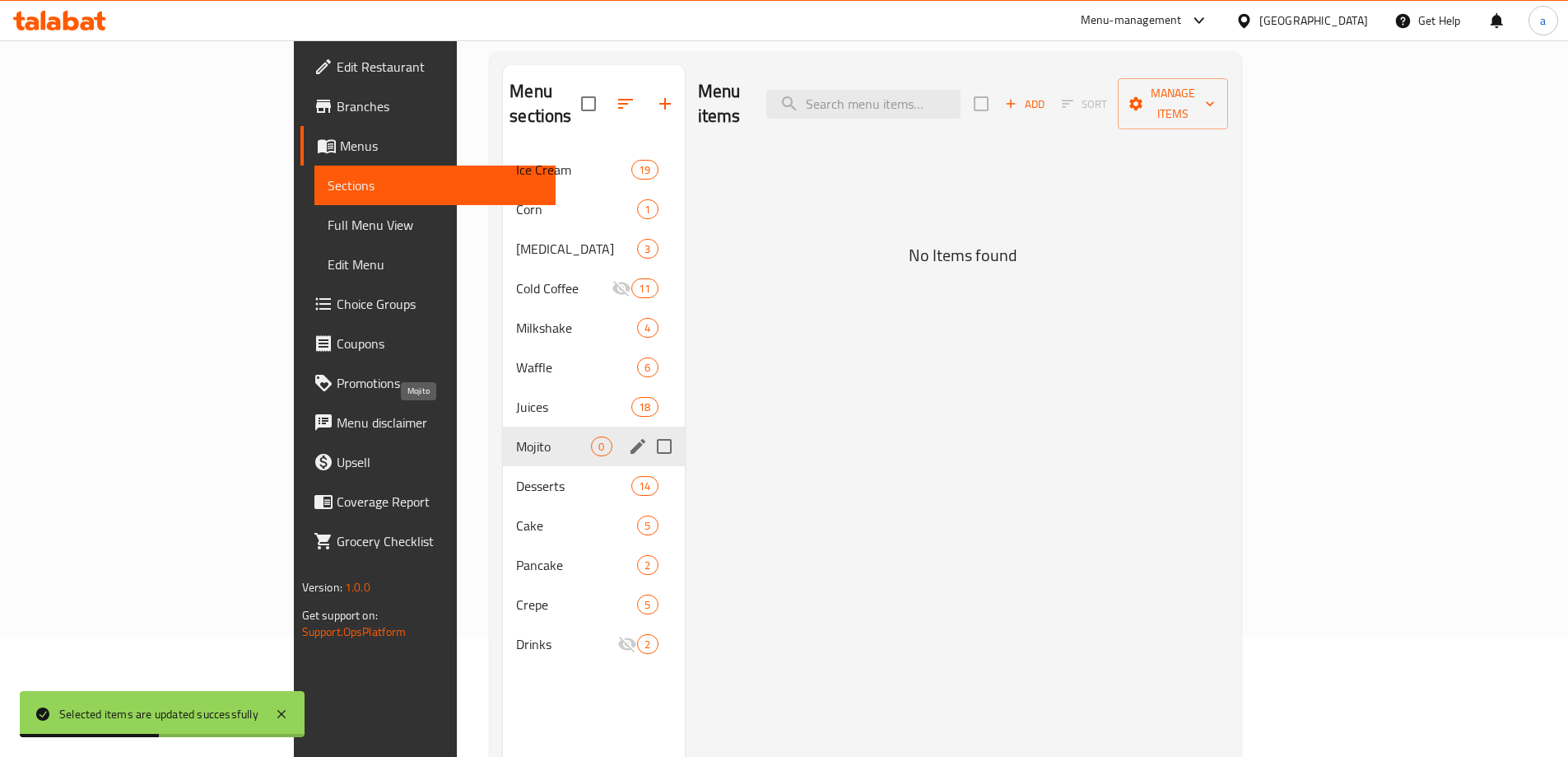
click at [516, 397] on span "Juices" at bounding box center [573, 407] width 115 height 19
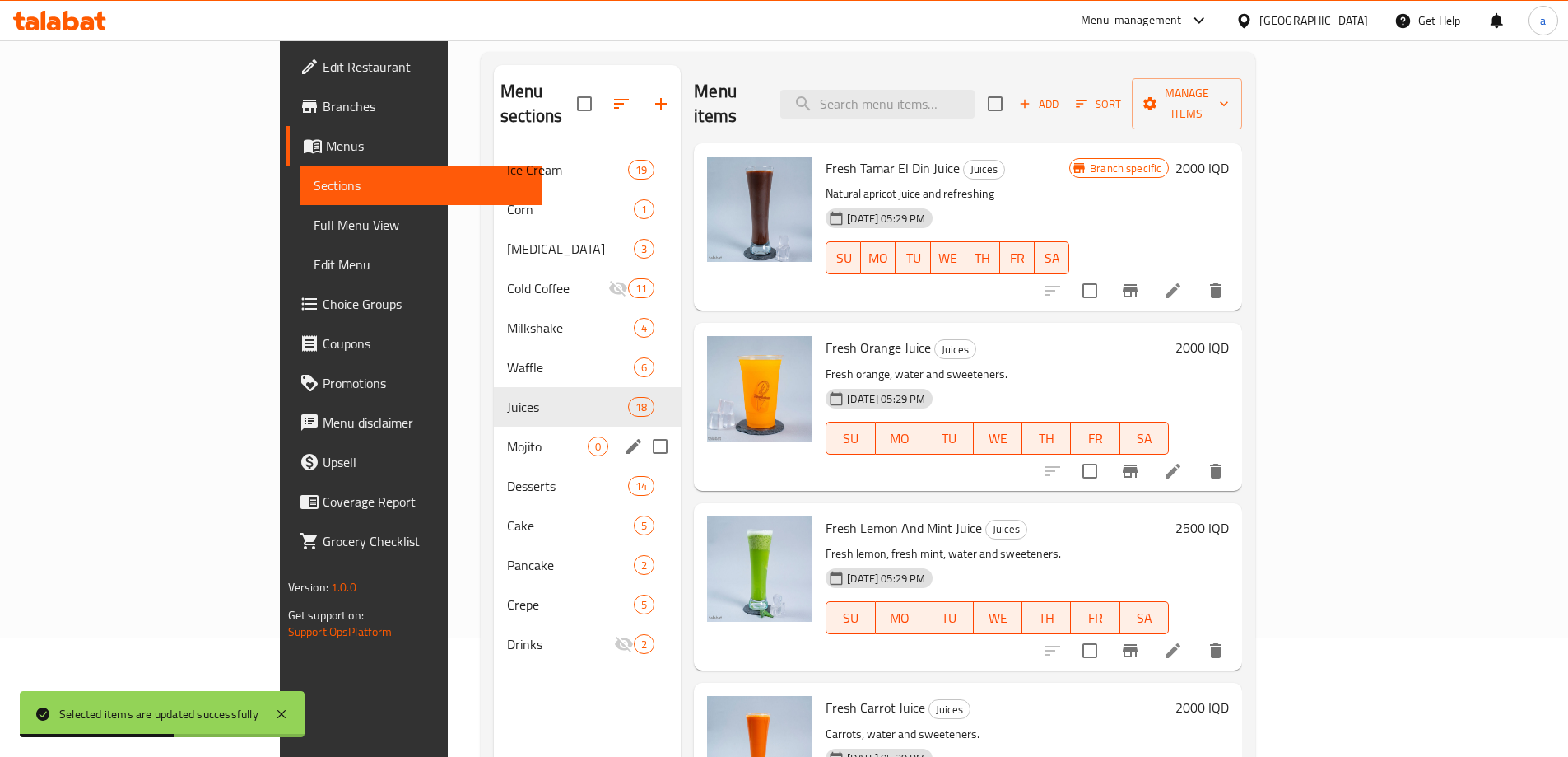
click at [507, 437] on span "Mojito" at bounding box center [547, 446] width 80 height 19
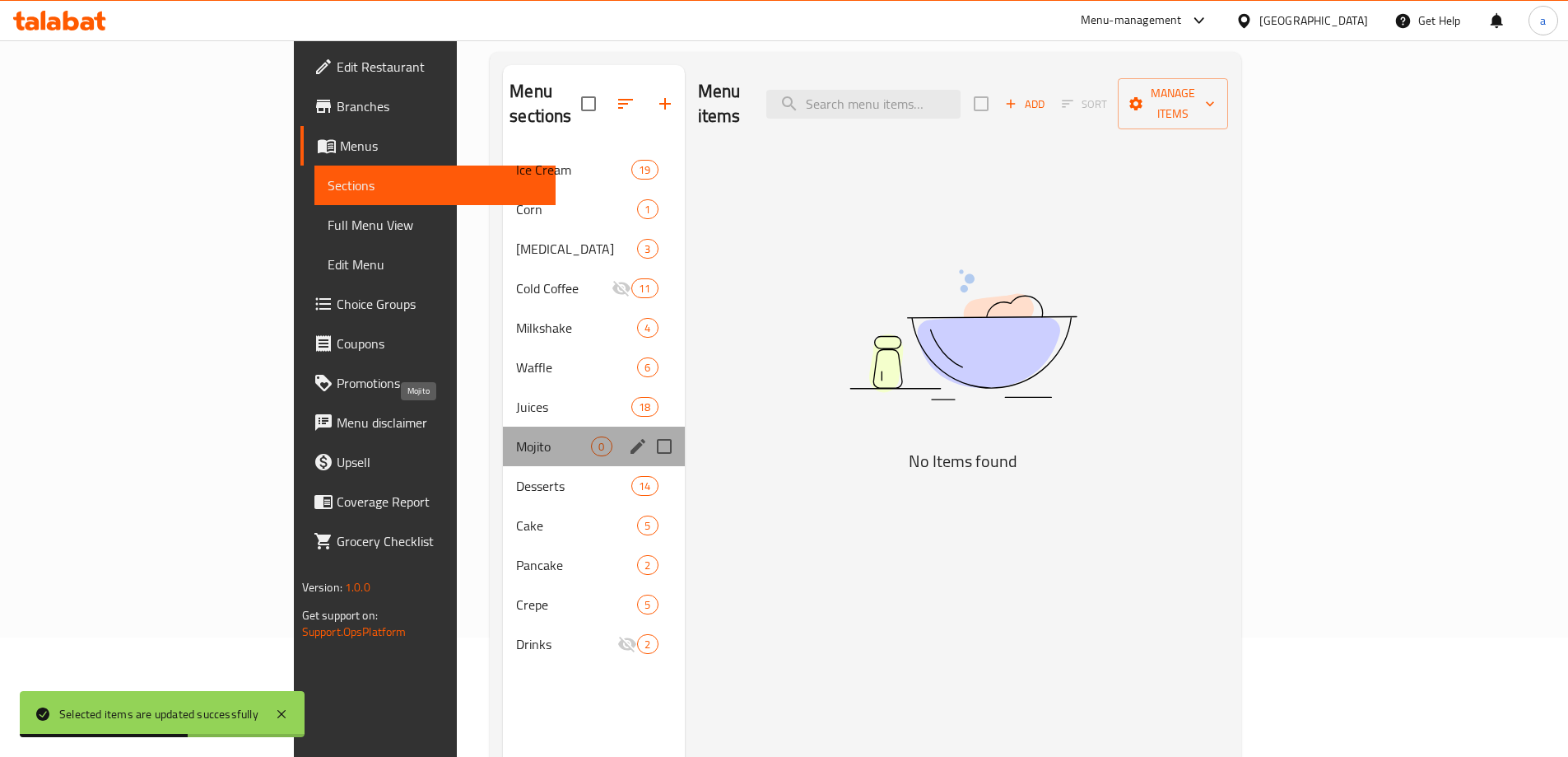
click at [516, 437] on span "Mojito" at bounding box center [553, 446] width 75 height 19
click at [503, 624] on div "Drinks 2" at bounding box center [593, 644] width 181 height 40
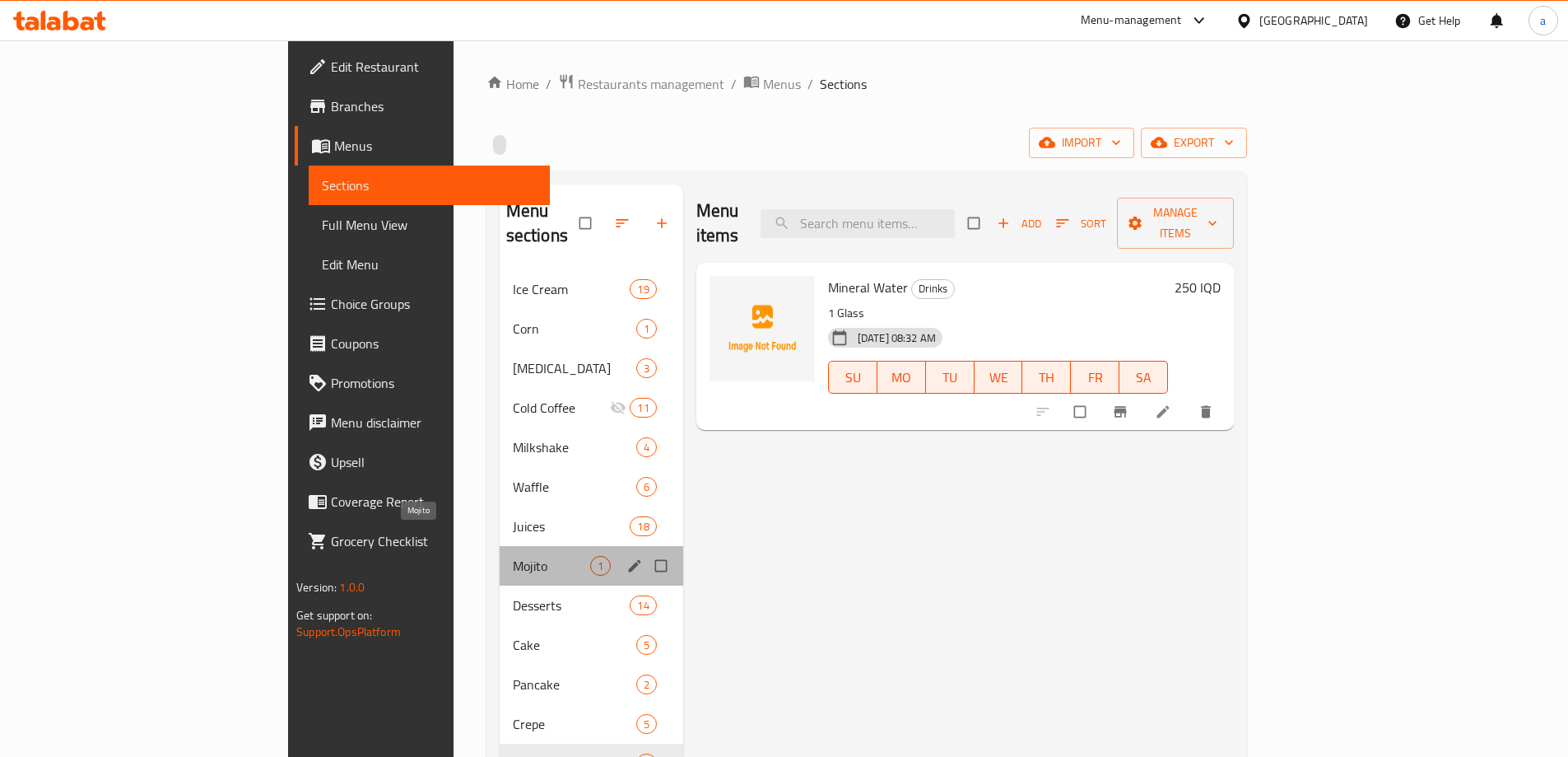
click at [513, 556] on span "Mojito" at bounding box center [552, 565] width 77 height 19
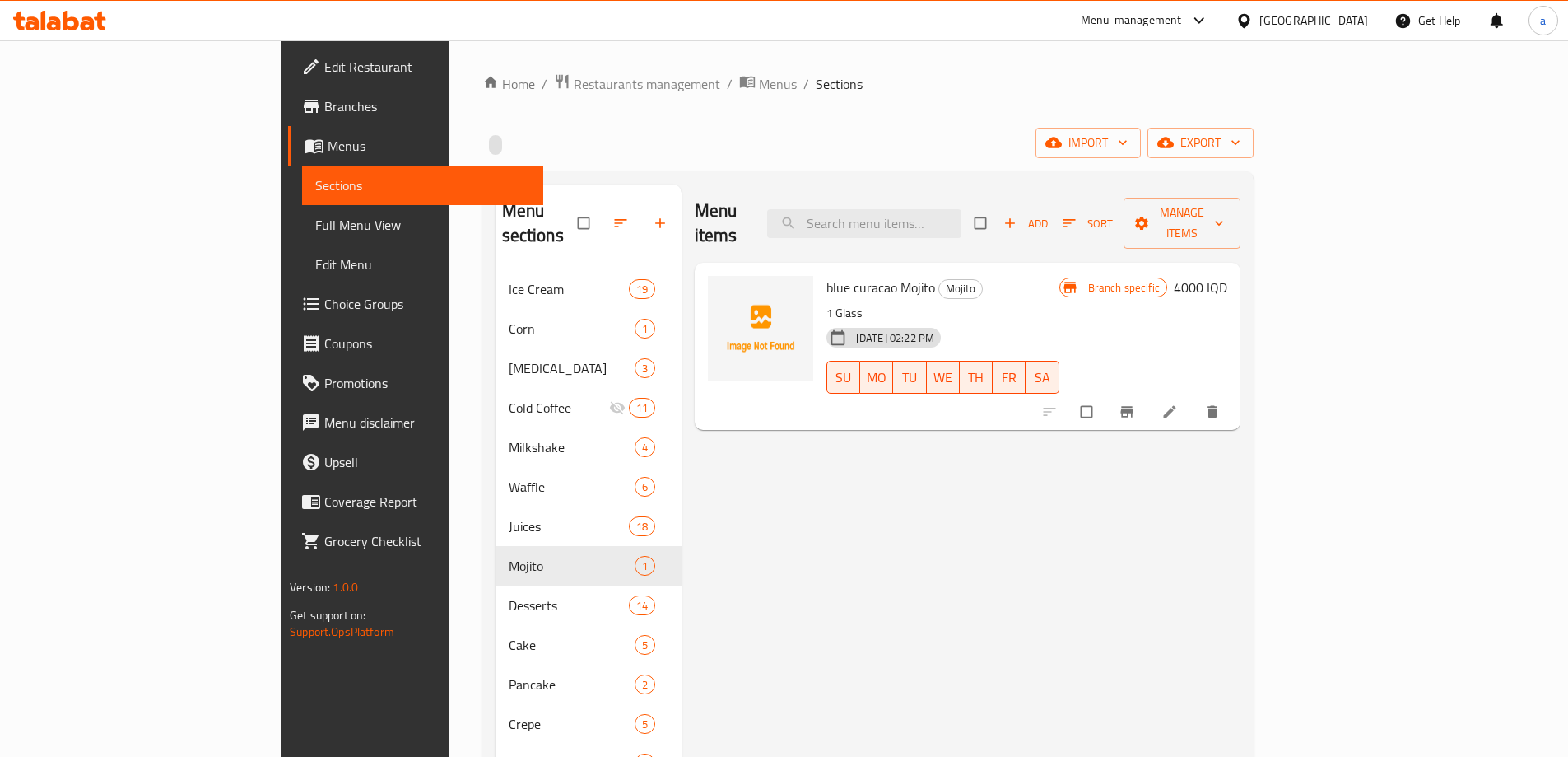
click at [1166, 280] on span "Branch specific" at bounding box center [1125, 288] width 85 height 15
click at [1135, 404] on icon "Branch-specific-item" at bounding box center [1127, 411] width 16 height 16
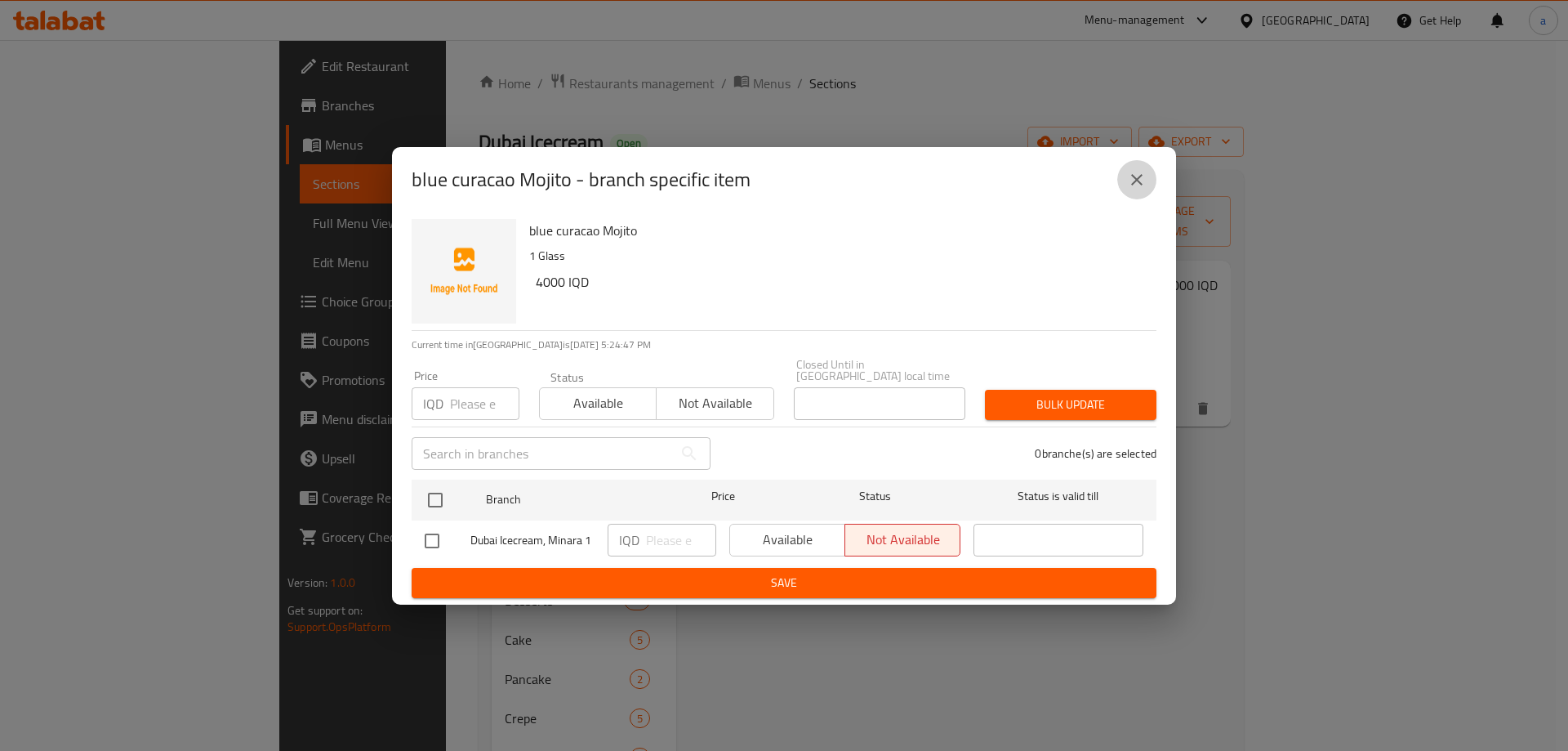
click at [1142, 187] on icon "close" at bounding box center [1137, 180] width 19 height 19
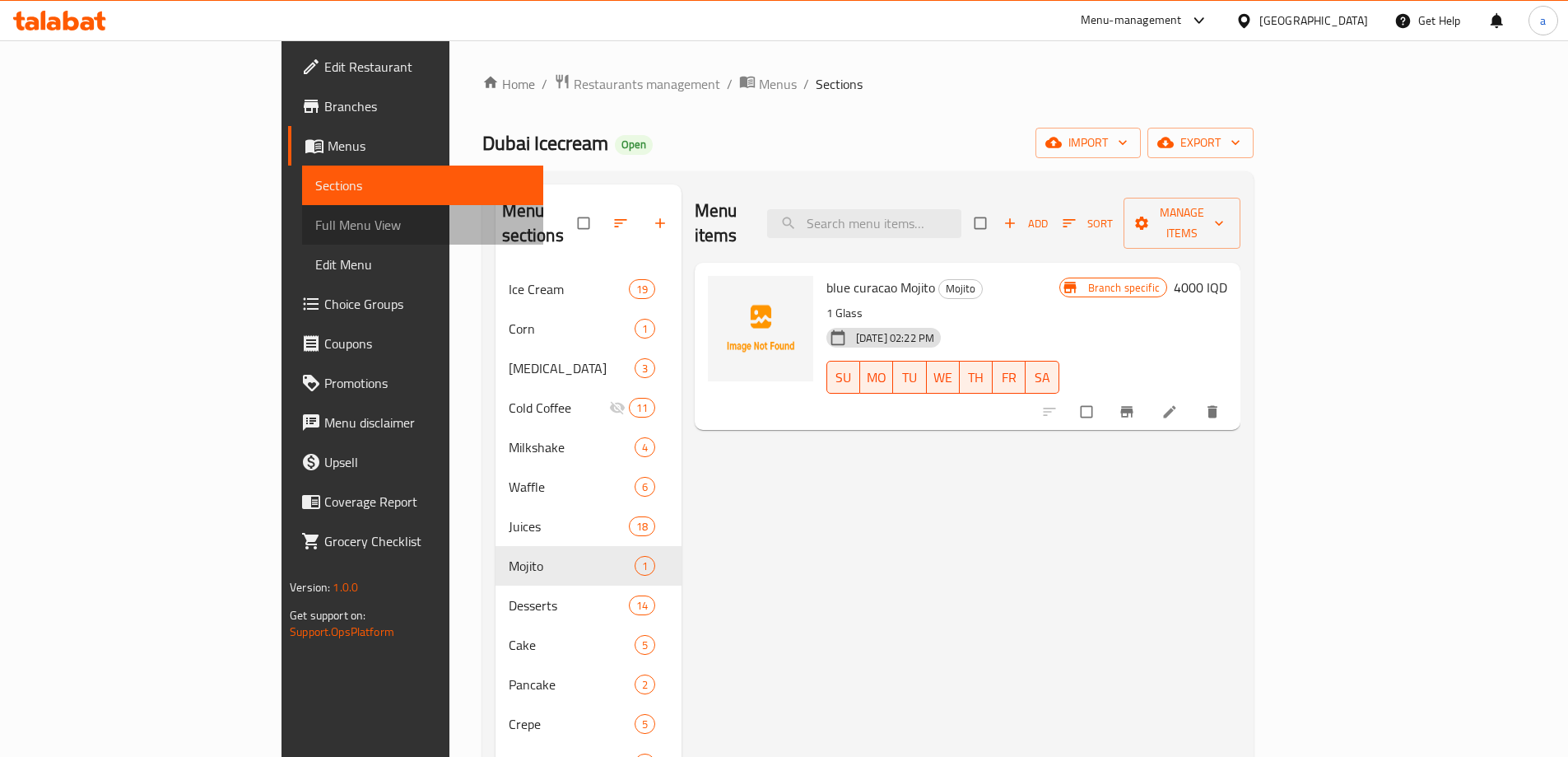
click at [316, 215] on span "Full Menu View" at bounding box center [423, 225] width 215 height 19
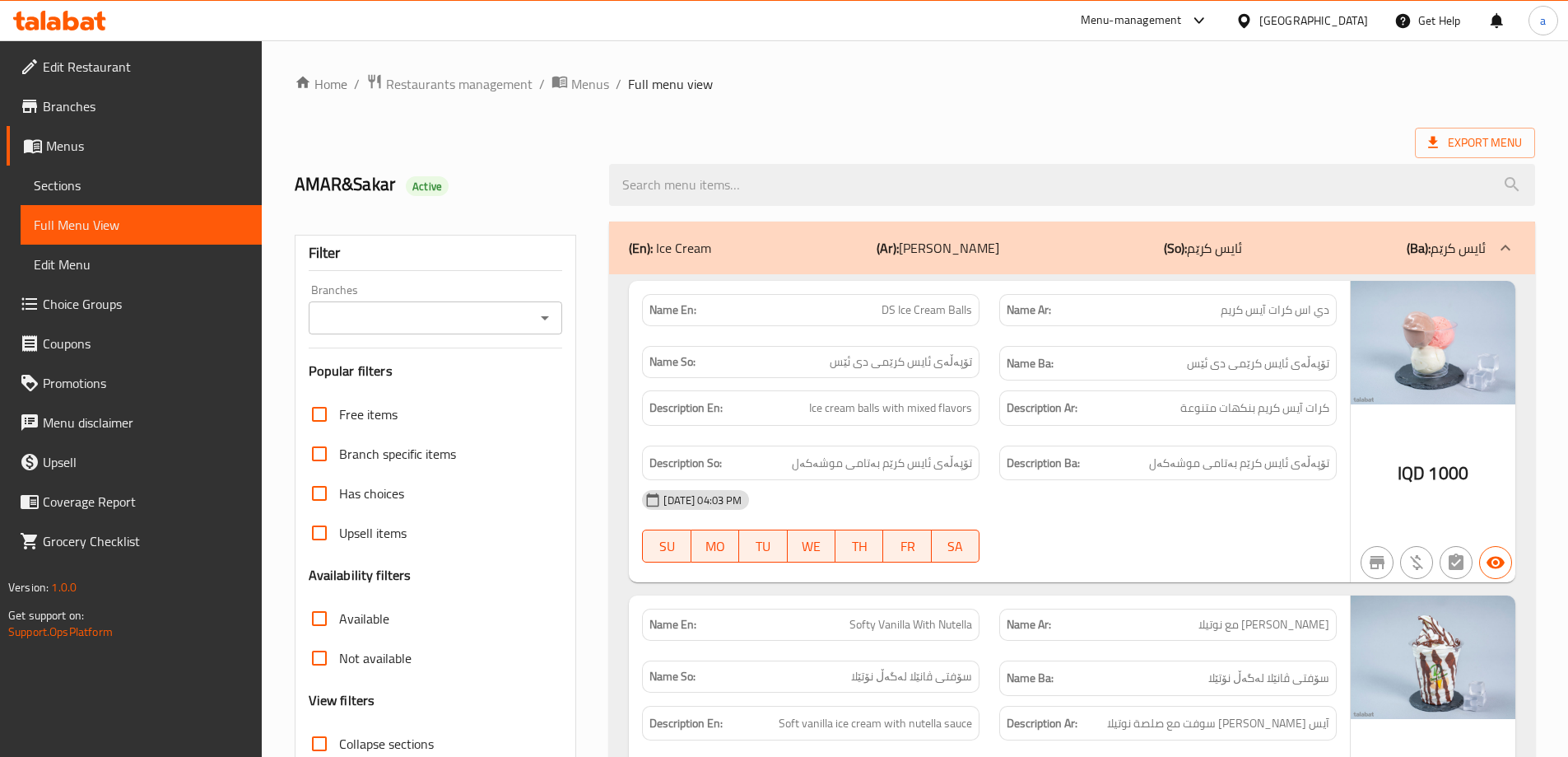
click at [544, 317] on icon "Open" at bounding box center [545, 318] width 19 height 19
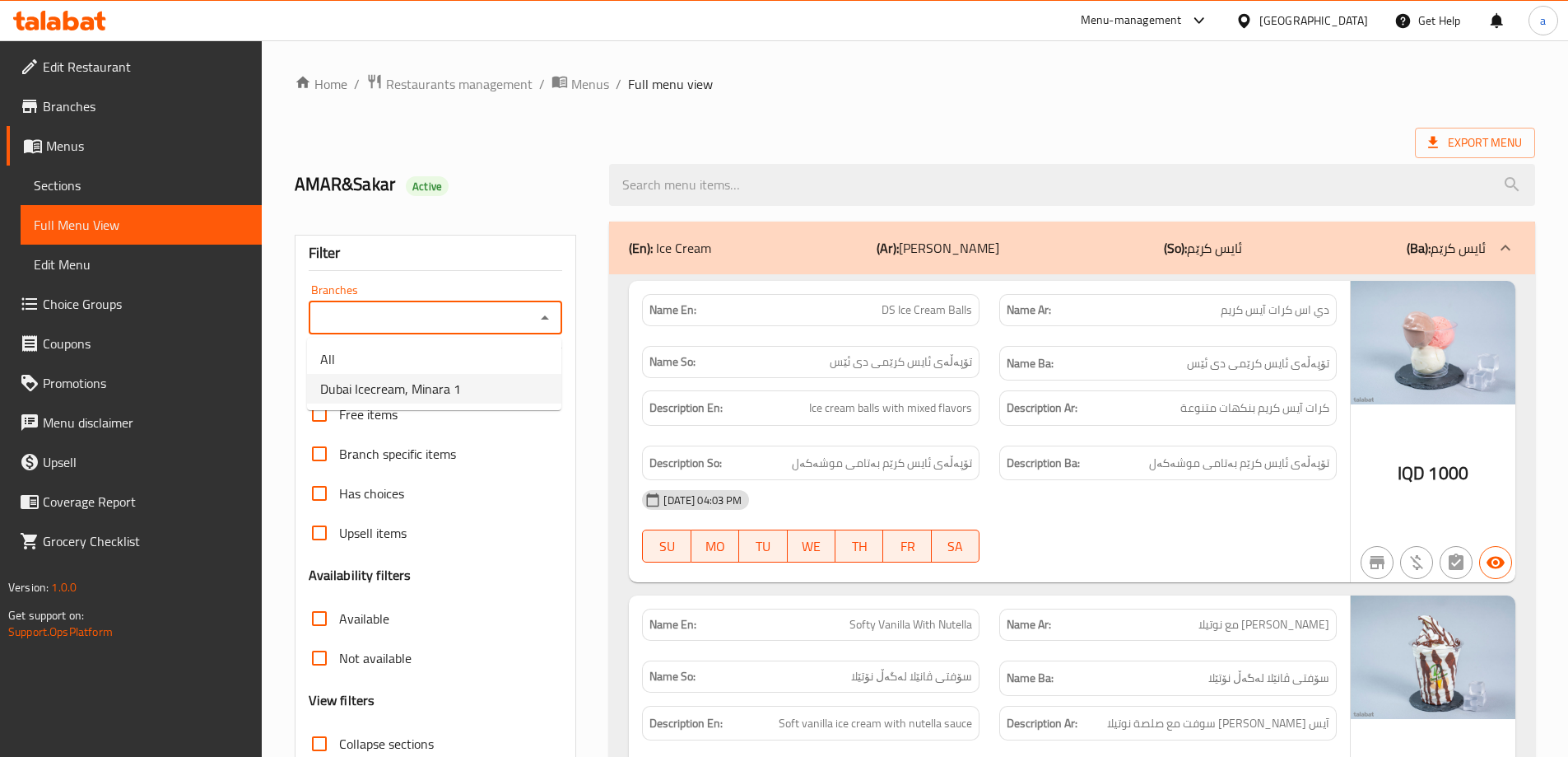
click at [498, 382] on li "Dubai Icecream, Minara 1" at bounding box center [434, 388] width 255 height 30
type input "Dubai Icecream, Minara 1"
click at [183, 752] on div "Edit Restaurant Branches Menus Sections Full Menu View Edit Menu Choice Groups …" at bounding box center [131, 419] width 261 height 757
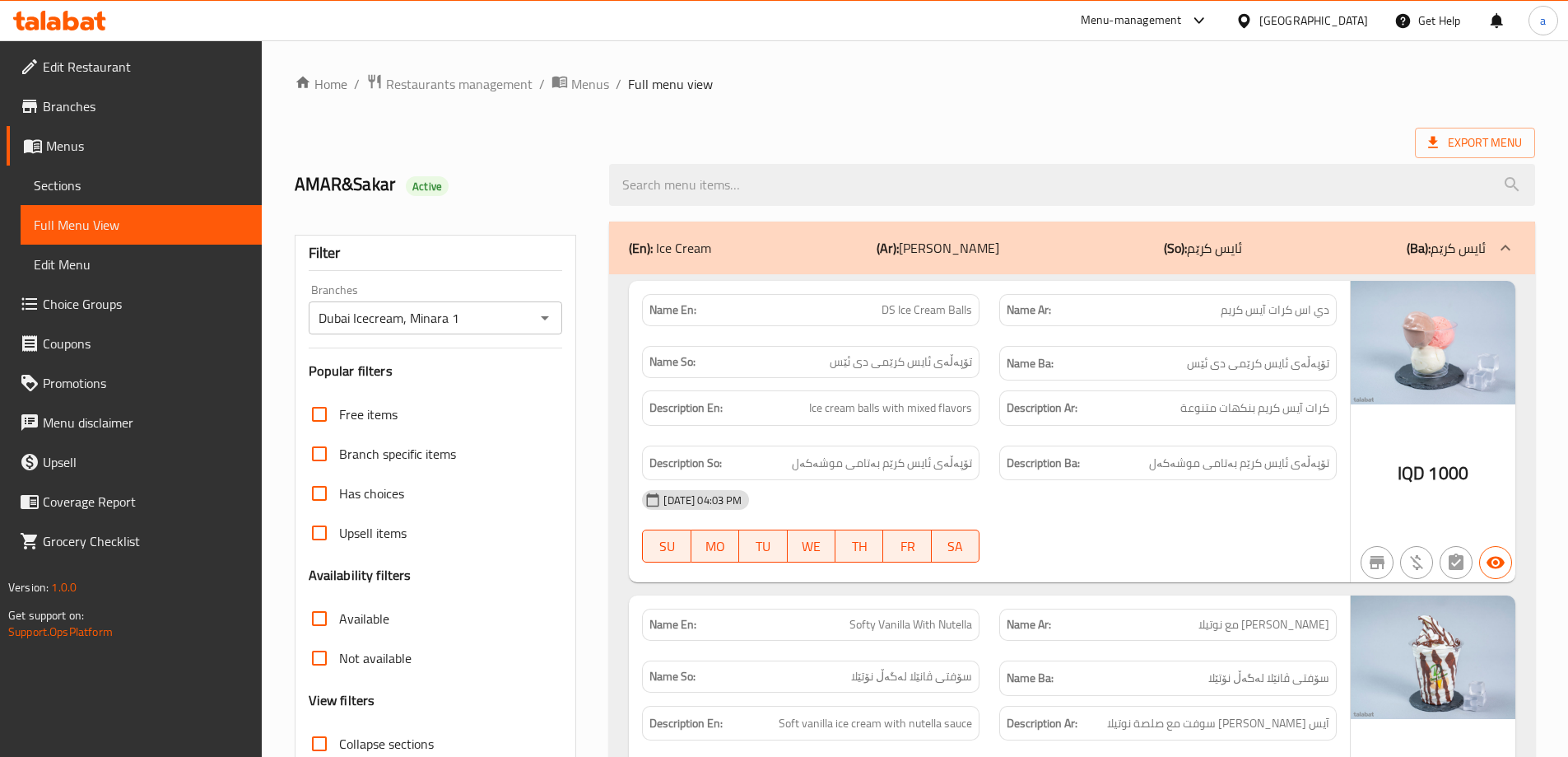
click at [183, 756] on html "​ Menu-management Iraq Get Help a Edit Restaurant Branches Menus Sections Full …" at bounding box center [784, 378] width 1568 height 757
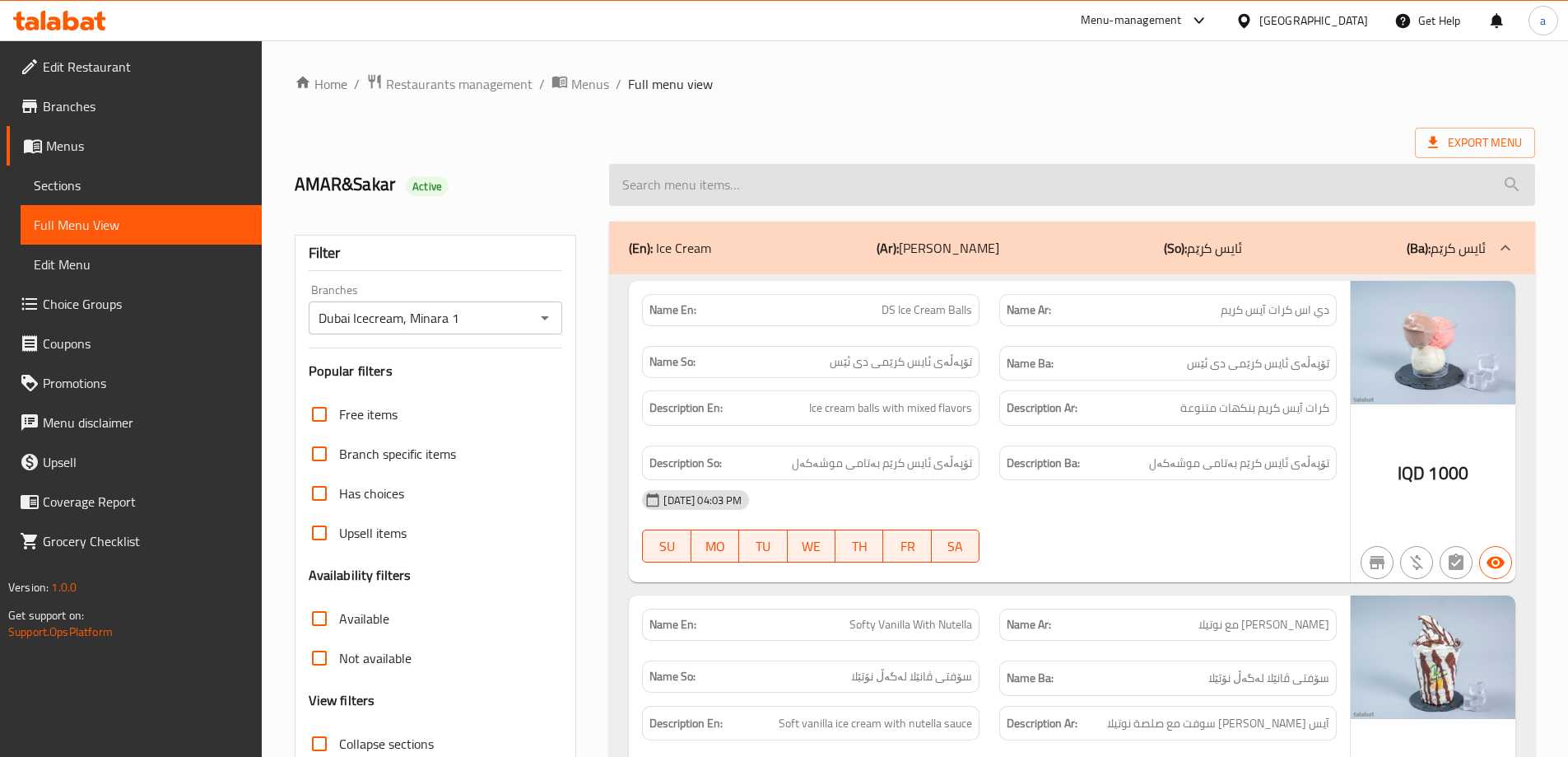
click at [892, 195] on input "search" at bounding box center [1071, 184] width 926 height 42
paste input "blue curacao Mojito"
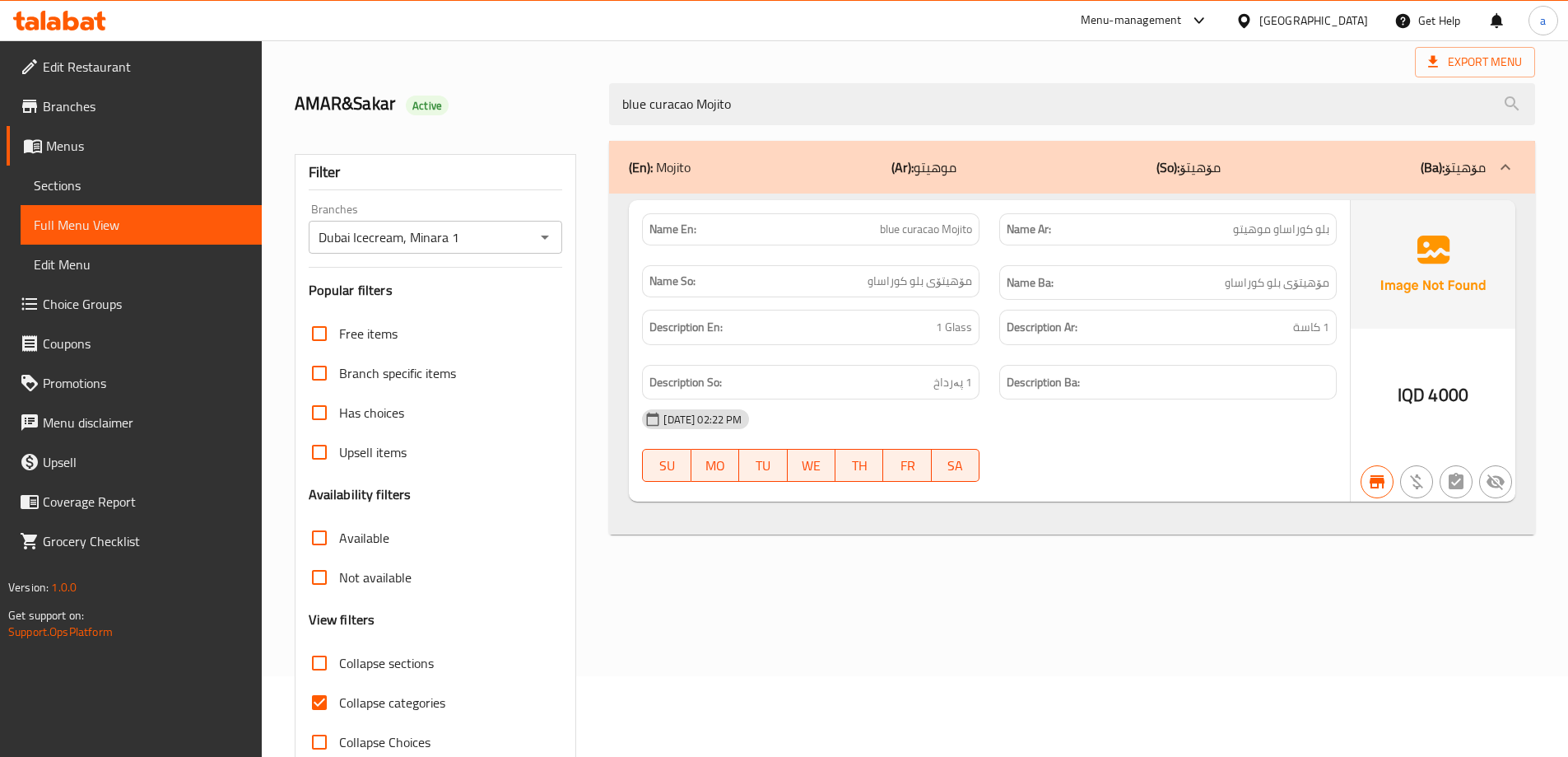
scroll to position [119, 0]
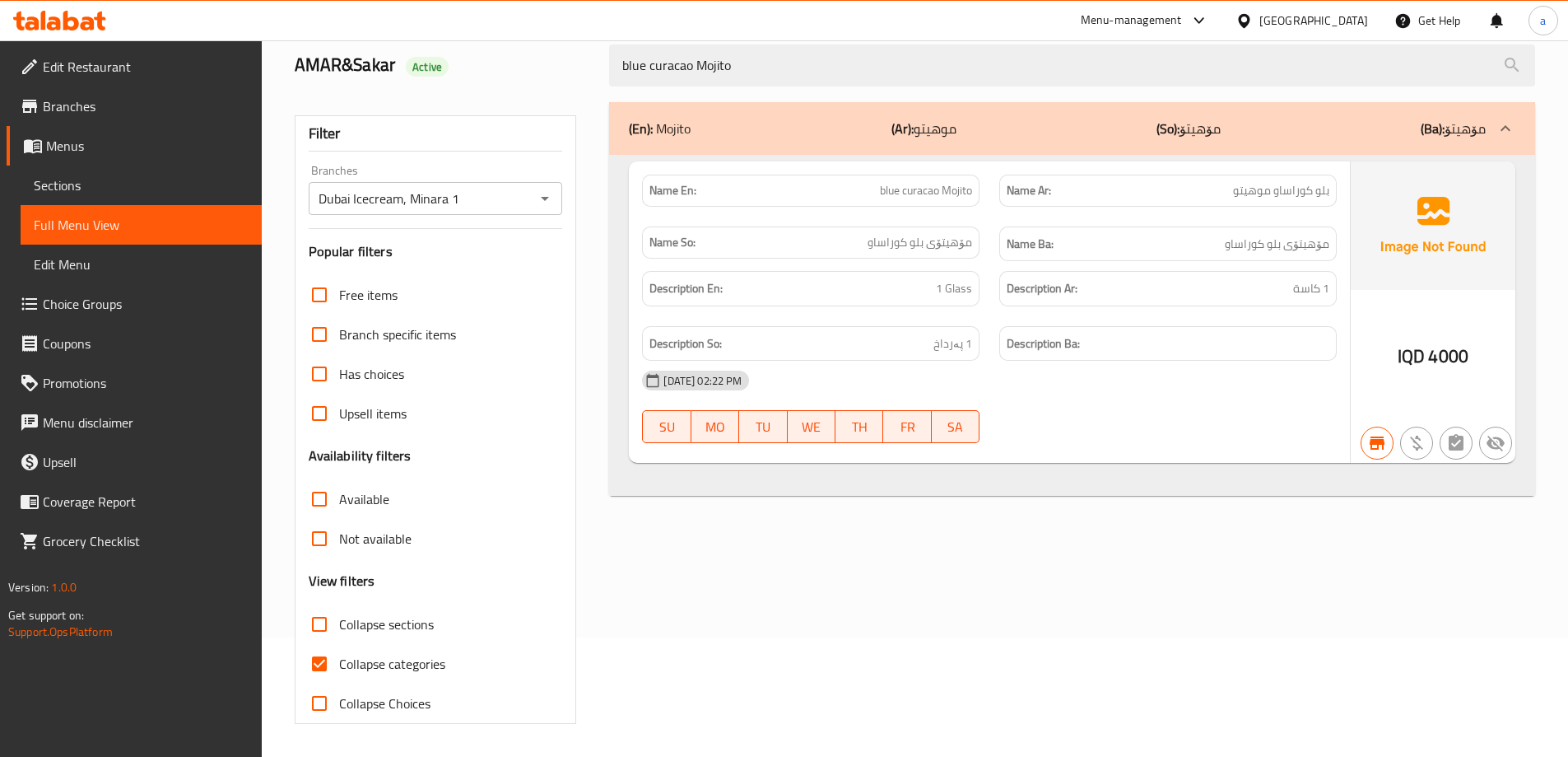
type input "blue curacao Mojito"
click at [347, 660] on span "Collapse categories" at bounding box center [392, 663] width 106 height 19
click at [339, 660] on input "Collapse categories" at bounding box center [319, 663] width 40 height 40
checkbox input "false"
click at [1478, 451] on div at bounding box center [1495, 442] width 40 height 40
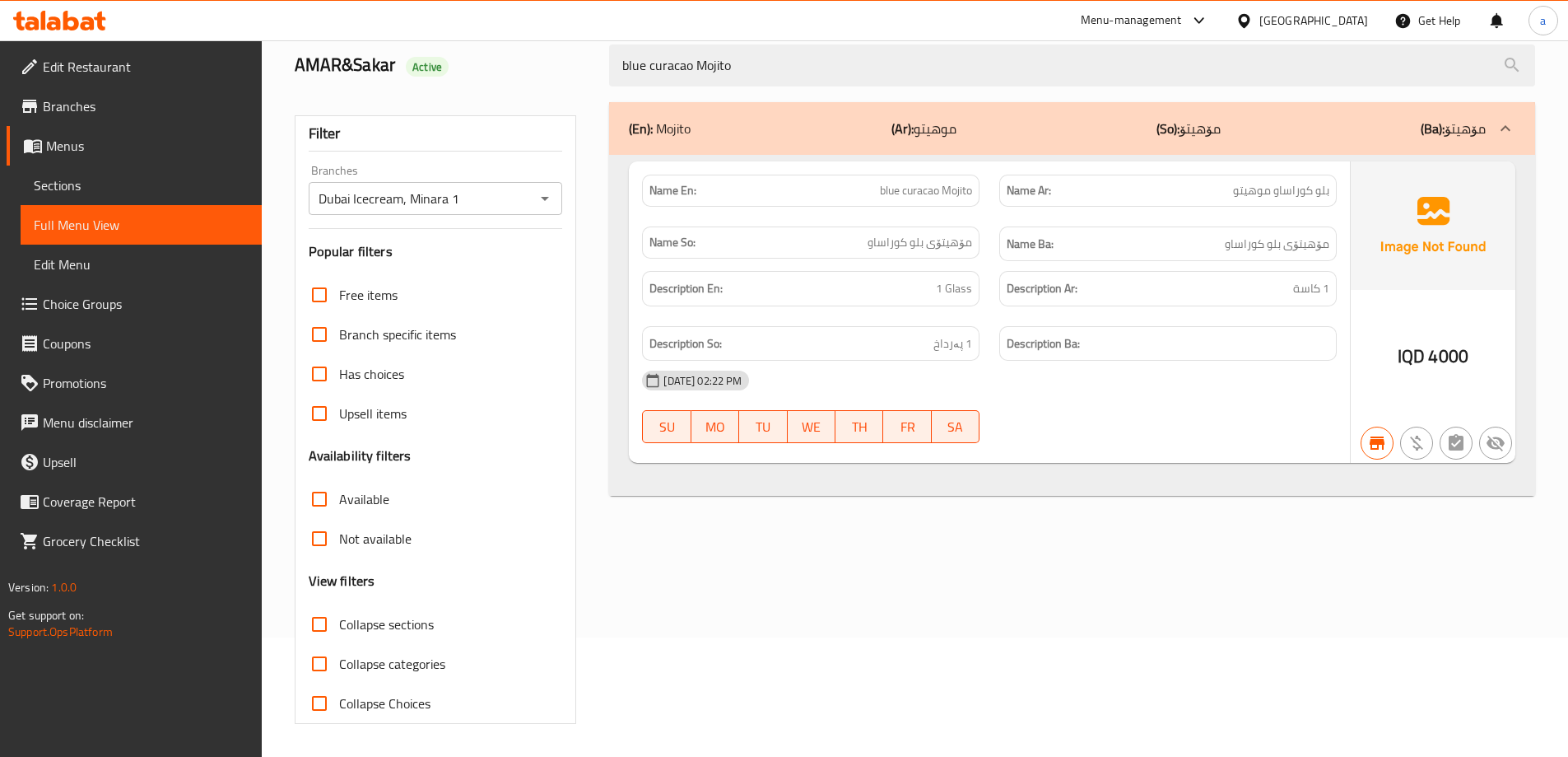
click at [1486, 445] on icon "button" at bounding box center [1495, 442] width 19 height 19
click at [1465, 442] on icon "button" at bounding box center [1456, 442] width 19 height 19
drag, startPoint x: 764, startPoint y: 73, endPoint x: 607, endPoint y: 86, distance: 157.5
click at [603, 81] on div "blue curacao Mojito" at bounding box center [1071, 66] width 946 height 62
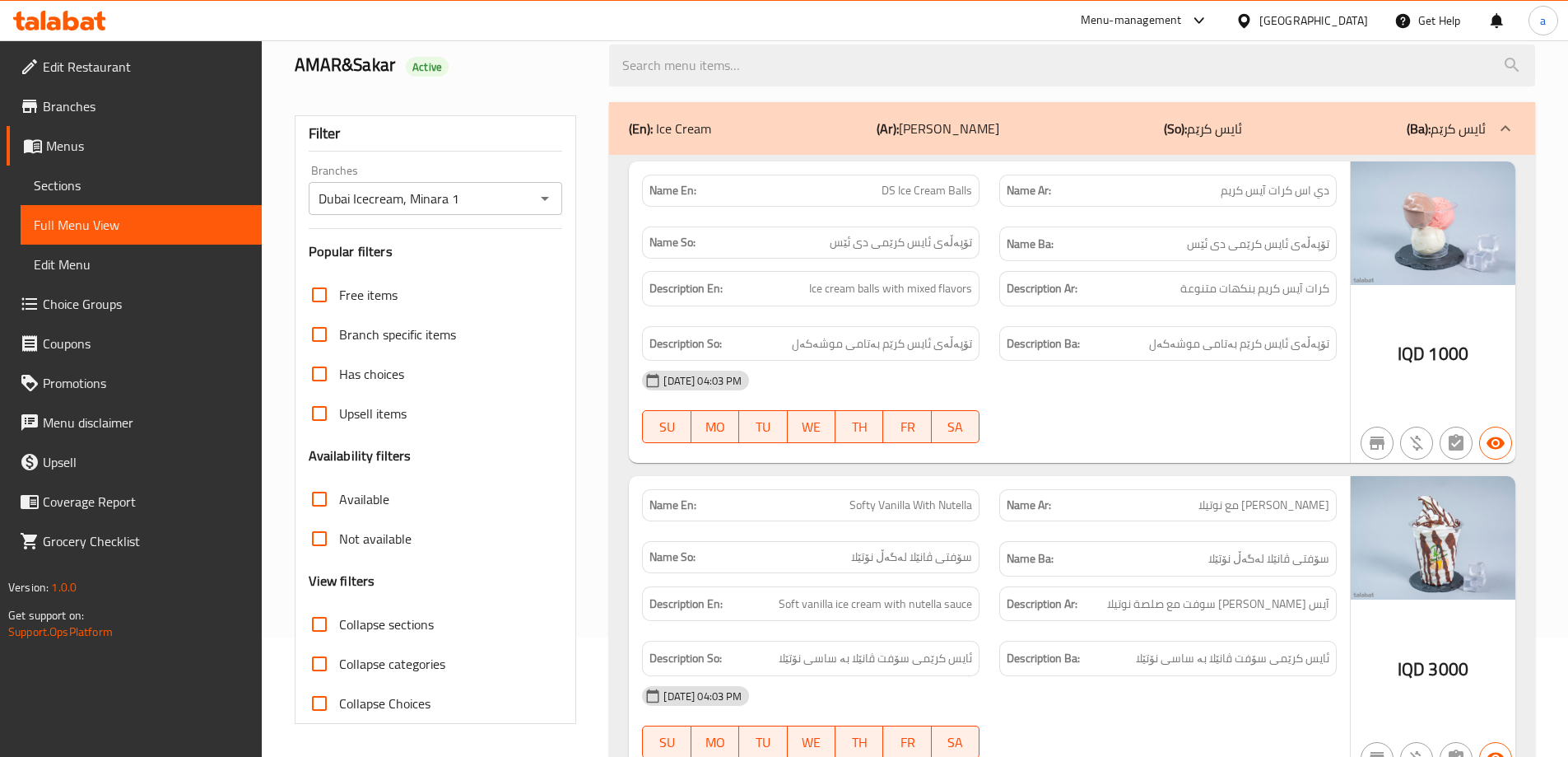
click at [1506, 443] on span "button" at bounding box center [1495, 442] width 31 height 19
click at [1490, 442] on icon "button" at bounding box center [1495, 443] width 18 height 13
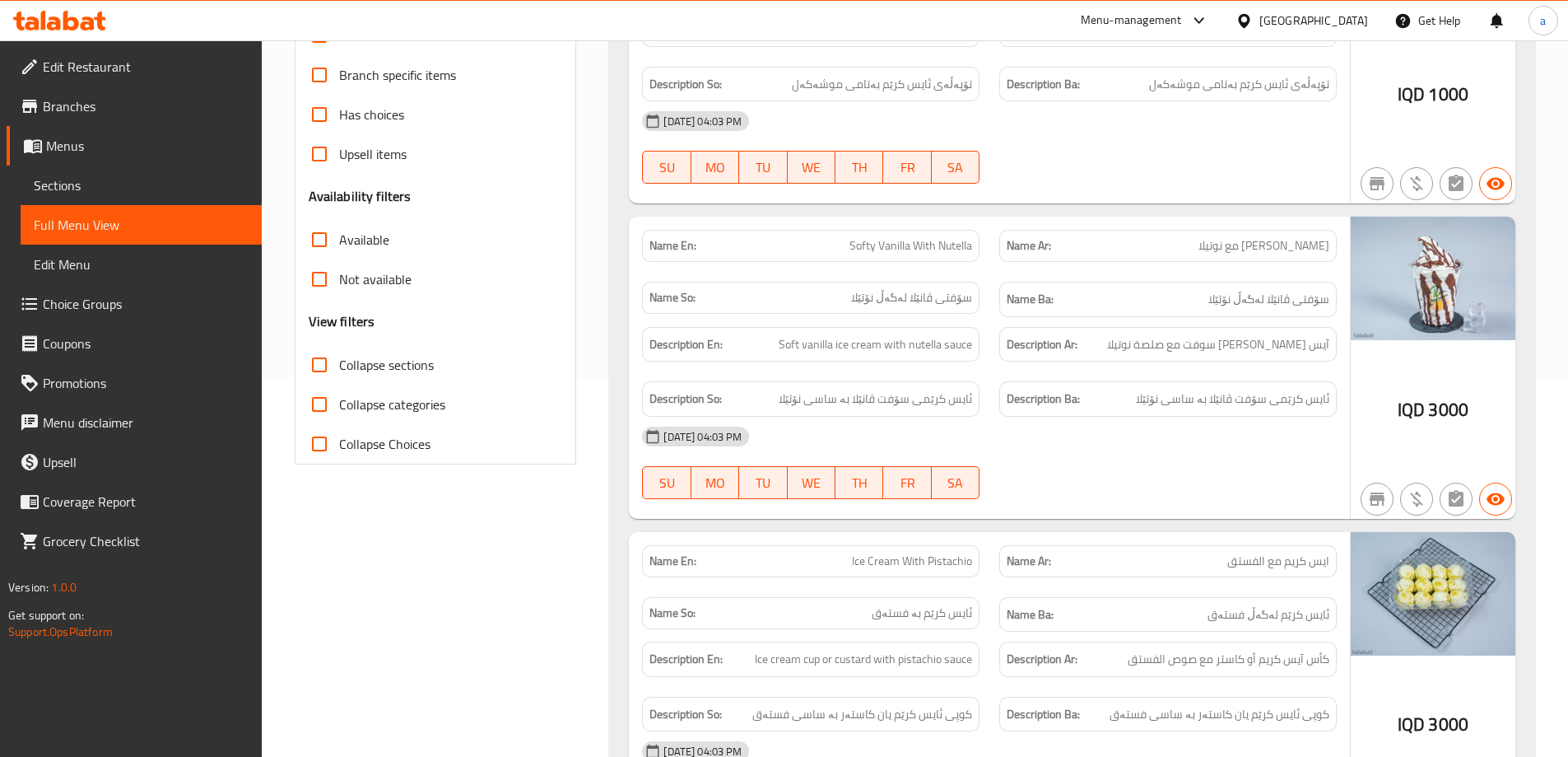
scroll to position [394, 0]
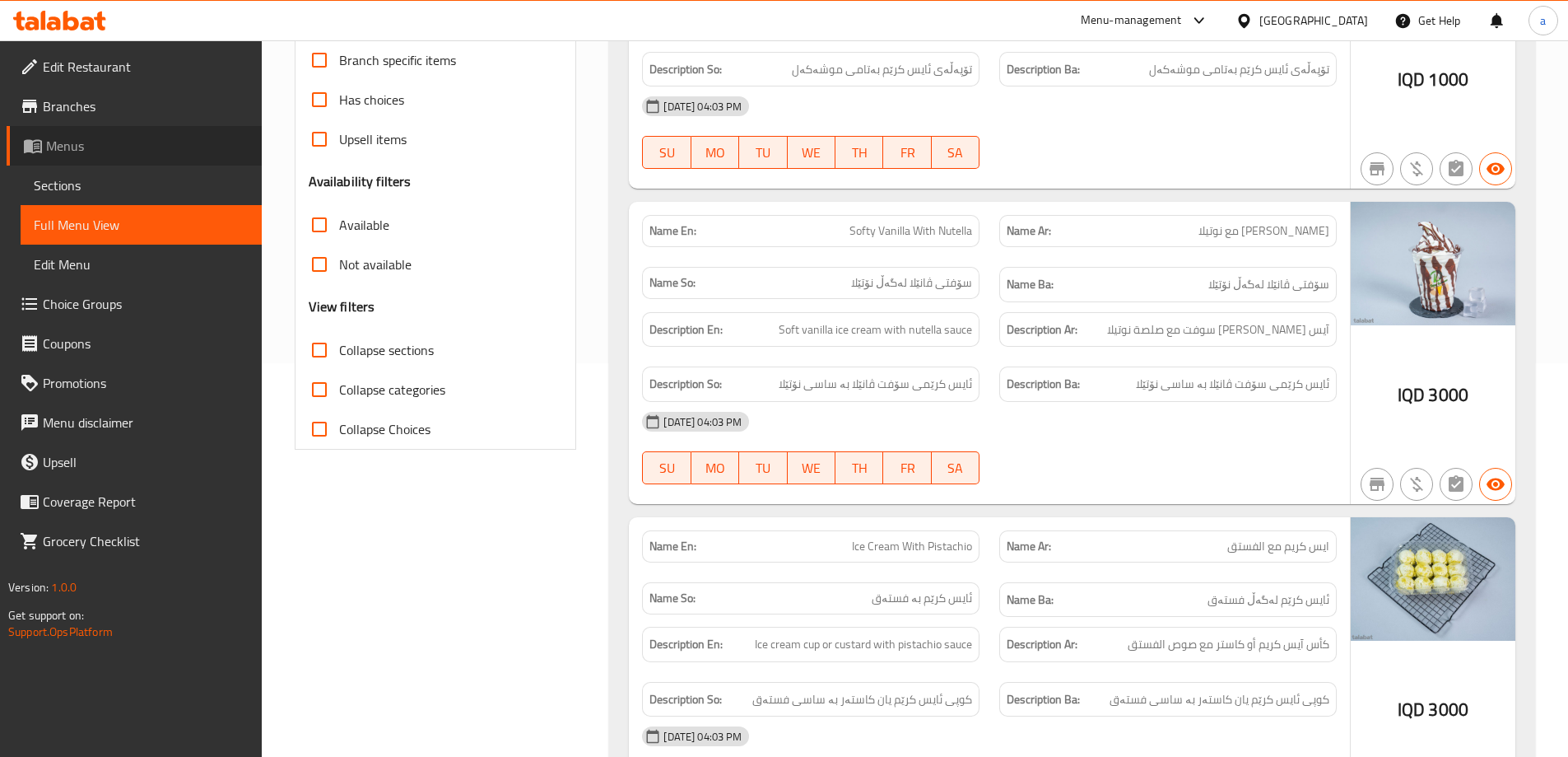
click at [144, 153] on span "Menus" at bounding box center [147, 145] width 202 height 19
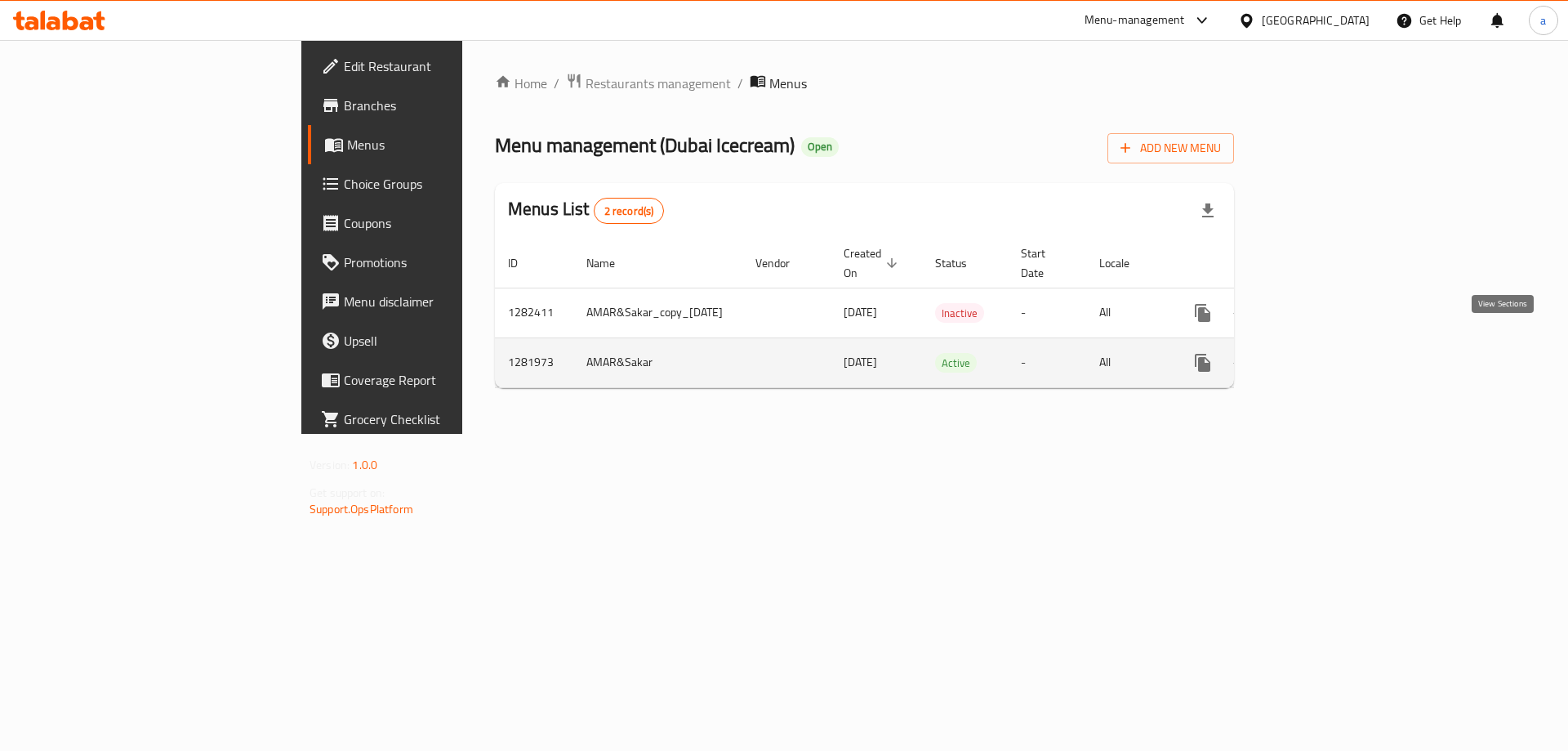
click at [1330, 352] on icon "enhanced table" at bounding box center [1320, 362] width 19 height 19
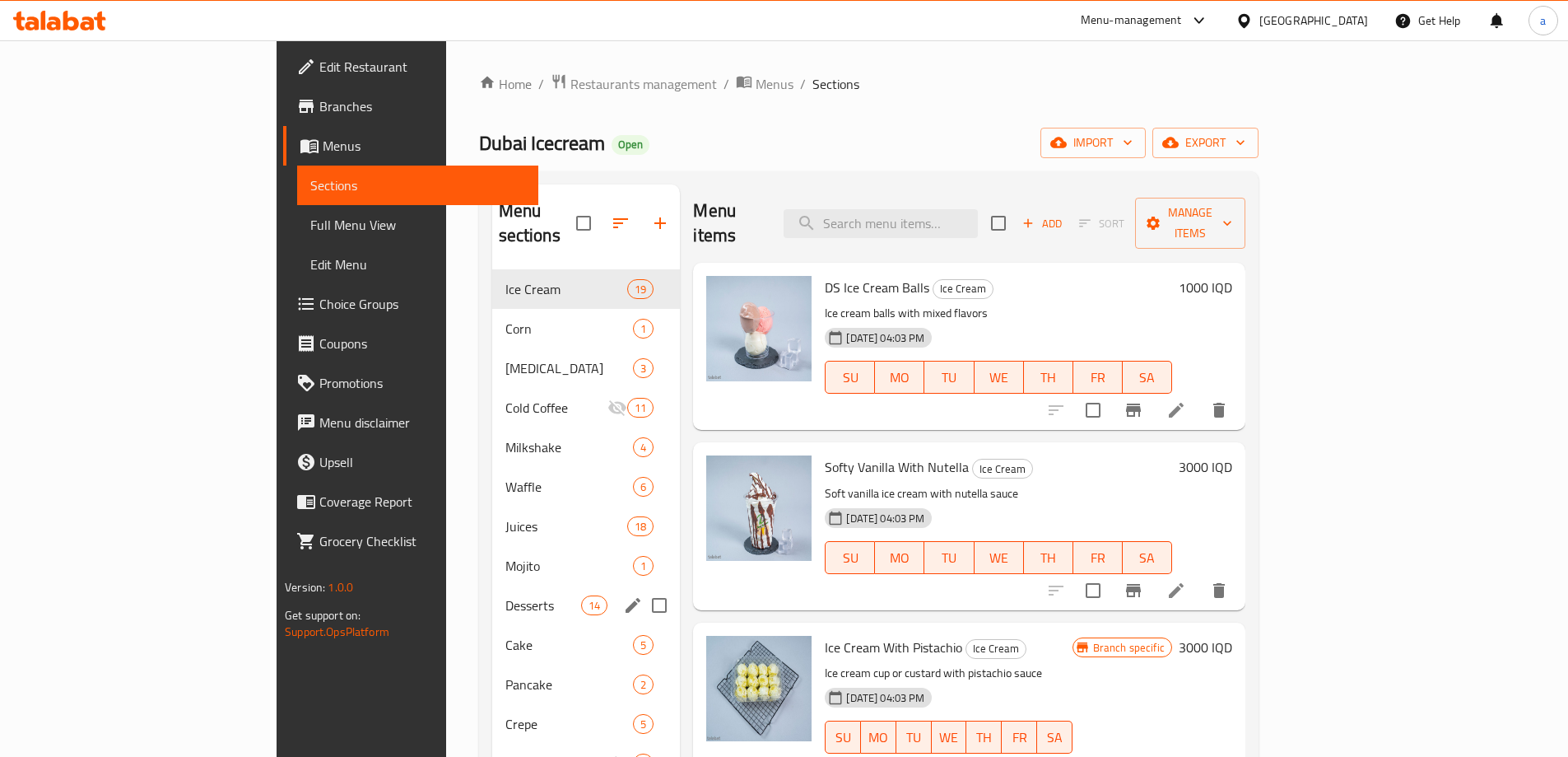
click at [493, 555] on div "Mojito 1" at bounding box center [587, 565] width 189 height 40
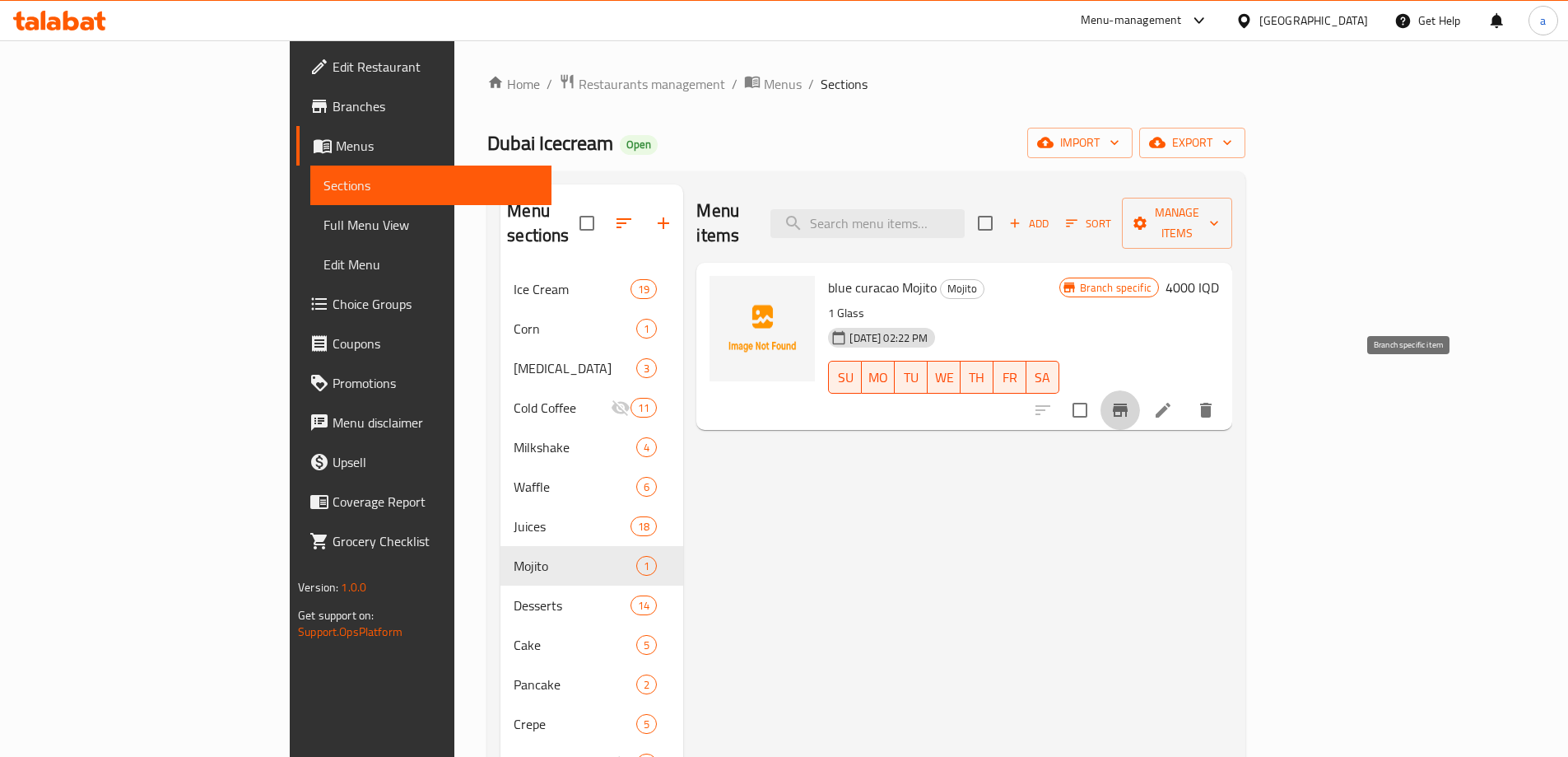
click at [1131, 400] on icon "Branch-specific-item" at bounding box center [1120, 409] width 19 height 19
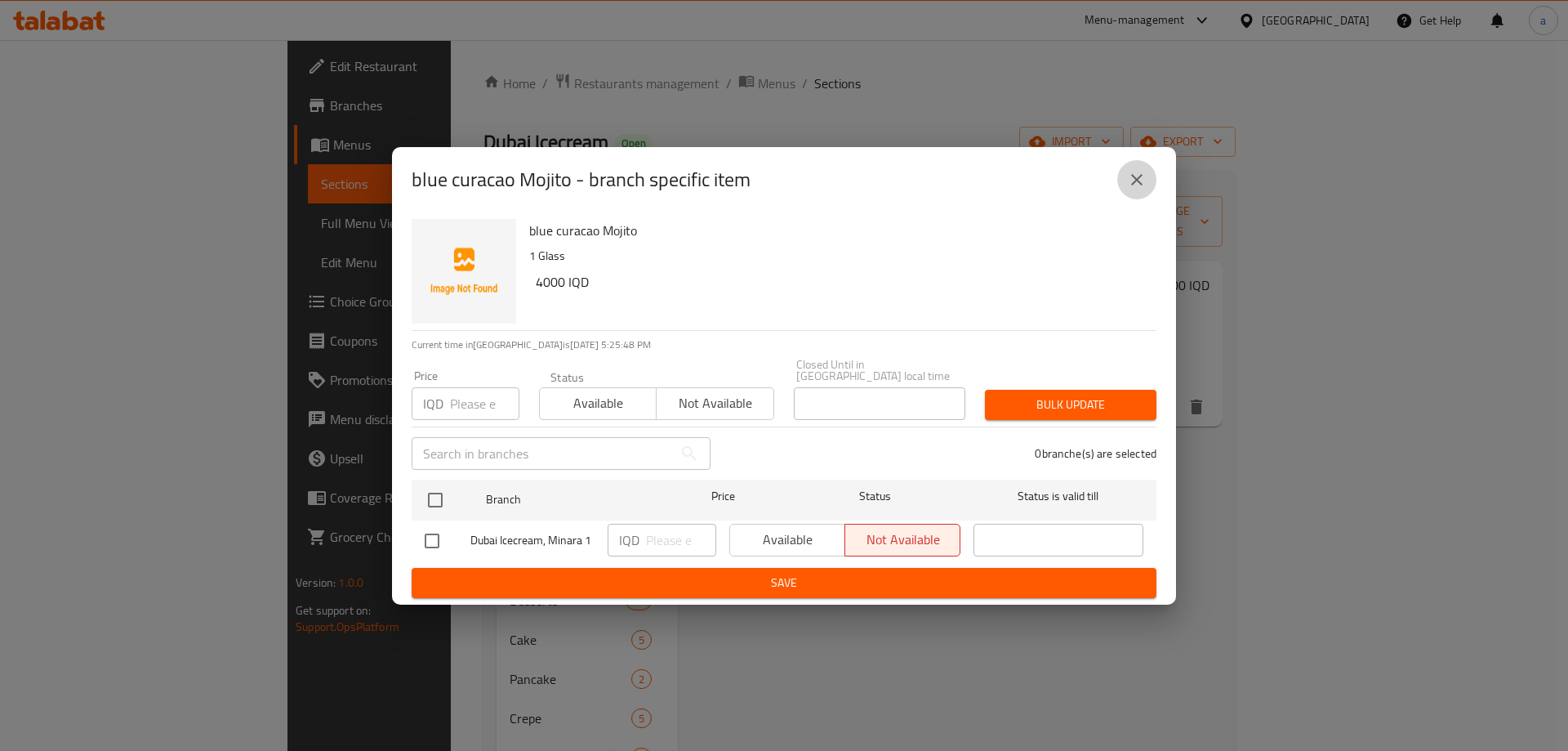
click at [1145, 189] on icon "close" at bounding box center [1137, 180] width 19 height 19
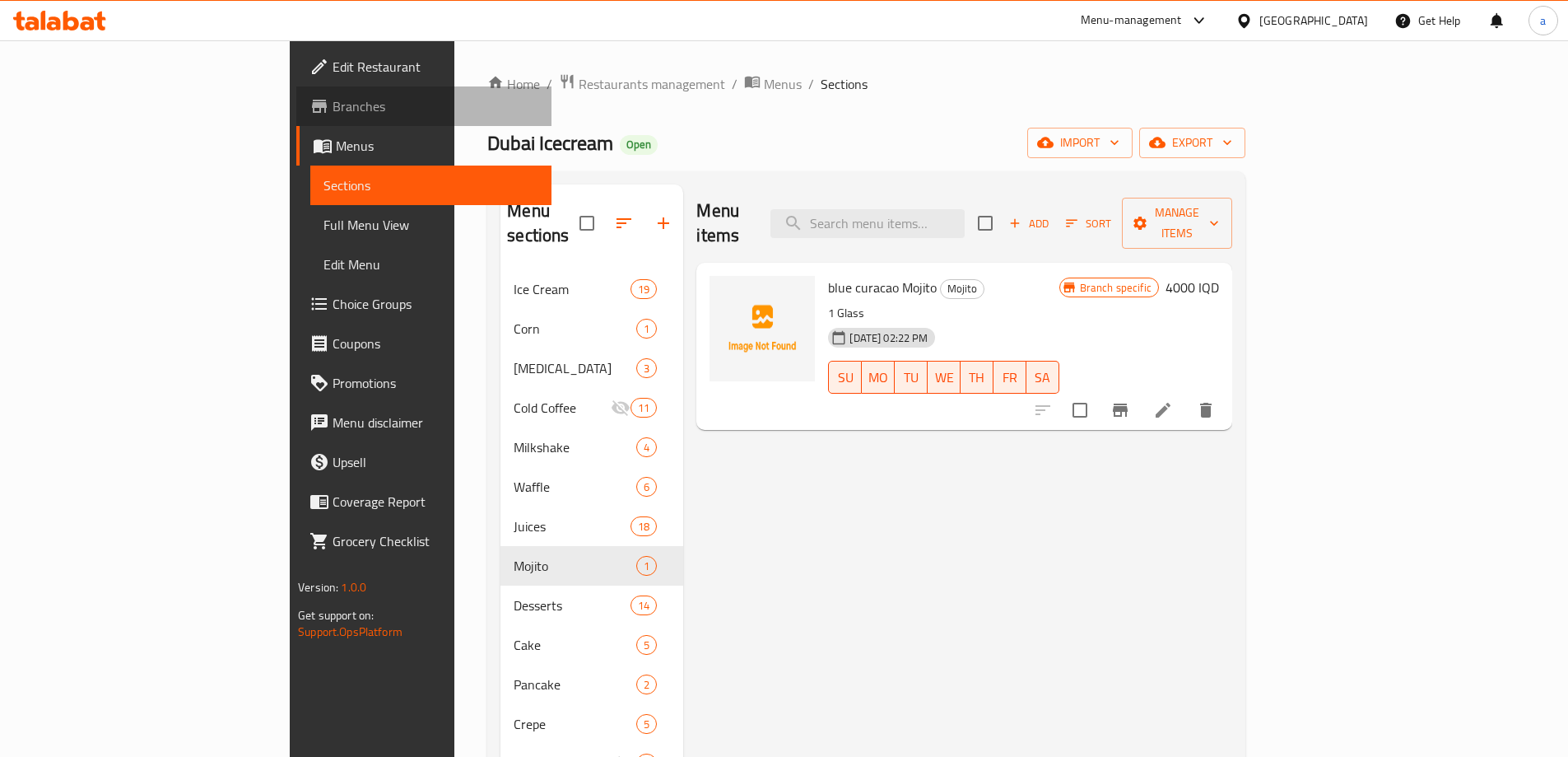
click at [333, 111] on span "Branches" at bounding box center [436, 106] width 206 height 19
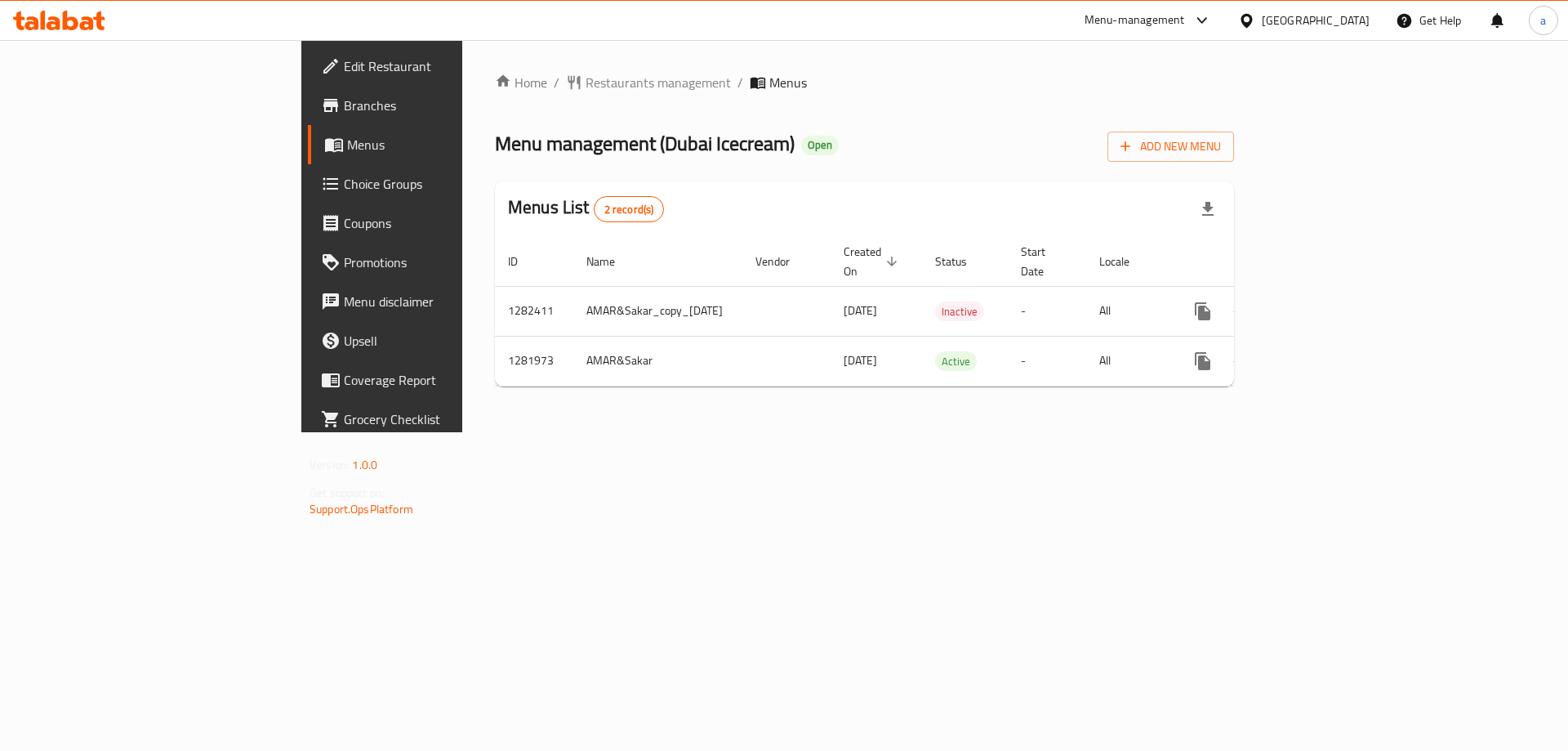
click at [495, 142] on span "Menu management ( Dubai Icecream )" at bounding box center [644, 143] width 300 height 36
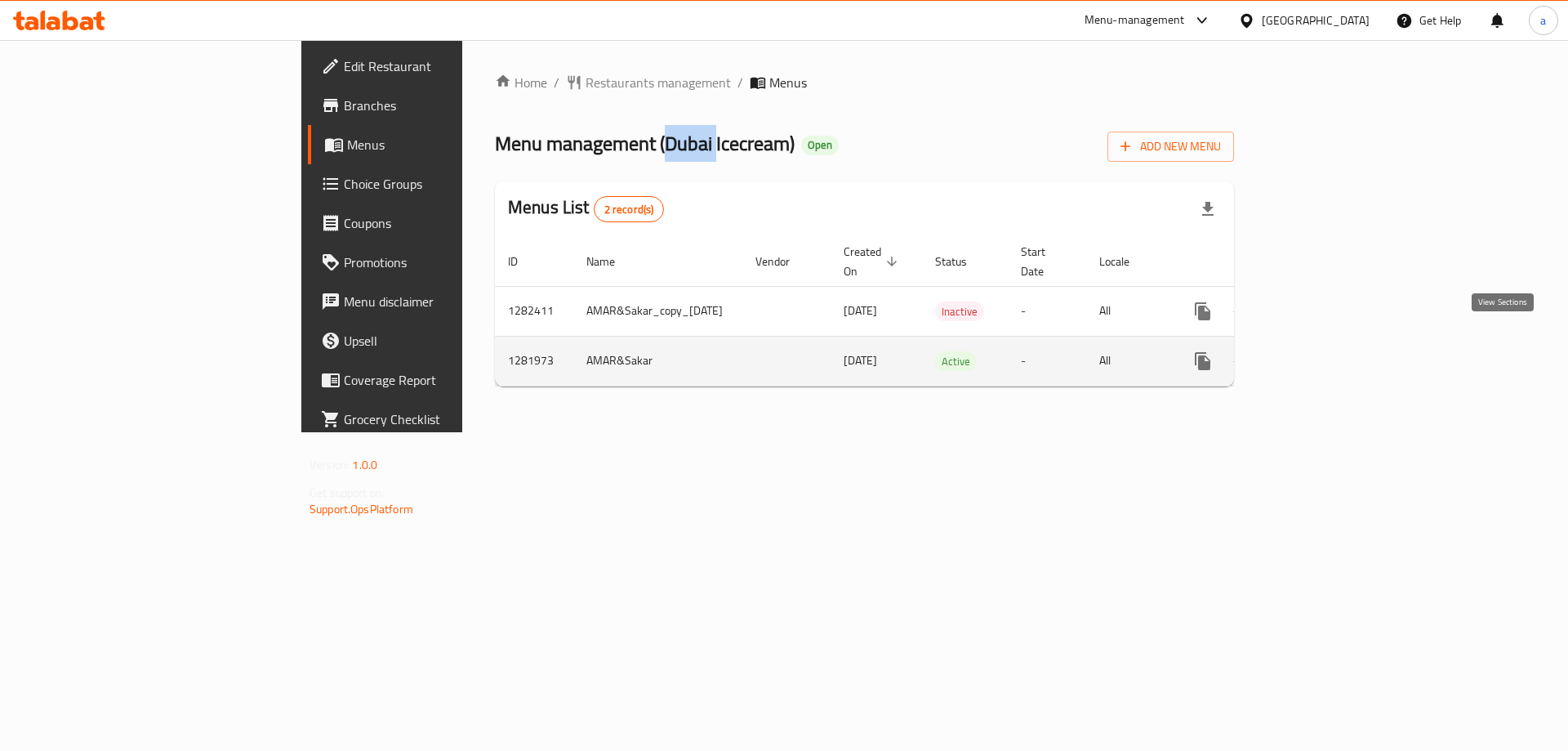
click at [1340, 342] on link "enhanced table" at bounding box center [1320, 361] width 39 height 39
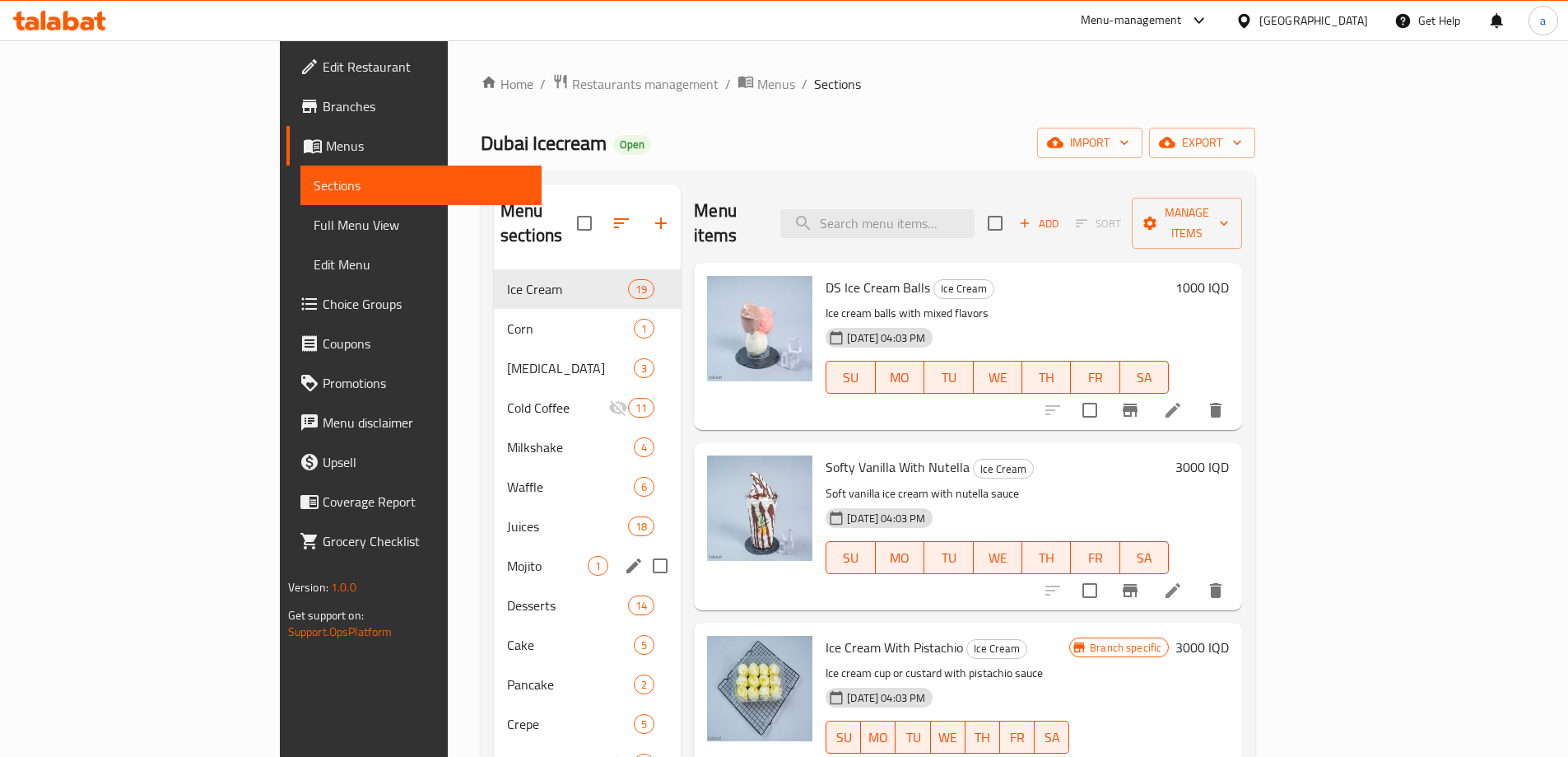
click at [494, 556] on div "Mojito 1" at bounding box center [587, 565] width 187 height 40
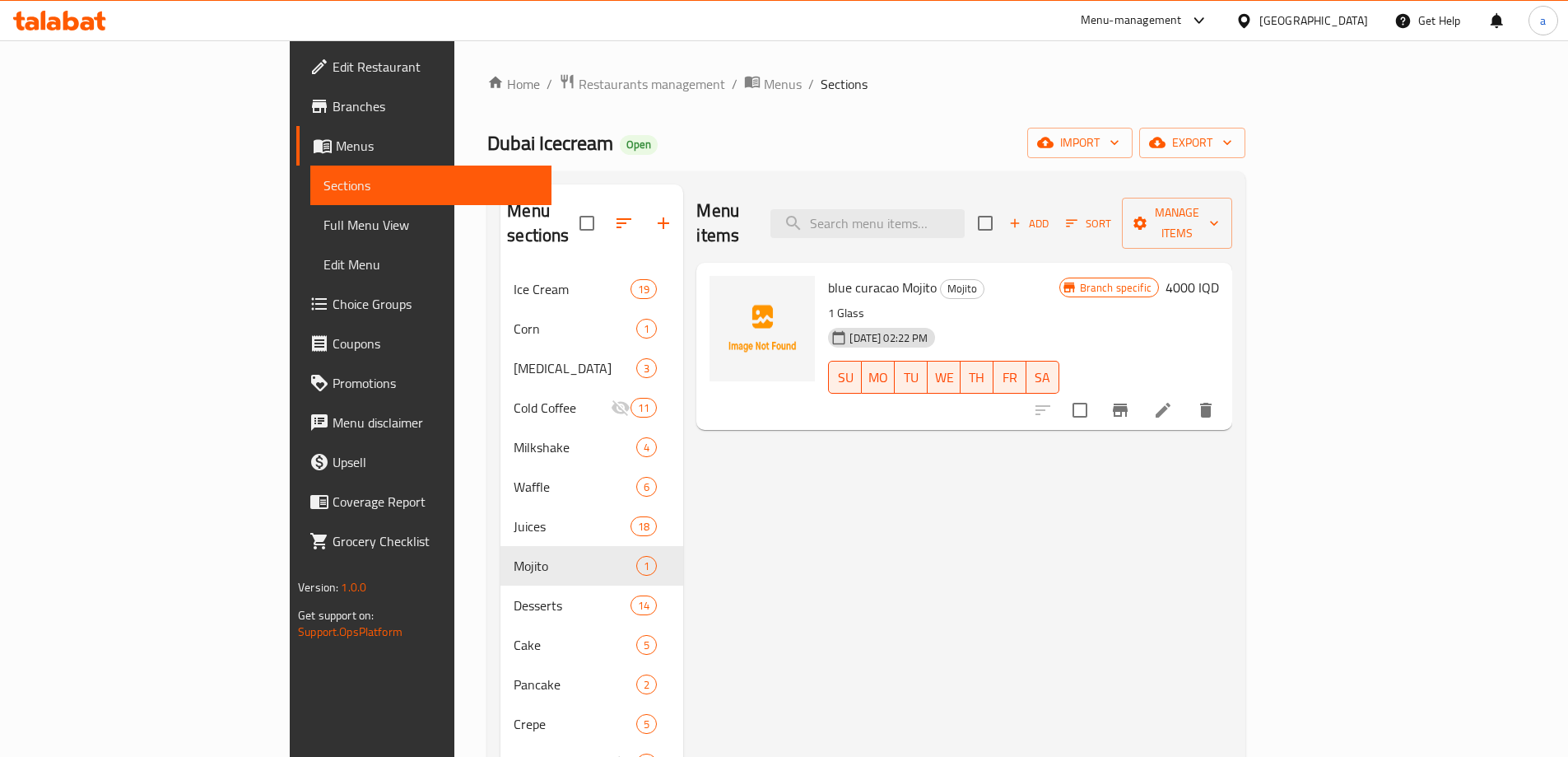
click at [1173, 400] on icon at bounding box center [1163, 409] width 19 height 19
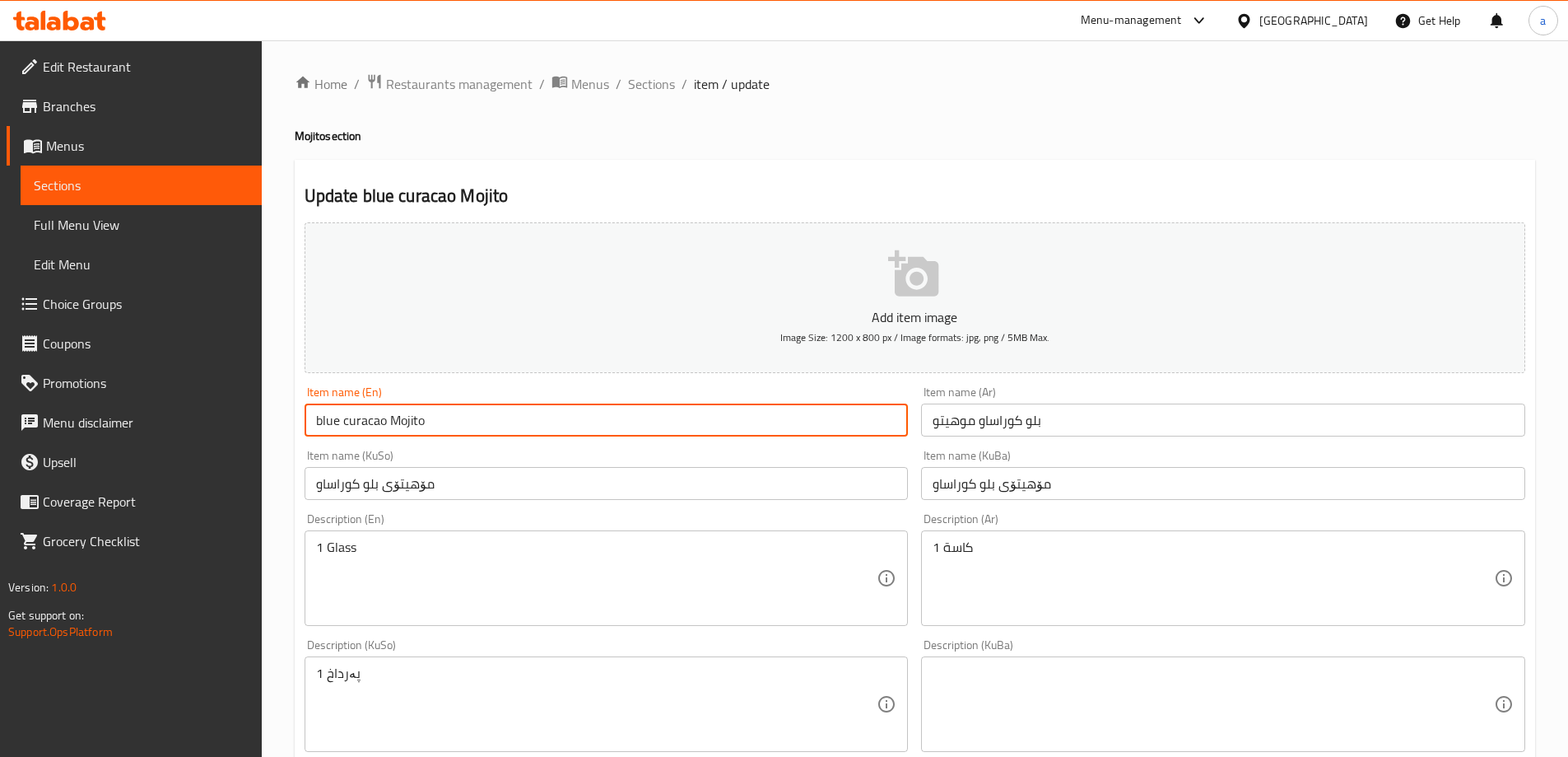
click at [314, 419] on input "blue curacao Mojito" at bounding box center [607, 420] width 604 height 33
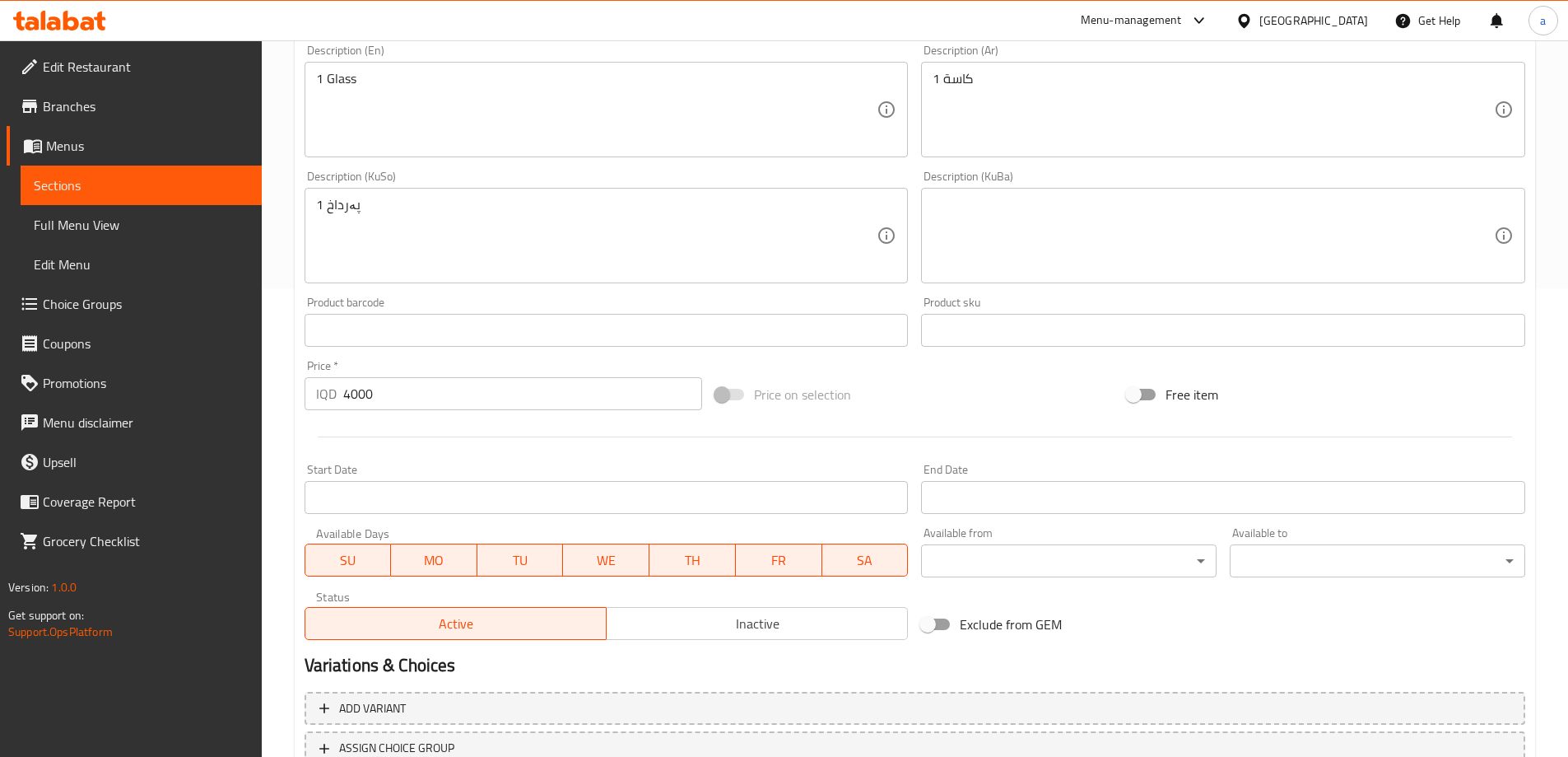
scroll to position [549, 0]
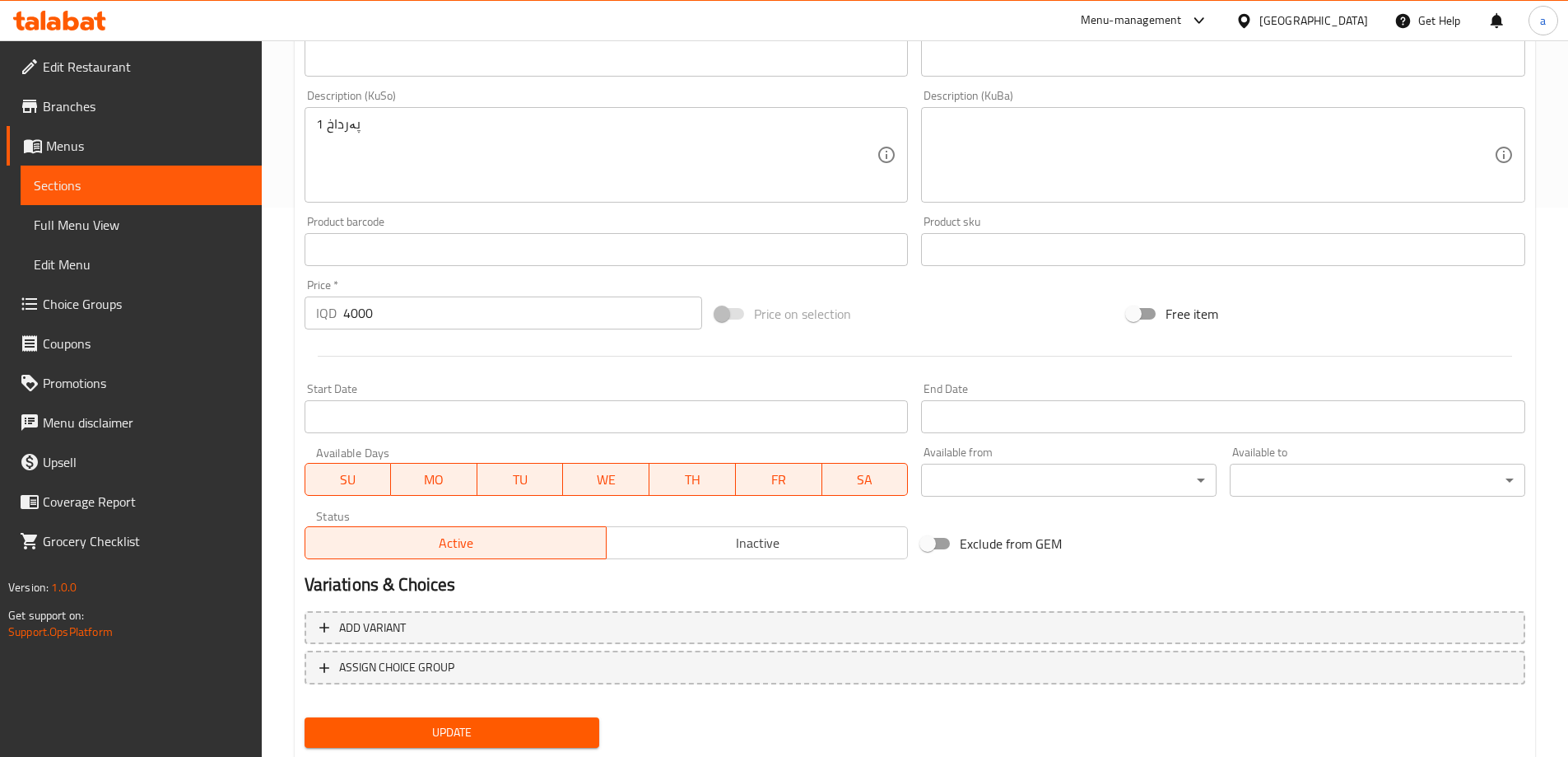
type input "Blue Curacao Mojito"
click at [560, 707] on div "Add variant ASSIGN CHOICE GROUP" at bounding box center [915, 657] width 1234 height 107
click at [550, 714] on div "Update" at bounding box center [452, 732] width 309 height 44
click at [550, 715] on div "Update" at bounding box center [452, 732] width 309 height 44
click at [545, 721] on button "Update" at bounding box center [452, 732] width 295 height 30
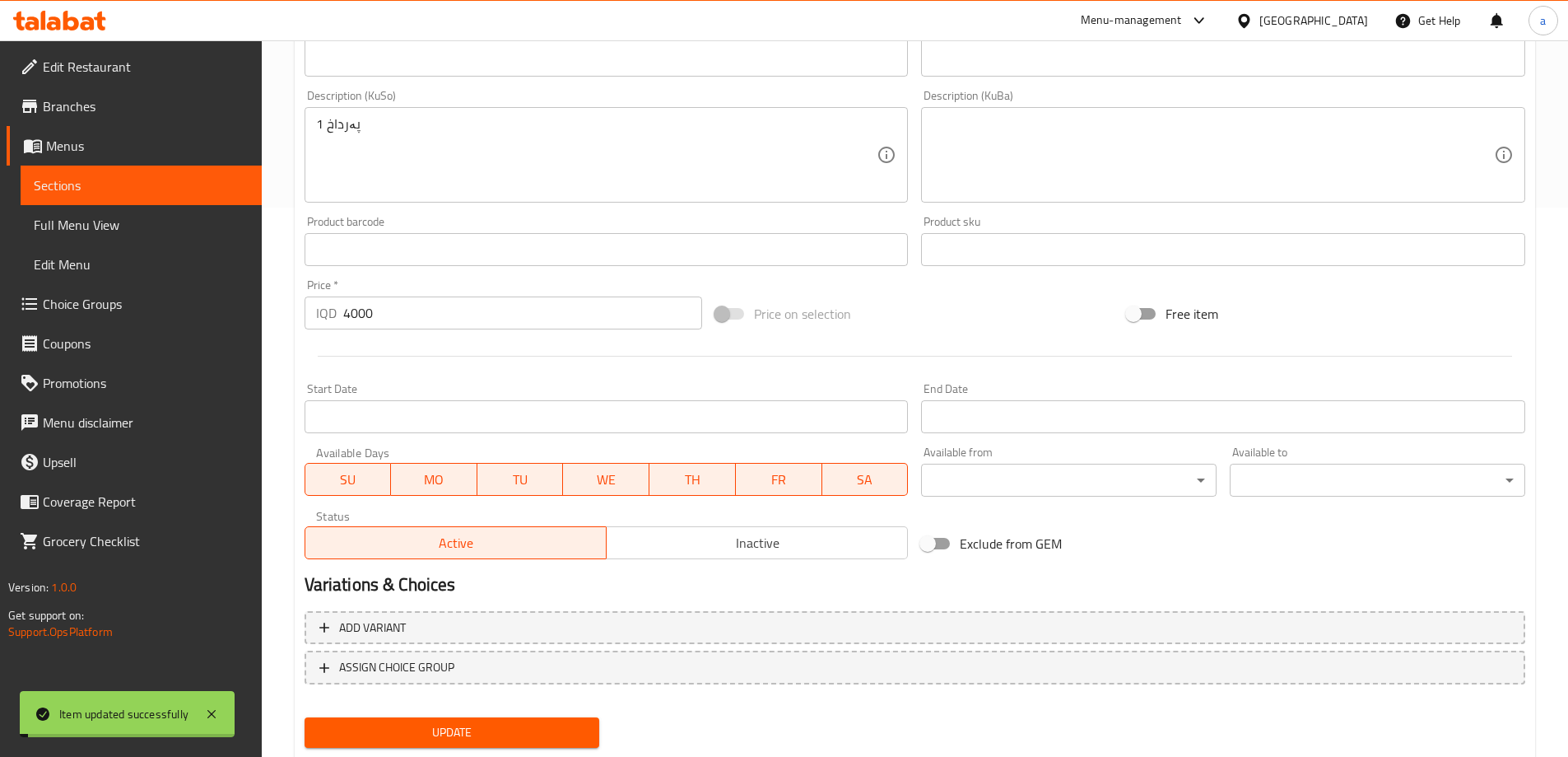
click at [140, 229] on span "Full Menu View" at bounding box center [141, 225] width 215 height 19
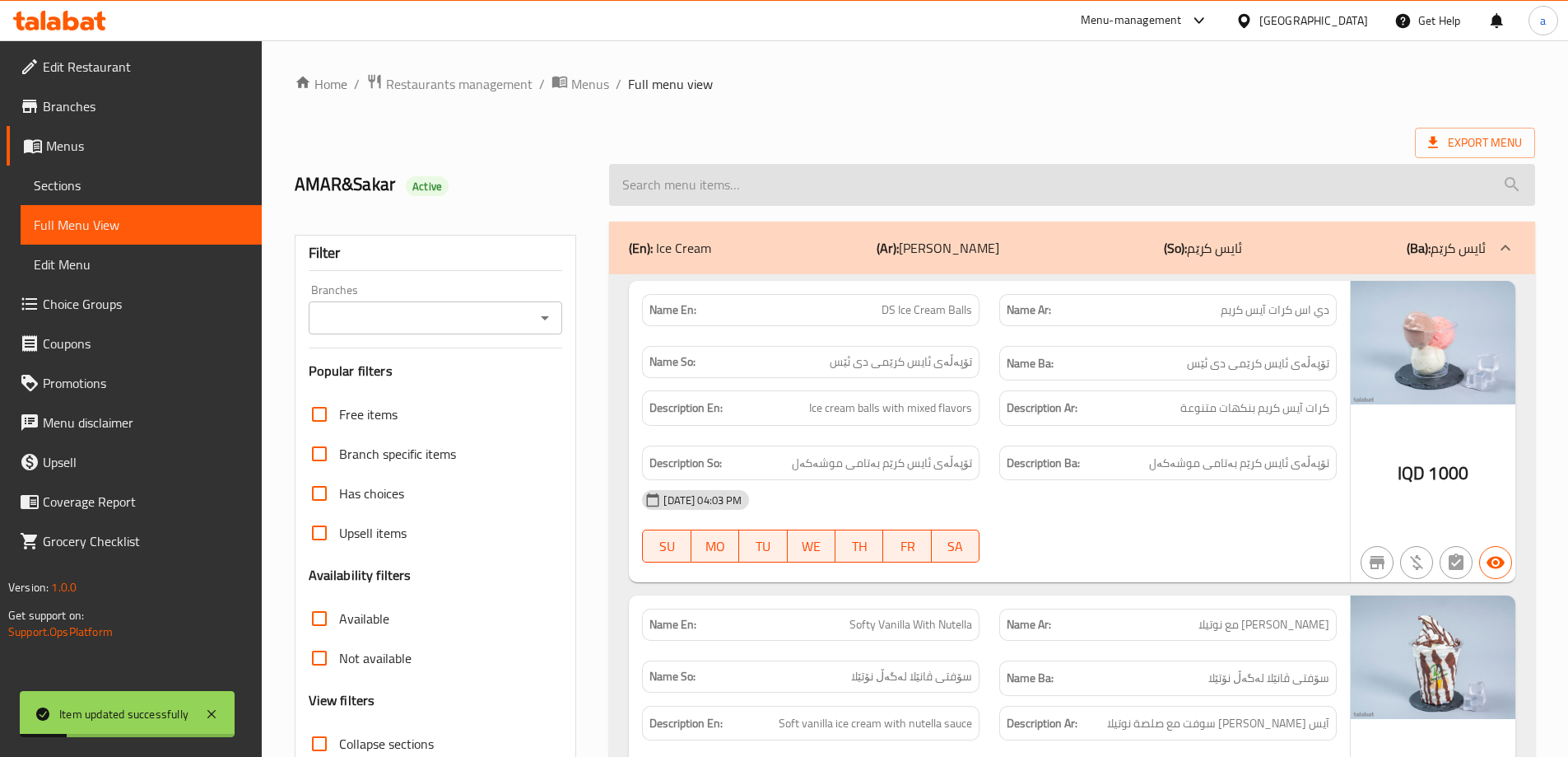
click at [886, 171] on input "search" at bounding box center [1071, 184] width 926 height 42
paste input "blue curacao Mojito"
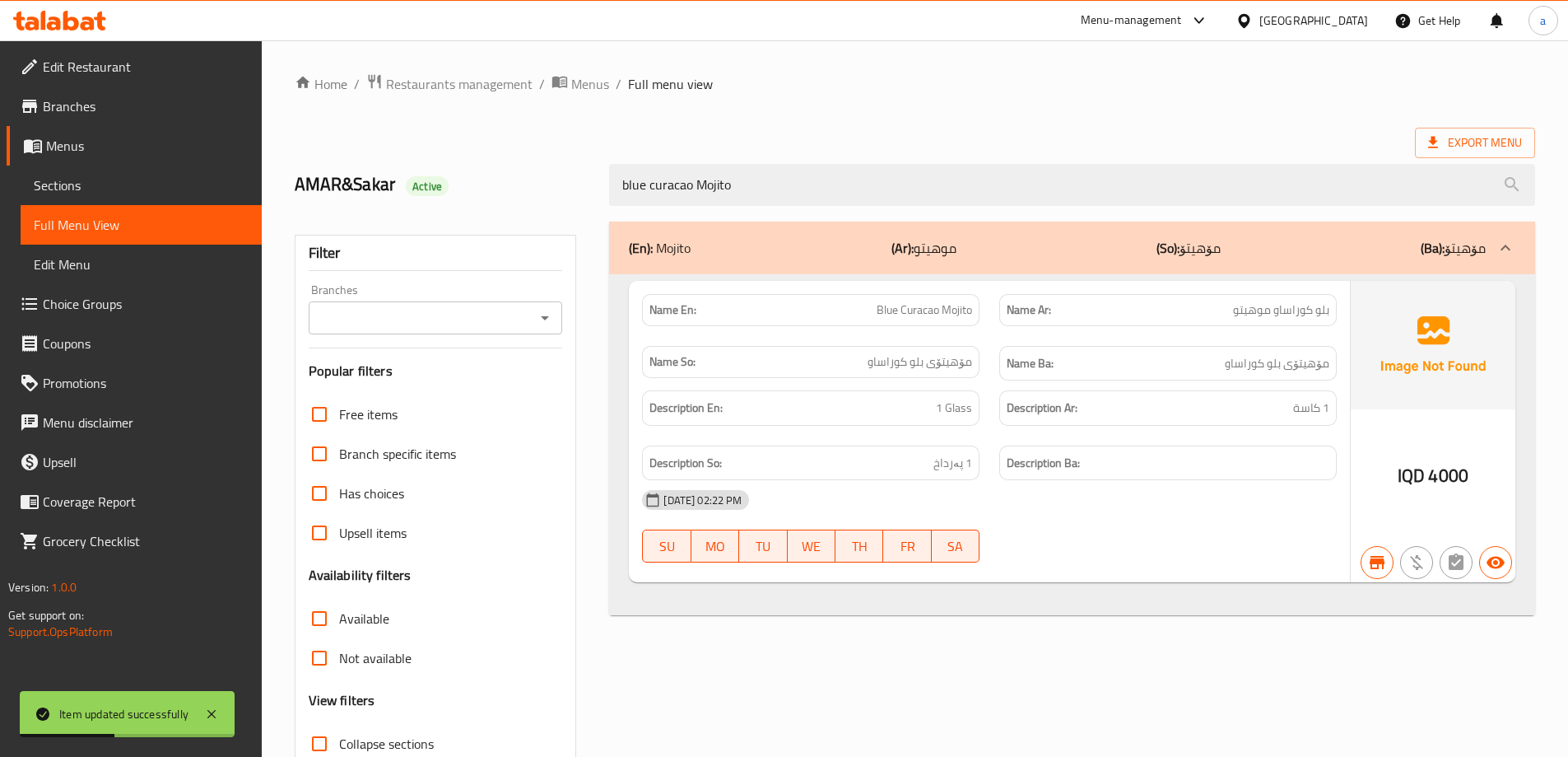
type input "blue curacao Mojito"
click at [530, 311] on input "Branches" at bounding box center [422, 318] width 218 height 23
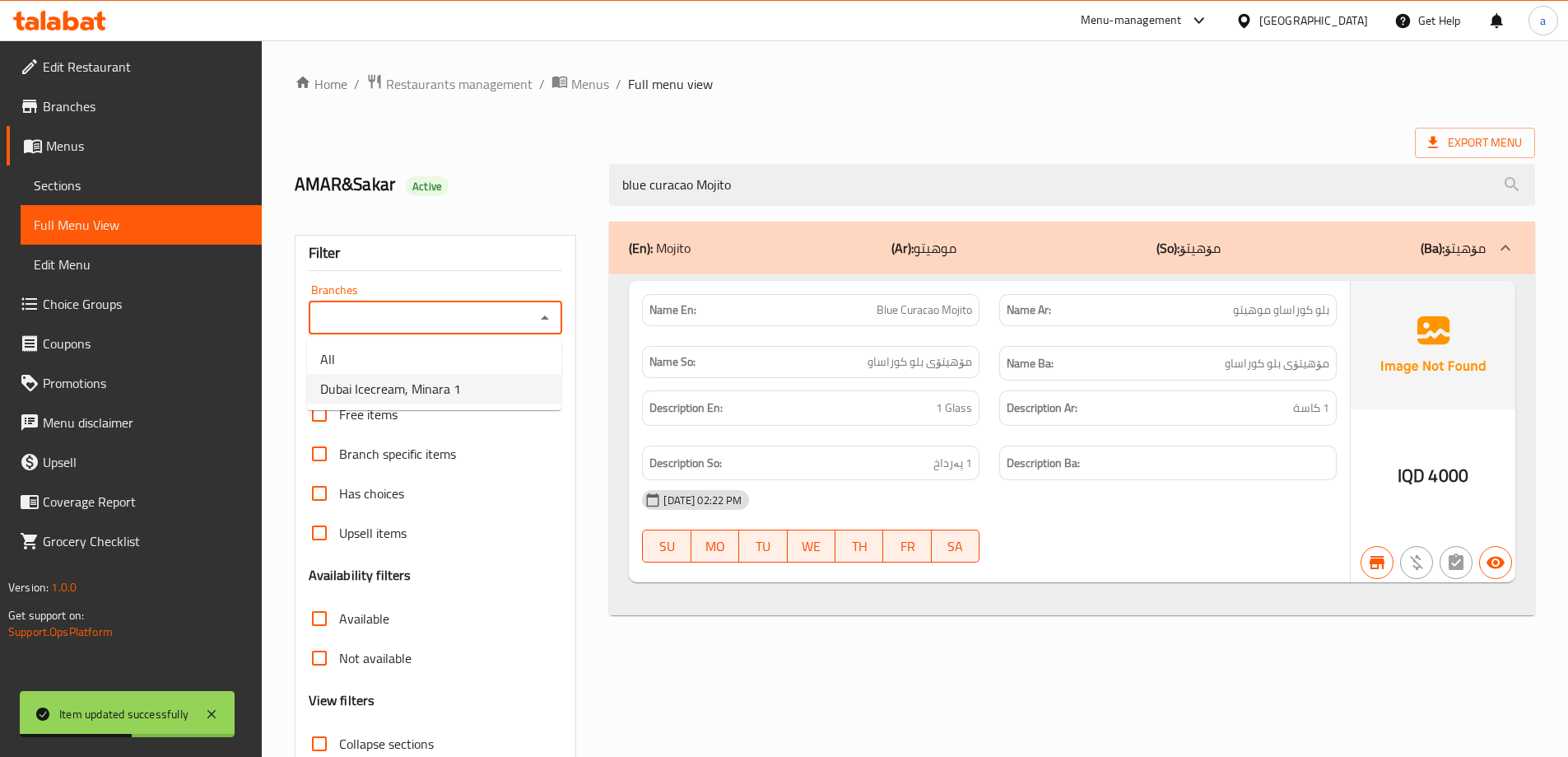
drag, startPoint x: 516, startPoint y: 377, endPoint x: 467, endPoint y: 381, distance: 49.2
click at [516, 378] on li "Dubai Icecream, Minara 1" at bounding box center [434, 388] width 255 height 30
type input "Dubai Icecream, Minara 1"
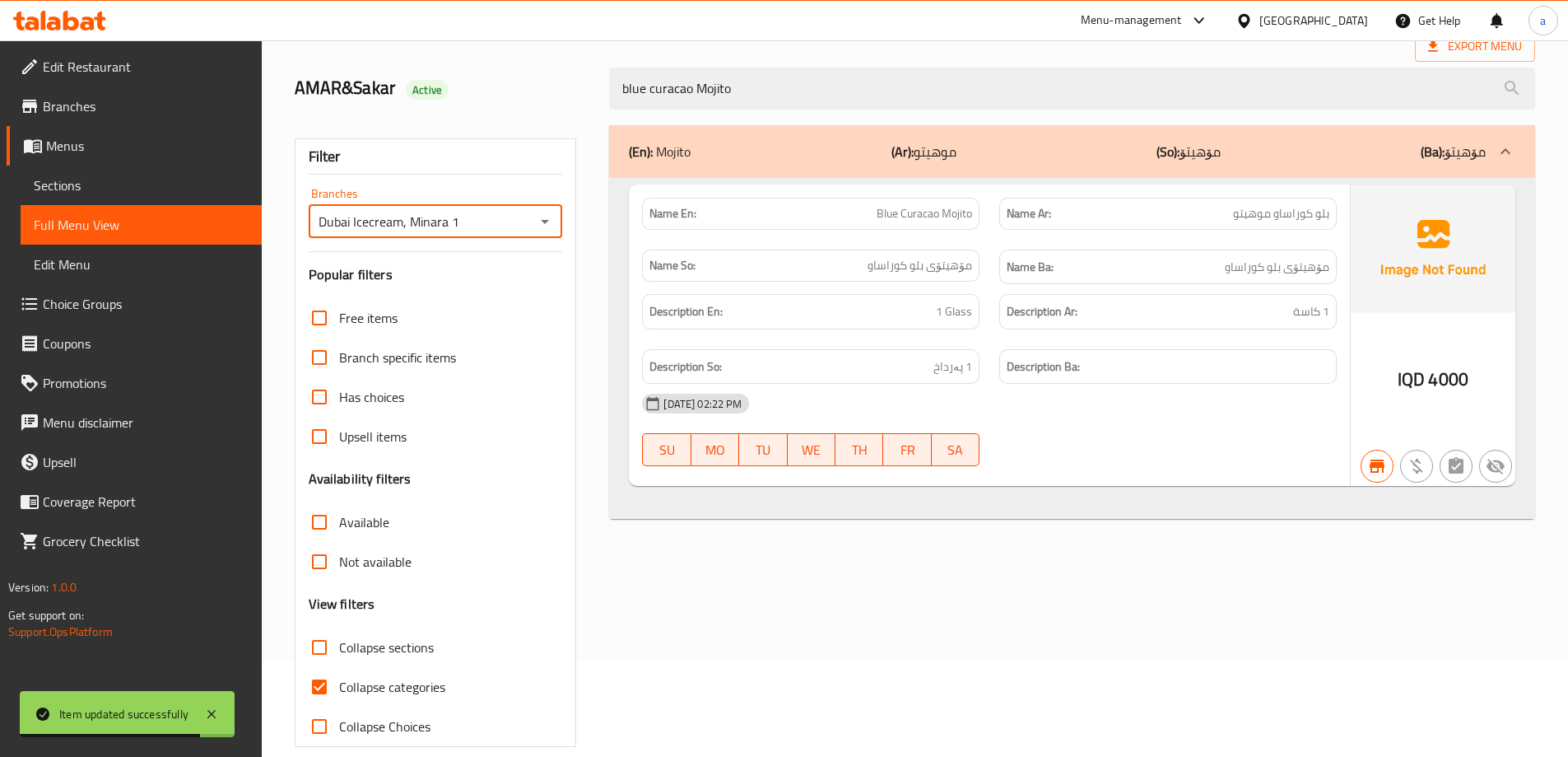
scroll to position [119, 0]
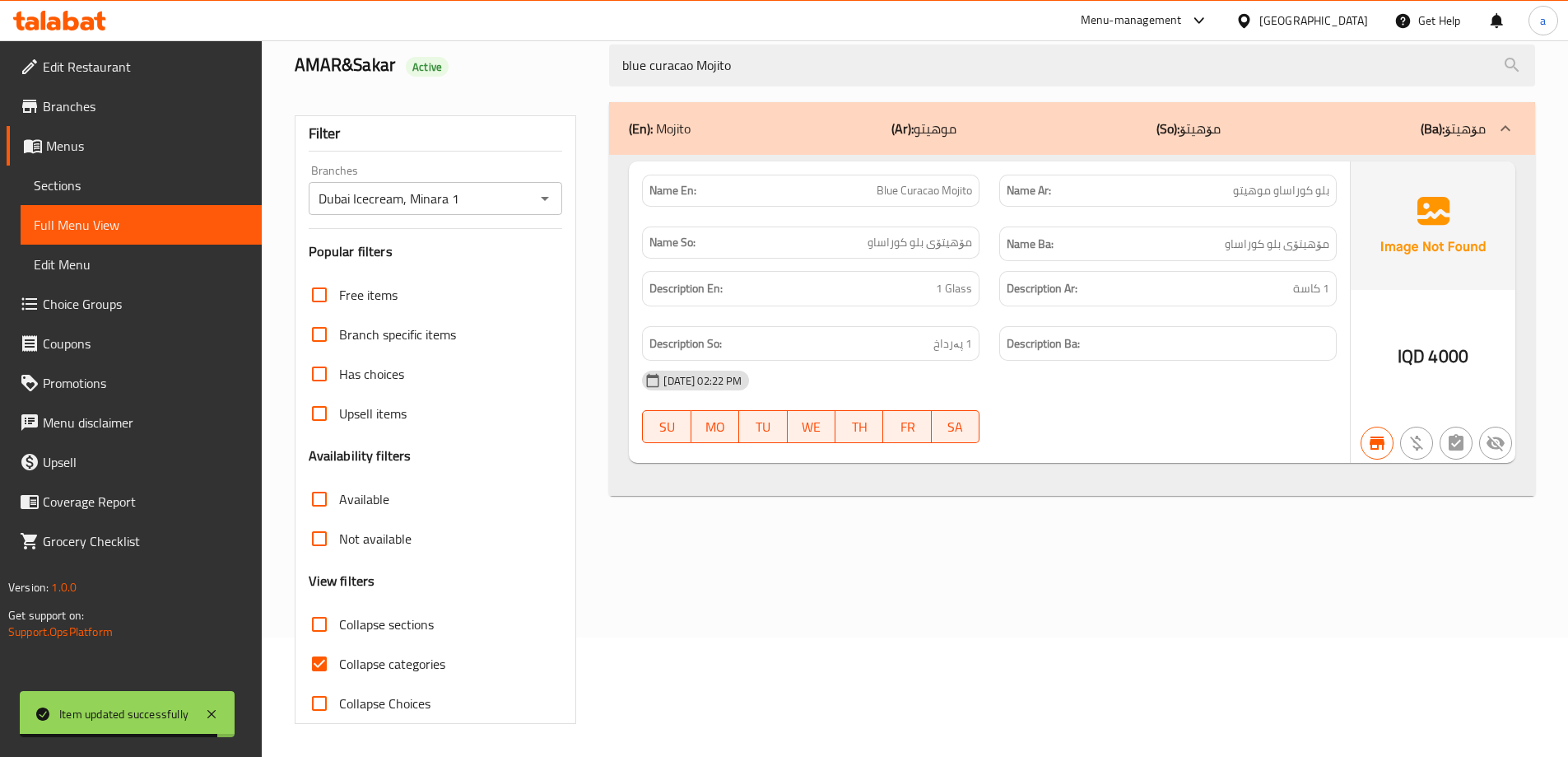
click at [423, 660] on span "Collapse categories" at bounding box center [392, 663] width 106 height 19
click at [339, 660] on input "Collapse categories" at bounding box center [319, 663] width 40 height 40
checkbox input "false"
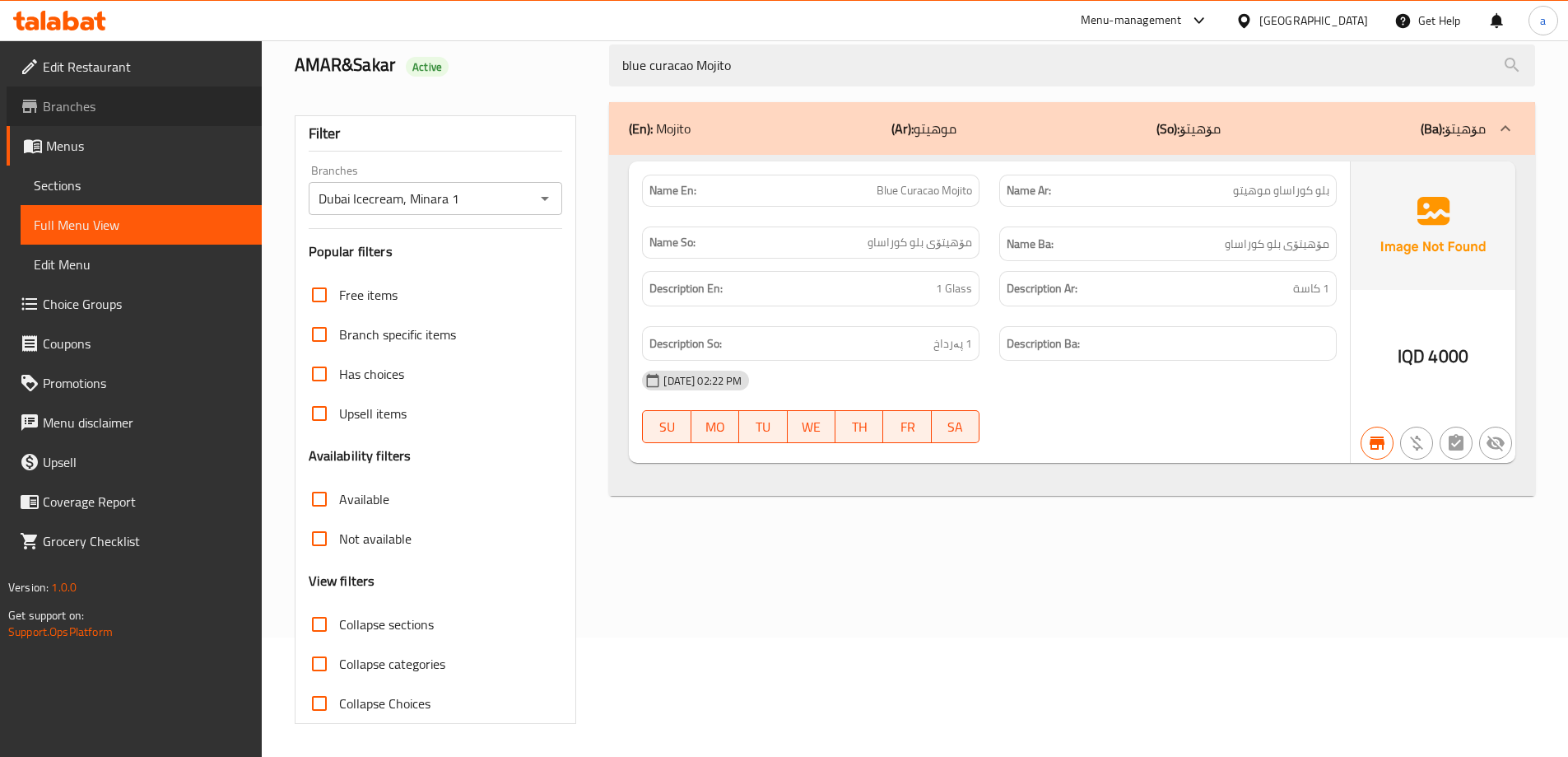
click at [102, 106] on span "Branches" at bounding box center [145, 106] width 206 height 19
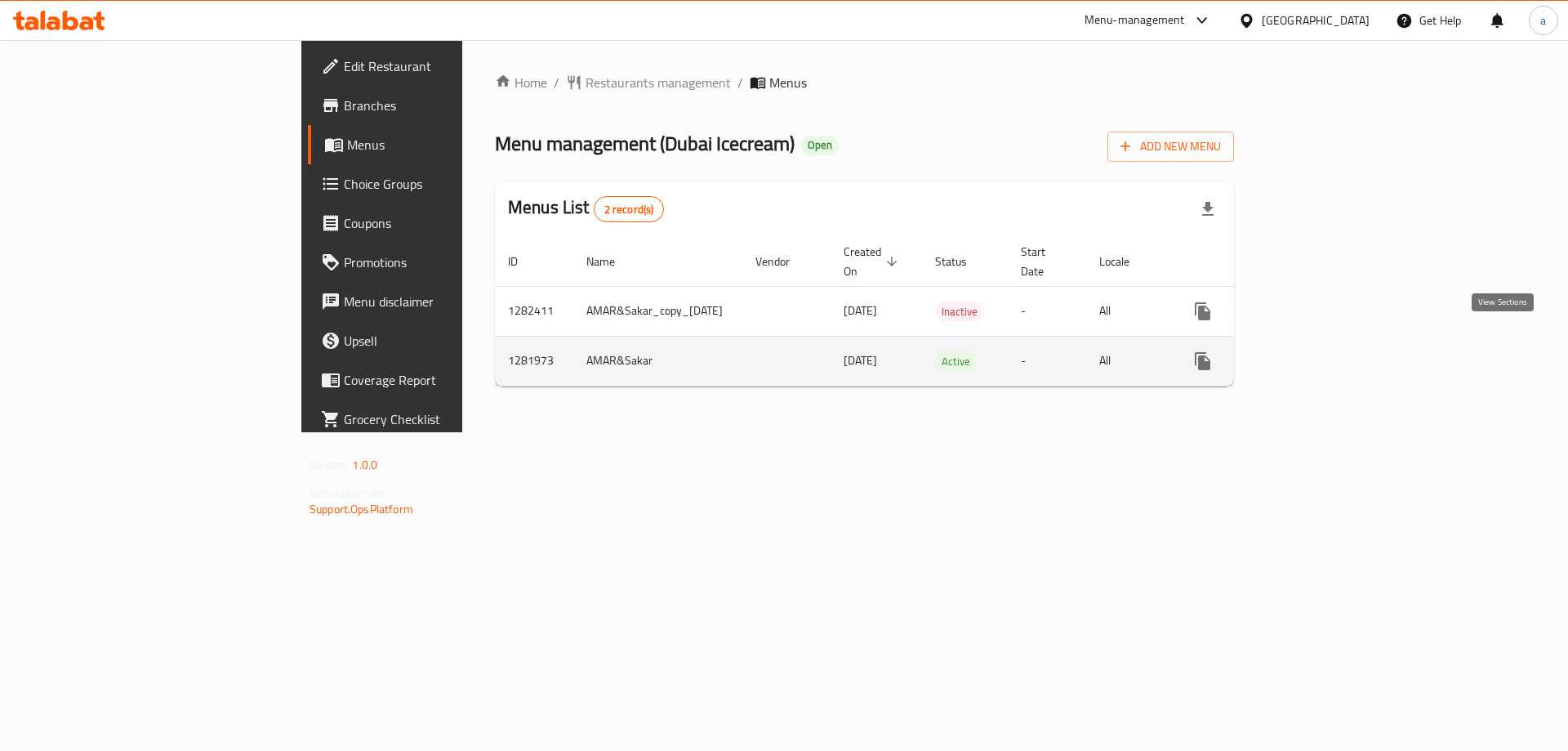
click at [1340, 342] on link "enhanced table" at bounding box center [1320, 361] width 39 height 39
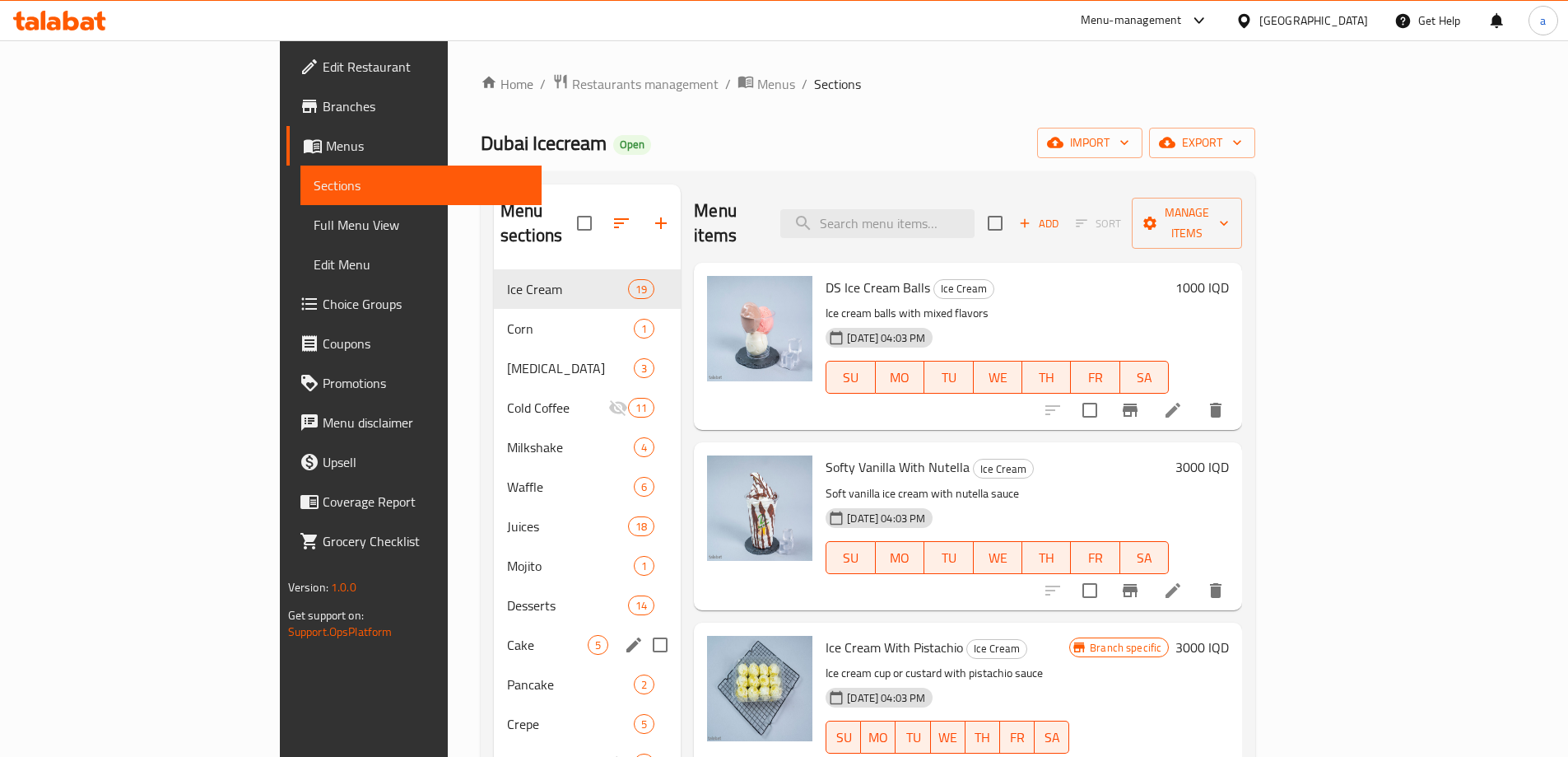
scroll to position [230, 0]
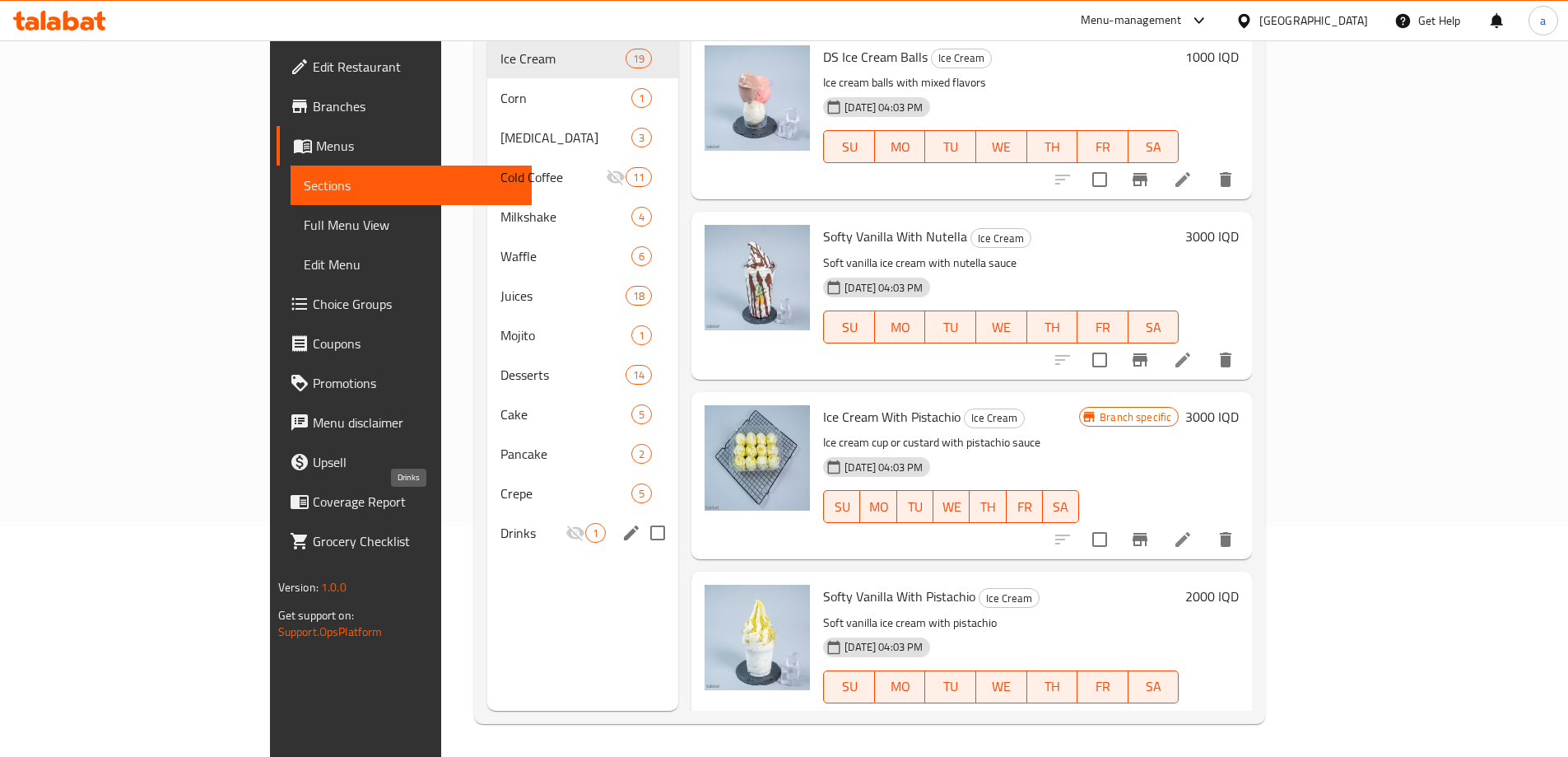
click at [500, 523] on span "Drinks" at bounding box center [532, 532] width 65 height 19
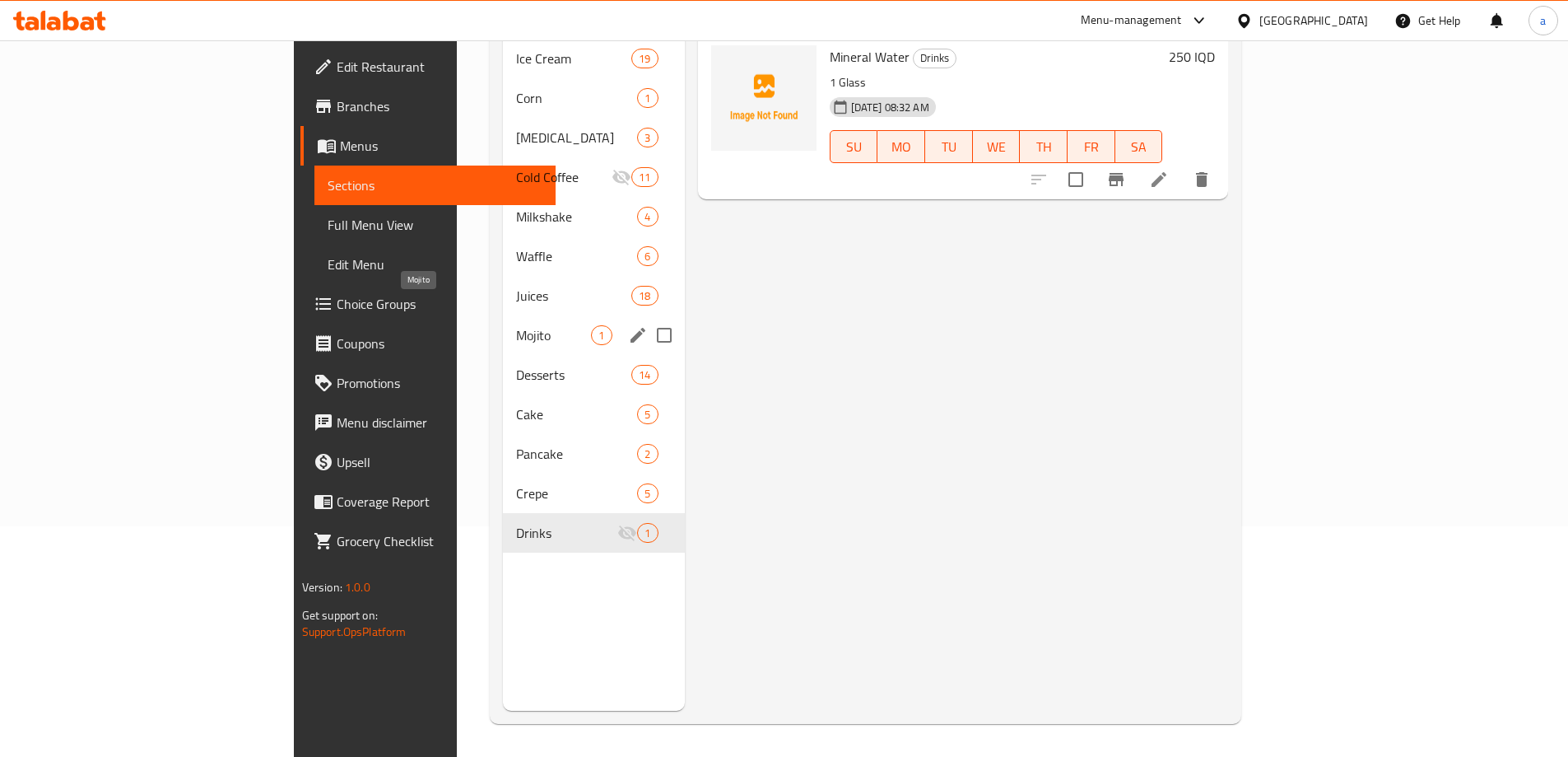
click at [516, 325] on span "Mojito" at bounding box center [553, 335] width 75 height 19
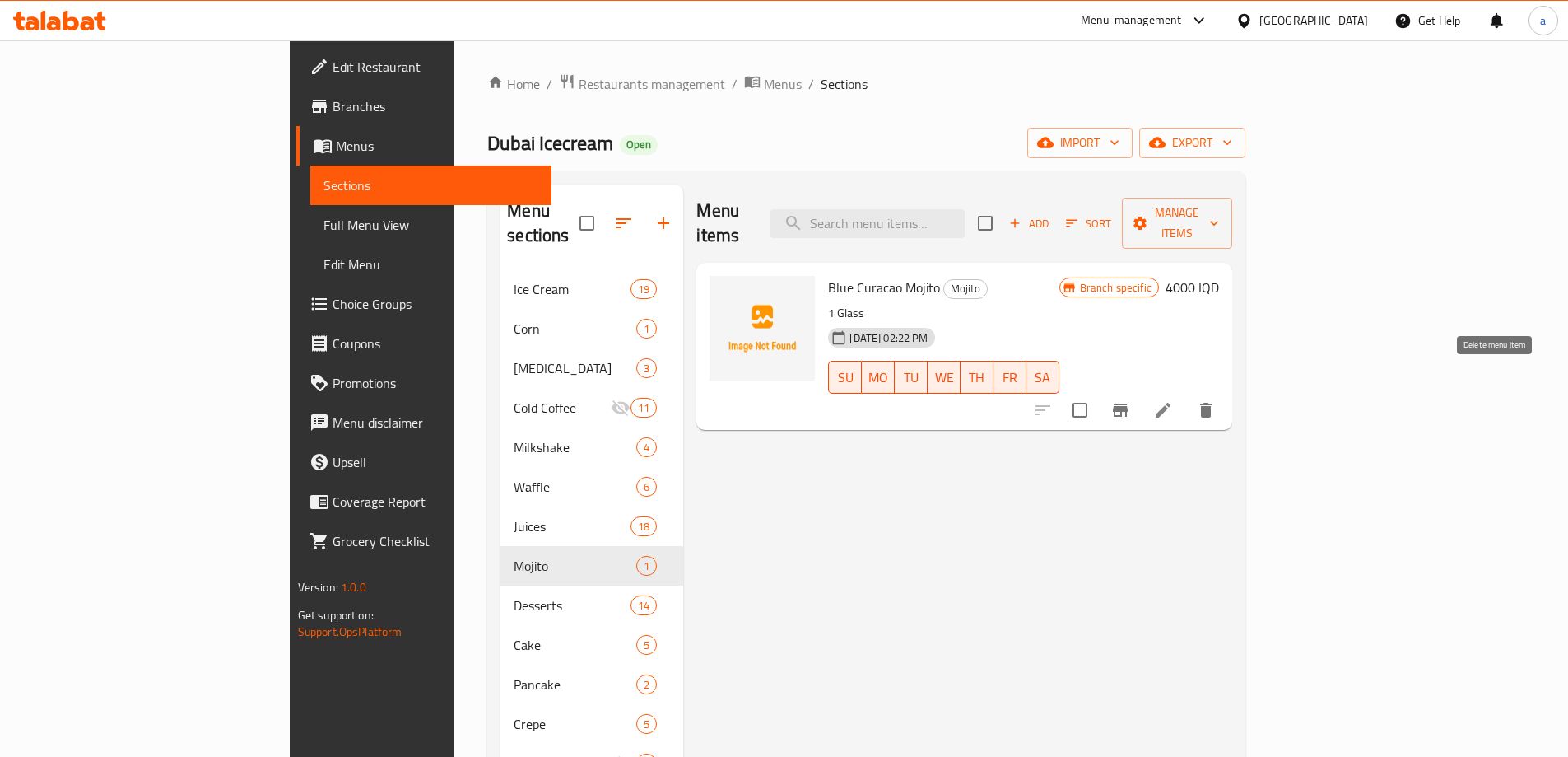
click at [1216, 400] on icon "delete" at bounding box center [1206, 409] width 19 height 19
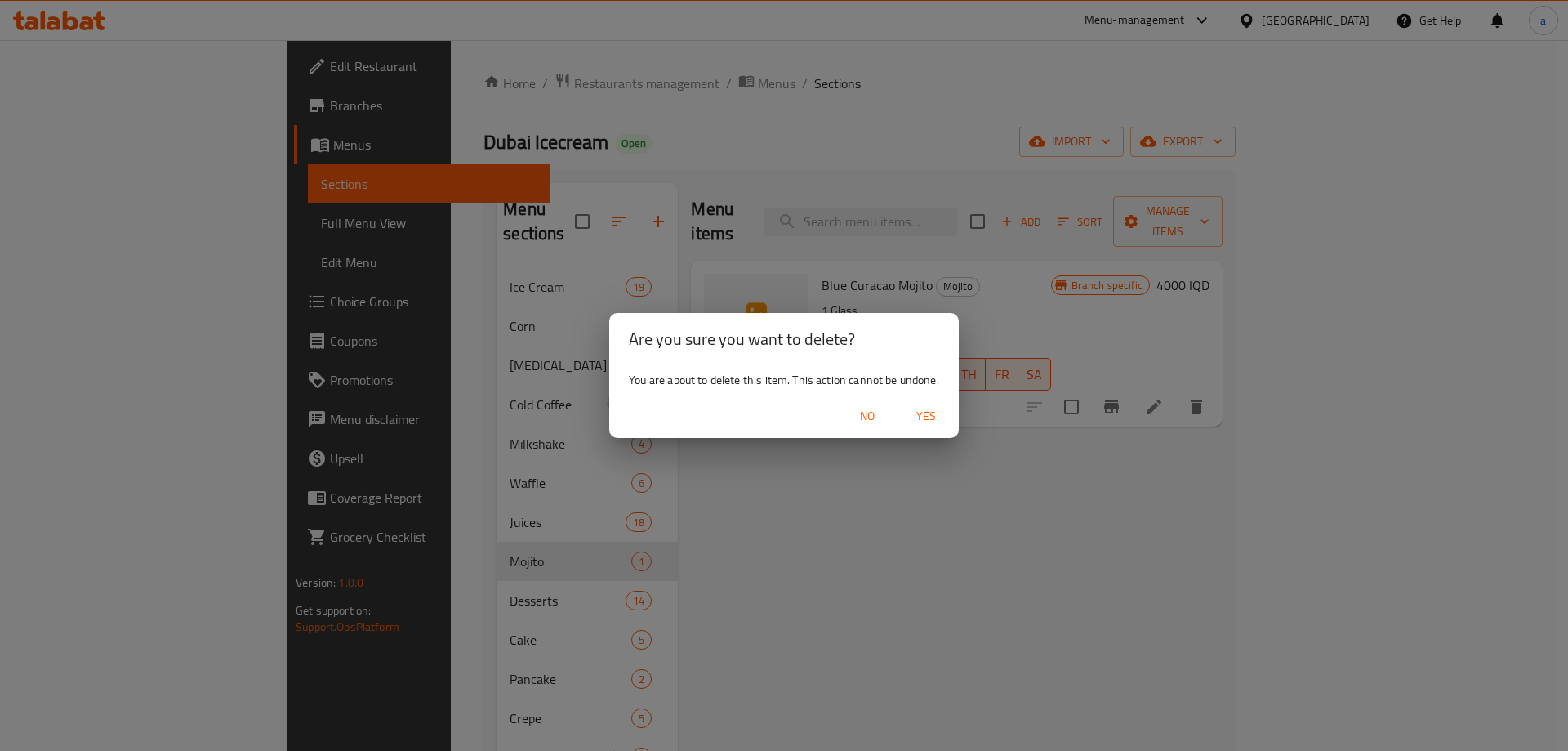
click at [926, 401] on div "No Yes" at bounding box center [784, 416] width 350 height 43
click at [926, 412] on span "Yes" at bounding box center [926, 416] width 39 height 20
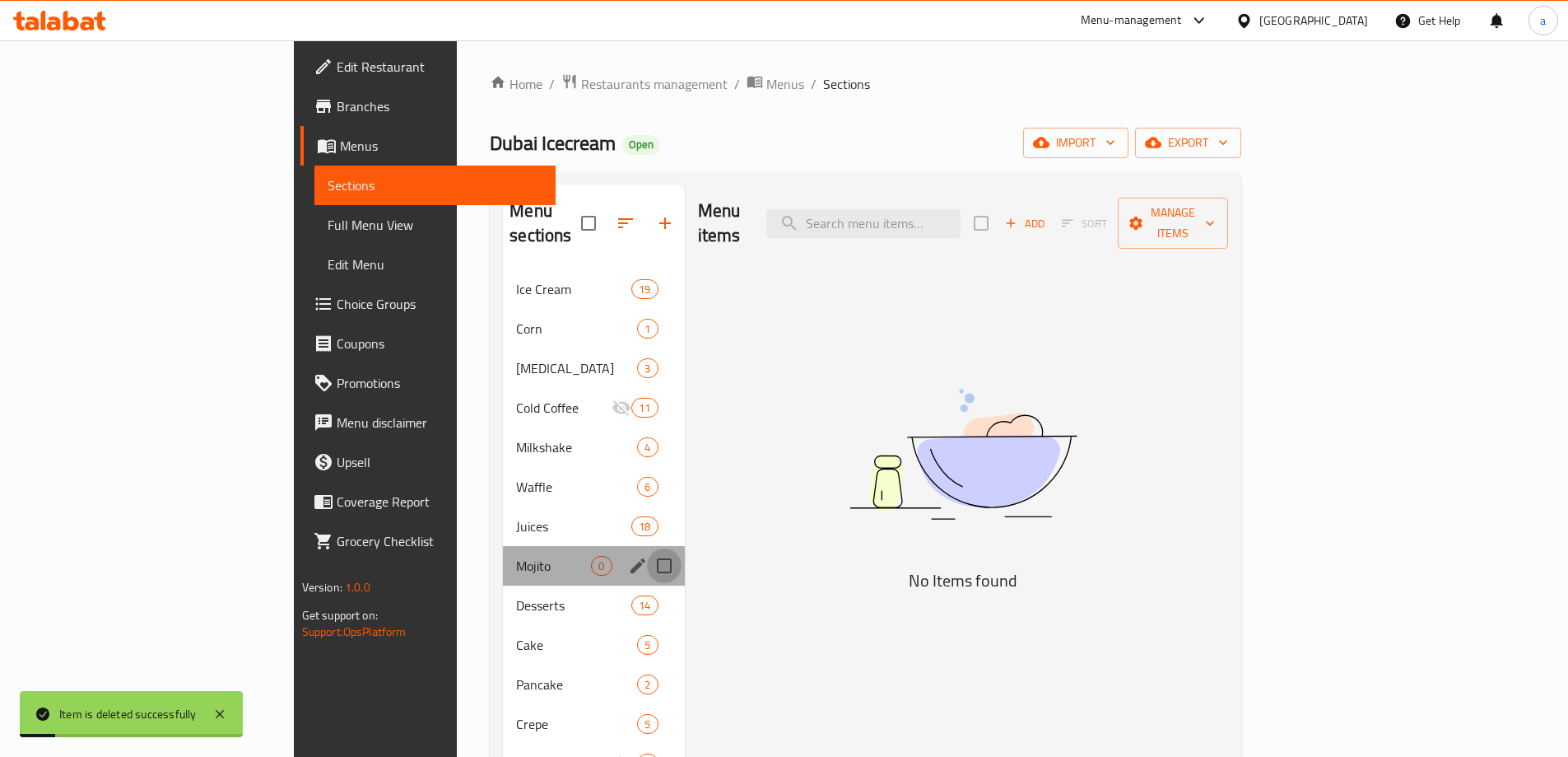
drag, startPoint x: 577, startPoint y: 542, endPoint x: 564, endPoint y: 539, distance: 13.3
click at [647, 548] on input "Menu sections" at bounding box center [664, 565] width 35 height 35
checkbox input "true"
click at [628, 556] on icon "edit" at bounding box center [638, 565] width 19 height 19
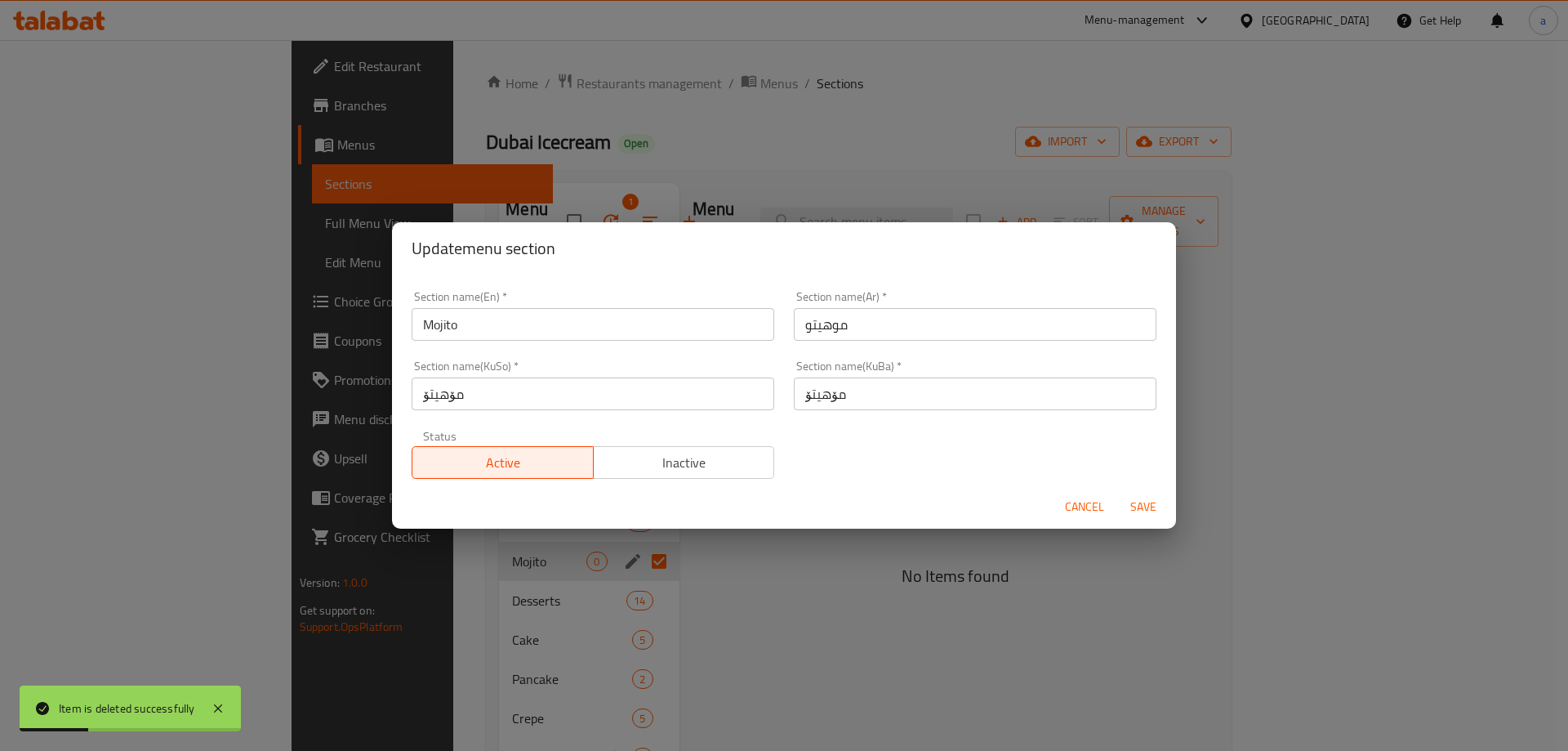
click at [1069, 511] on span "Cancel" at bounding box center [1084, 506] width 39 height 20
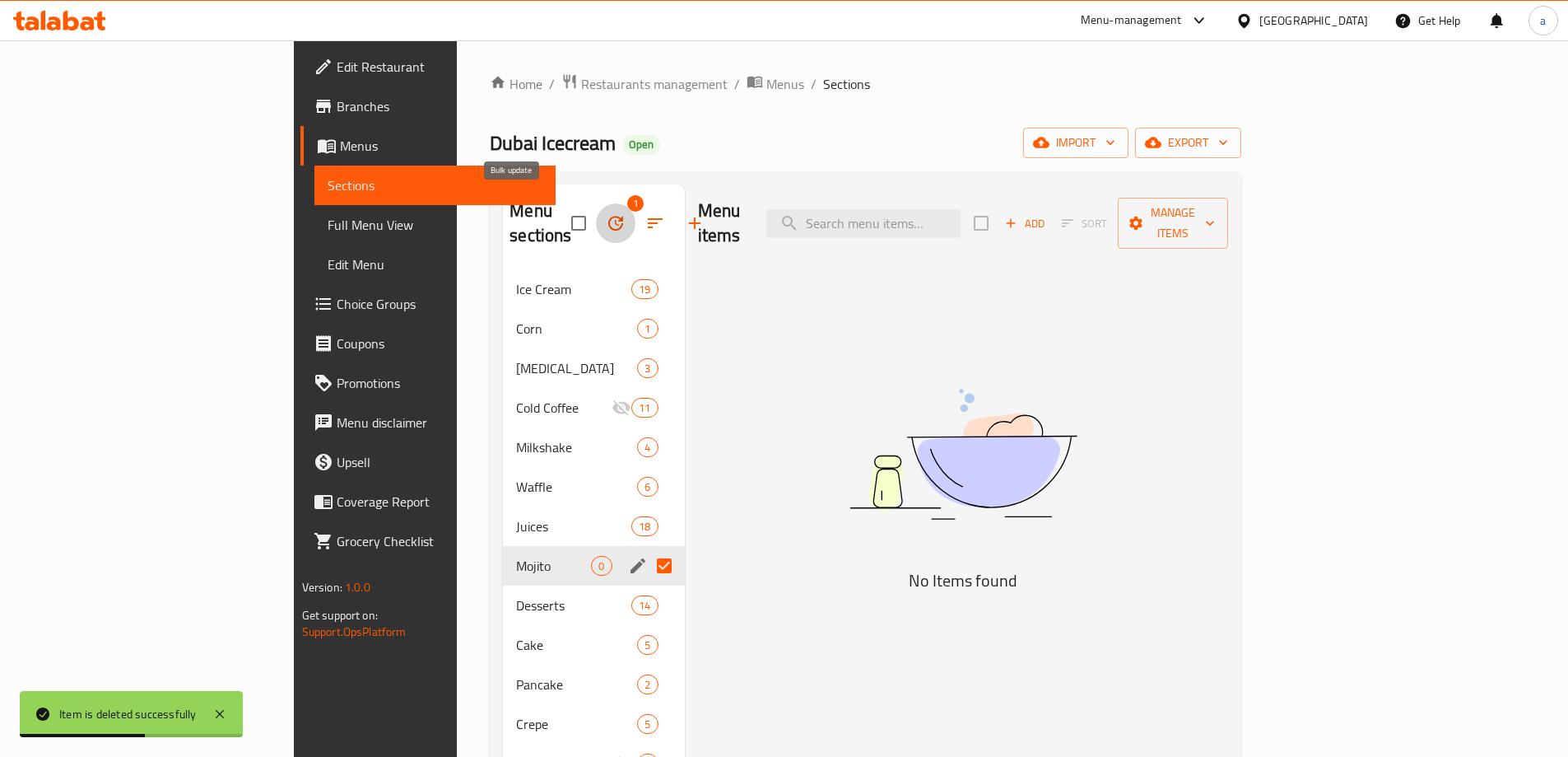
click at [596, 208] on button "button" at bounding box center [616, 223] width 40 height 40
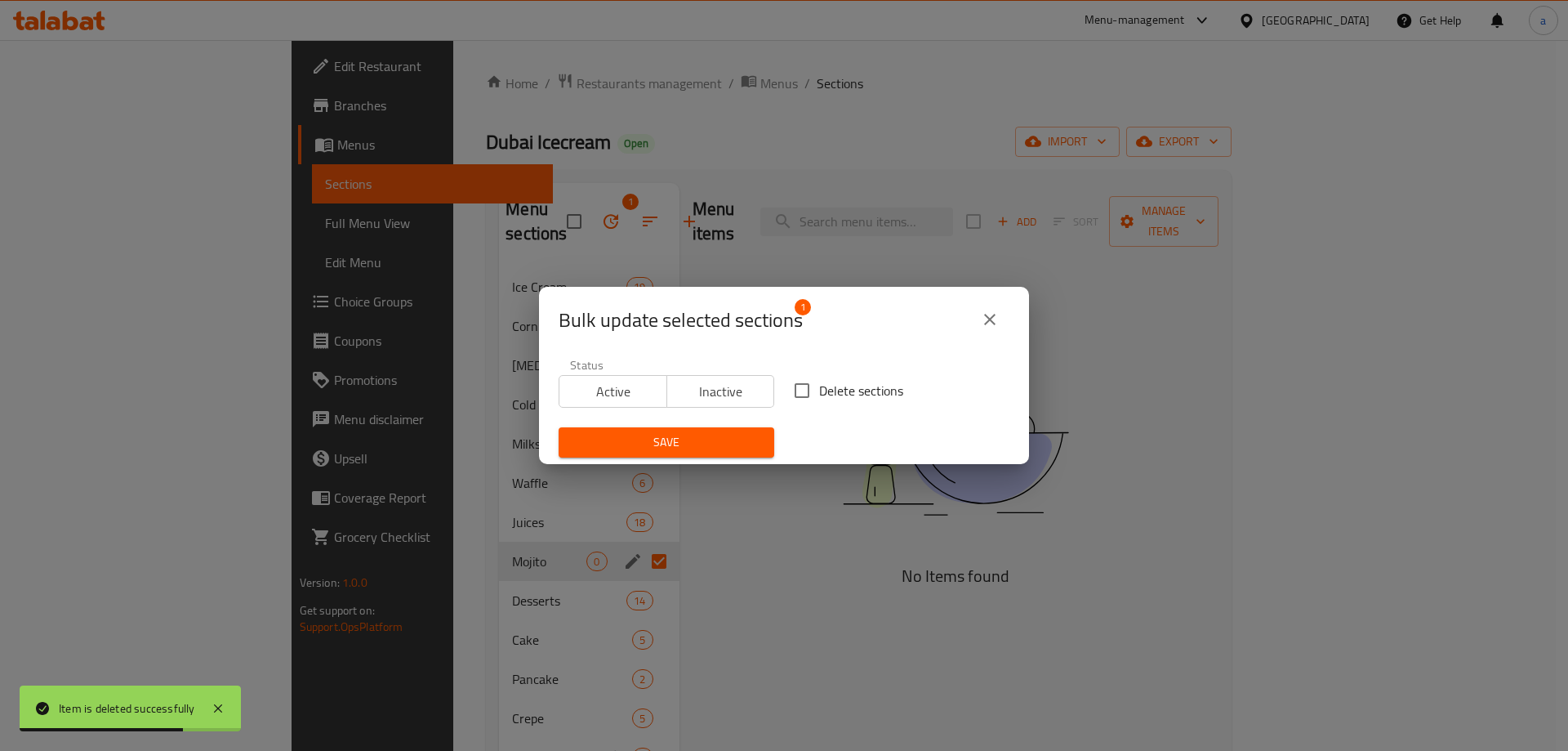
click at [992, 320] on icon "close" at bounding box center [990, 320] width 12 height 12
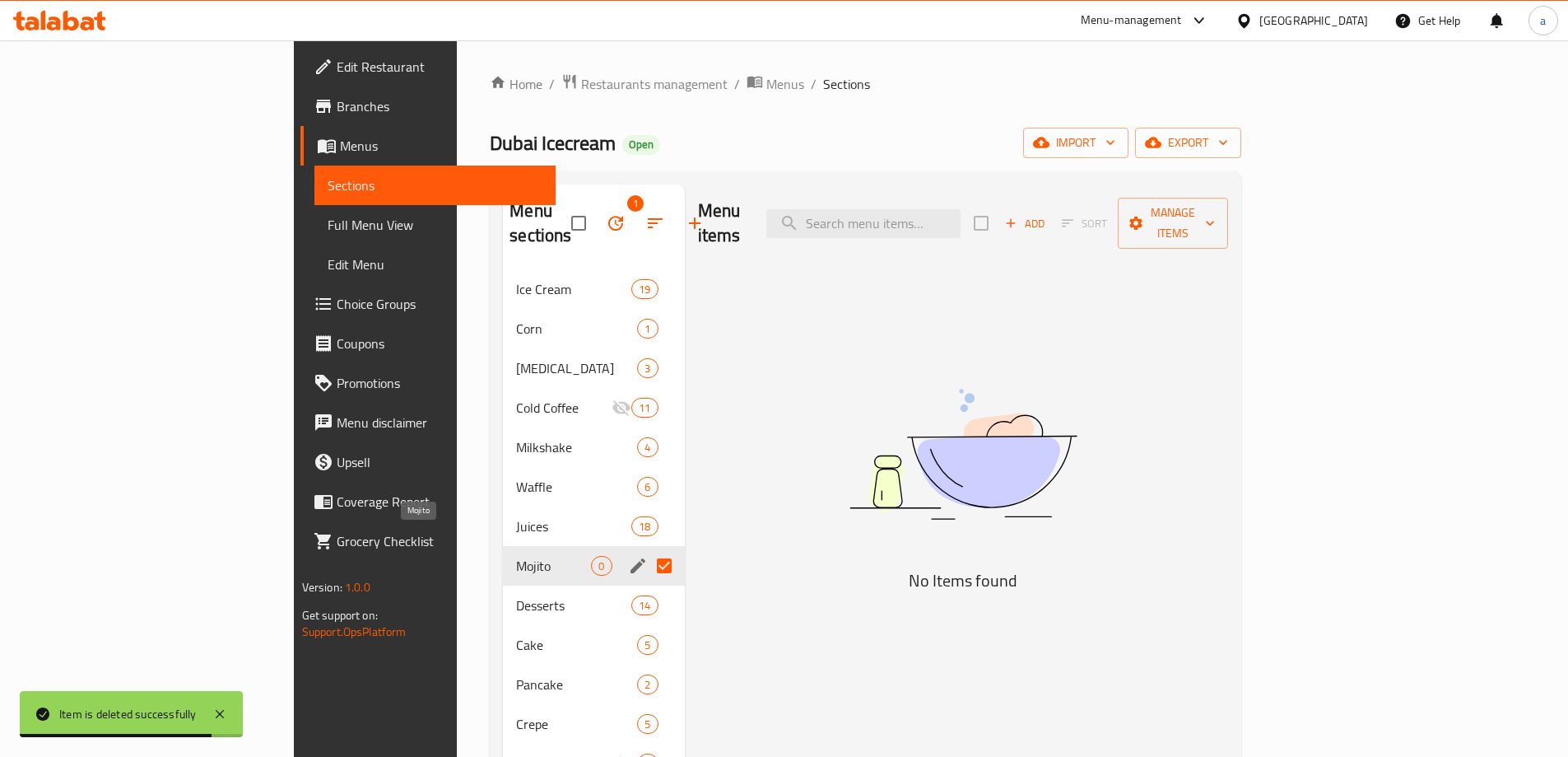
click at [516, 556] on span "Mojito" at bounding box center [553, 565] width 75 height 19
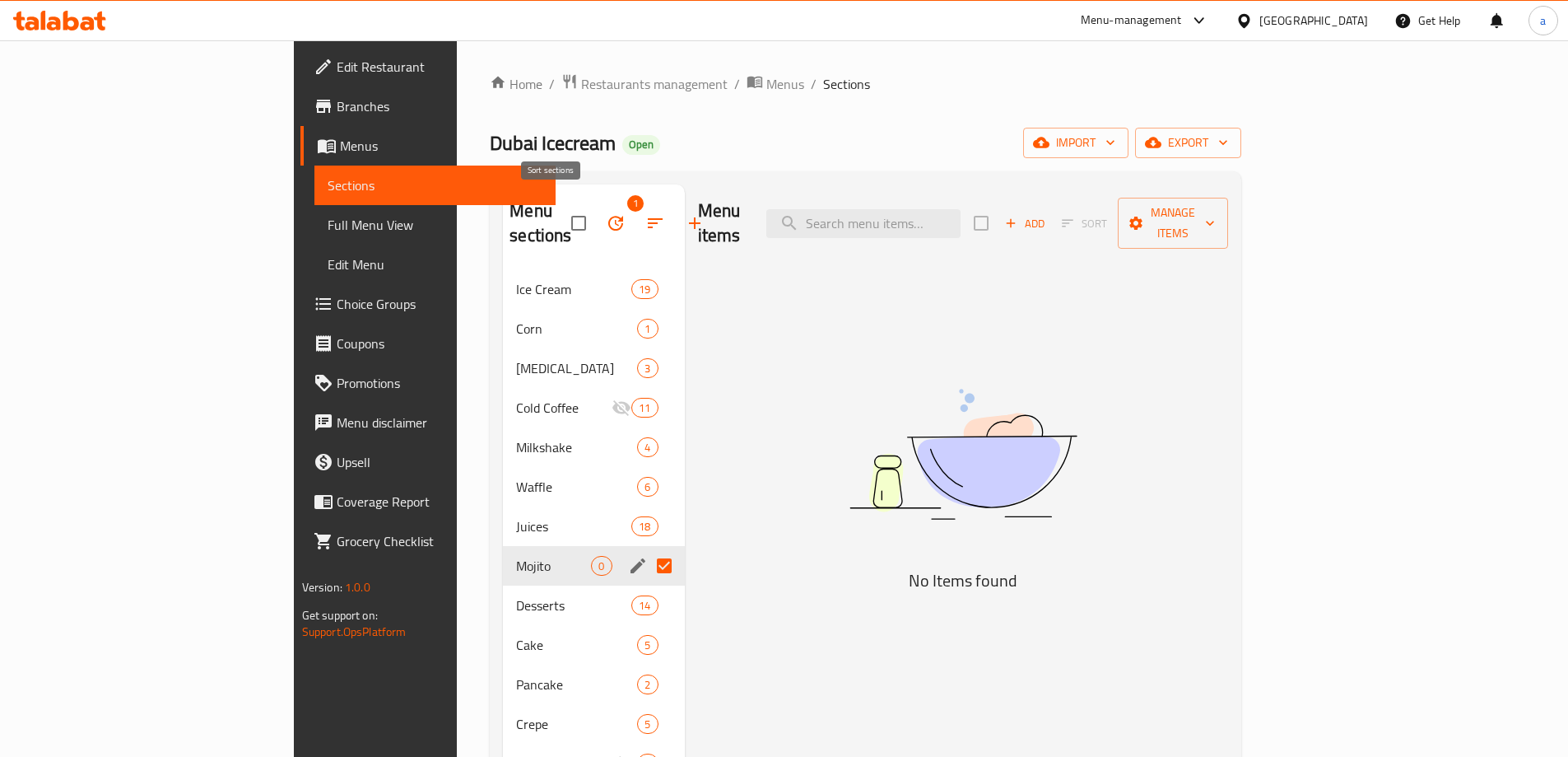
click at [646, 213] on icon "button" at bounding box center [655, 223] width 19 height 19
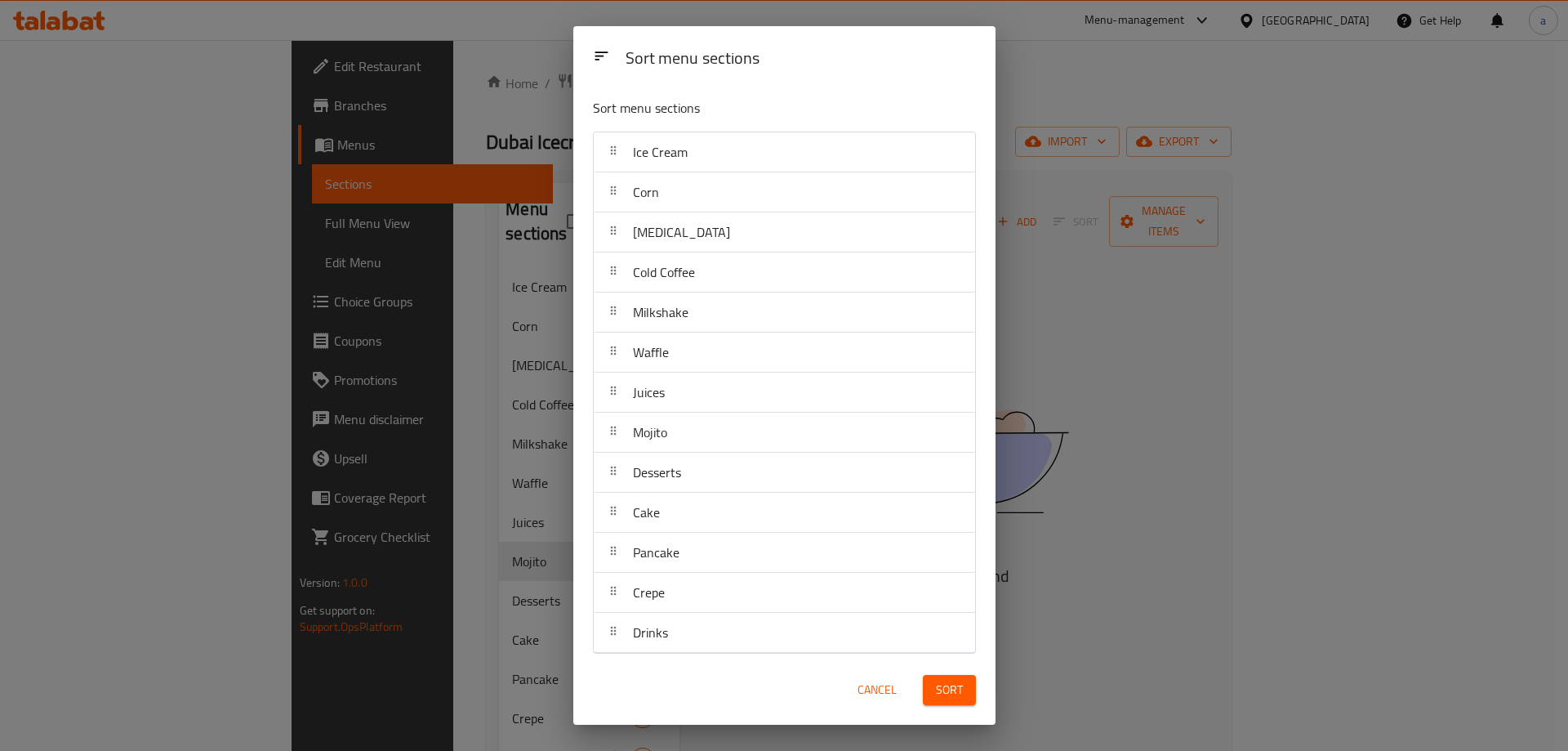
click at [873, 694] on span "Cancel" at bounding box center [877, 690] width 39 height 20
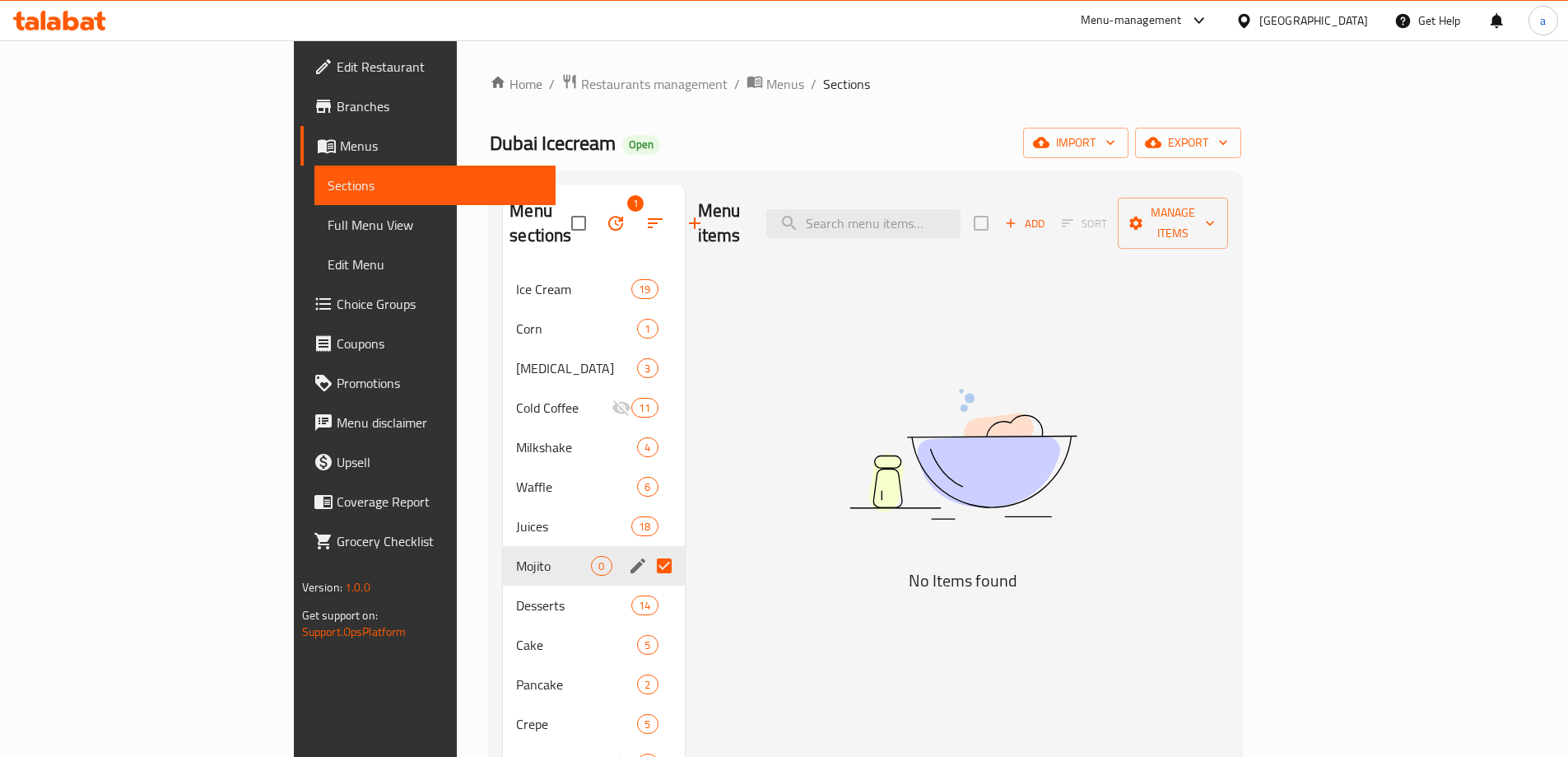
click at [606, 213] on icon "button" at bounding box center [616, 223] width 19 height 19
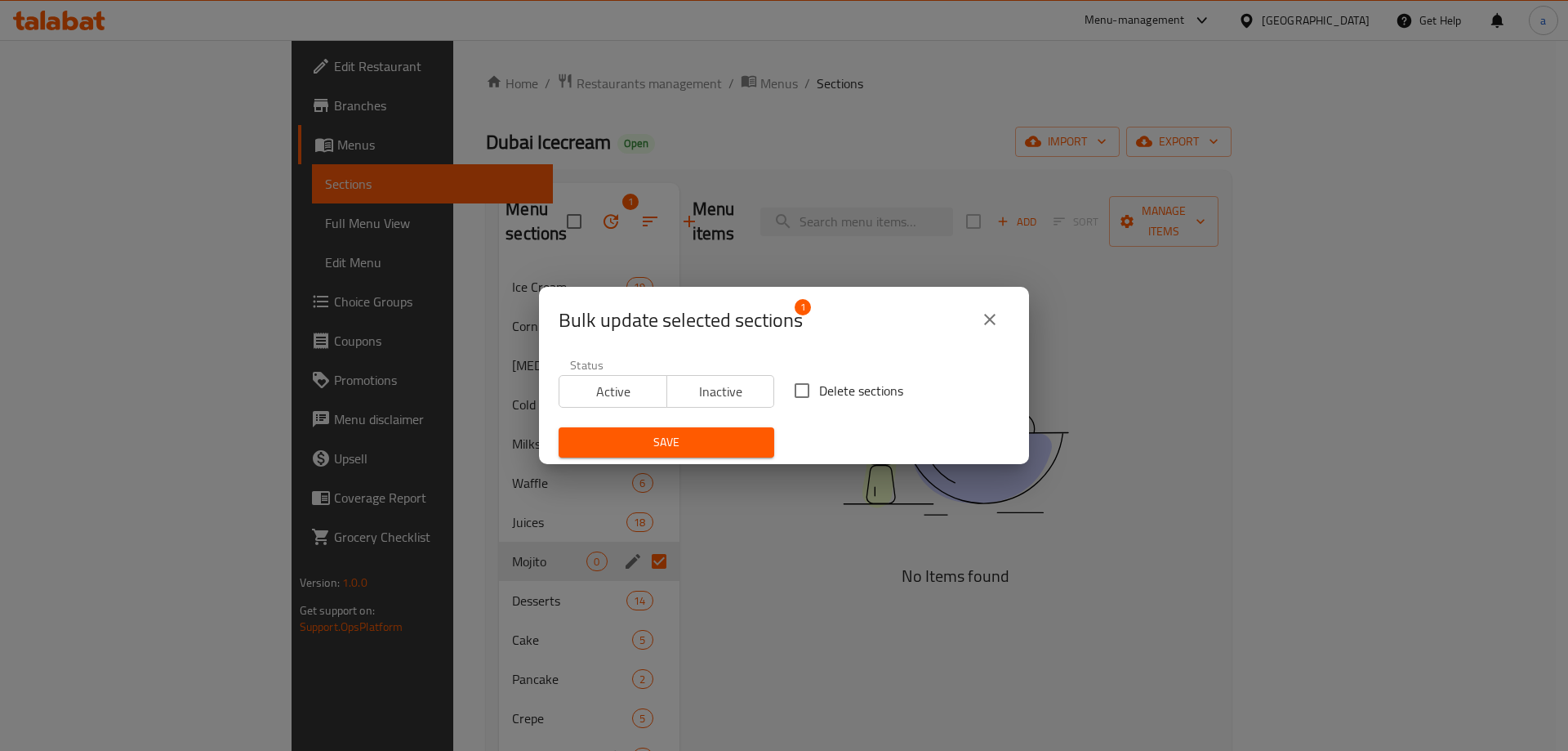
click at [806, 383] on input "Delete sections" at bounding box center [802, 391] width 35 height 35
checkbox input "true"
click at [738, 437] on span "Save" at bounding box center [665, 442] width 189 height 20
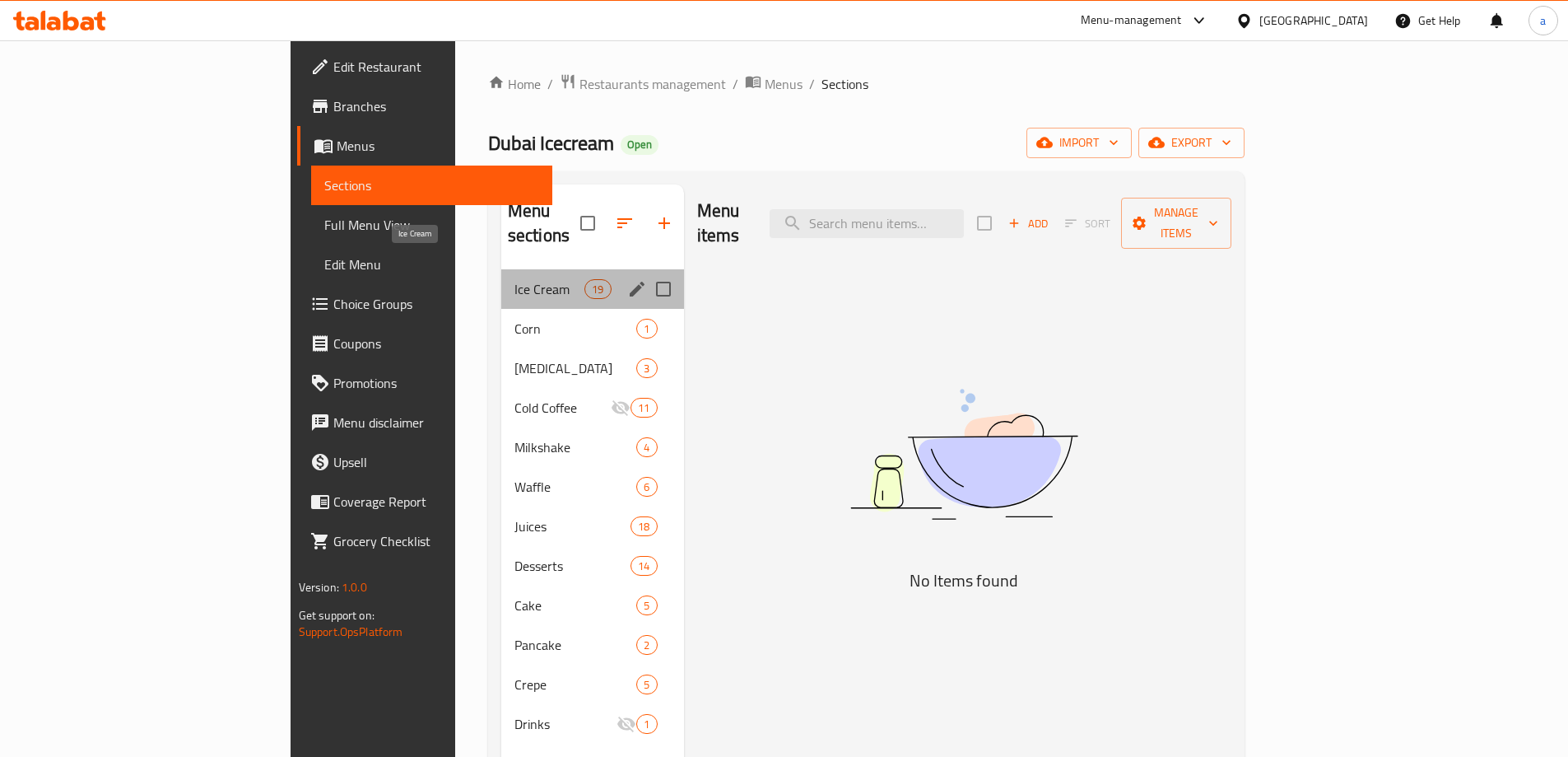
click at [515, 279] on span "Ice Cream" at bounding box center [550, 288] width 70 height 19
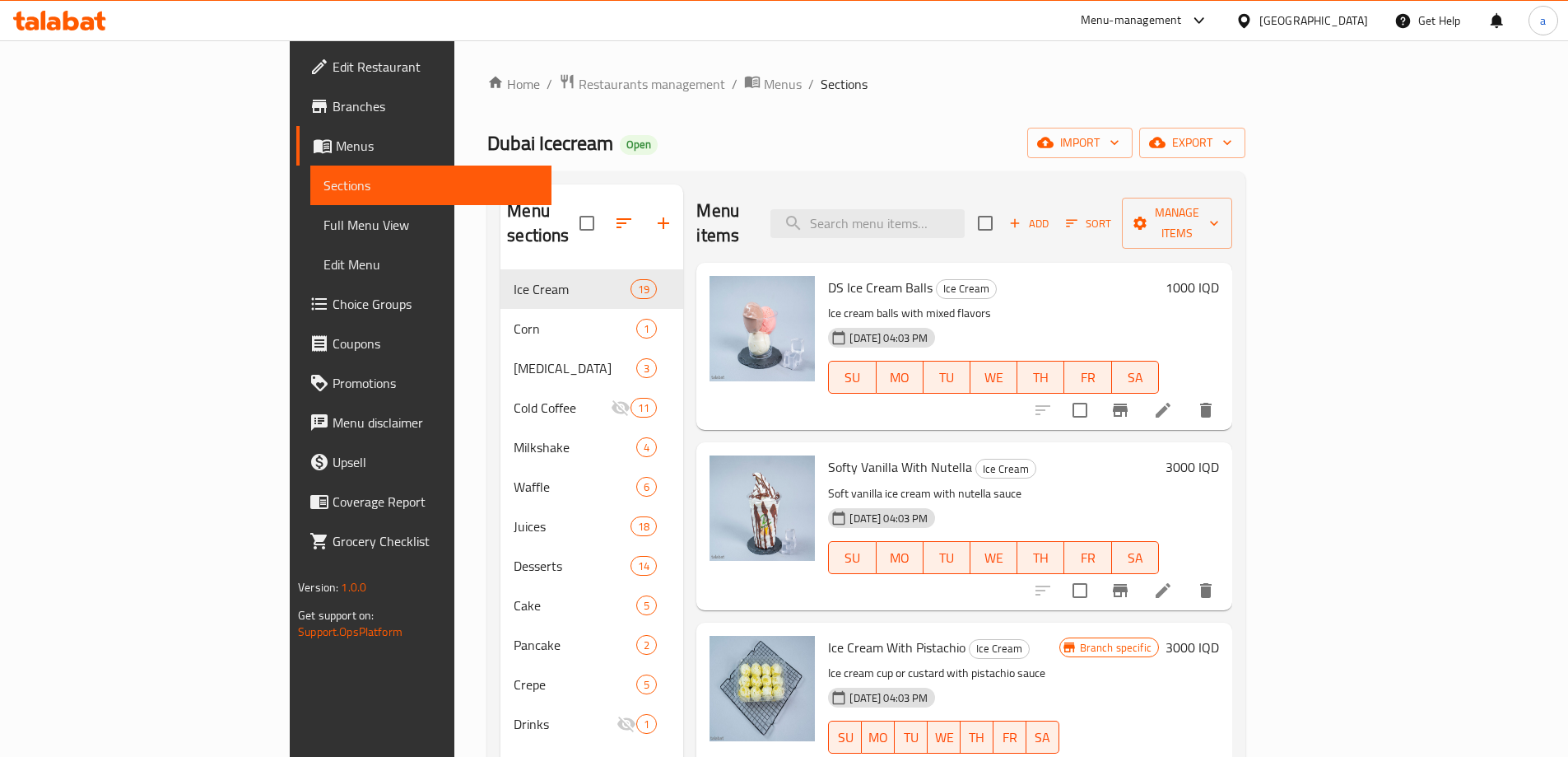
click at [37, 15] on icon at bounding box center [60, 20] width 93 height 19
